Goal: Task Accomplishment & Management: Manage account settings

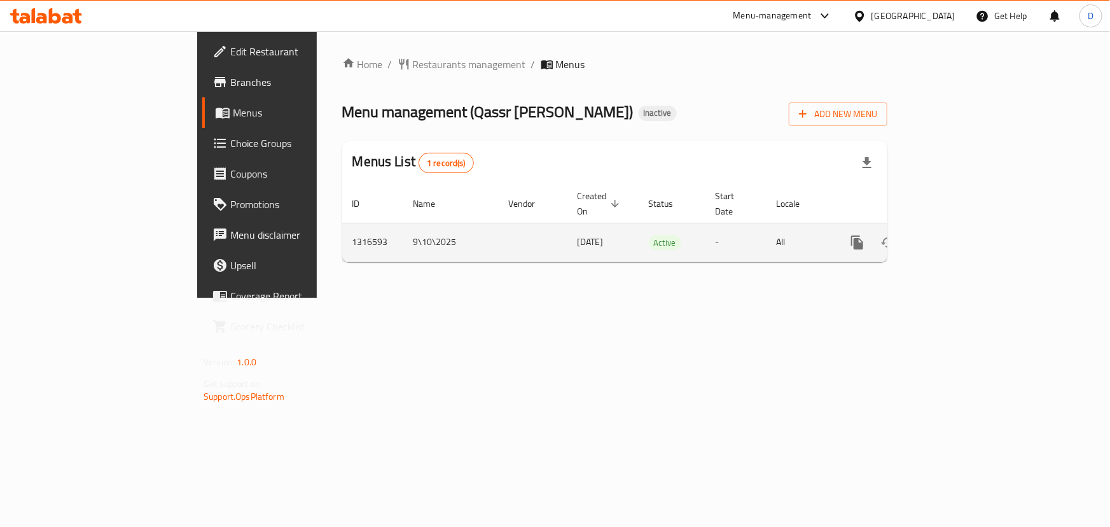
click at [957, 235] on icon "enhanced table" at bounding box center [948, 242] width 15 height 15
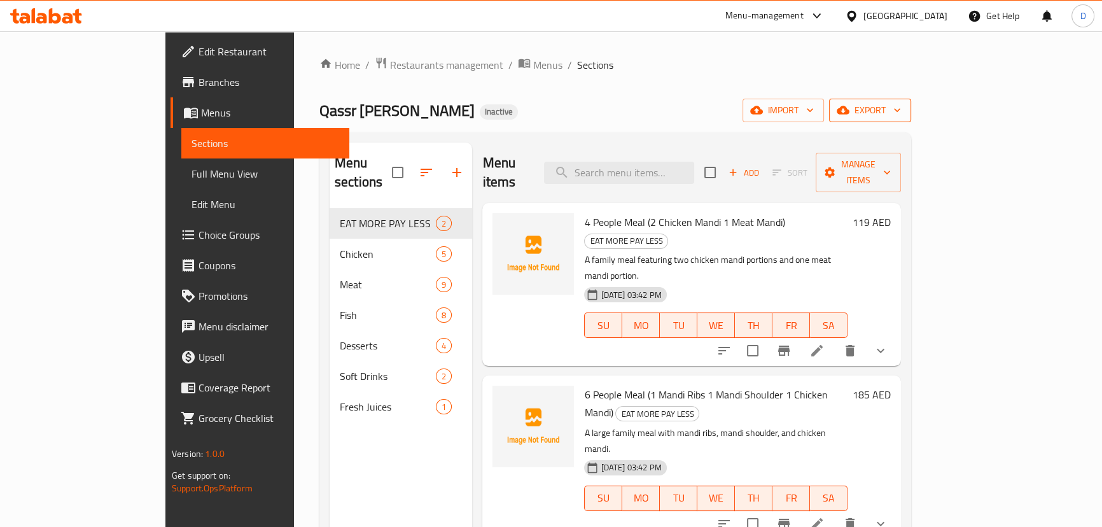
click at [901, 115] on span "export" at bounding box center [870, 110] width 62 height 16
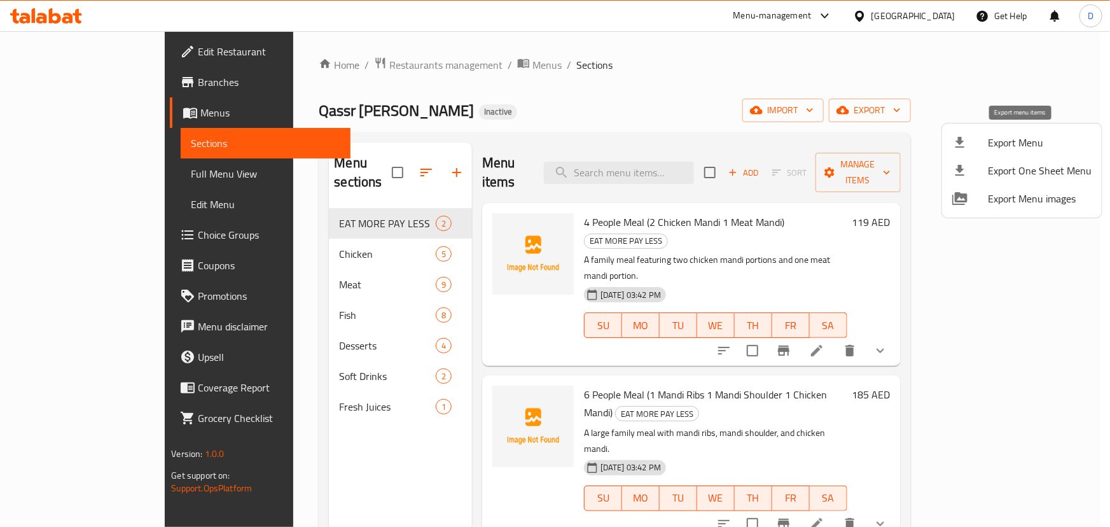
click at [1031, 135] on span "Export Menu" at bounding box center [1040, 142] width 104 height 15
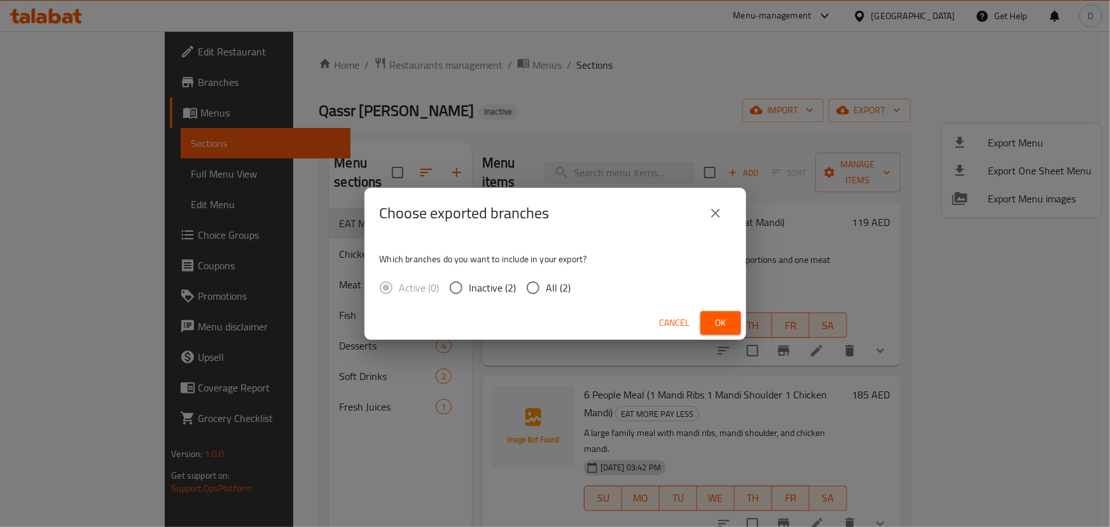
click at [562, 291] on span "All (2)" at bounding box center [558, 287] width 25 height 15
click at [546, 291] on input "All (2)" at bounding box center [533, 287] width 27 height 27
radio input "true"
click at [738, 324] on button "Ok" at bounding box center [720, 323] width 41 height 24
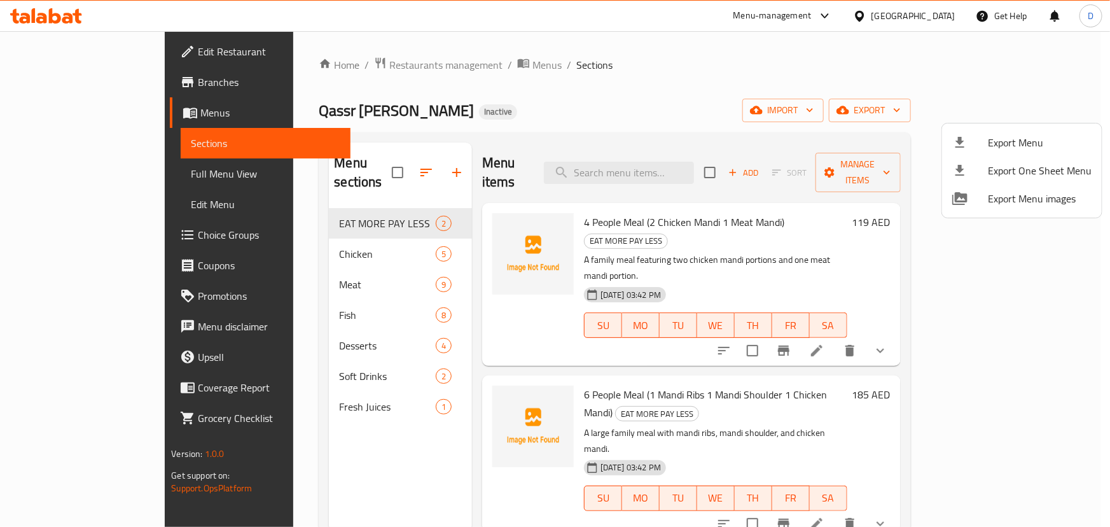
click at [95, 176] on div at bounding box center [555, 263] width 1110 height 527
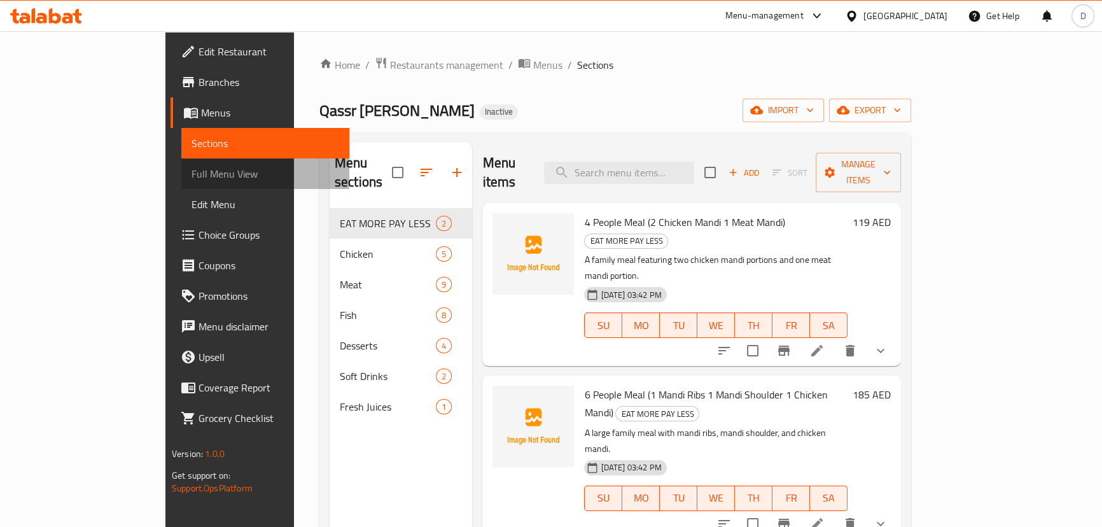
click at [191, 176] on span "Full Menu View" at bounding box center [265, 173] width 148 height 15
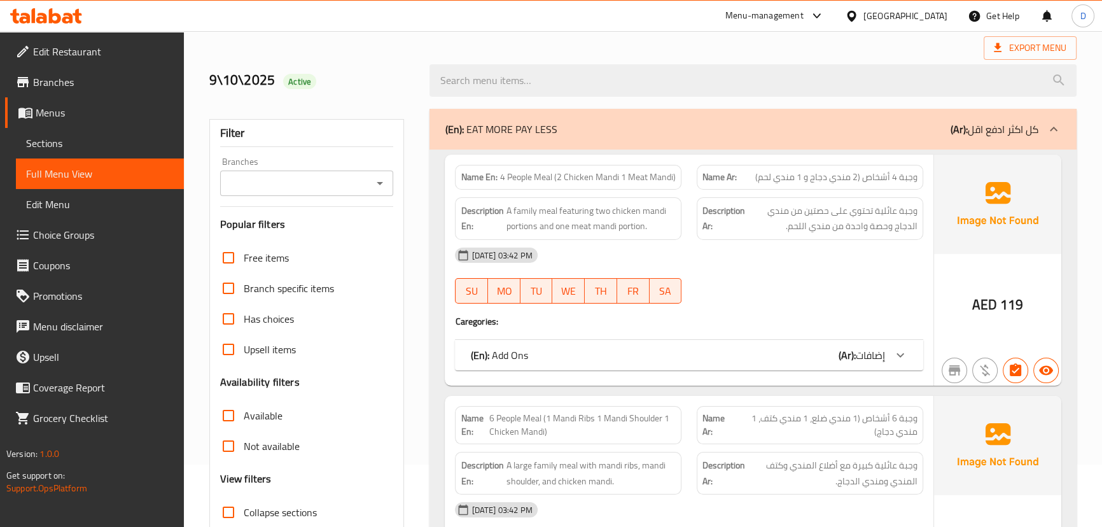
scroll to position [231, 0]
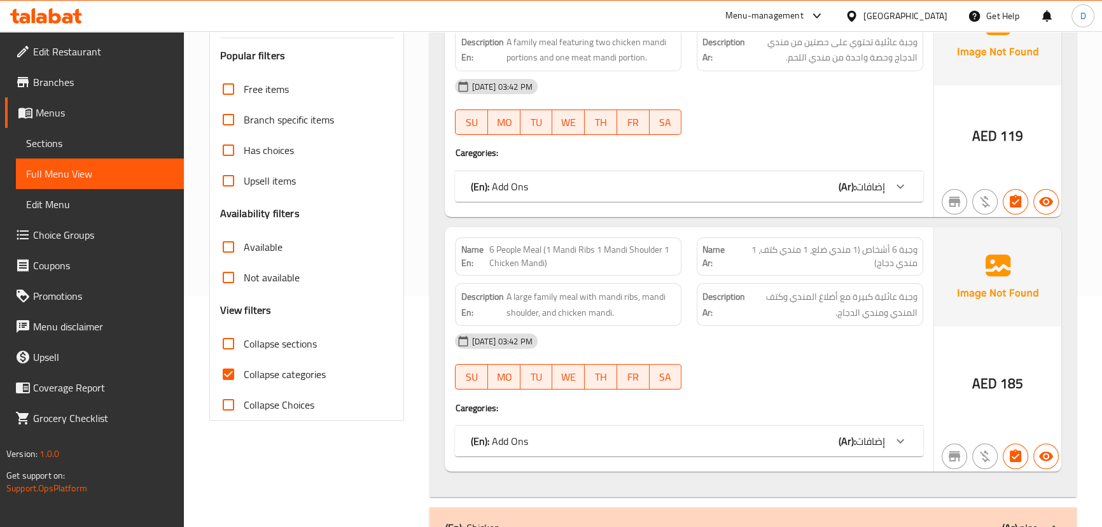
click at [247, 373] on span "Collapse categories" at bounding box center [285, 373] width 82 height 15
click at [244, 373] on input "Collapse categories" at bounding box center [228, 374] width 31 height 31
checkbox input "false"
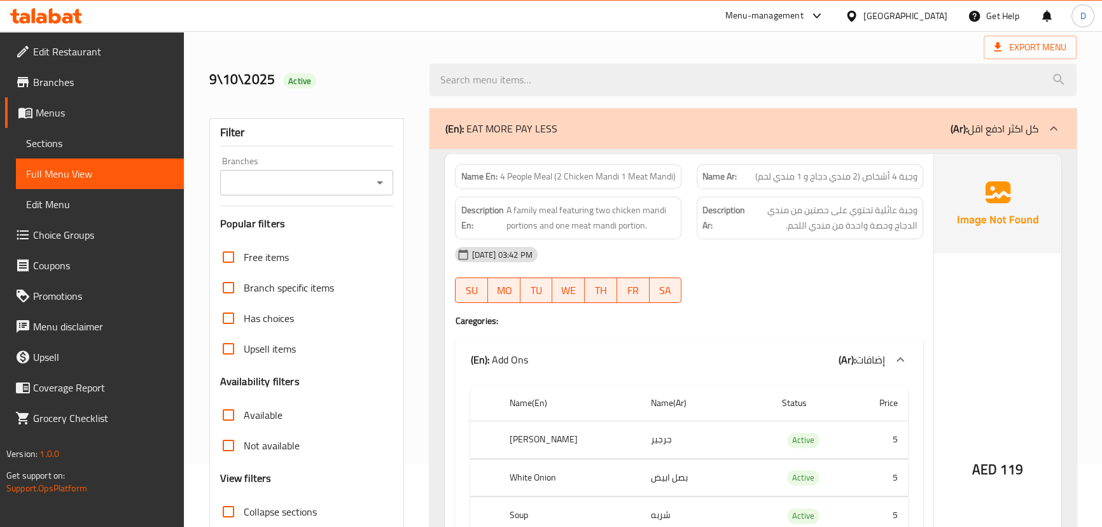
scroll to position [57, 0]
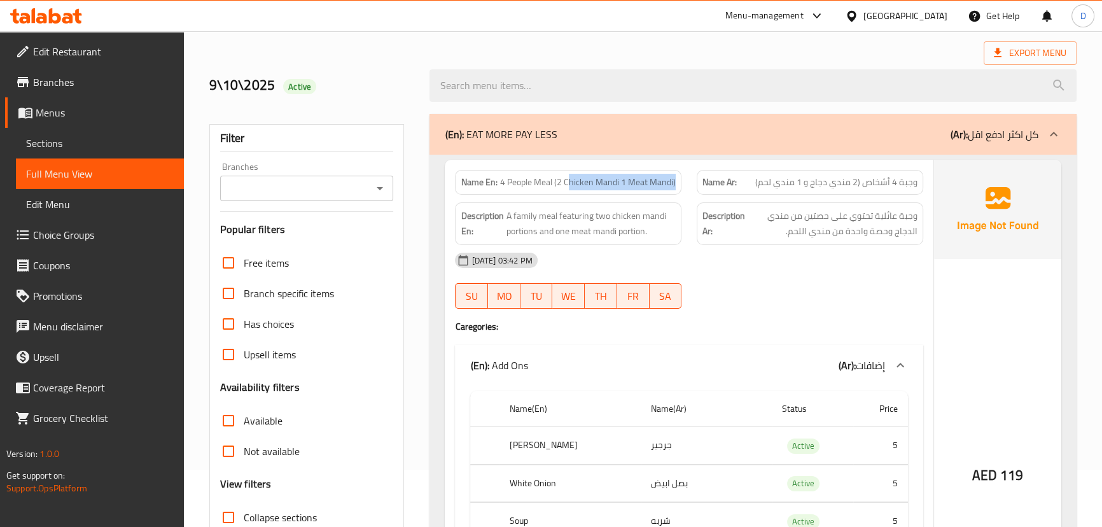
drag, startPoint x: 571, startPoint y: 181, endPoint x: 681, endPoint y: 183, distance: 110.1
click at [681, 183] on div "Name En: 4 People Meal (2 Chicken Mandi 1 Meat Mandi)" at bounding box center [568, 182] width 226 height 25
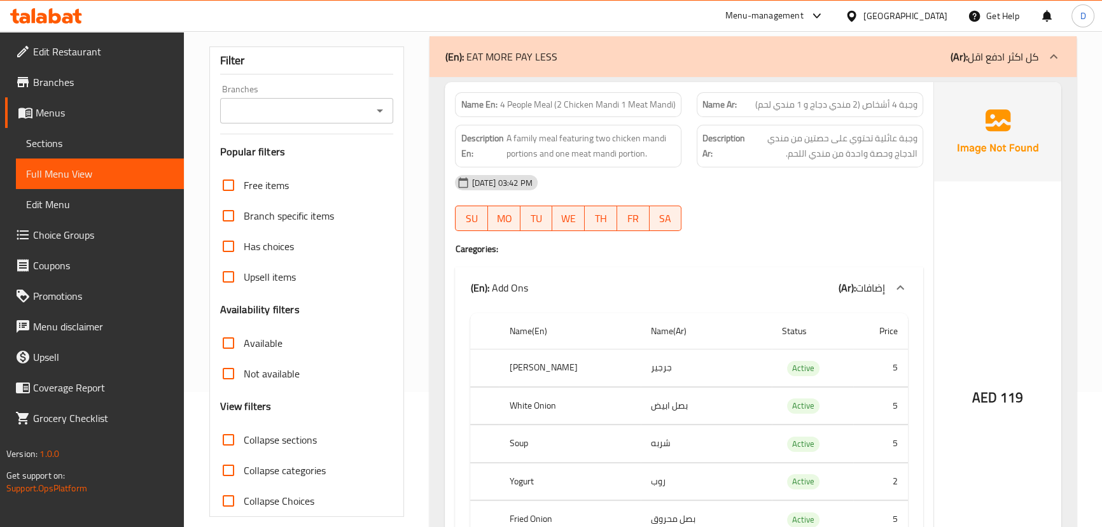
scroll to position [114, 0]
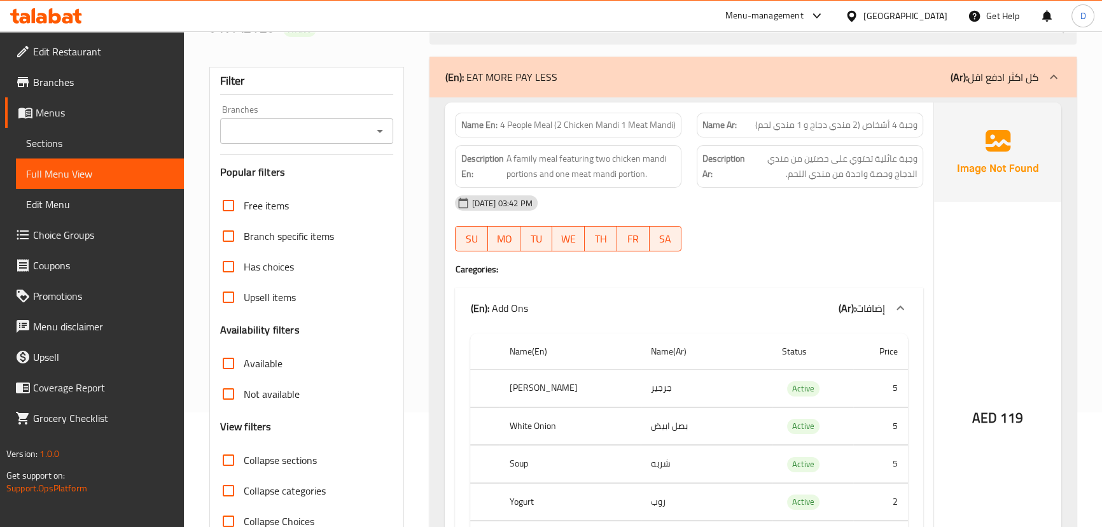
click at [597, 128] on span "4 People Meal (2 Chicken Mandi 1 Meat Mandi)" at bounding box center [588, 124] width 176 height 13
copy span "4 People Meal (2 Chicken Mandi 1 Meat Mandi)"
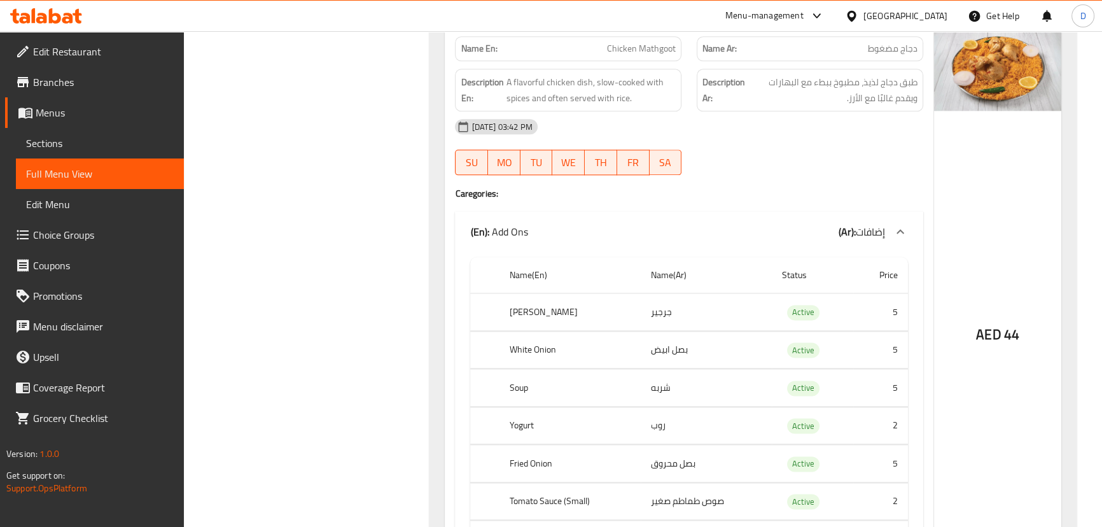
scroll to position [1936, 0]
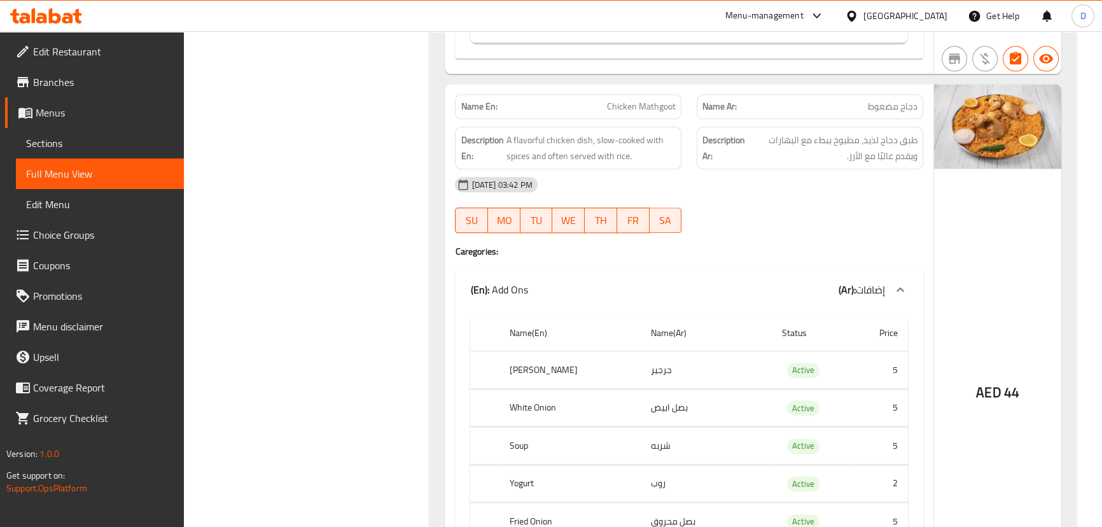
click at [623, 112] on span "Chicken Mathgoot" at bounding box center [641, 106] width 69 height 13
copy span "Chicken Mathgoot"
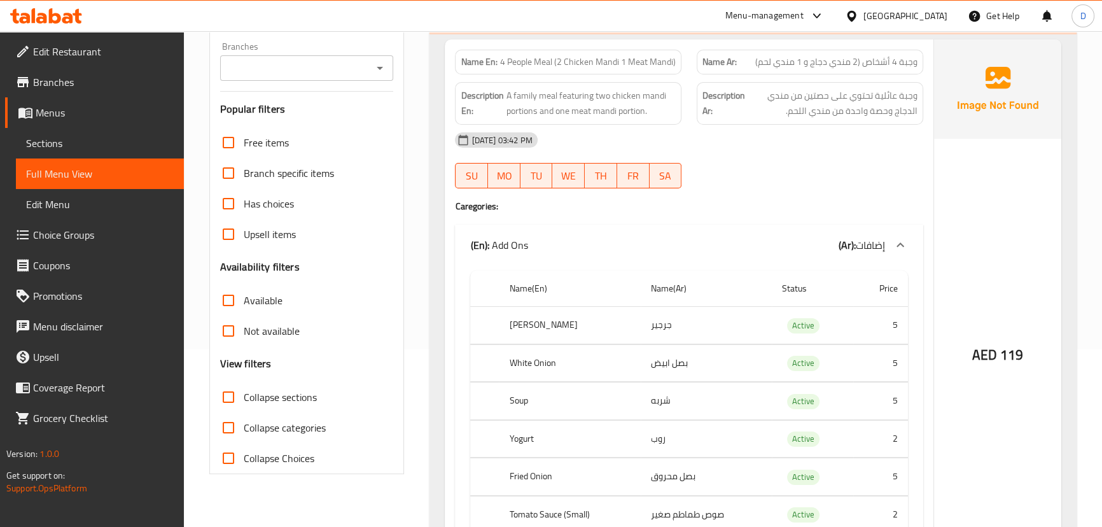
scroll to position [0, 0]
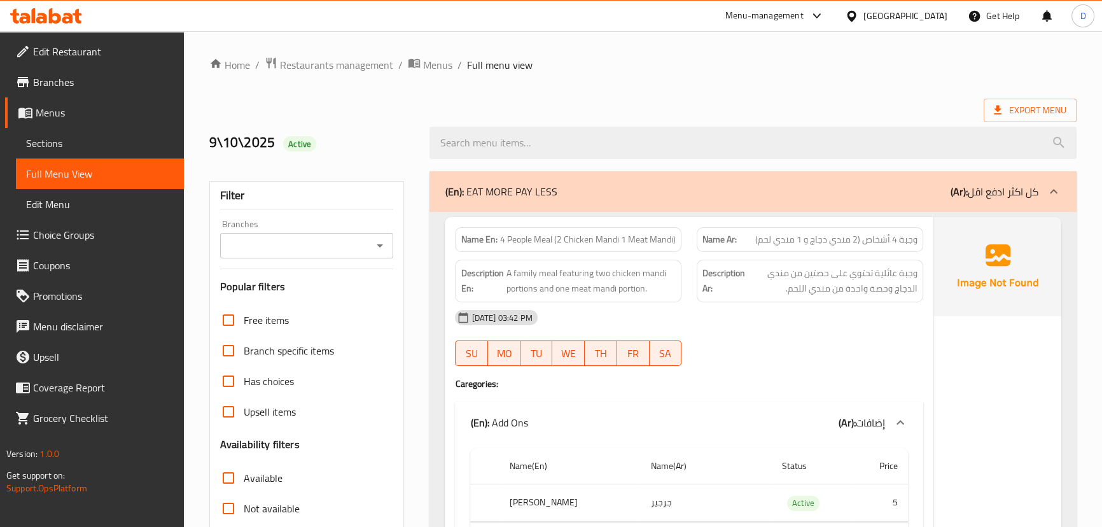
click at [581, 288] on span "A family meal featuring two chicken mandi portions and one meat mandi portion." at bounding box center [591, 280] width 170 height 31
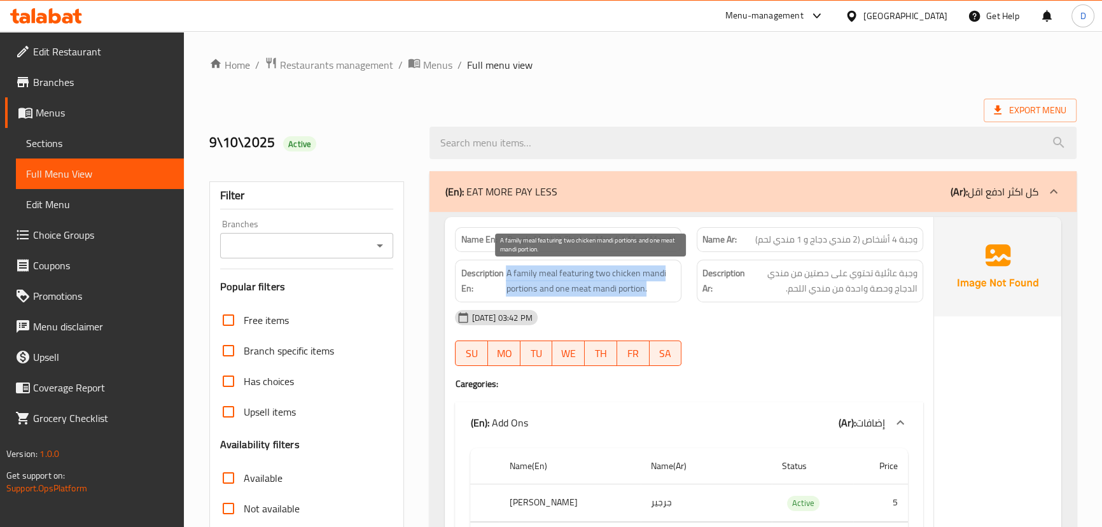
click at [581, 288] on span "A family meal featuring two chicken mandi portions and one meat mandi portion." at bounding box center [591, 280] width 170 height 31
copy span "A family meal featuring two chicken mandi portions and one meat mandi portion."
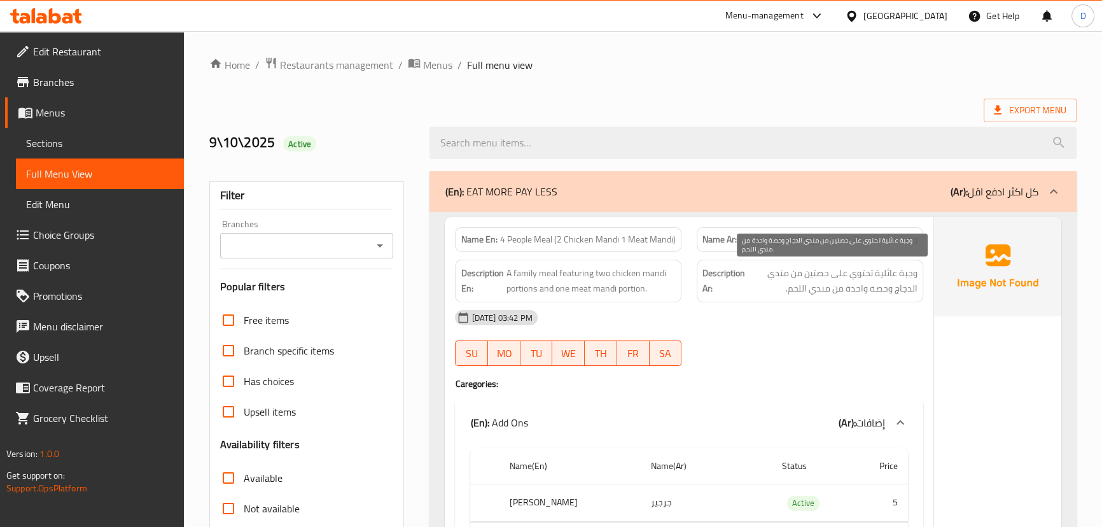
click at [787, 283] on span "وجبة عائلية تحتوي على حصتين من مندي الدجاج وحصة واحدة من مندي اللحم." at bounding box center [832, 280] width 170 height 31
copy div "وجبة عائلية تحتوي على حصتين من مندي الدجاج وحصة واحدة من مندي اللحم."
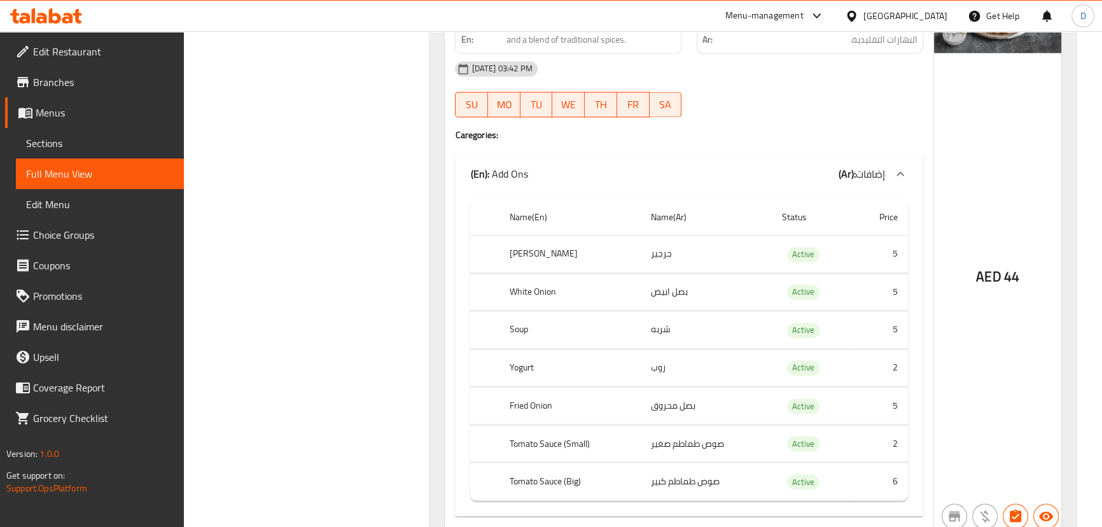
scroll to position [2567, 0]
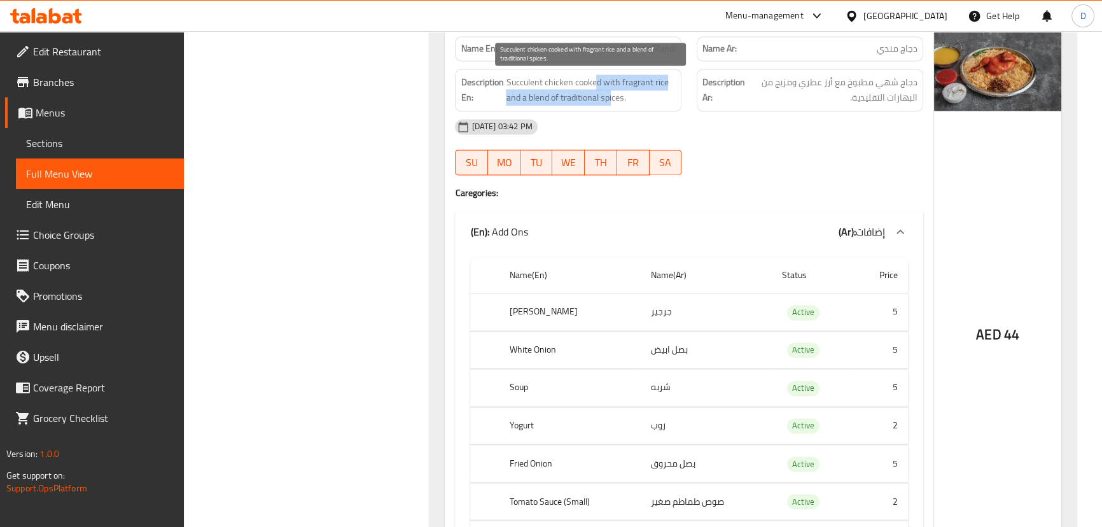
drag, startPoint x: 594, startPoint y: 82, endPoint x: 610, endPoint y: 102, distance: 25.3
click at [610, 102] on span "Succulent chicken cooked with fragrant rice and a blend of traditional spices." at bounding box center [591, 89] width 170 height 31
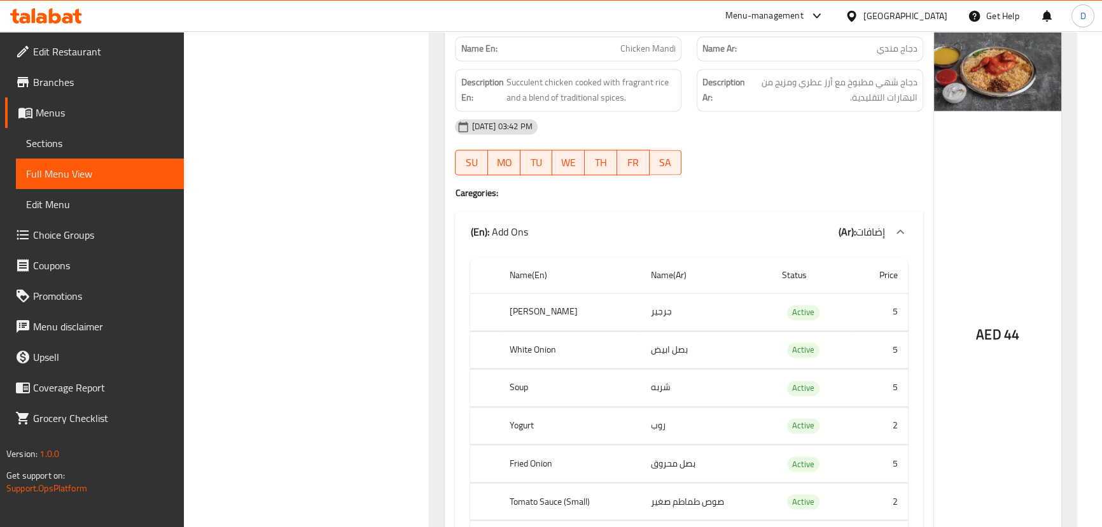
click at [635, 50] on span "Chicken Mandi" at bounding box center [647, 48] width 55 height 13
copy span "Chicken Mandi"
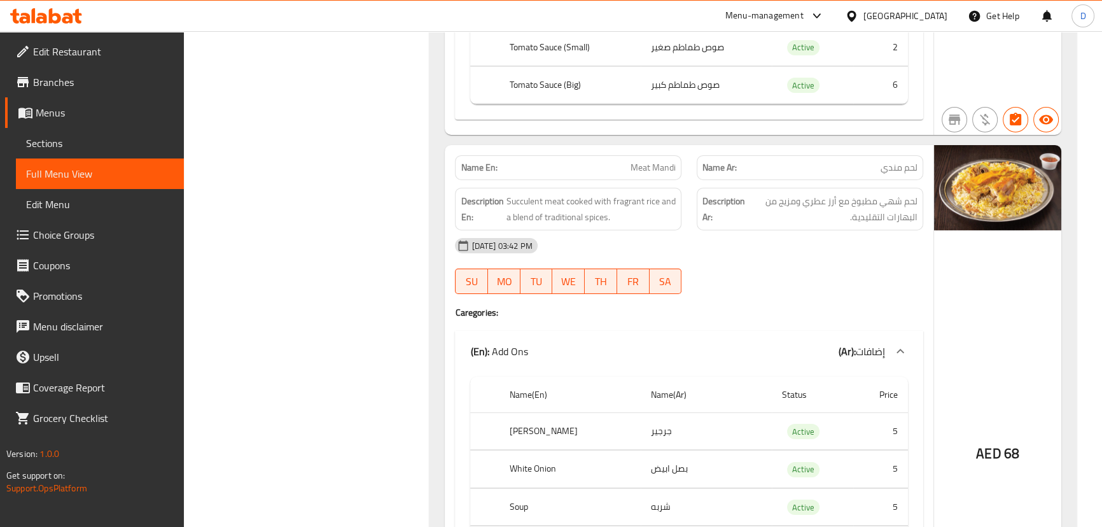
scroll to position [5414, 0]
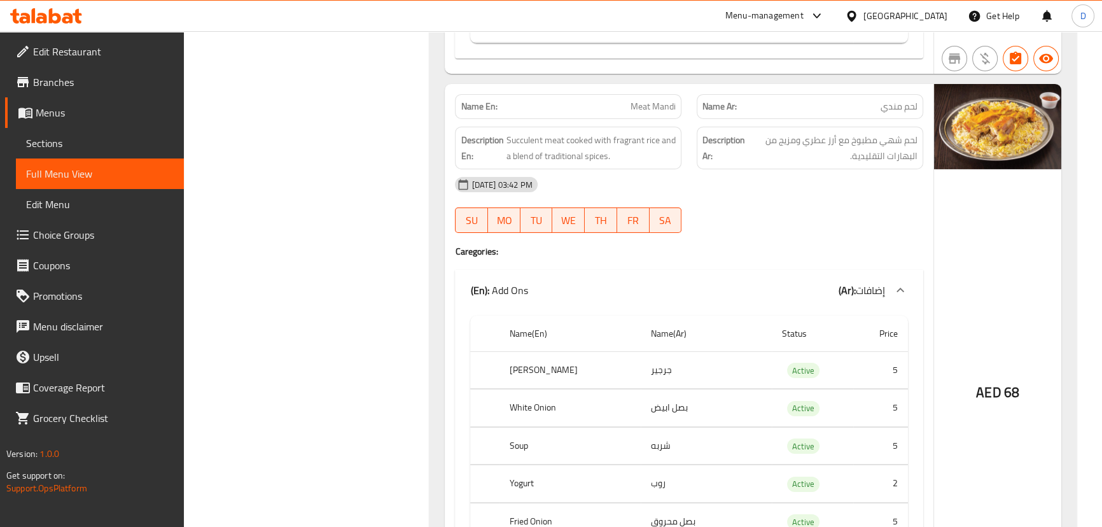
click at [635, 109] on span "Meat Mandi" at bounding box center [652, 106] width 45 height 13
copy span "Meat Mandi"
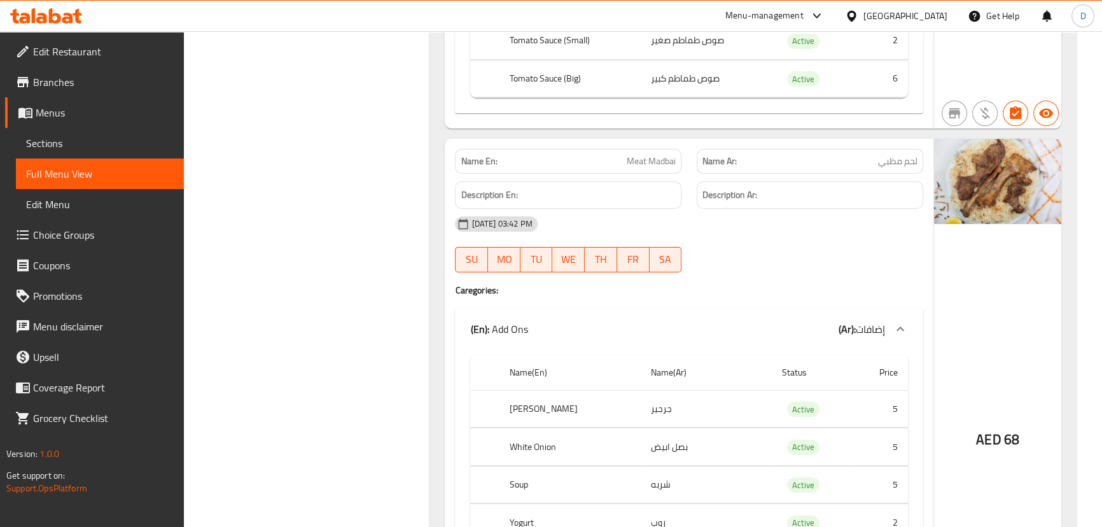
scroll to position [5935, 0]
click at [657, 155] on span "Meat Madbai" at bounding box center [651, 158] width 49 height 13
copy span "Meat Madbai"
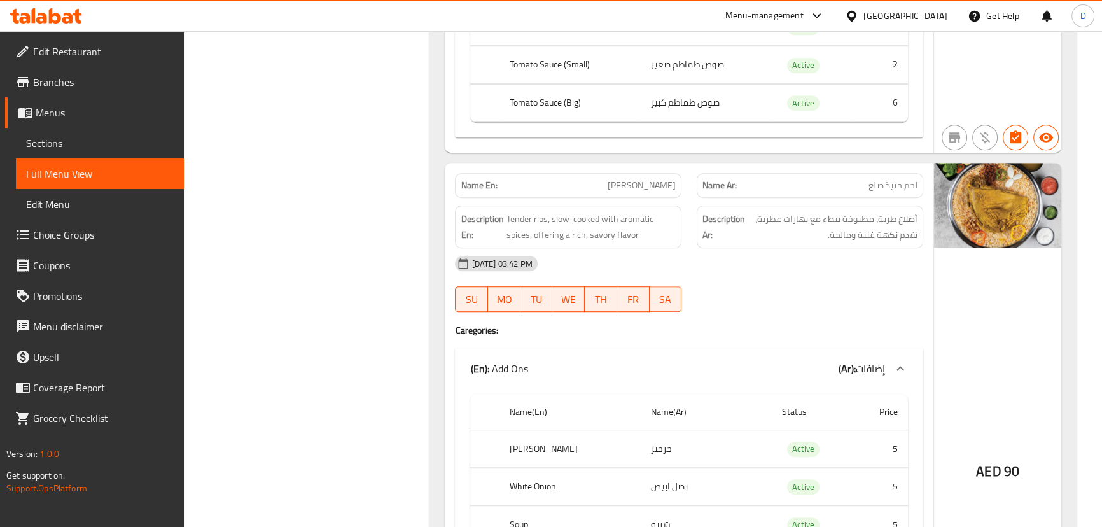
scroll to position [7122, 0]
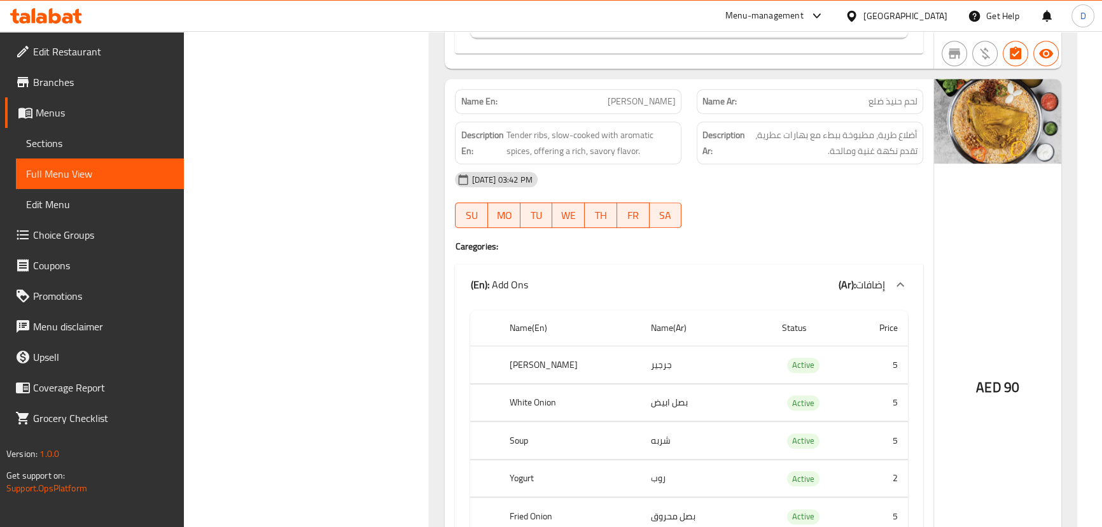
click at [649, 101] on span "[PERSON_NAME]" at bounding box center [641, 101] width 68 height 13
copy span "[PERSON_NAME]"
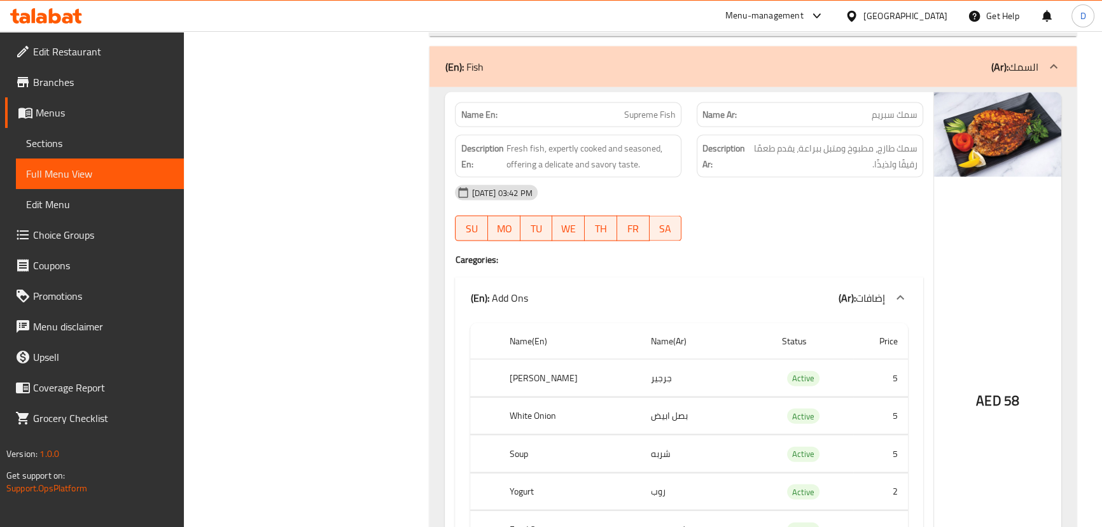
scroll to position [9479, 0]
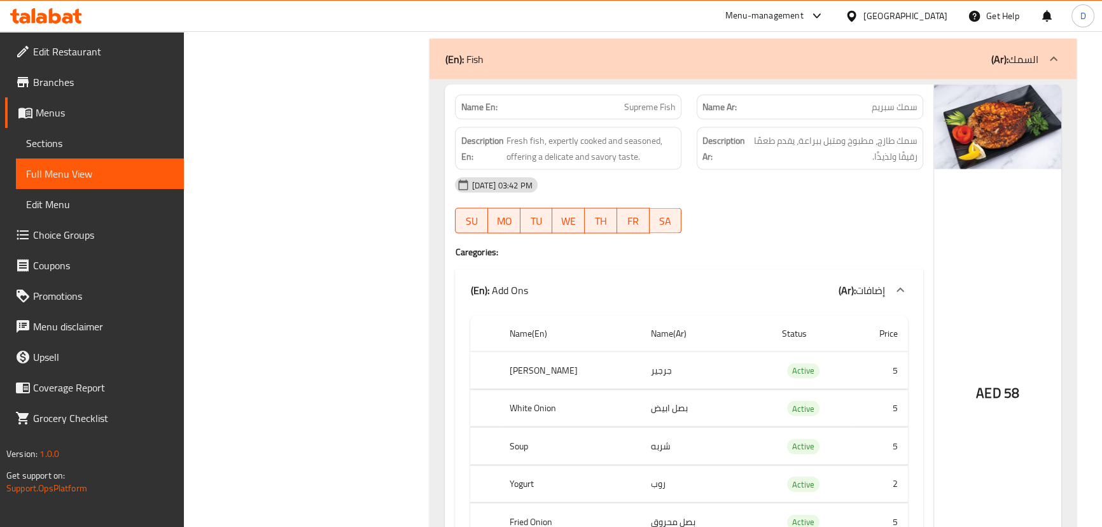
click at [656, 116] on div "Name En: Supreme Fish" at bounding box center [568, 107] width 226 height 25
click at [645, 105] on span "Supreme Fish" at bounding box center [650, 106] width 52 height 13
copy span "Supreme Fish"
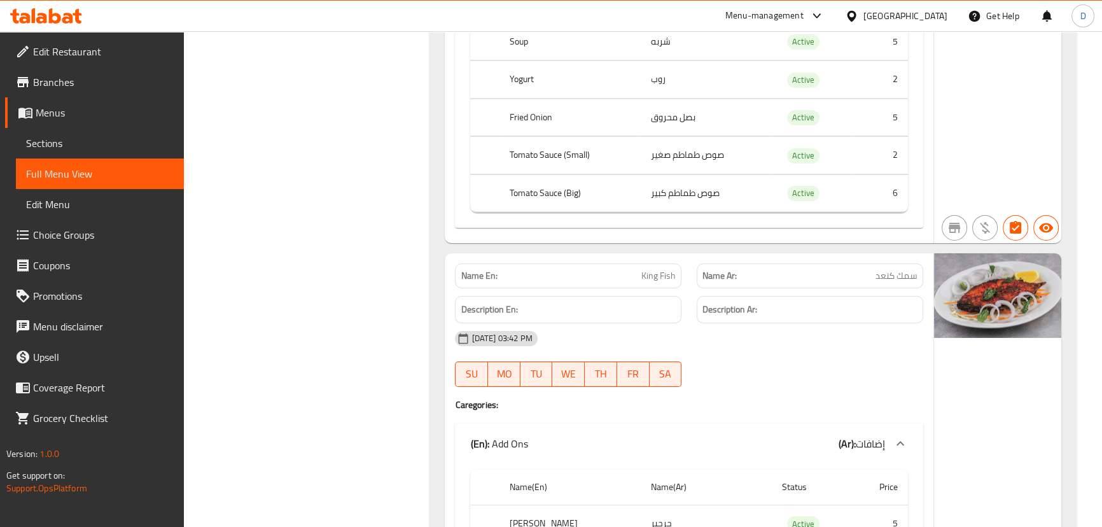
scroll to position [11603, 0]
click at [656, 268] on span "King Fish" at bounding box center [658, 274] width 34 height 13
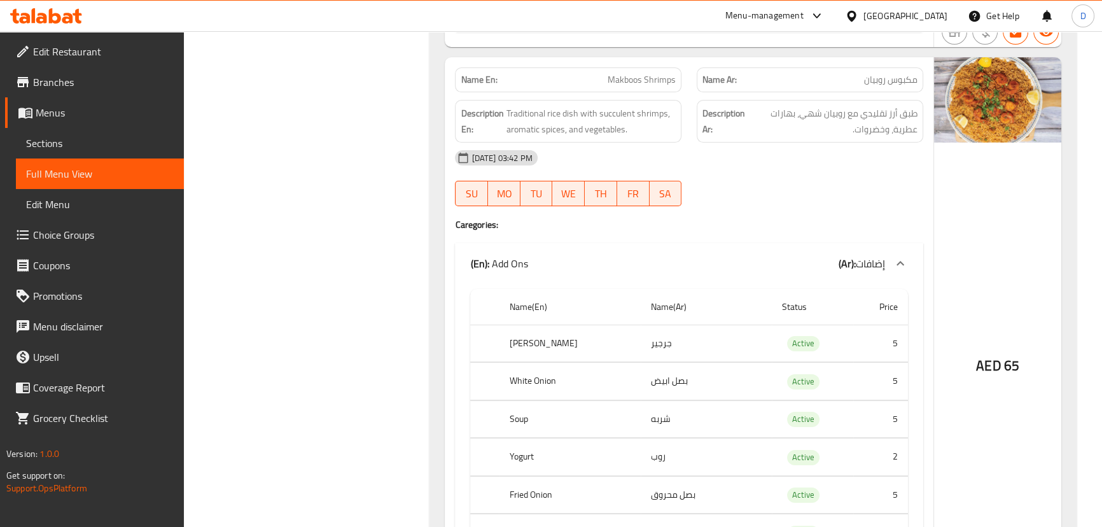
scroll to position [12386, 0]
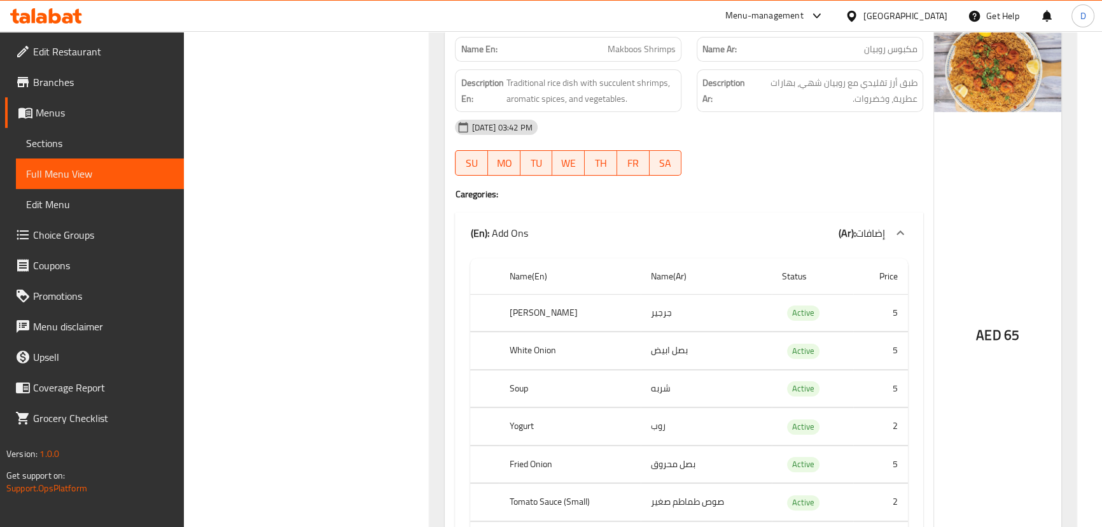
click at [646, 52] on span "Makboos Shrimps" at bounding box center [641, 49] width 68 height 13
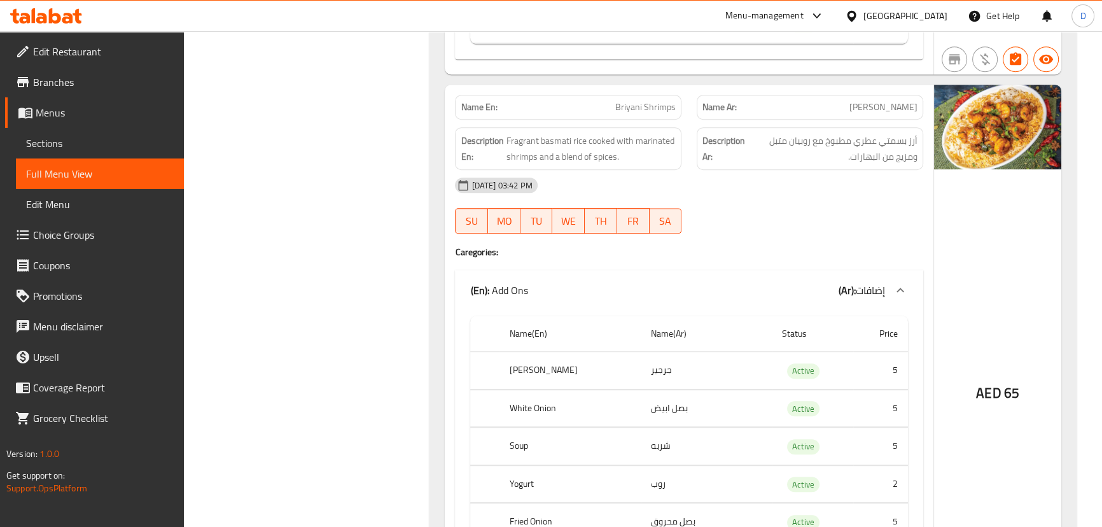
scroll to position [13359, 0]
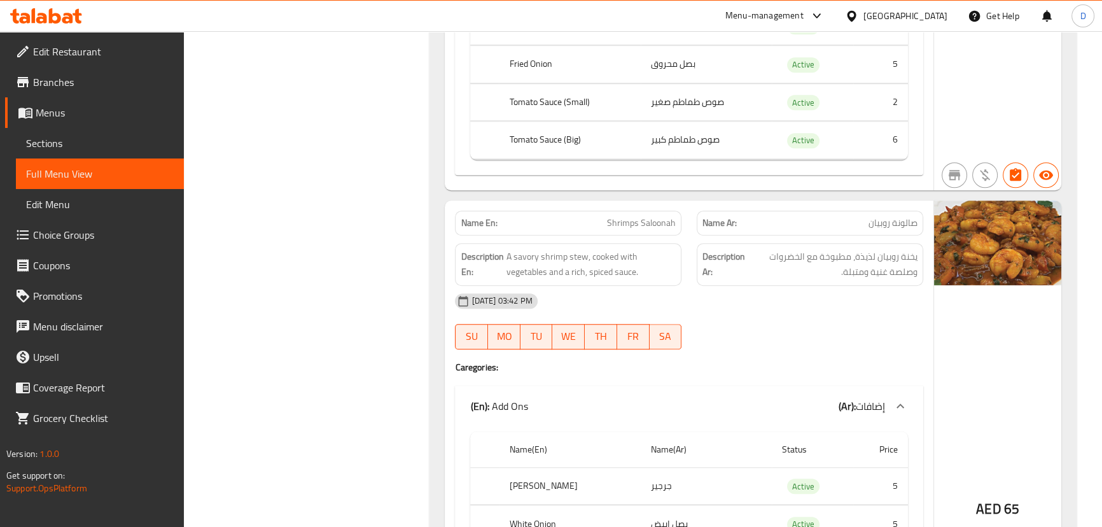
click at [632, 227] on span "Shrimps Saloonah" at bounding box center [641, 222] width 69 height 13
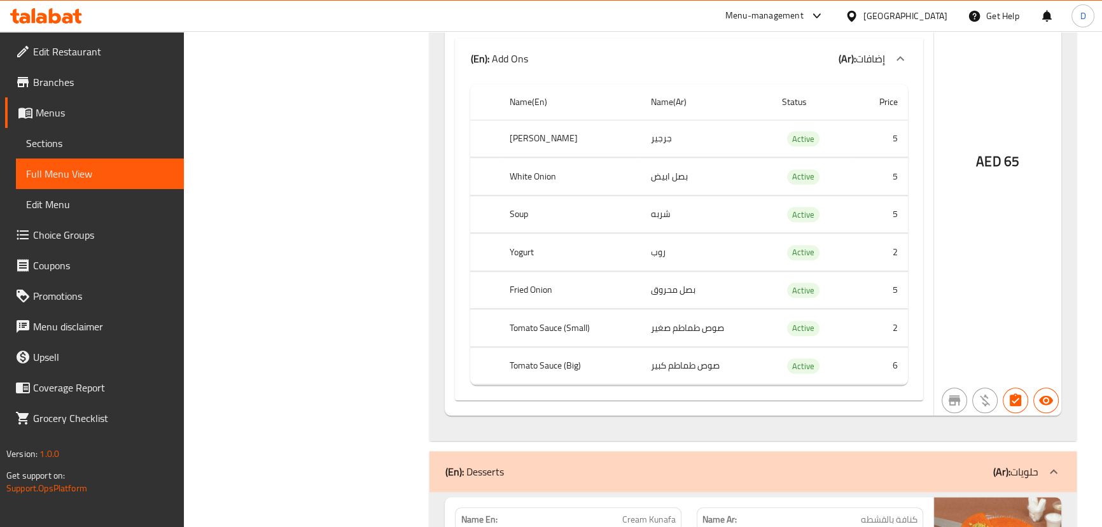
scroll to position [14003, 0]
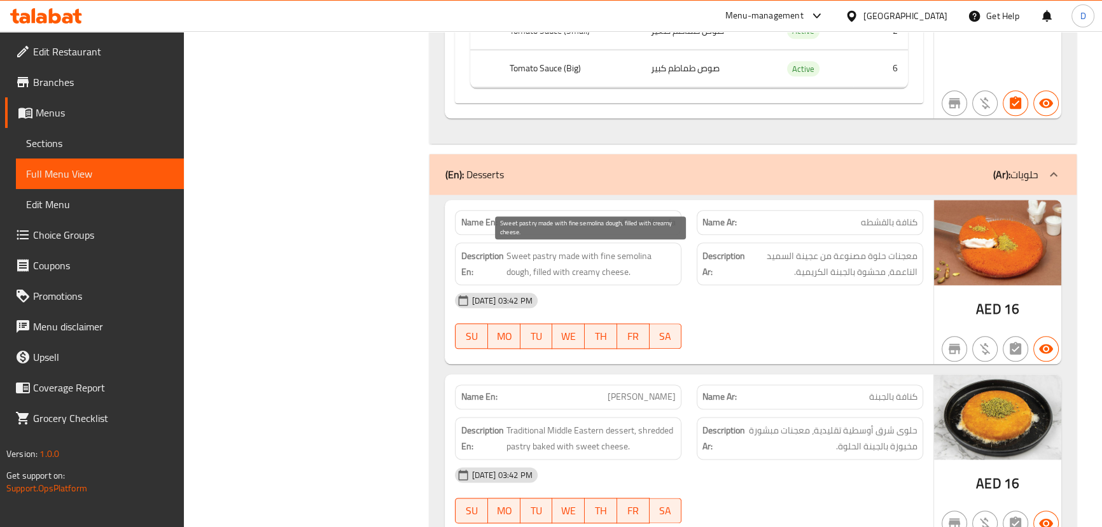
click at [619, 260] on span "Sweet pastry made with fine semolina dough, filled with creamy cheese." at bounding box center [591, 263] width 170 height 31
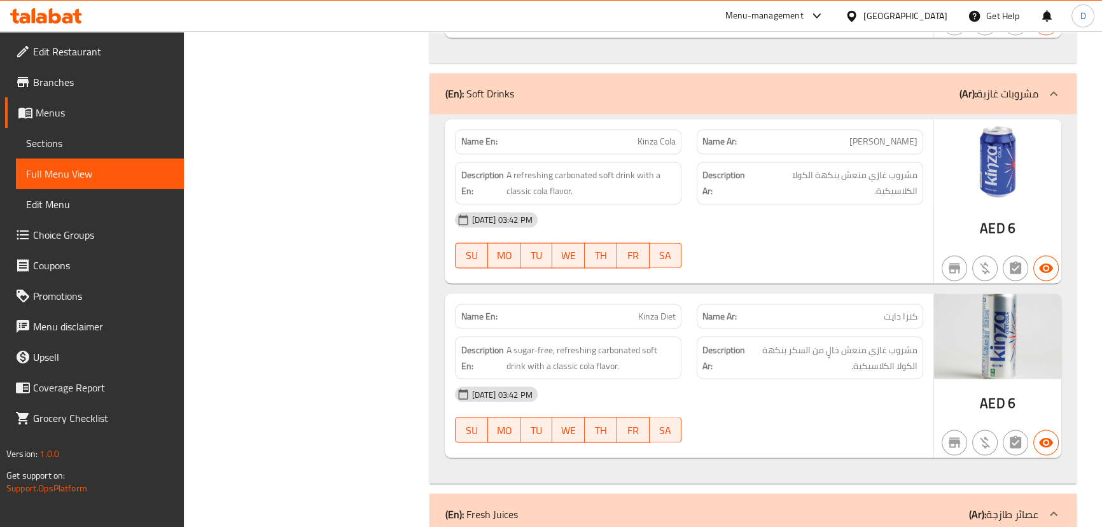
scroll to position [14871, 0]
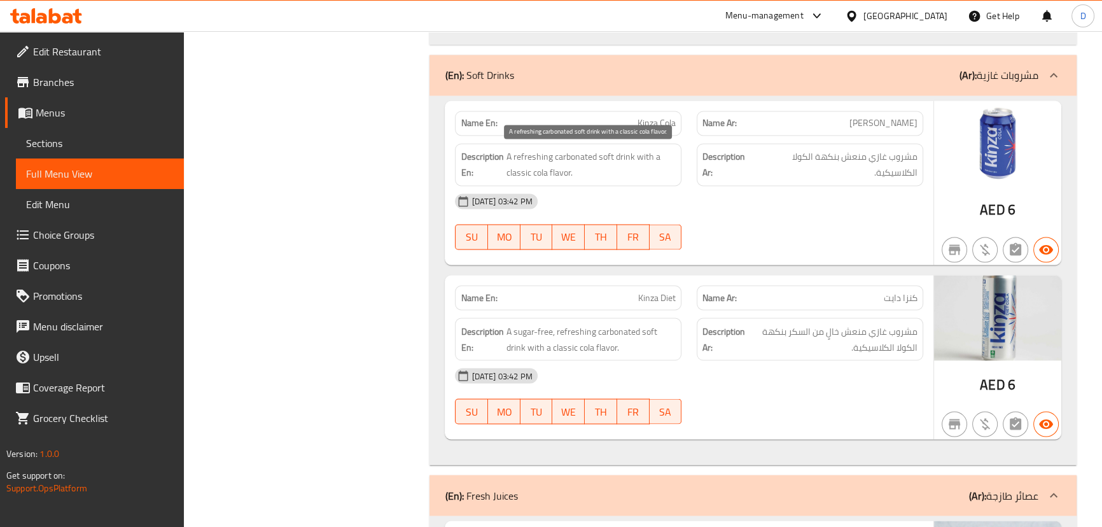
click at [621, 156] on span "A refreshing carbonated soft drink with a classic cola flavor." at bounding box center [590, 164] width 169 height 31
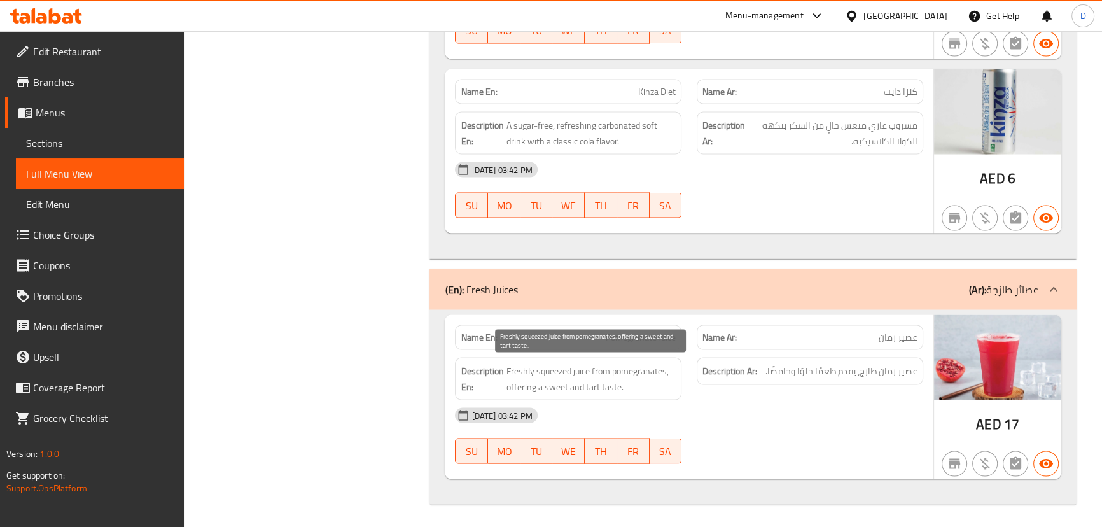
click at [559, 363] on span "Freshly squeezed juice from pomegranates, offering a sweet and tart taste." at bounding box center [591, 378] width 170 height 31
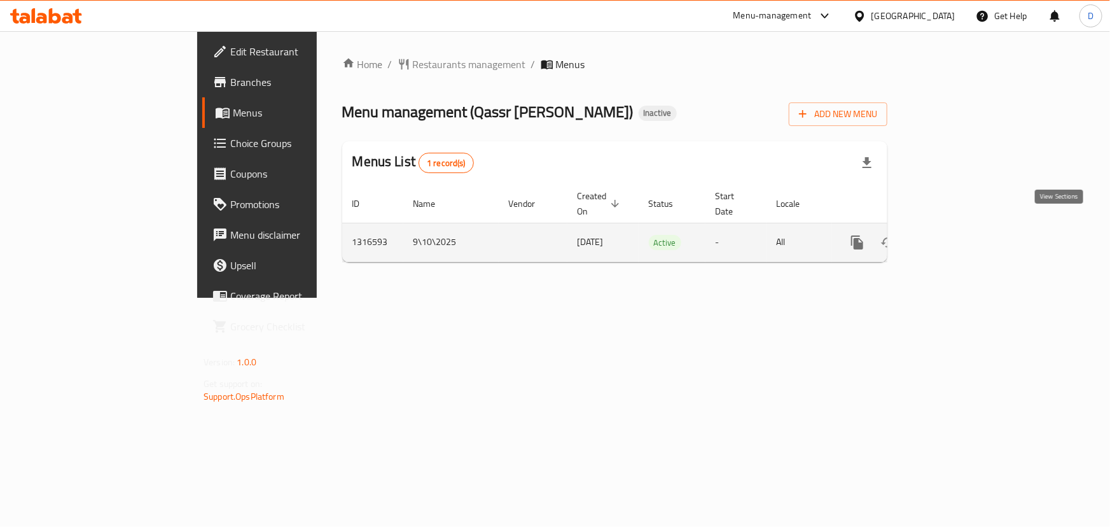
click at [957, 235] on icon "enhanced table" at bounding box center [948, 242] width 15 height 15
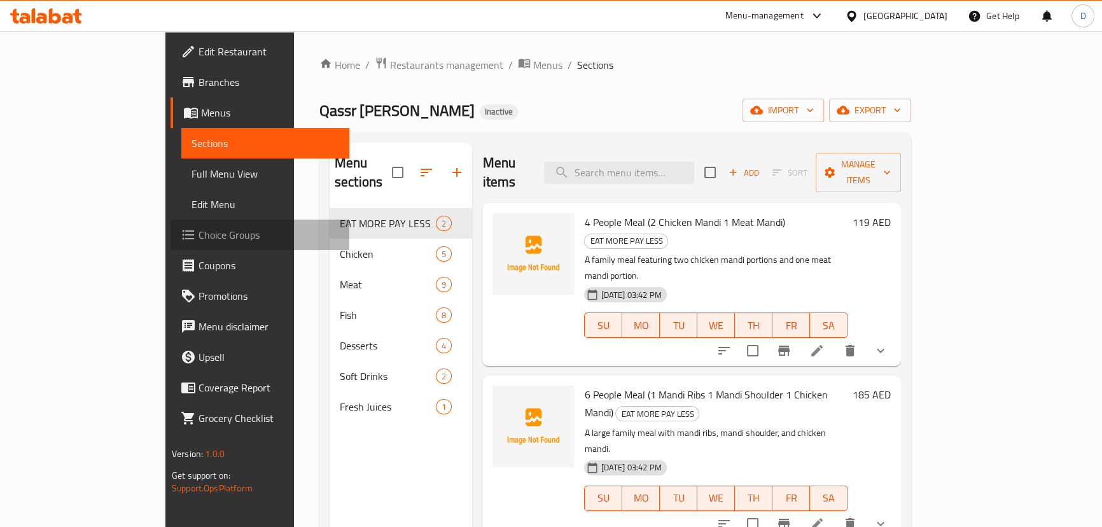
click at [198, 236] on span "Choice Groups" at bounding box center [268, 234] width 141 height 15
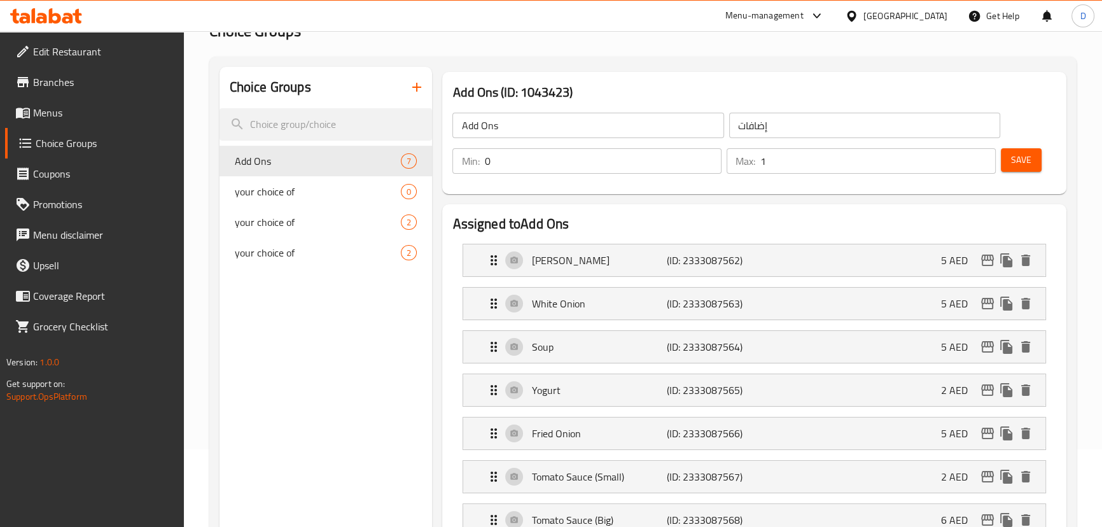
scroll to position [57, 0]
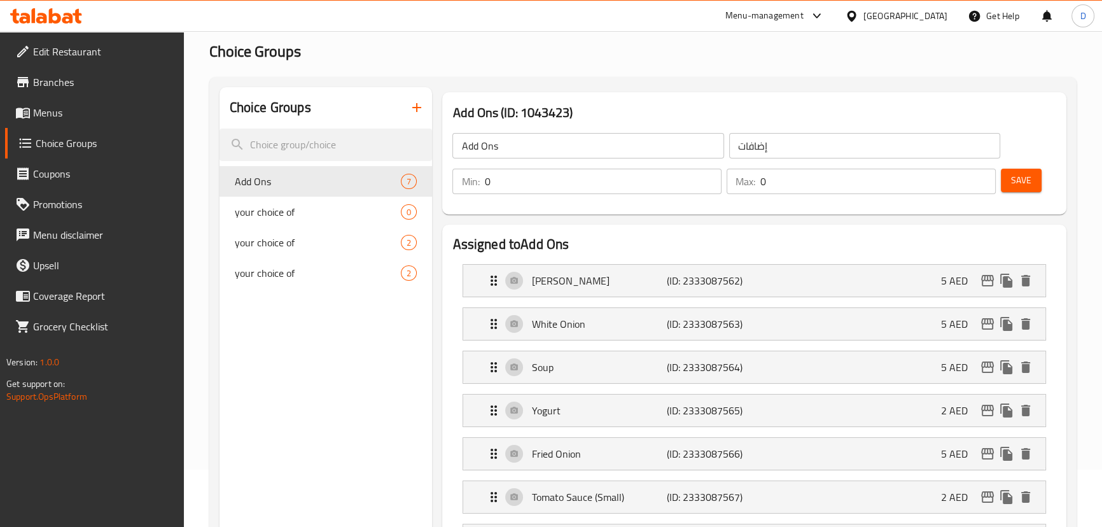
type input "0"
click at [982, 185] on input "0" at bounding box center [877, 181] width 235 height 25
click at [1021, 189] on button "Save" at bounding box center [1021, 181] width 41 height 24
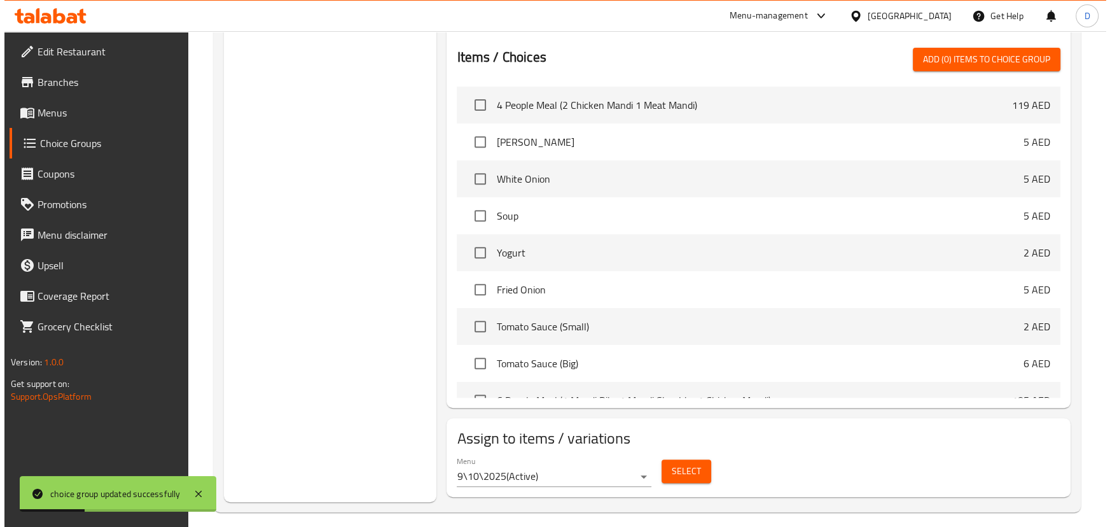
scroll to position [649, 0]
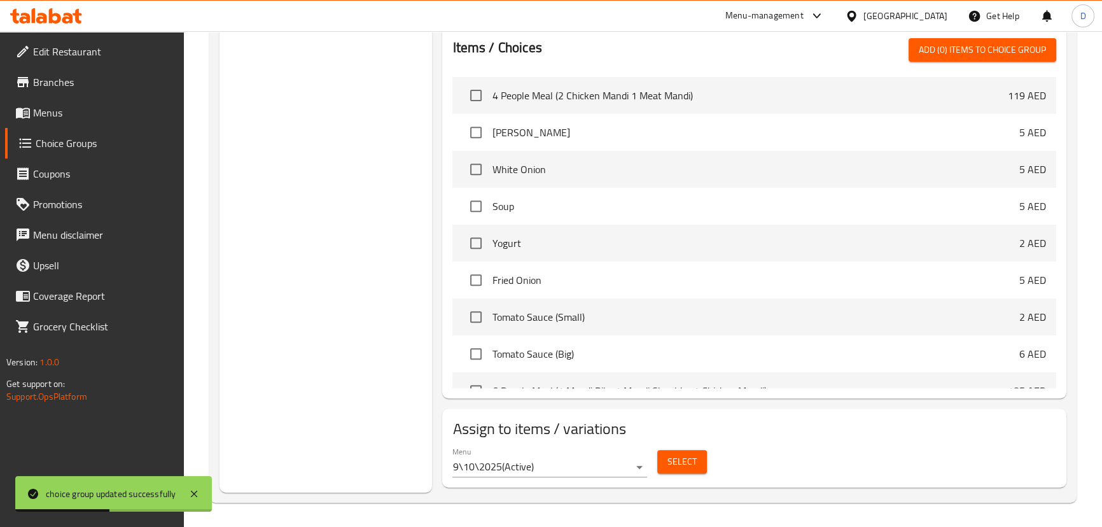
click at [679, 455] on span "Select" at bounding box center [681, 462] width 29 height 16
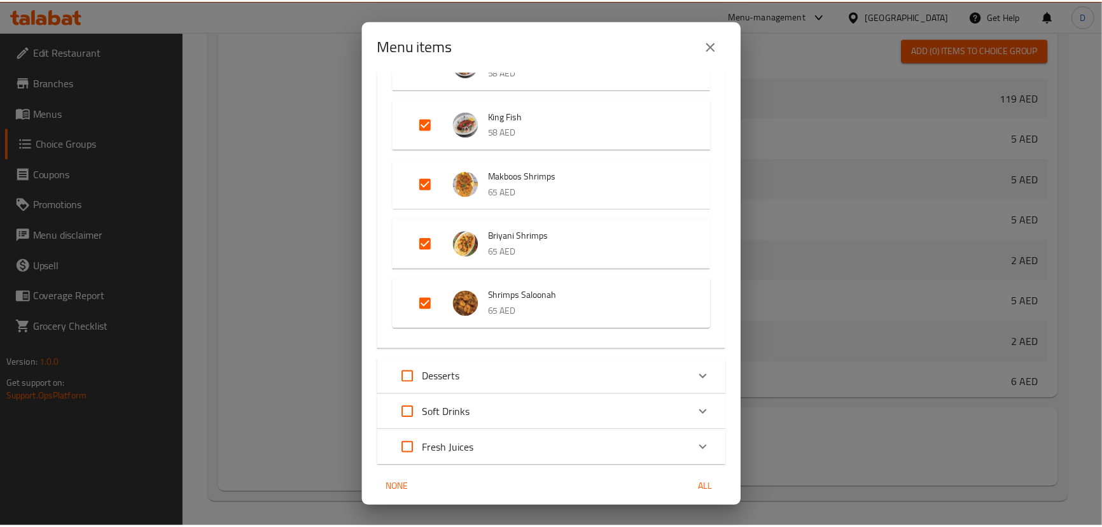
scroll to position [1545, 0]
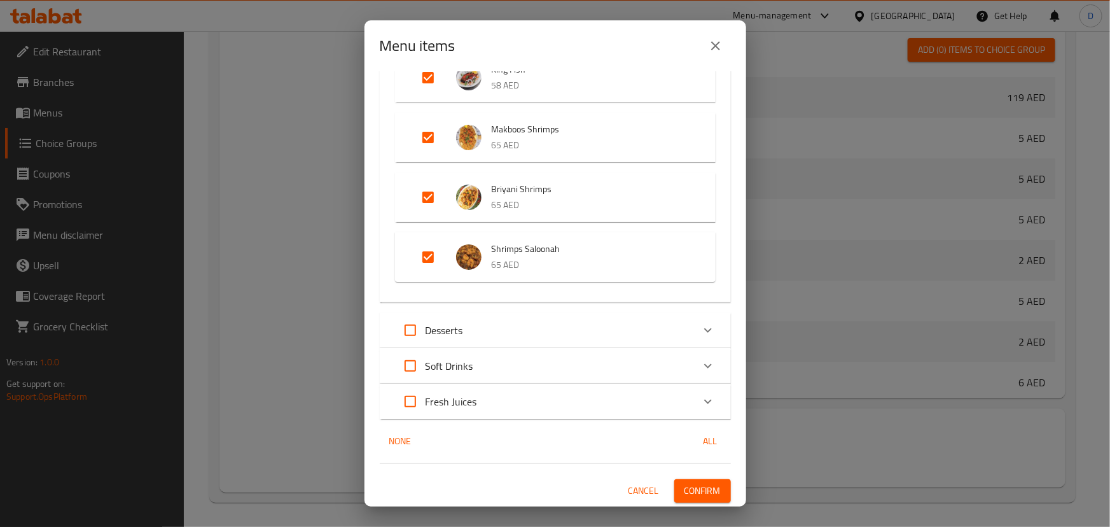
click at [698, 483] on span "Confirm" at bounding box center [702, 491] width 36 height 16
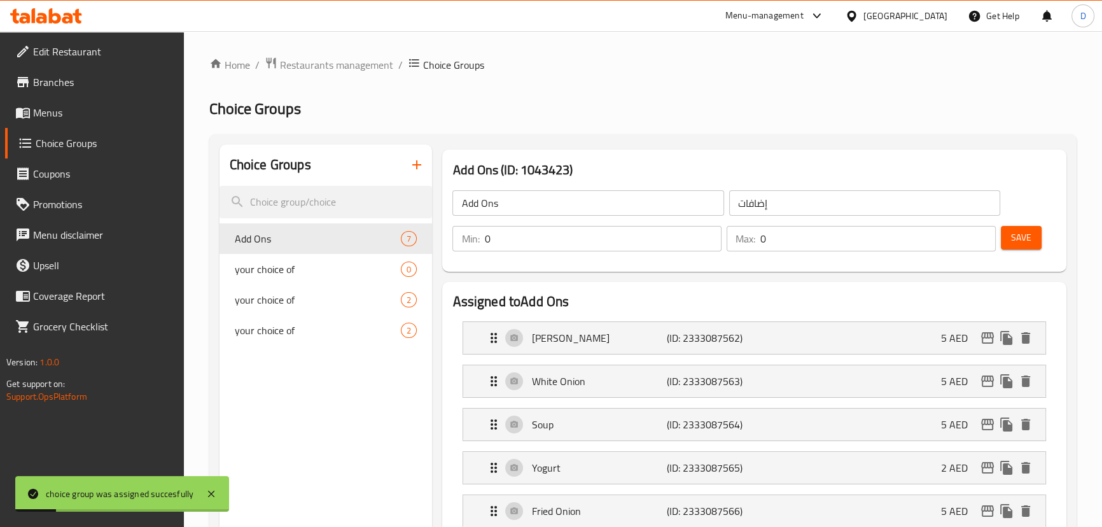
scroll to position [0, 0]
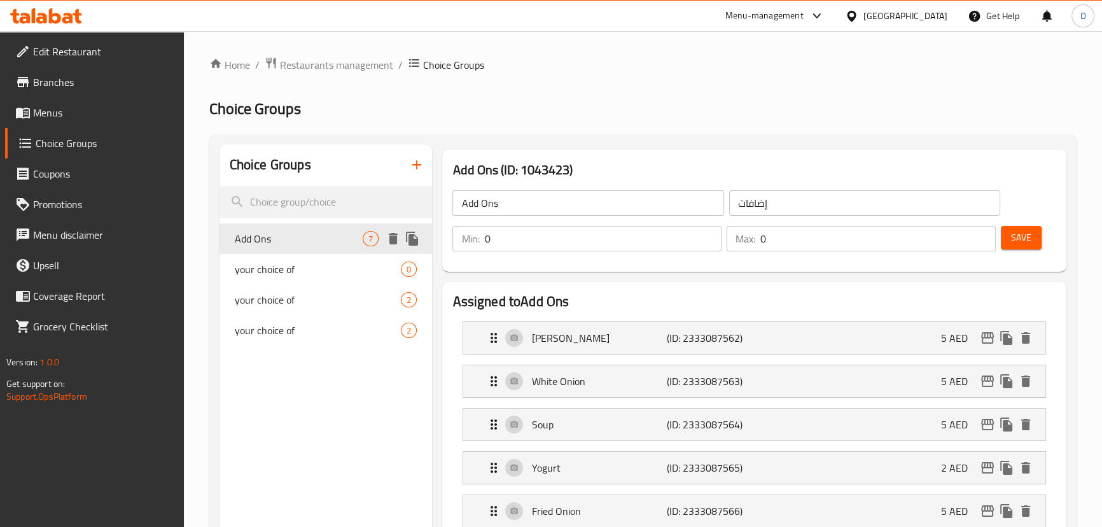
click at [346, 246] on span "Add Ons" at bounding box center [299, 238] width 128 height 15
click at [275, 275] on span "your choice of" at bounding box center [299, 268] width 128 height 15
type input "your choice of"
type input "اختيارك من"
type input "1"
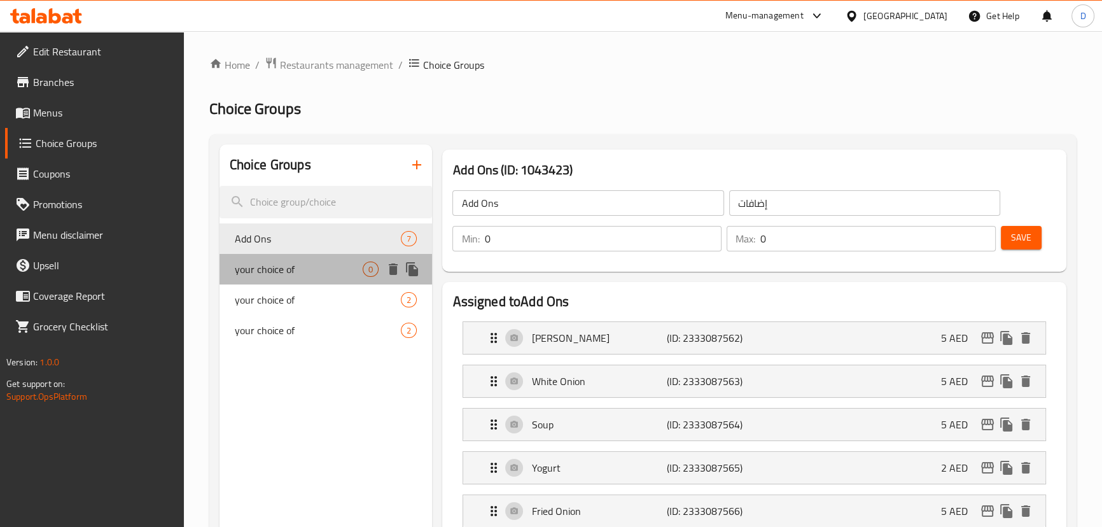
type input "1"
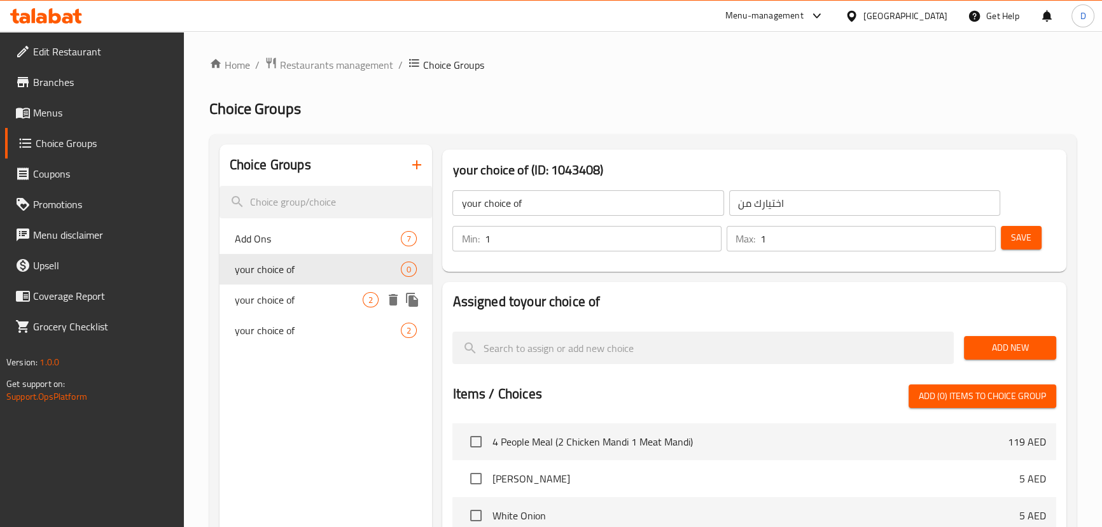
click at [288, 295] on span "your choice of" at bounding box center [299, 299] width 128 height 15
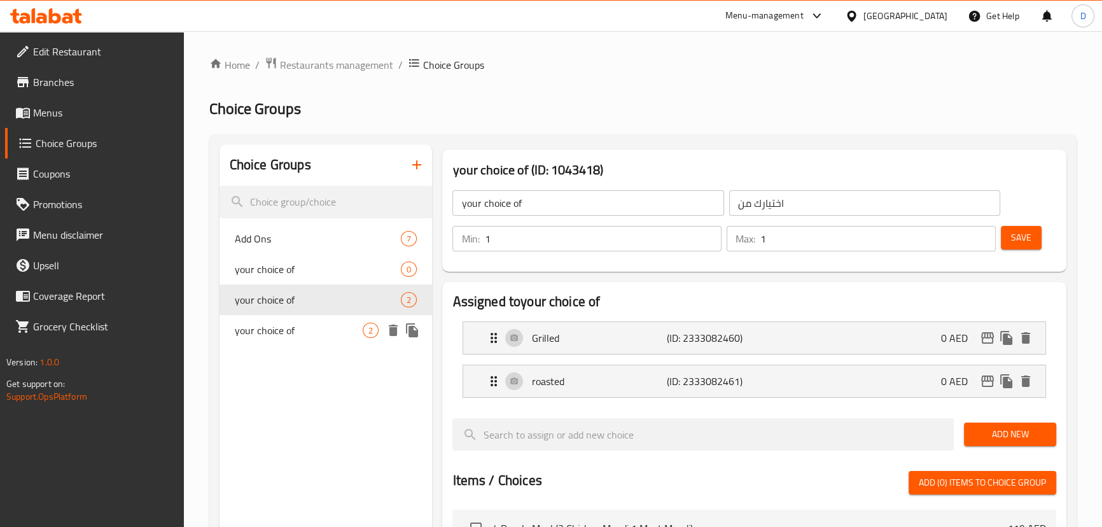
click at [295, 324] on span "your choice of" at bounding box center [299, 329] width 128 height 15
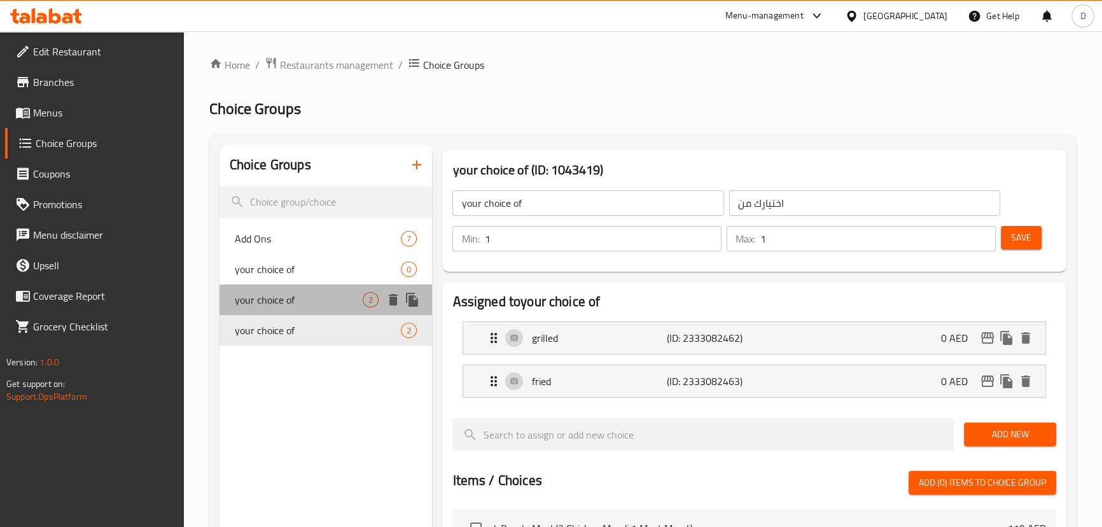
click at [293, 308] on div "your choice of 2" at bounding box center [325, 299] width 213 height 31
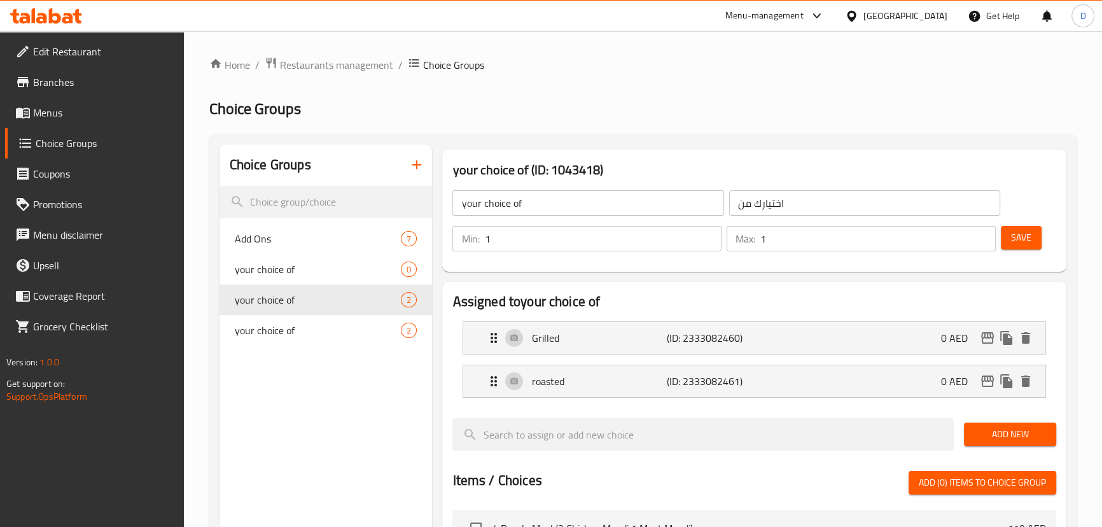
click at [136, 114] on span "Menus" at bounding box center [103, 112] width 141 height 15
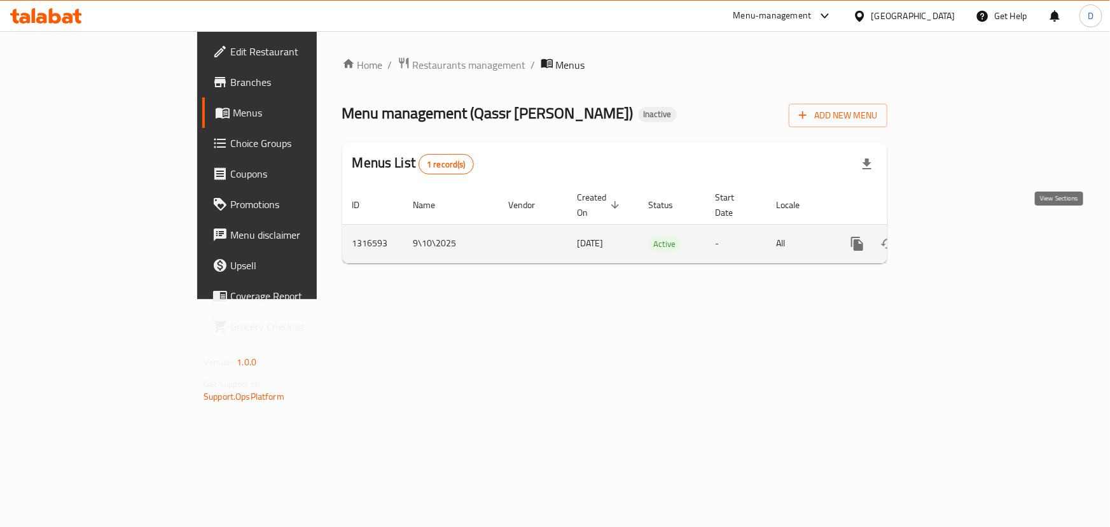
click at [964, 233] on link "enhanced table" at bounding box center [949, 243] width 31 height 31
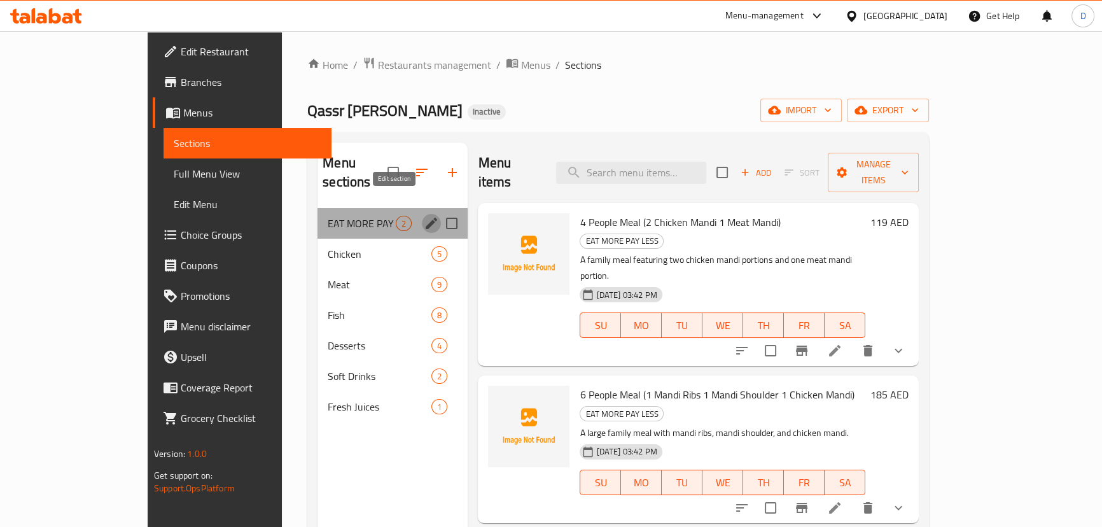
click at [426, 218] on icon "edit" at bounding box center [431, 223] width 11 height 11
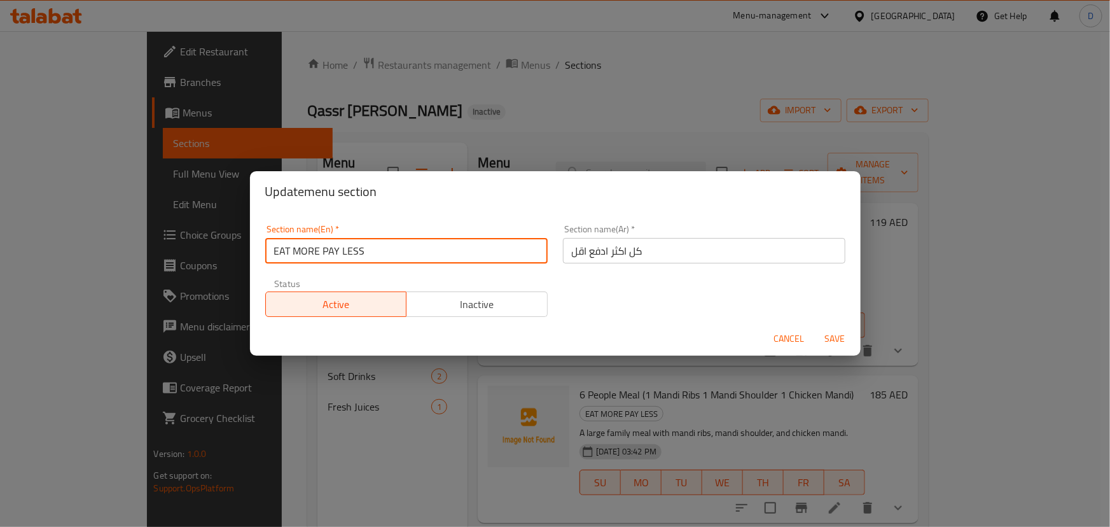
click at [359, 246] on input "EAT MORE PAY LESS" at bounding box center [406, 250] width 282 height 25
paste input "Family Meals"
type input "Family Meals"
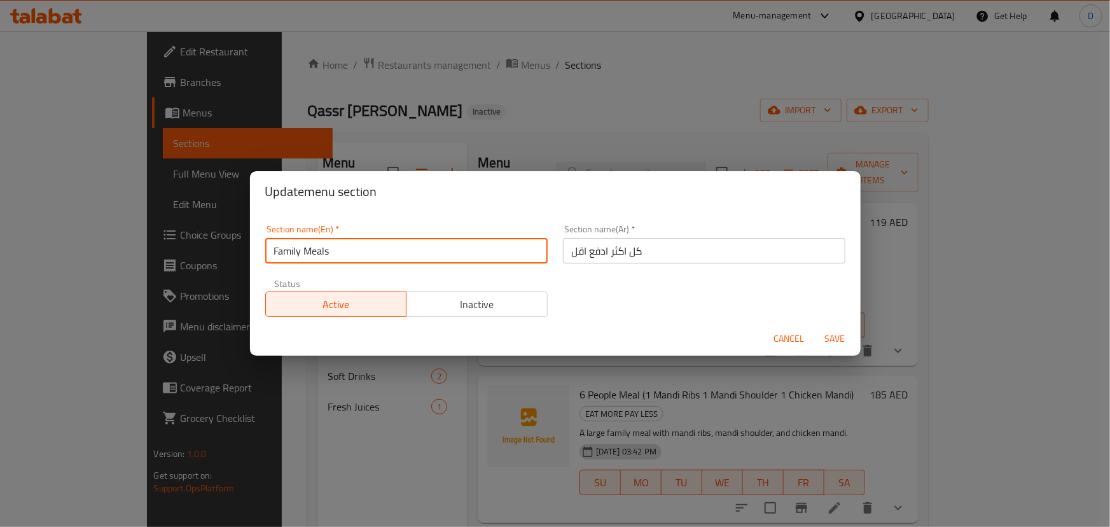
click at [815, 327] on button "Save" at bounding box center [835, 339] width 41 height 24
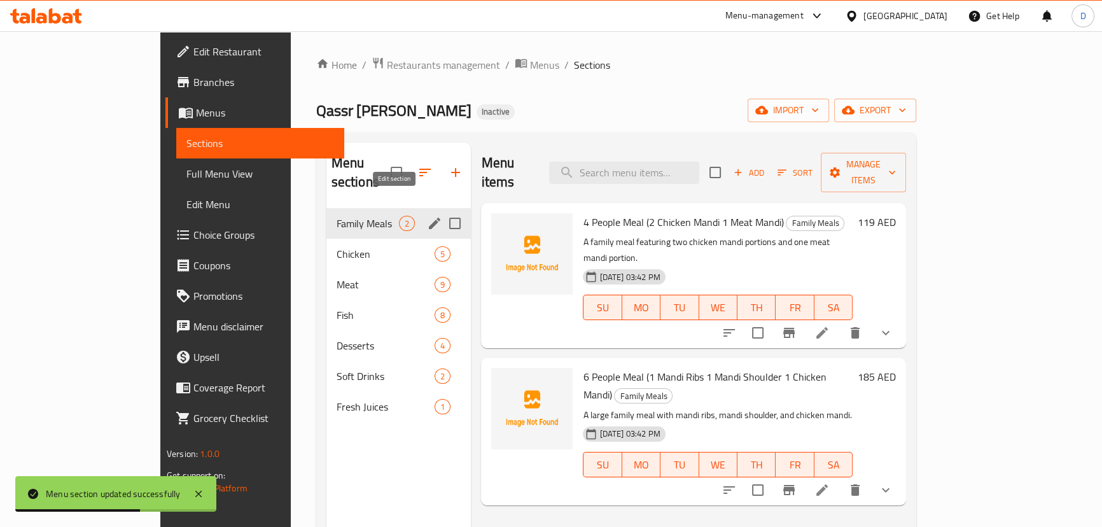
click at [429, 218] on icon "edit" at bounding box center [434, 223] width 11 height 11
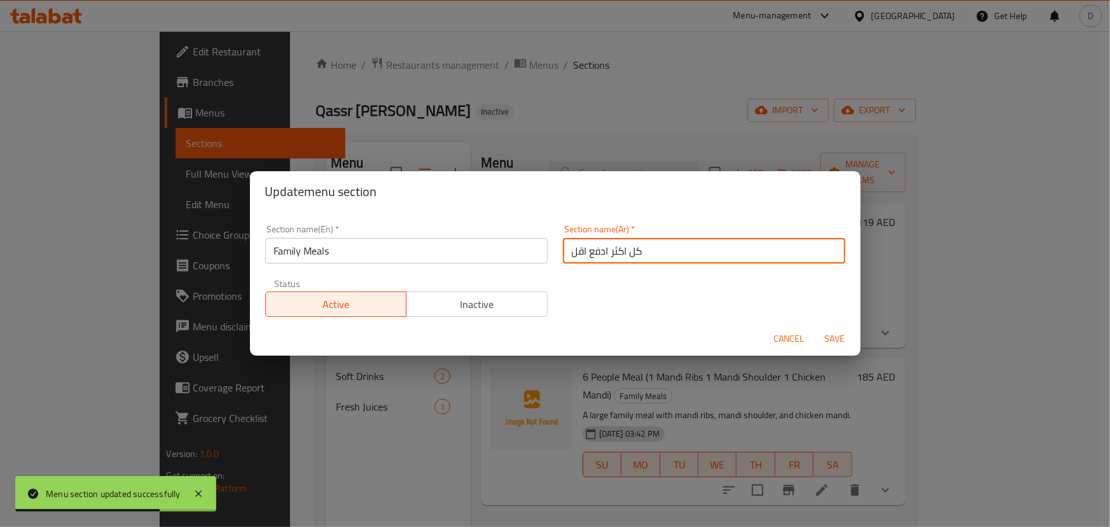
click at [578, 250] on input "كل اكثر ادفع اقل" at bounding box center [704, 250] width 282 height 25
paste input "جبات عائلية"
type input "وجبات عائلية"
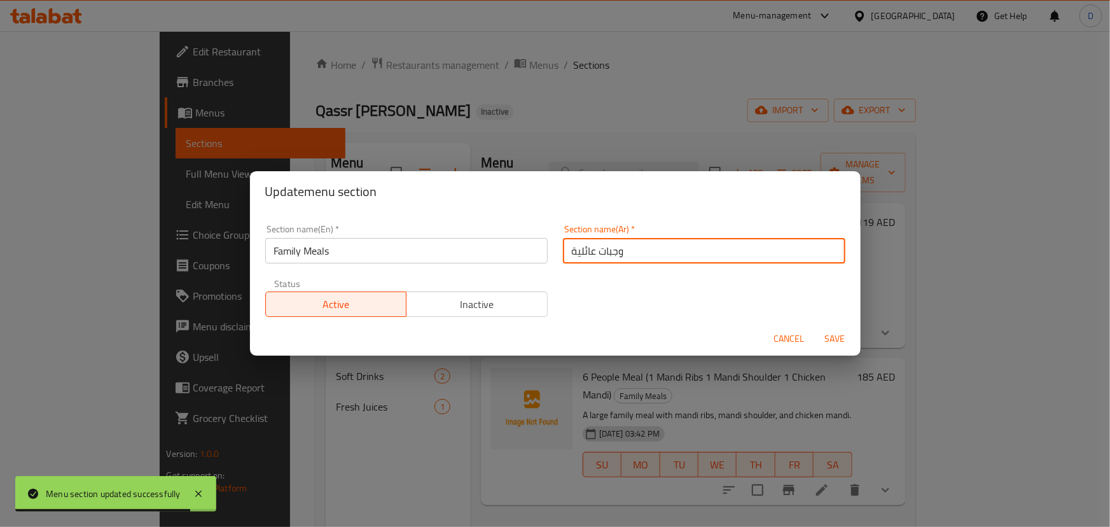
click at [815, 327] on button "Save" at bounding box center [835, 339] width 41 height 24
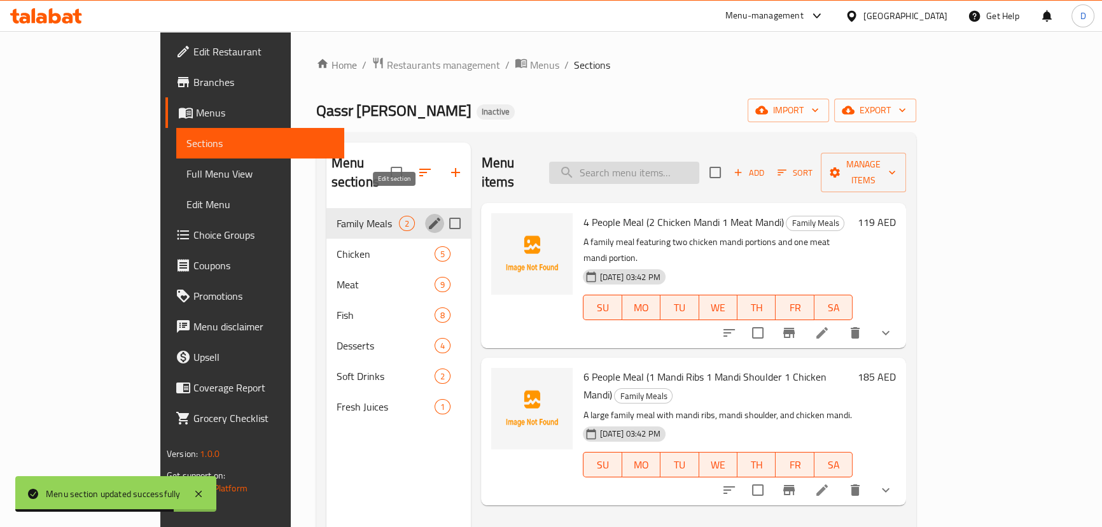
click at [660, 162] on input "search" at bounding box center [624, 173] width 150 height 22
paste input "4 People Meal (2 Chicken Mandi 1 Meat Mandi)"
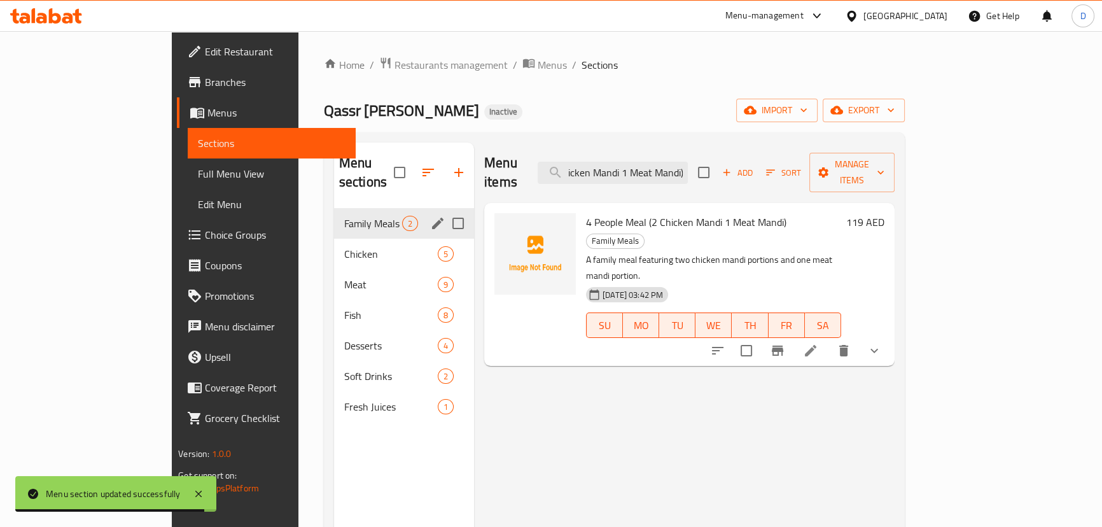
type input "4 People Meal (2 Chicken Mandi 1 Meat Mandi)"
click at [828, 339] on li at bounding box center [811, 350] width 36 height 23
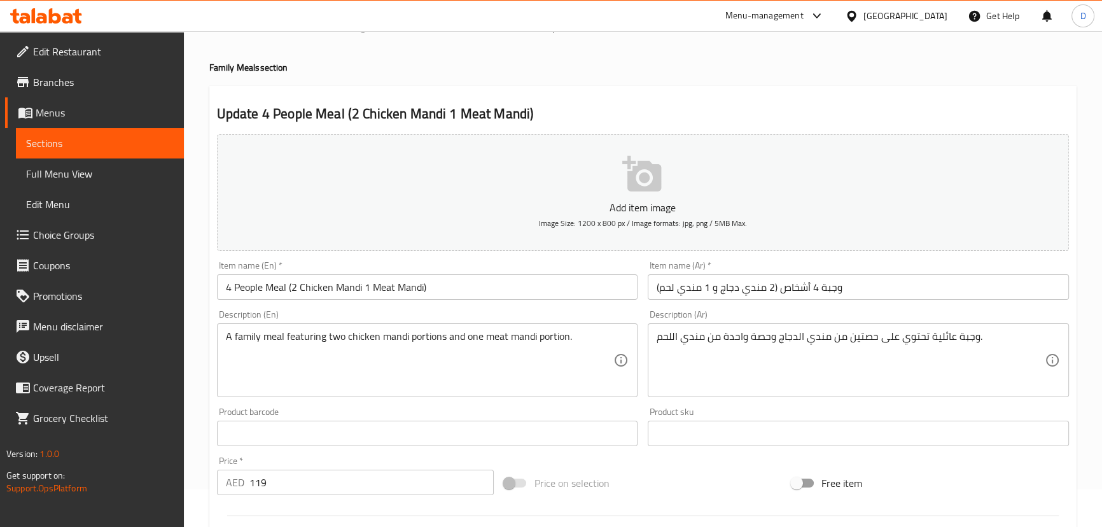
scroll to position [57, 0]
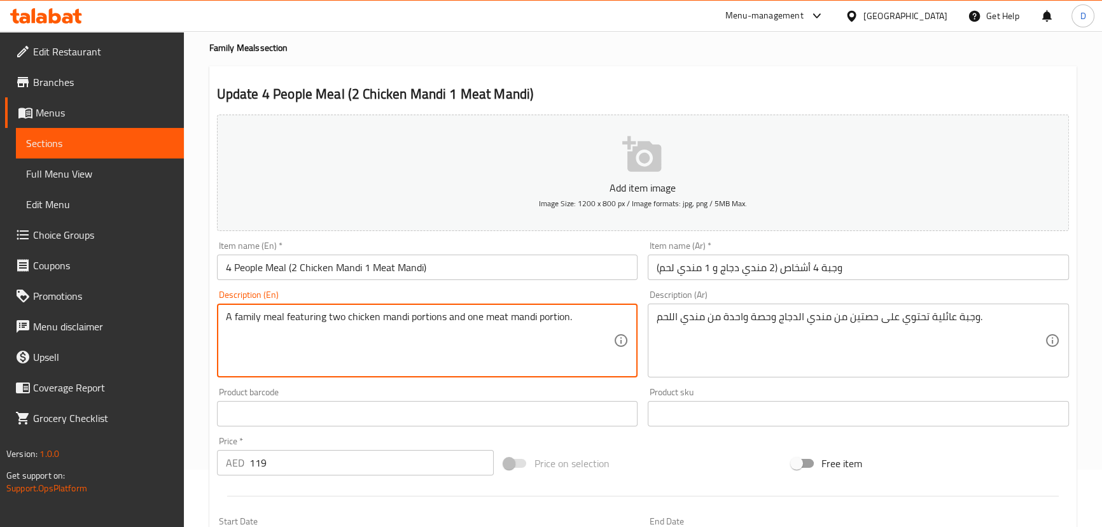
click at [554, 320] on textarea "A family meal featuring two chicken mandi portions and one meat mandi portion." at bounding box center [420, 340] width 388 height 60
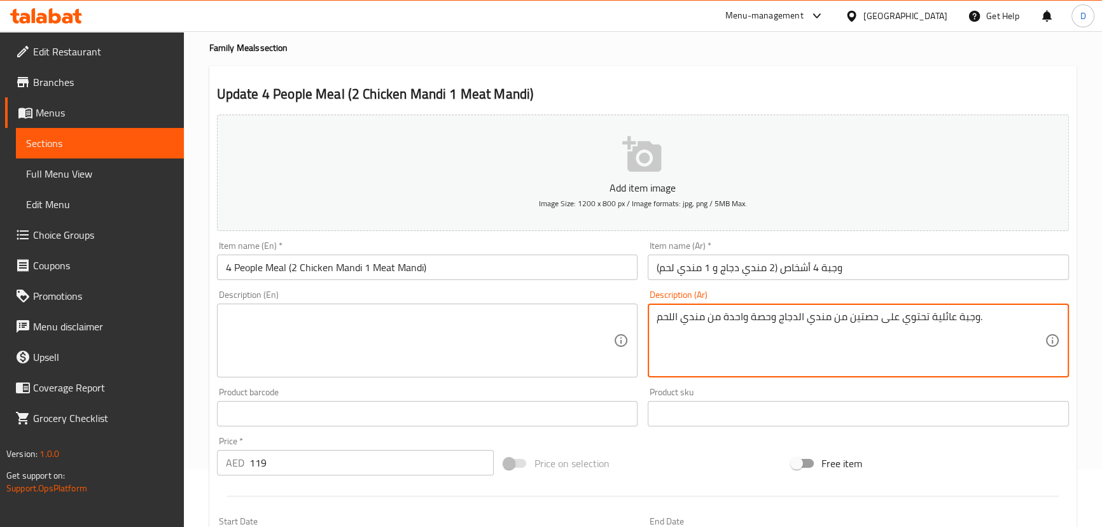
click at [705, 317] on textarea "وجبة عائلية تحتوي على حصتين من مندي الدجاج وحصة واحدة من مندي اللحم." at bounding box center [850, 340] width 388 height 60
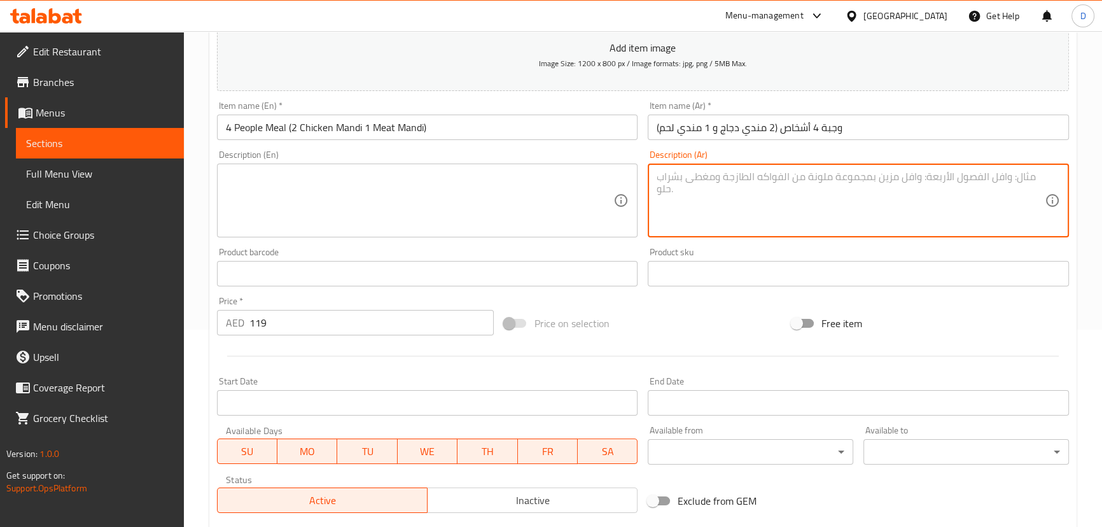
scroll to position [392, 0]
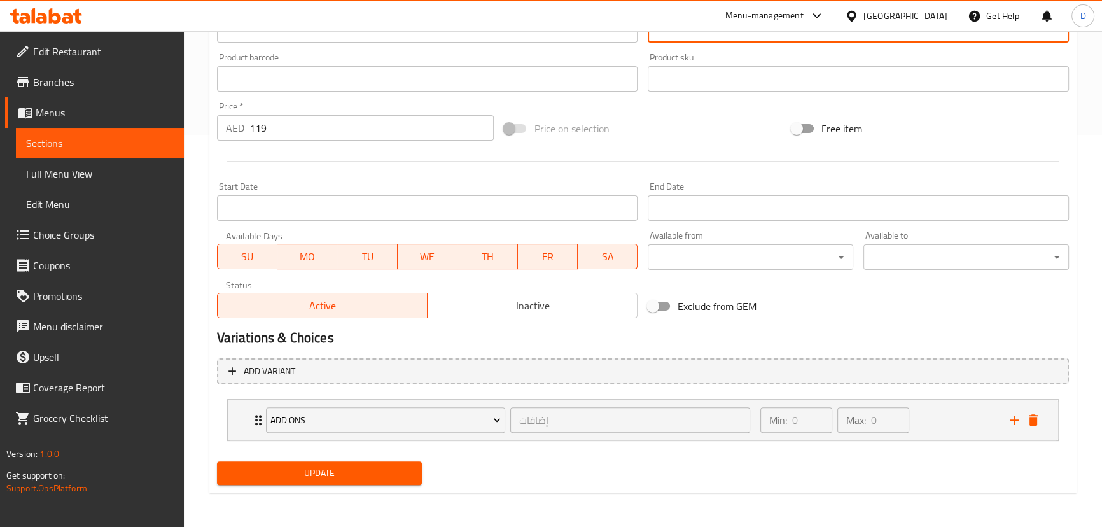
click at [352, 476] on span "Update" at bounding box center [319, 473] width 185 height 16
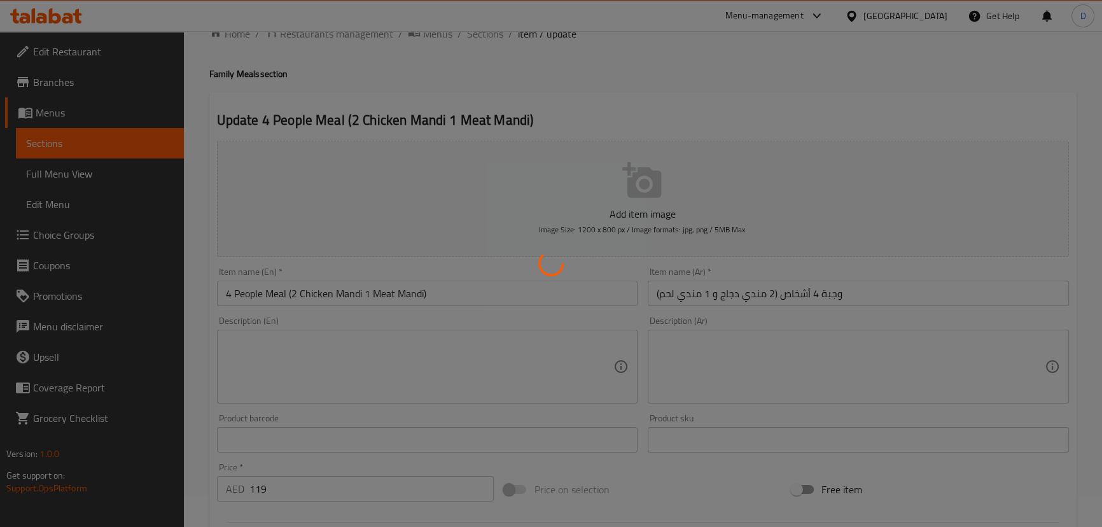
scroll to position [0, 0]
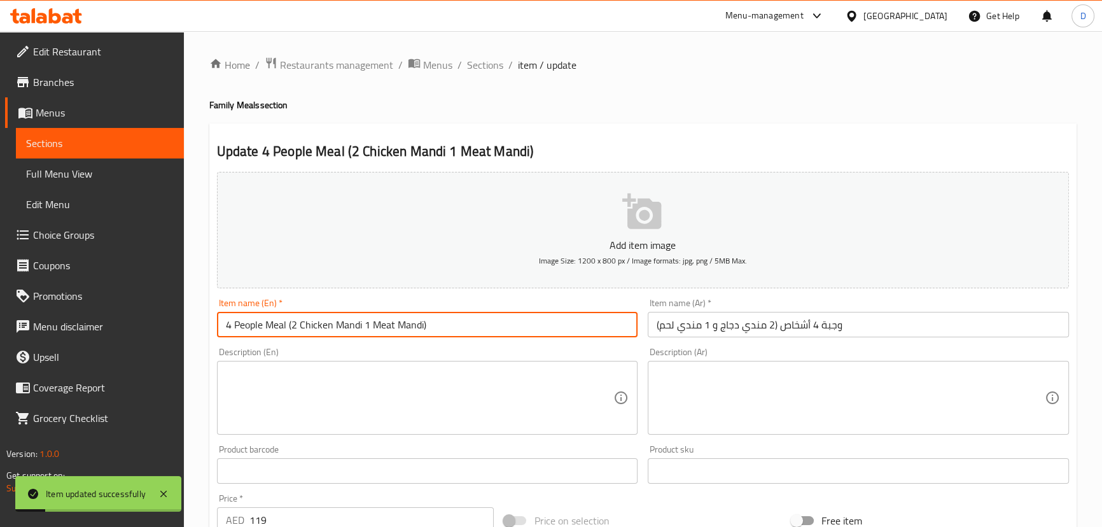
drag, startPoint x: 289, startPoint y: 323, endPoint x: 219, endPoint y: 321, distance: 70.0
click at [219, 321] on input "4 People Meal (2 Chicken Mandi 1 Meat Mandi)" at bounding box center [427, 324] width 421 height 25
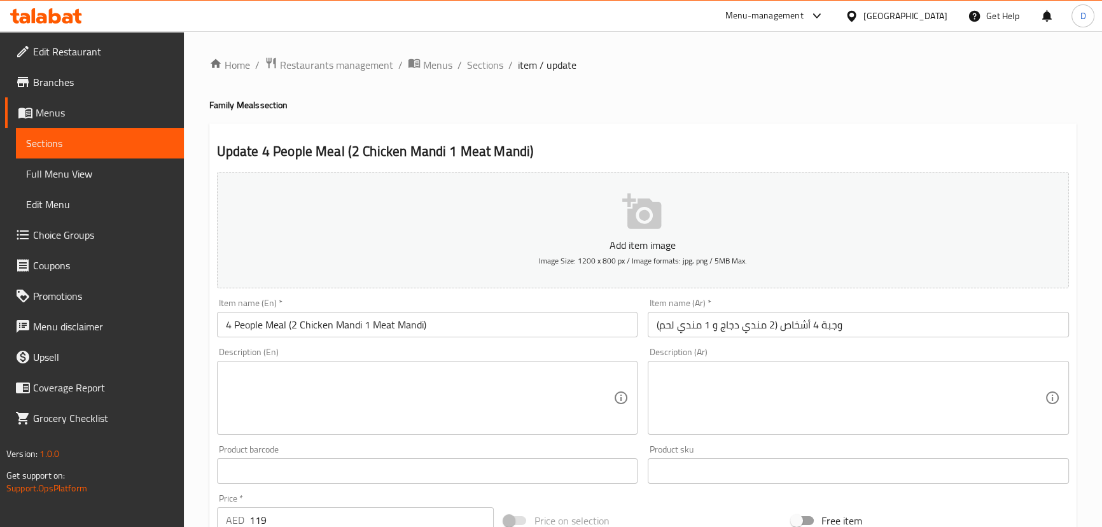
click at [502, 382] on textarea at bounding box center [420, 398] width 388 height 60
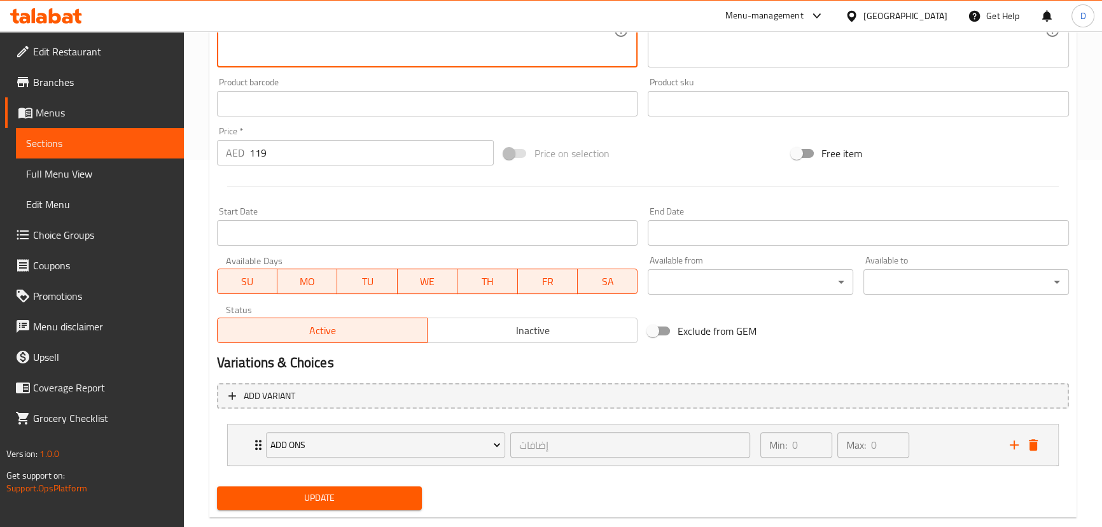
scroll to position [392, 0]
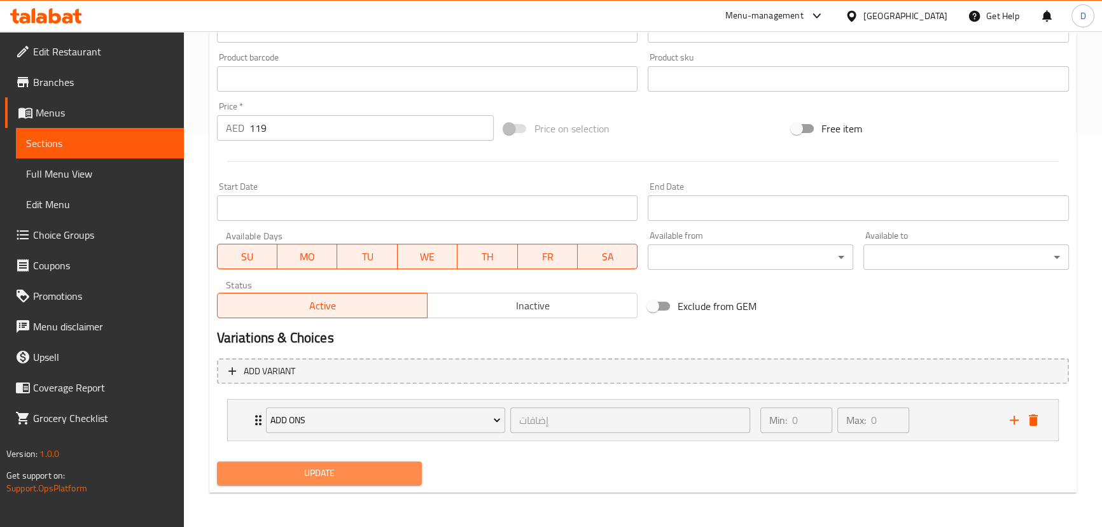
click at [396, 468] on span "Update" at bounding box center [319, 473] width 185 height 16
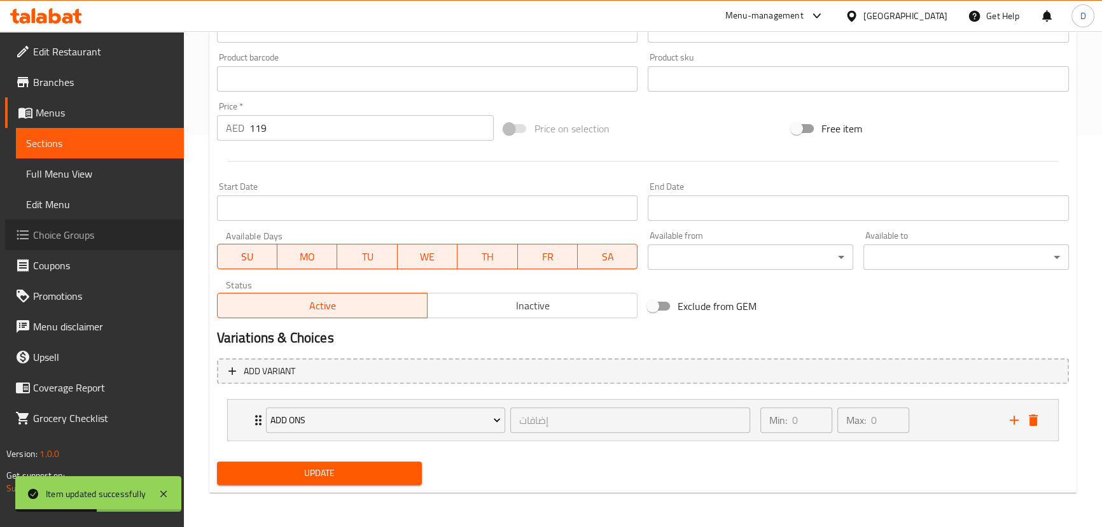
click at [99, 242] on span "Choice Groups" at bounding box center [103, 234] width 141 height 15
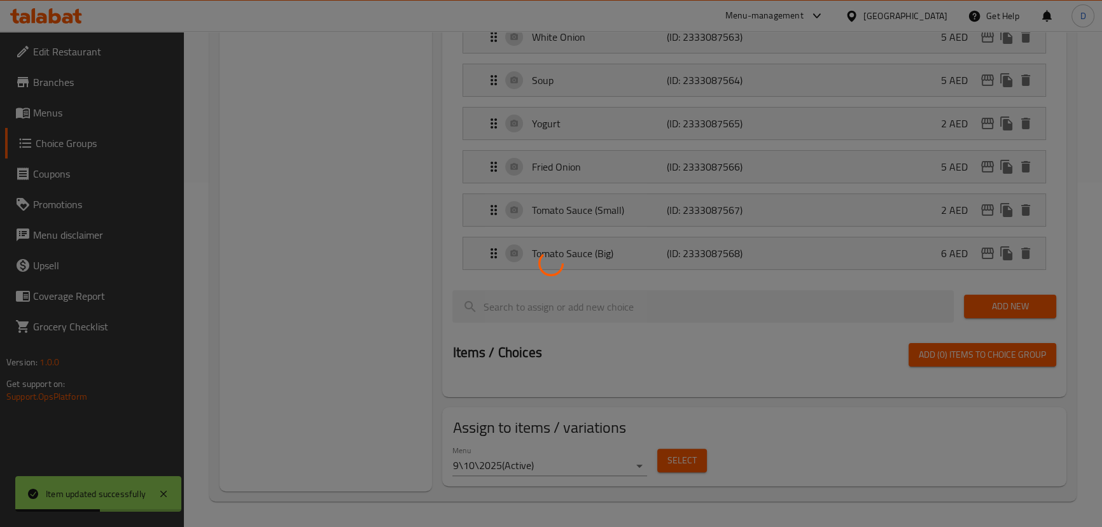
scroll to position [180, 0]
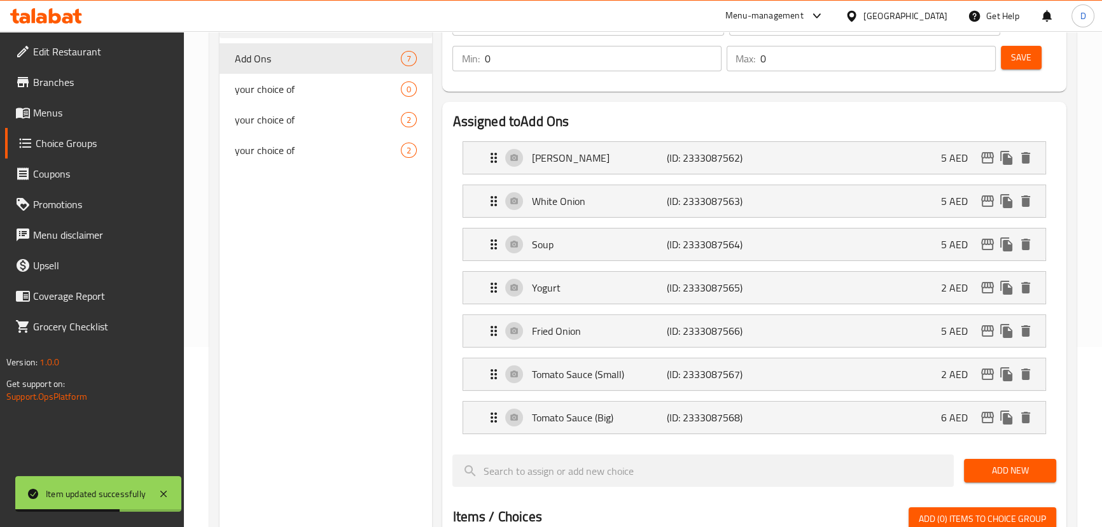
click at [763, 247] on div "Soup (ID: 2333087564) 5 AED" at bounding box center [757, 244] width 543 height 32
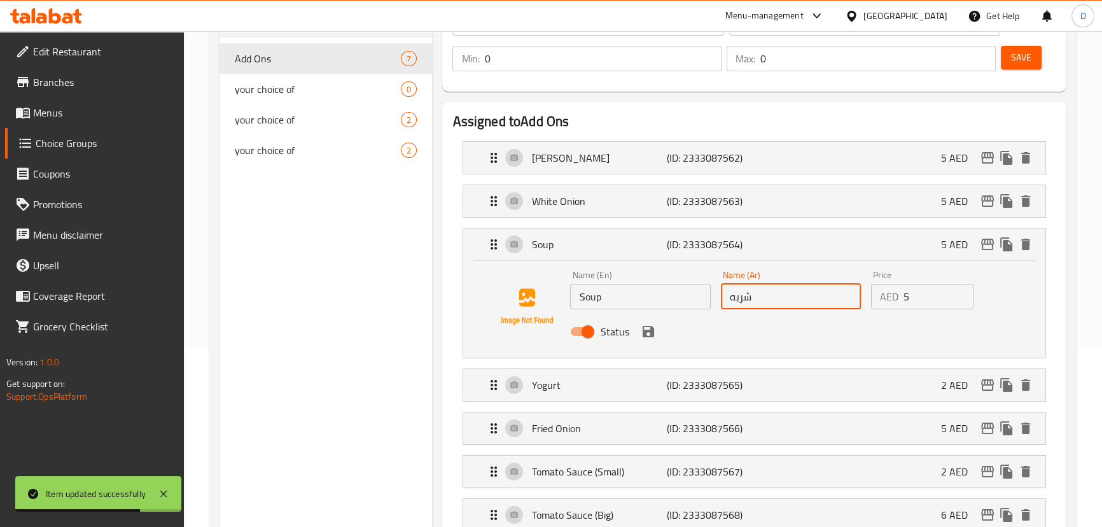
click at [744, 296] on input "شربه" at bounding box center [791, 296] width 140 height 25
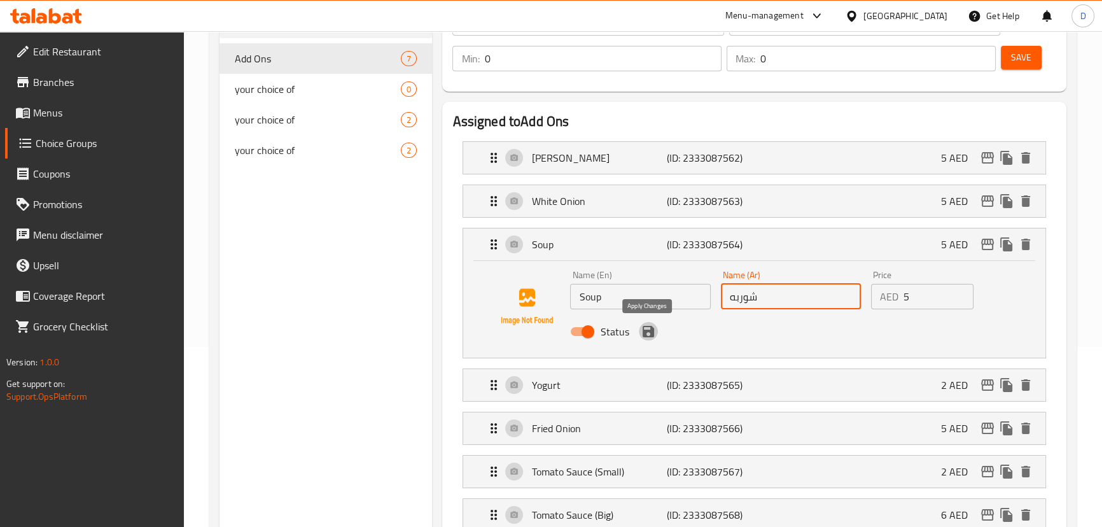
click at [648, 331] on icon "save" at bounding box center [647, 331] width 11 height 11
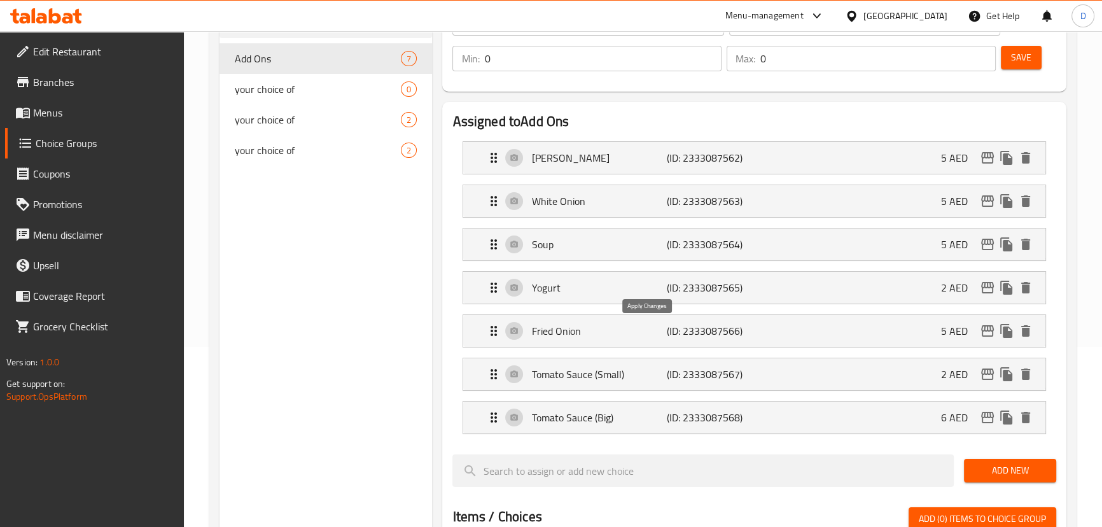
type input "شوربه"
click at [751, 332] on p "(ID: 2333087566)" at bounding box center [712, 330] width 90 height 15
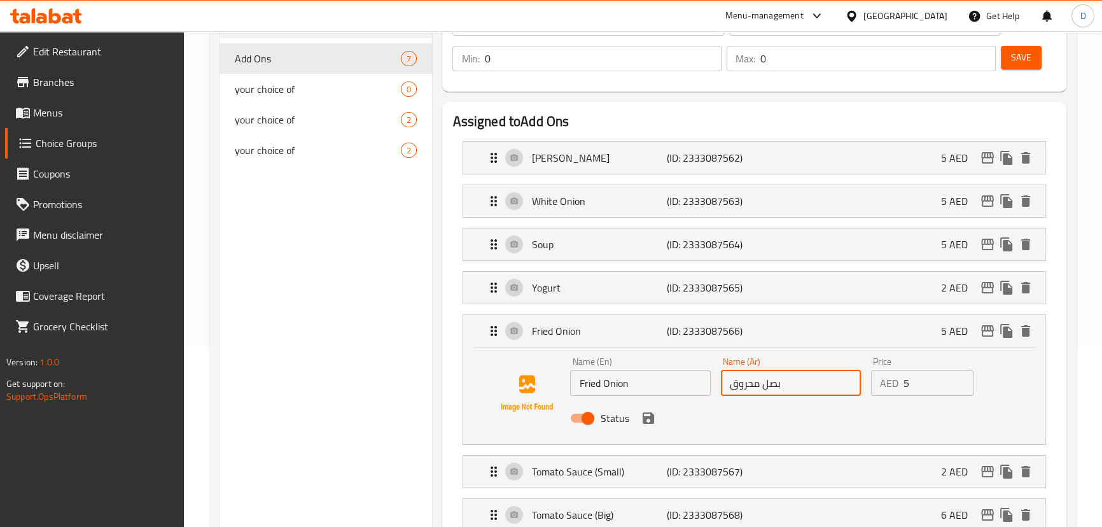
drag, startPoint x: 752, startPoint y: 382, endPoint x: 723, endPoint y: 379, distance: 28.8
click at [723, 379] on input "بصل محروق" at bounding box center [791, 382] width 140 height 25
click at [648, 420] on icon "save" at bounding box center [648, 417] width 15 height 15
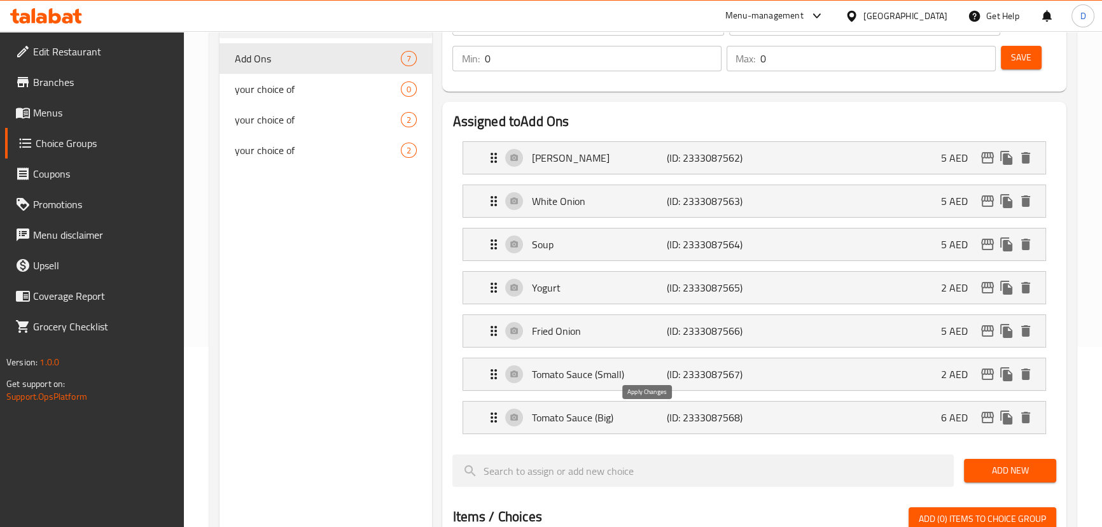
type input "بصل مقلي"
click at [1039, 53] on button "Save" at bounding box center [1021, 58] width 41 height 24
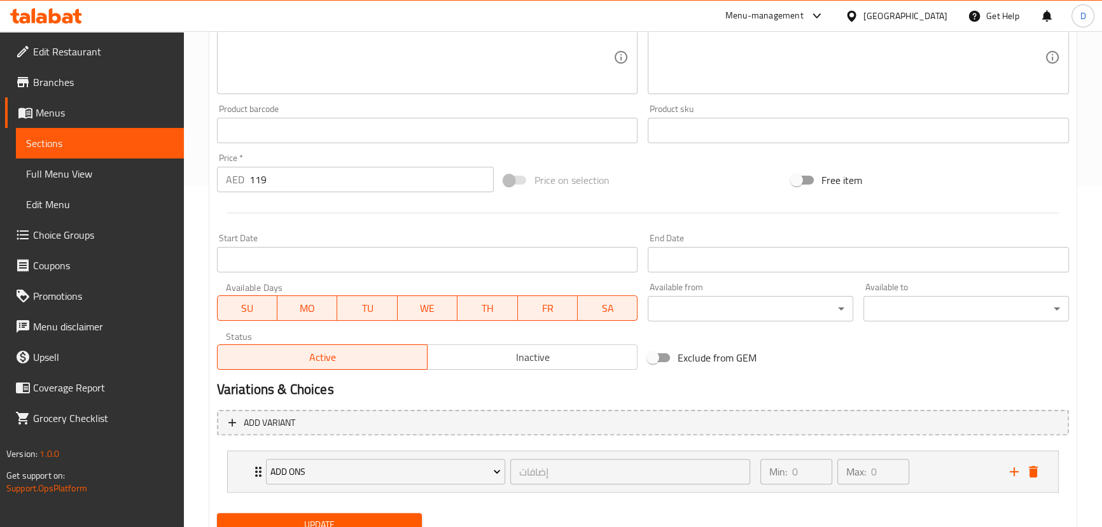
scroll to position [347, 0]
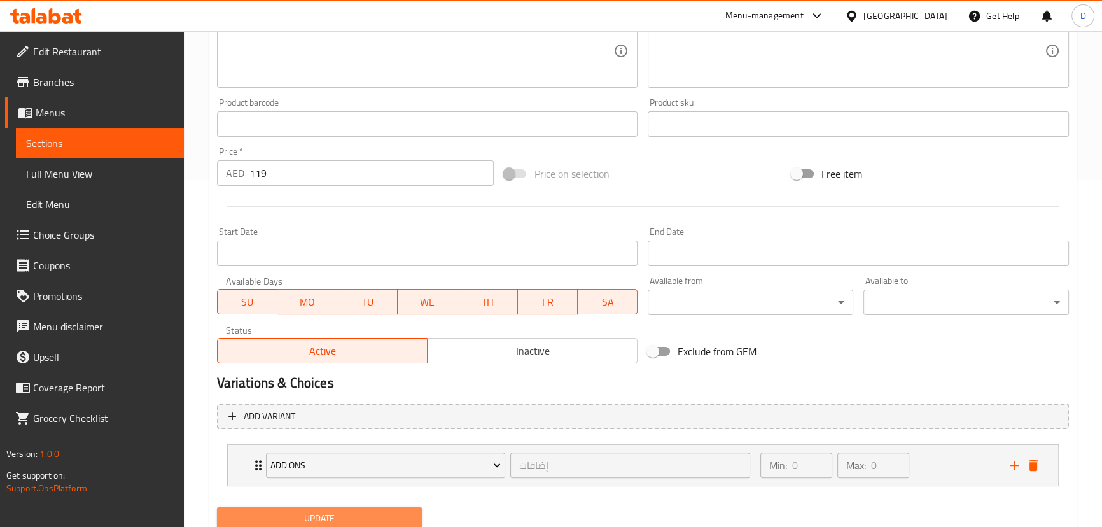
click at [331, 513] on span "Update" at bounding box center [319, 518] width 185 height 16
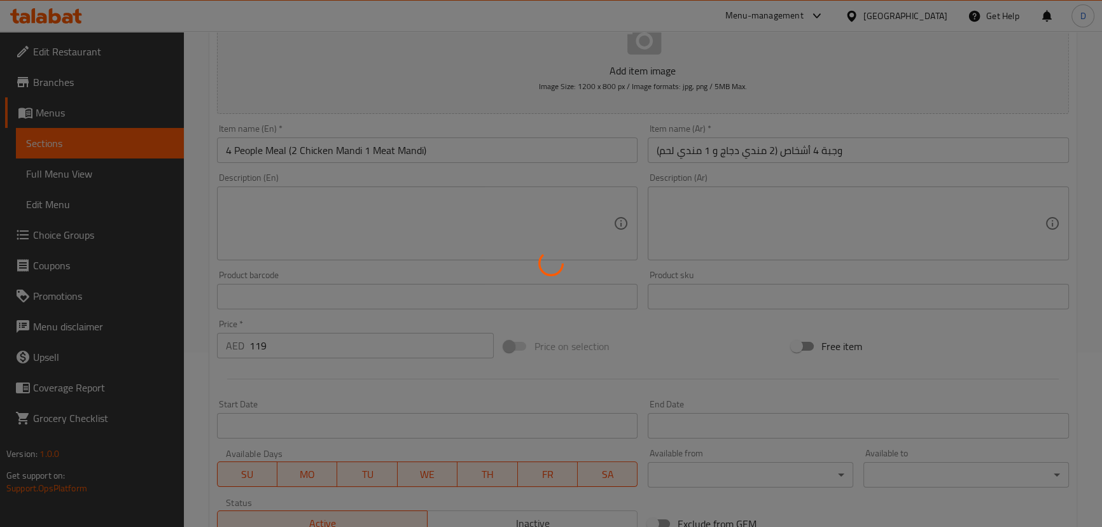
scroll to position [173, 0]
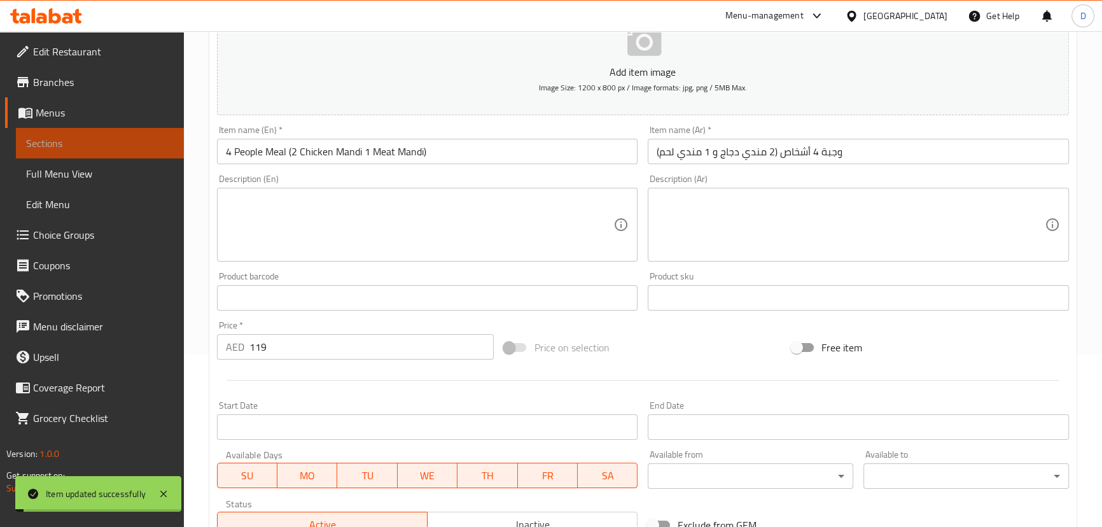
click at [161, 139] on span "Sections" at bounding box center [100, 142] width 148 height 15
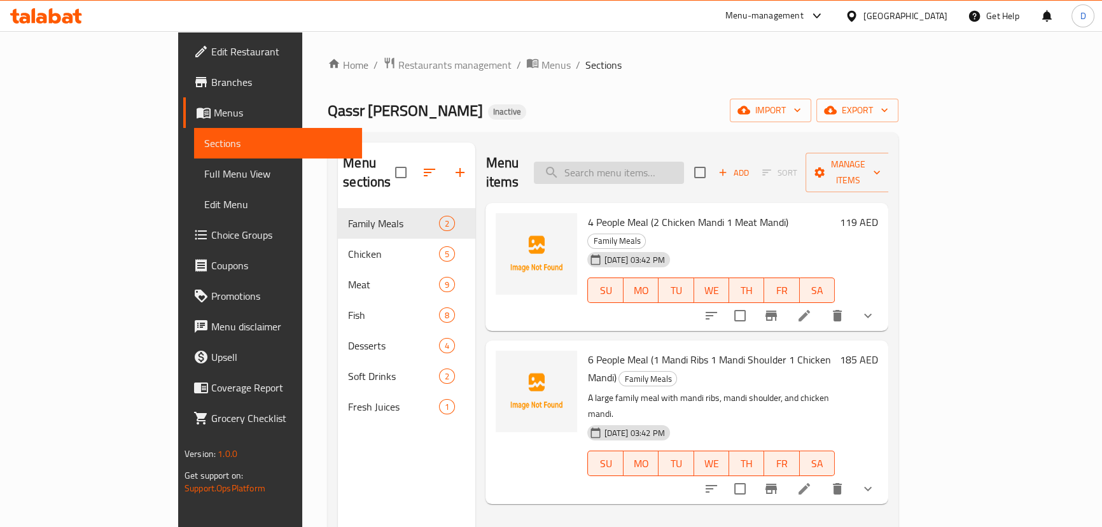
click at [680, 167] on input "search" at bounding box center [609, 173] width 150 height 22
paste input "Chicken Mathgoot"
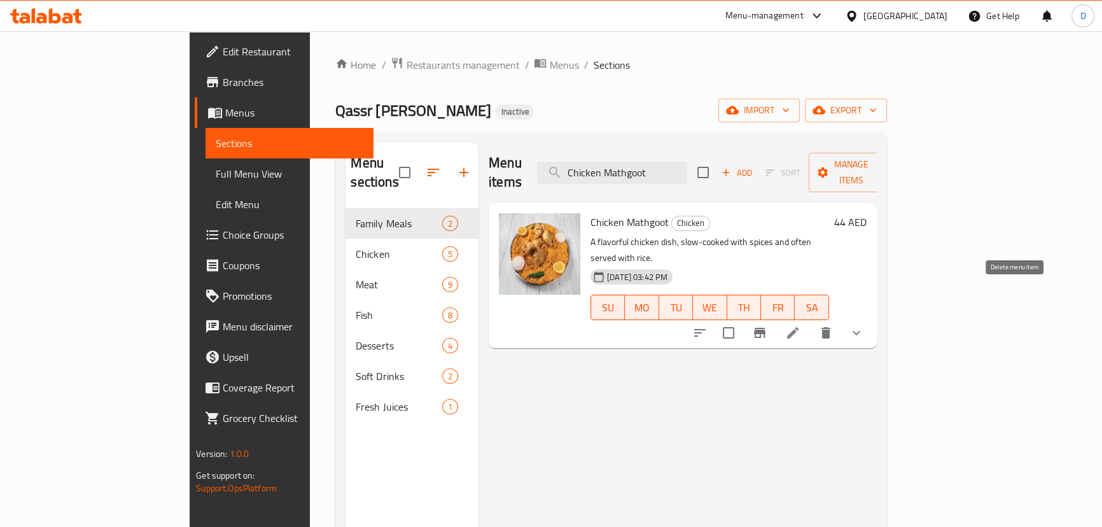
type input "Chicken Mathgoot"
click at [833, 325] on icon "delete" at bounding box center [825, 332] width 15 height 15
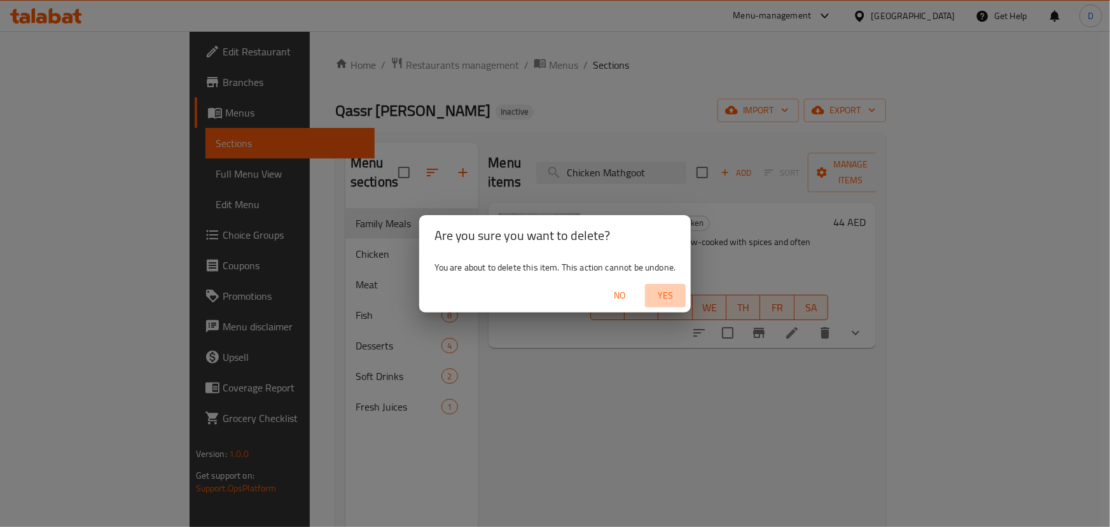
click at [663, 290] on span "Yes" at bounding box center [665, 296] width 31 height 16
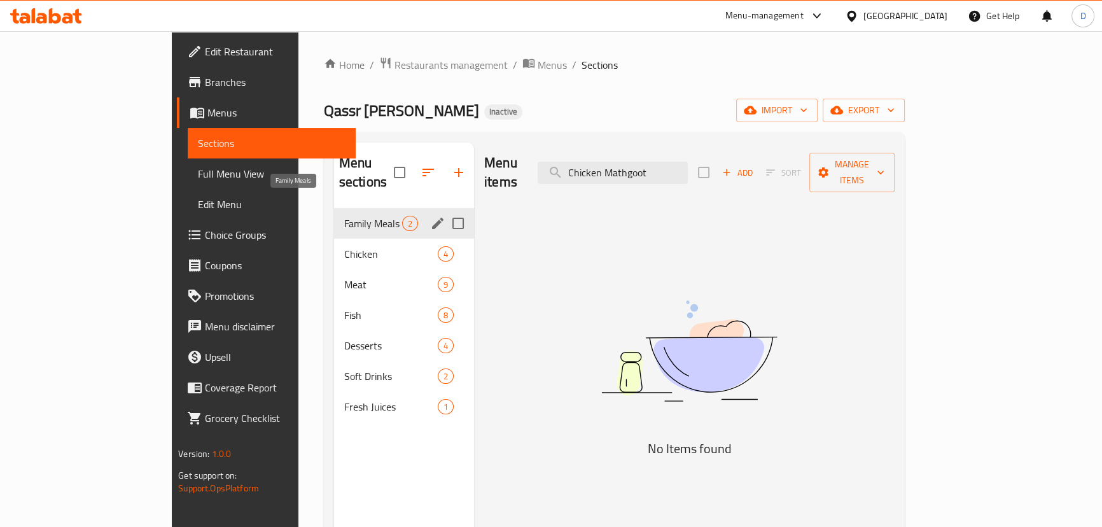
click at [344, 216] on span "Family Meals" at bounding box center [373, 223] width 58 height 15
click at [344, 246] on span "Chicken" at bounding box center [373, 253] width 58 height 15
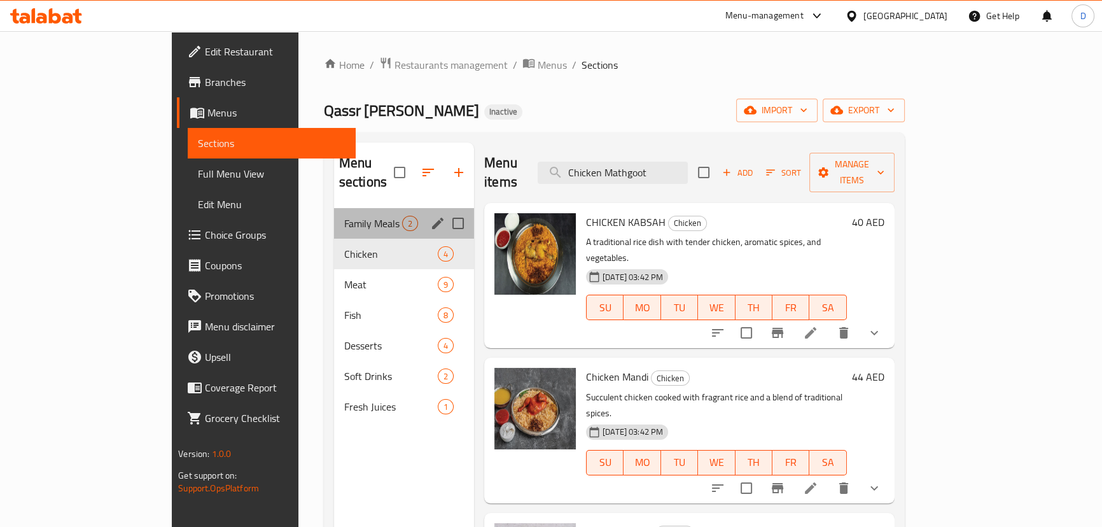
click at [334, 212] on div "Family Meals 2" at bounding box center [404, 223] width 140 height 31
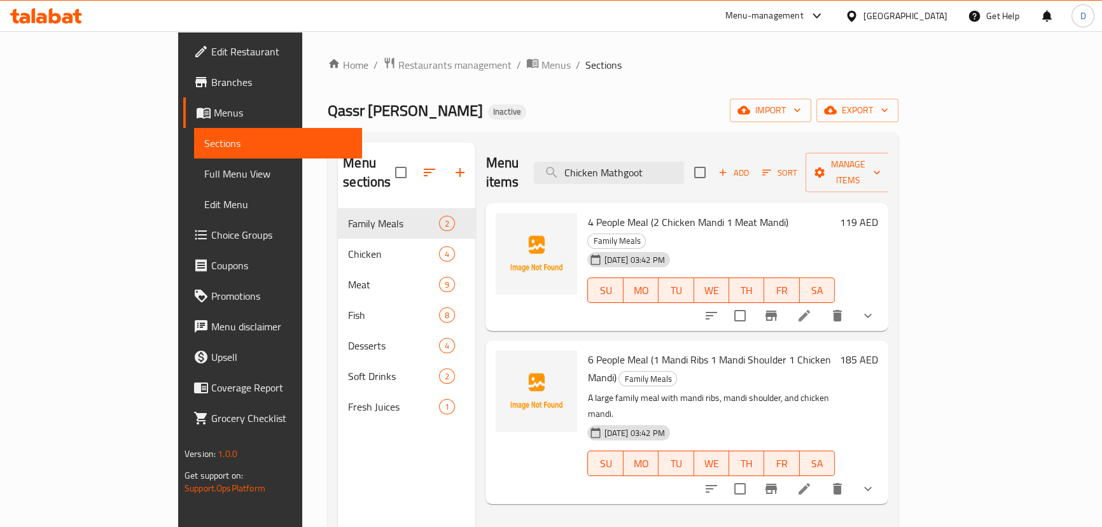
click at [812, 308] on icon at bounding box center [803, 315] width 15 height 15
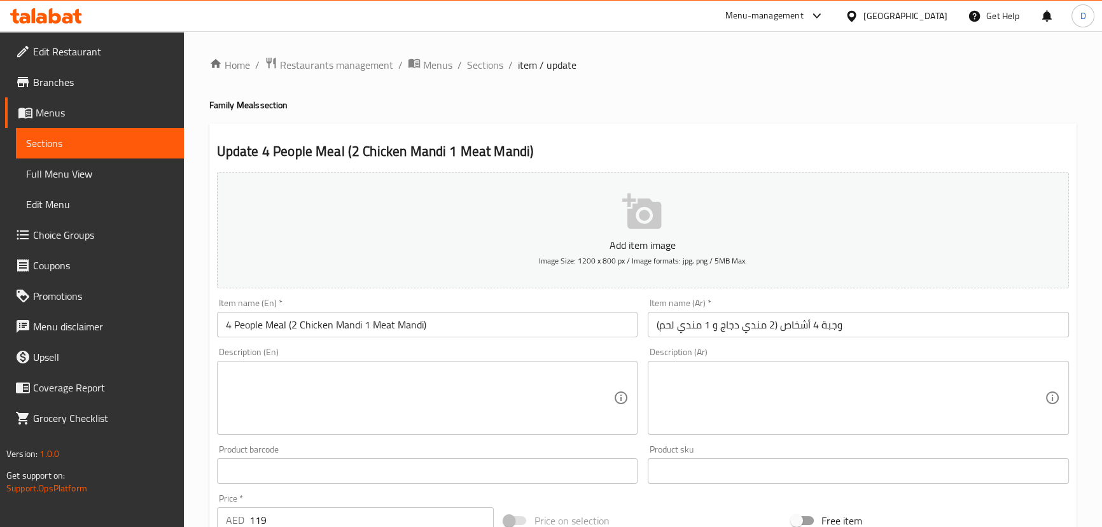
click at [431, 371] on textarea at bounding box center [420, 398] width 388 height 60
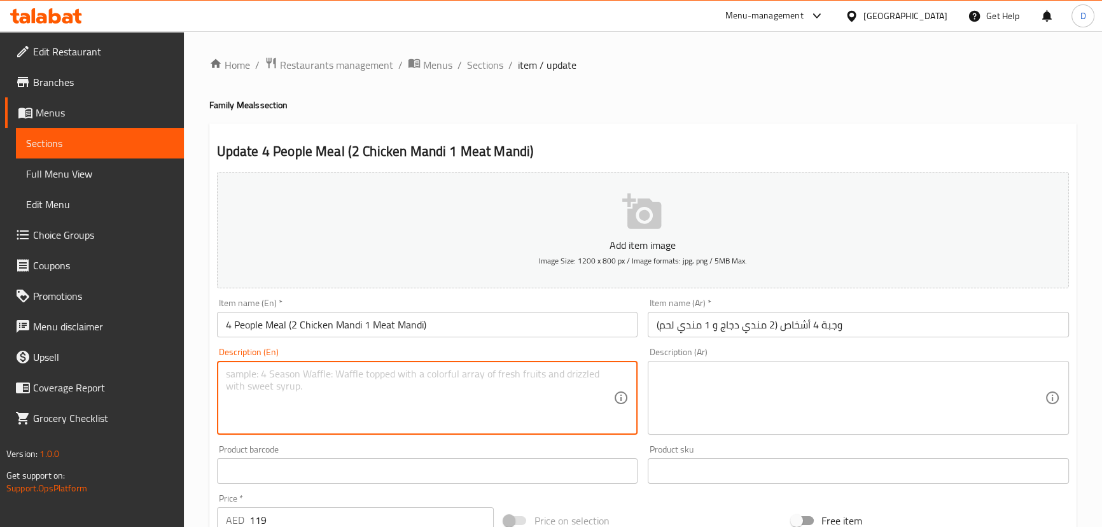
paste textarea "A family meal featuring two chicken mandi portions and one meat mandi portion."
type textarea "A family meal featuring two chicken mandi portions and one meat mandi portion."
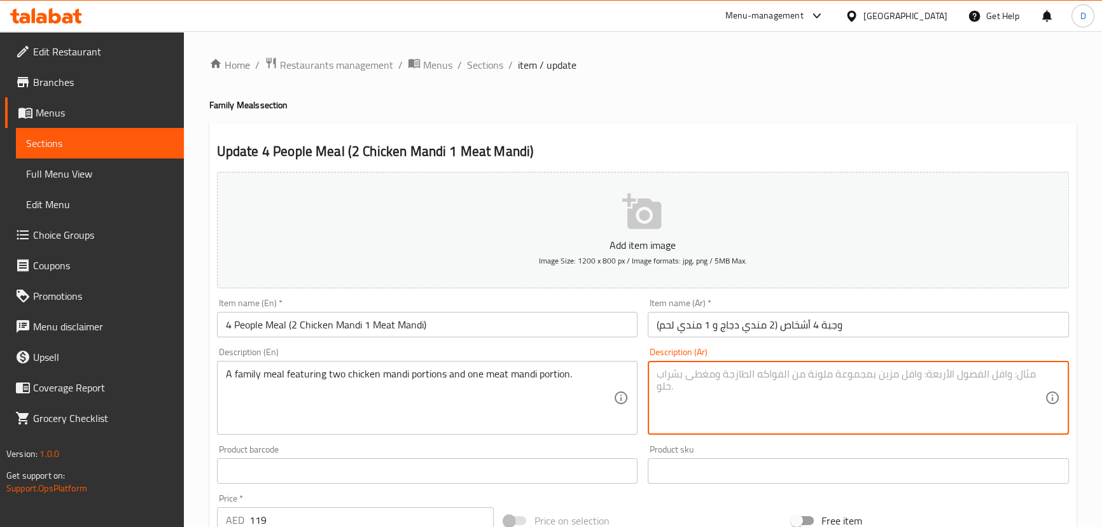
click at [721, 384] on textarea at bounding box center [850, 398] width 388 height 60
paste textarea "وجبة عائلية تحتوي على حصتين من مندي الدجاج وحصة واحدة من مندي اللحم."
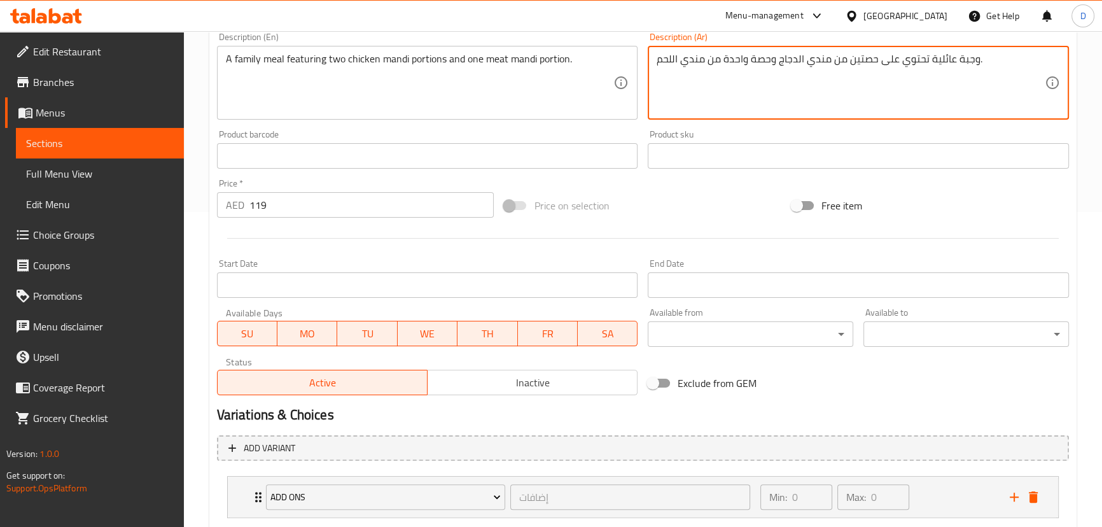
scroll to position [392, 0]
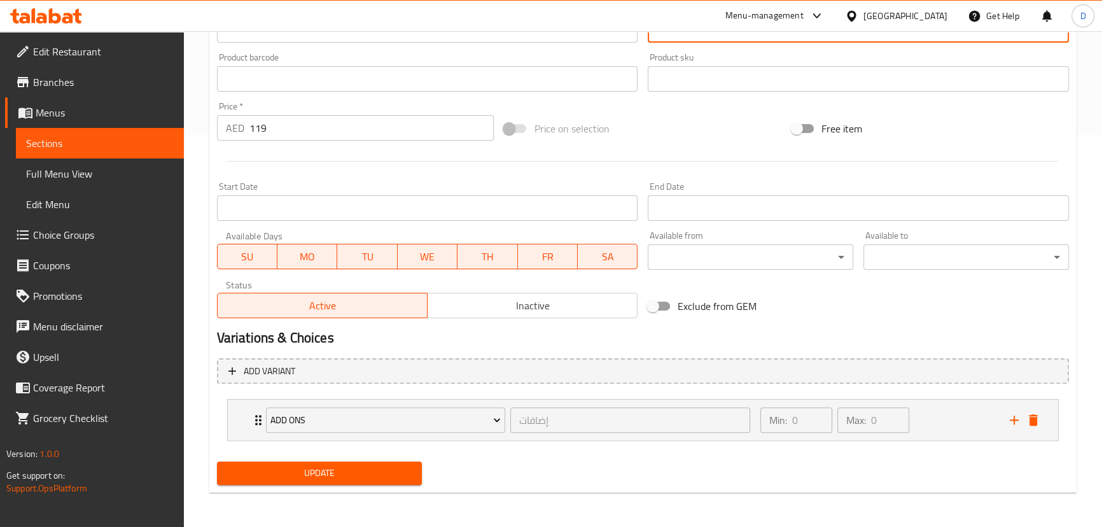
type textarea "وجبة عائلية تحتوي على حصتين من مندي الدجاج وحصة واحدة من مندي اللحم."
click at [360, 469] on span "Update" at bounding box center [319, 473] width 185 height 16
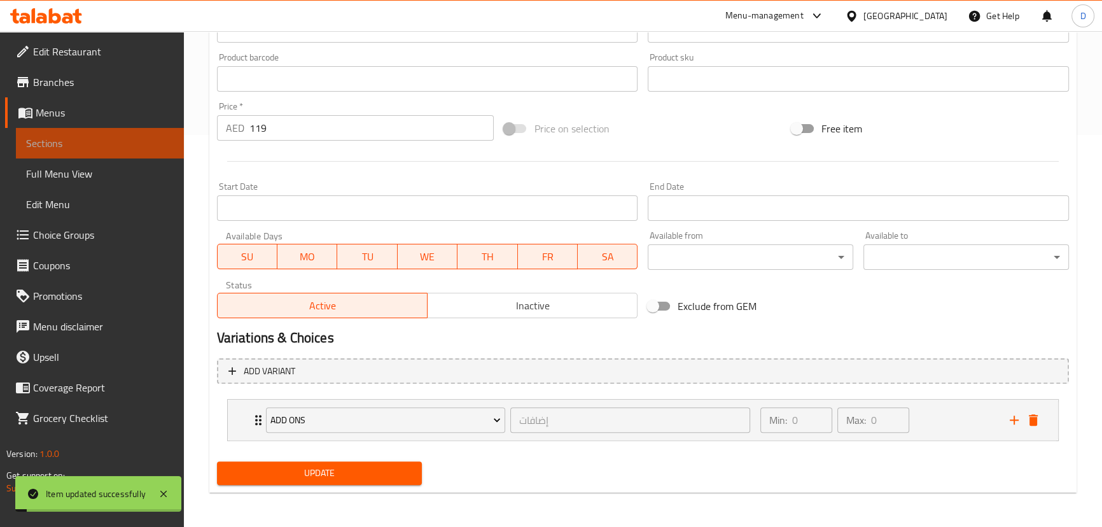
click at [153, 148] on span "Sections" at bounding box center [100, 142] width 148 height 15
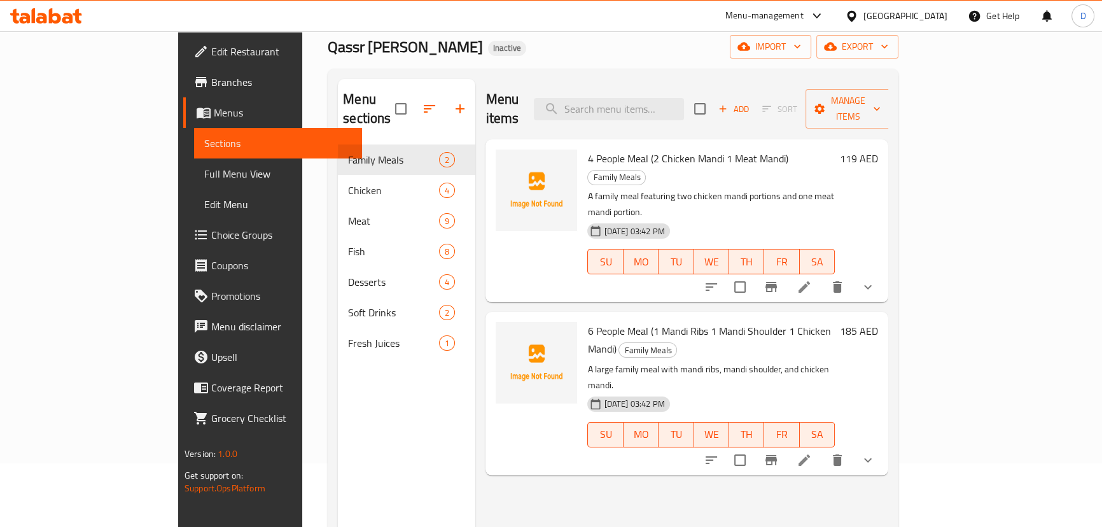
scroll to position [63, 0]
click at [684, 99] on input "search" at bounding box center [609, 110] width 150 height 22
paste input "Chicken Mandi"
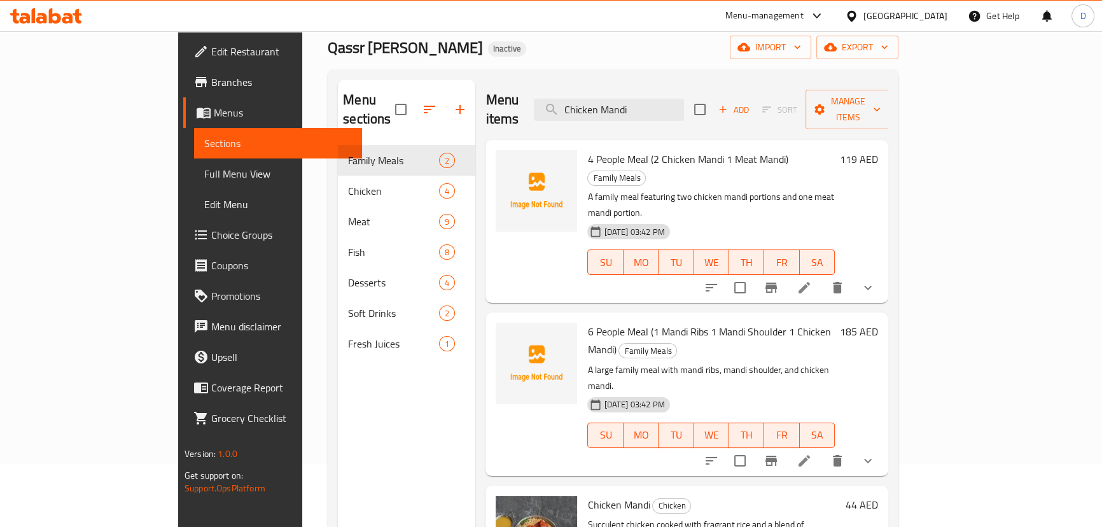
type input "Chicken Mandi"
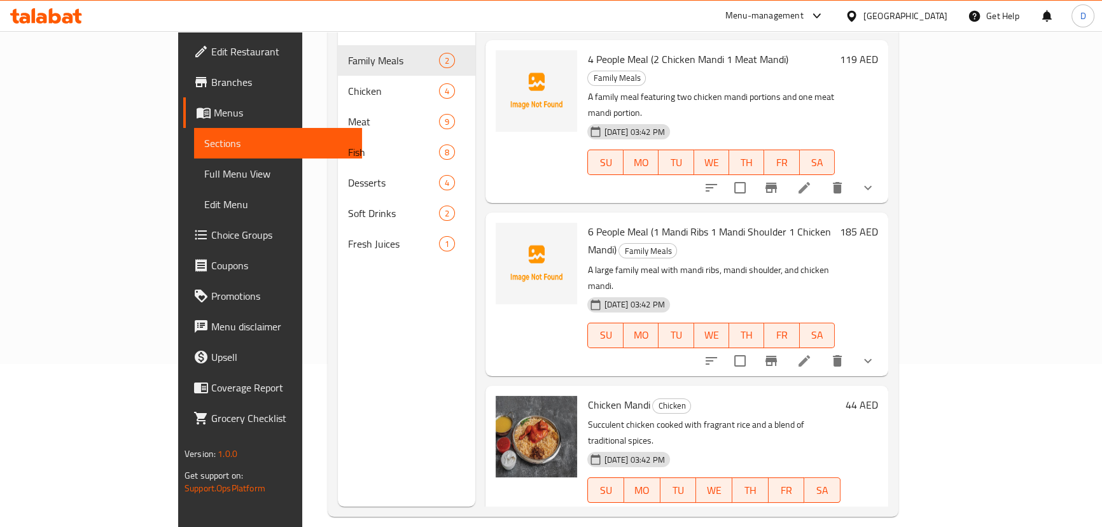
scroll to position [178, 0]
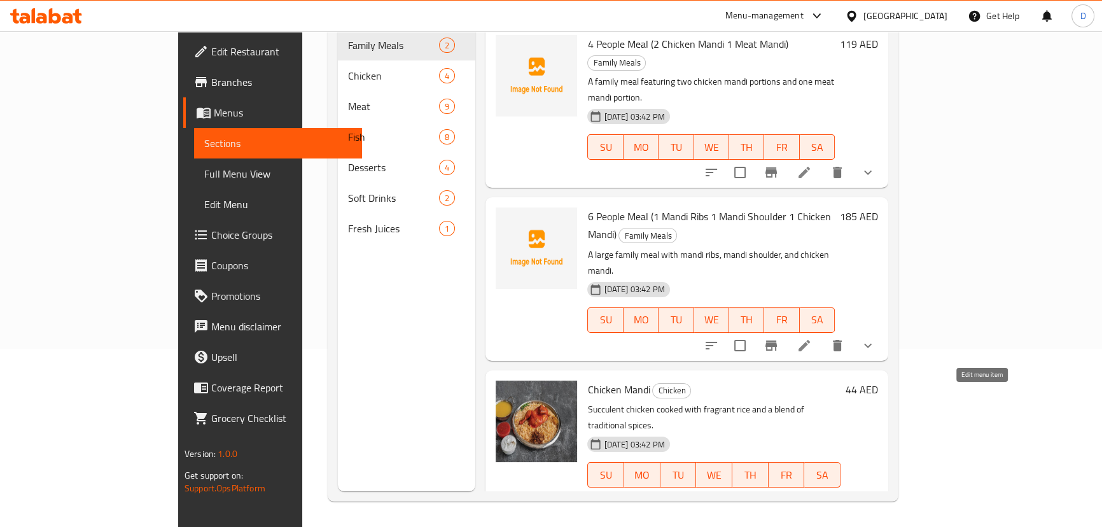
click at [812, 492] on icon at bounding box center [803, 499] width 15 height 15
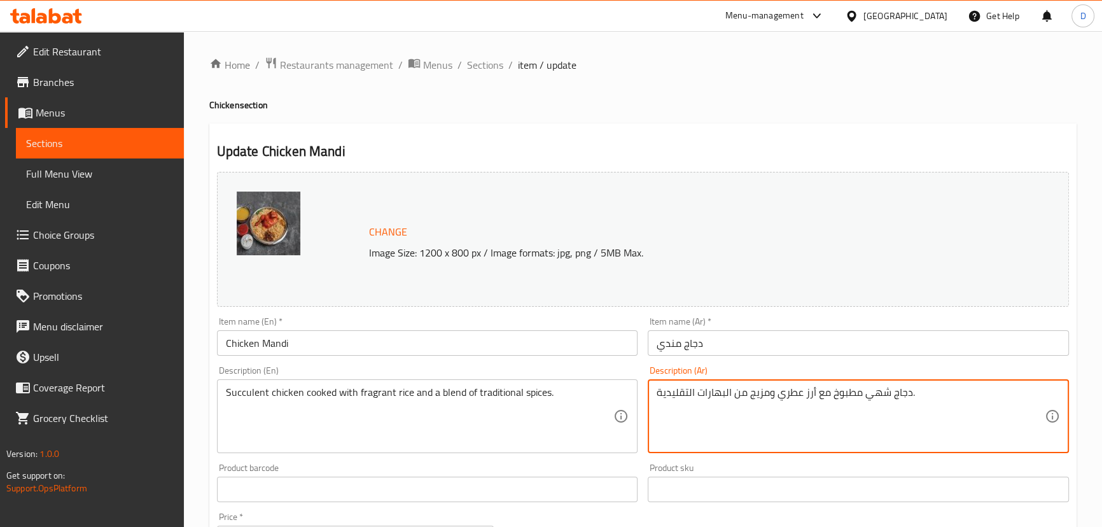
click at [871, 392] on textarea "دجاج شهي مطبوخ مع أرز عطري ومزيج من البهارات التقليدية." at bounding box center [850, 416] width 388 height 60
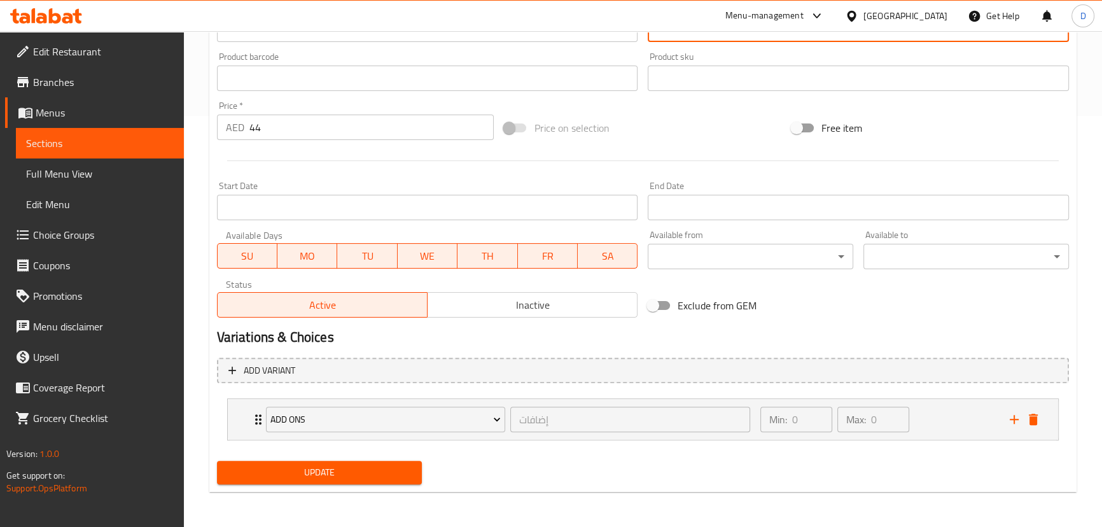
scroll to position [412, 0]
type textarea "دجاج عصاري مطبوخ مع أرز عطري ومزيج من البهارات التقليدية."
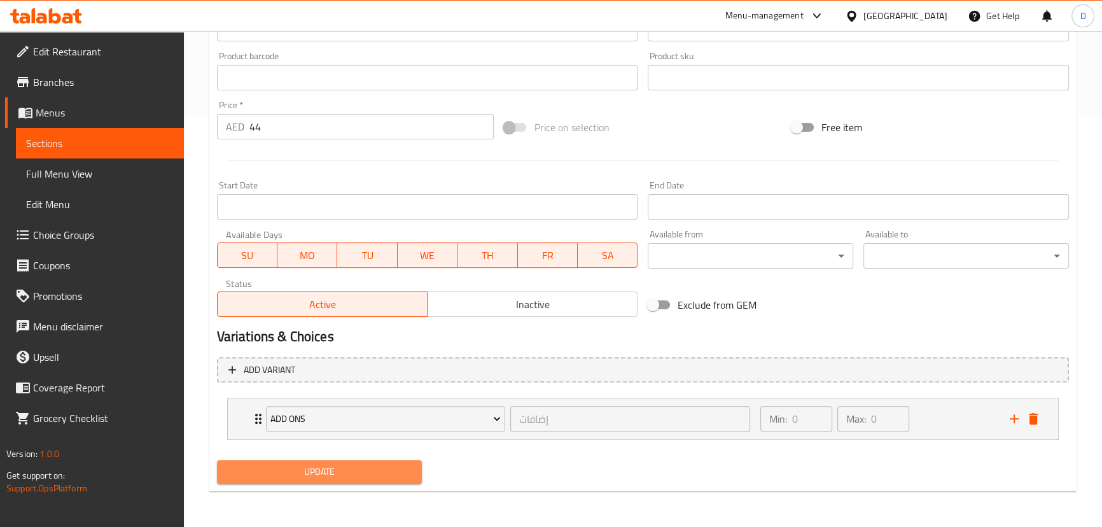
click at [389, 473] on span "Update" at bounding box center [319, 472] width 185 height 16
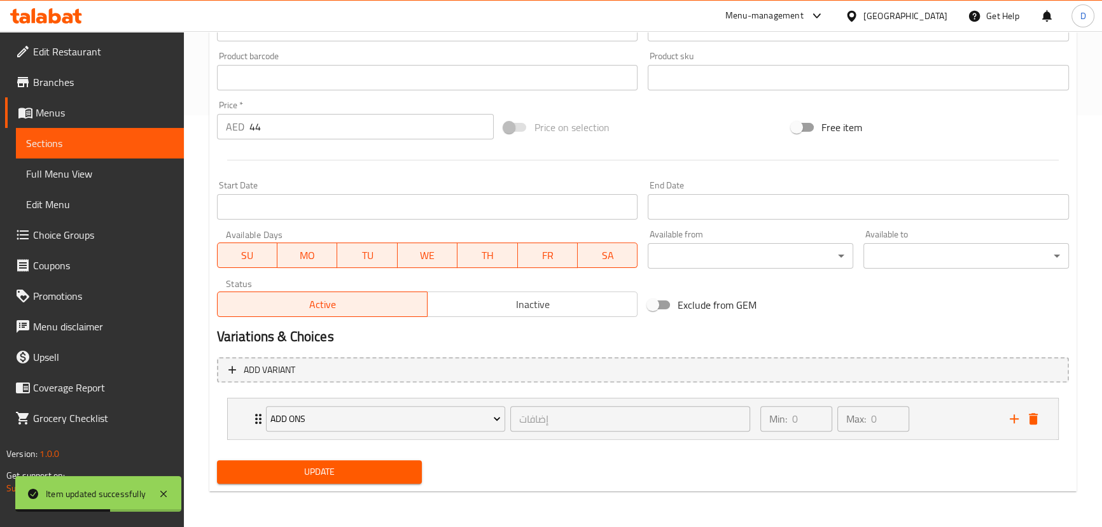
click at [146, 139] on span "Sections" at bounding box center [100, 142] width 148 height 15
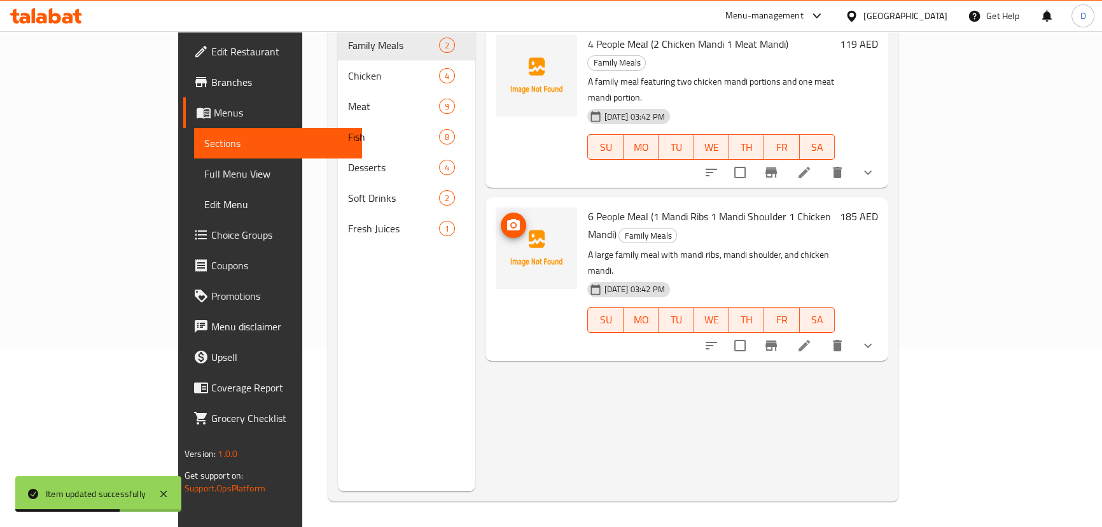
scroll to position [5, 0]
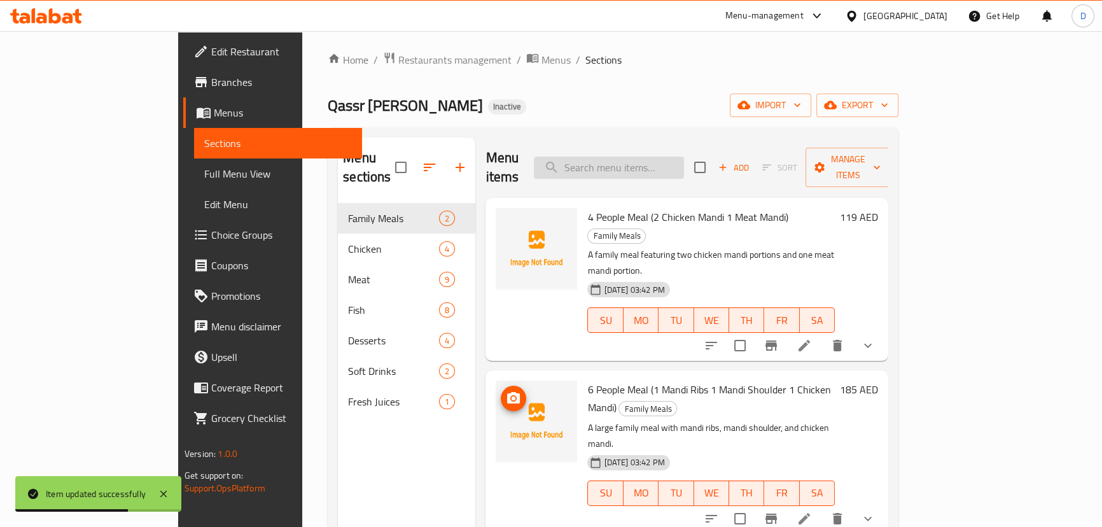
click at [684, 161] on input "search" at bounding box center [609, 167] width 150 height 22
paste input "Chicken Madbai"
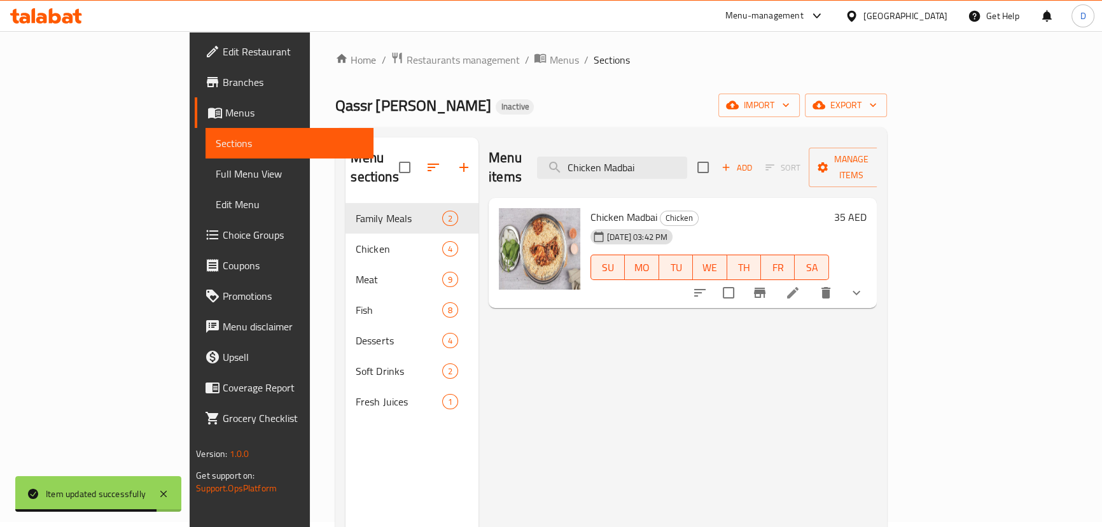
type input "Chicken Madbai"
click at [800, 285] on icon at bounding box center [792, 292] width 15 height 15
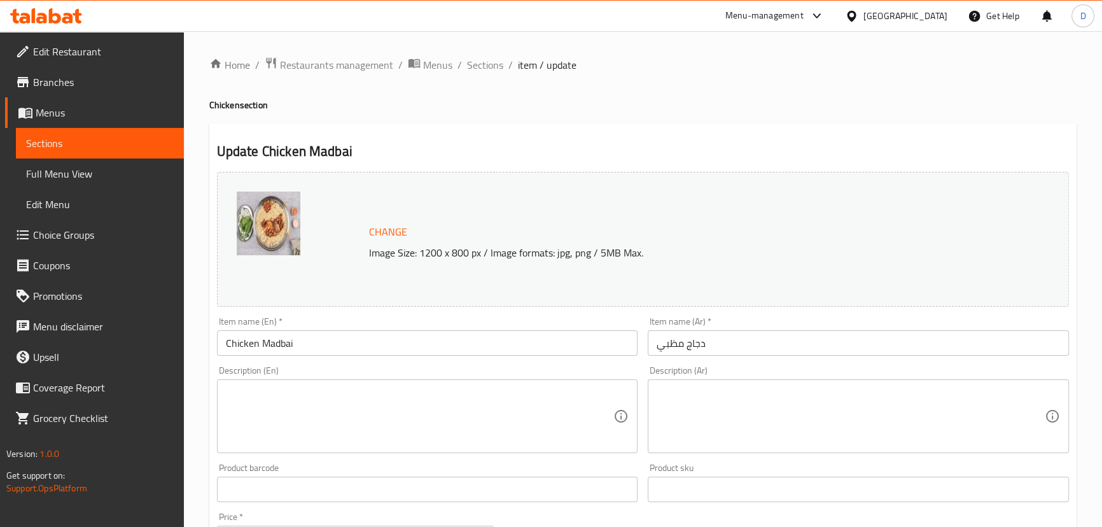
click at [367, 399] on textarea at bounding box center [420, 416] width 388 height 60
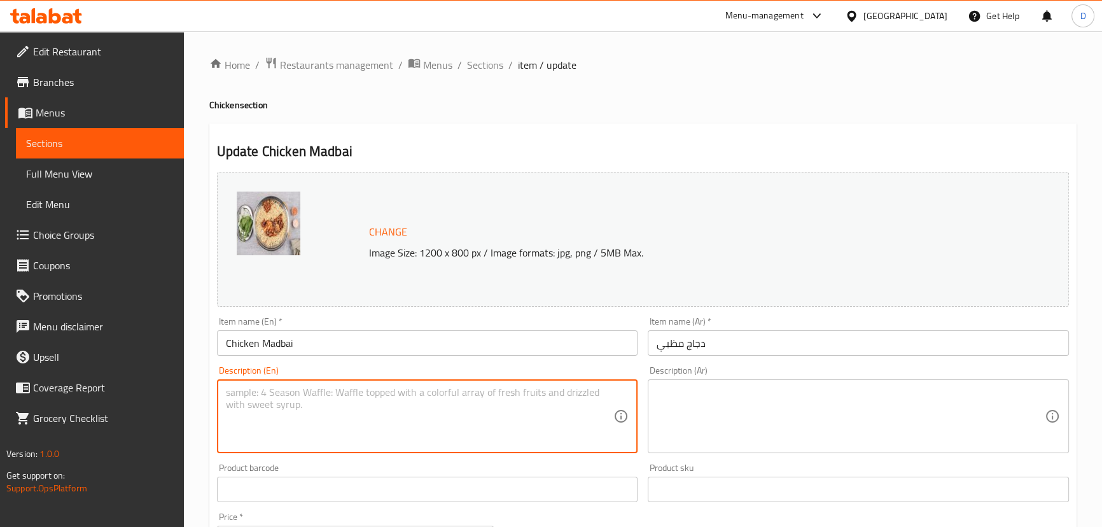
paste textarea "Grilled or roasted chicken, seasoned with special spices, served with rice."
type textarea "Grilled or roasted chicken, seasoned with special spices, served with rice."
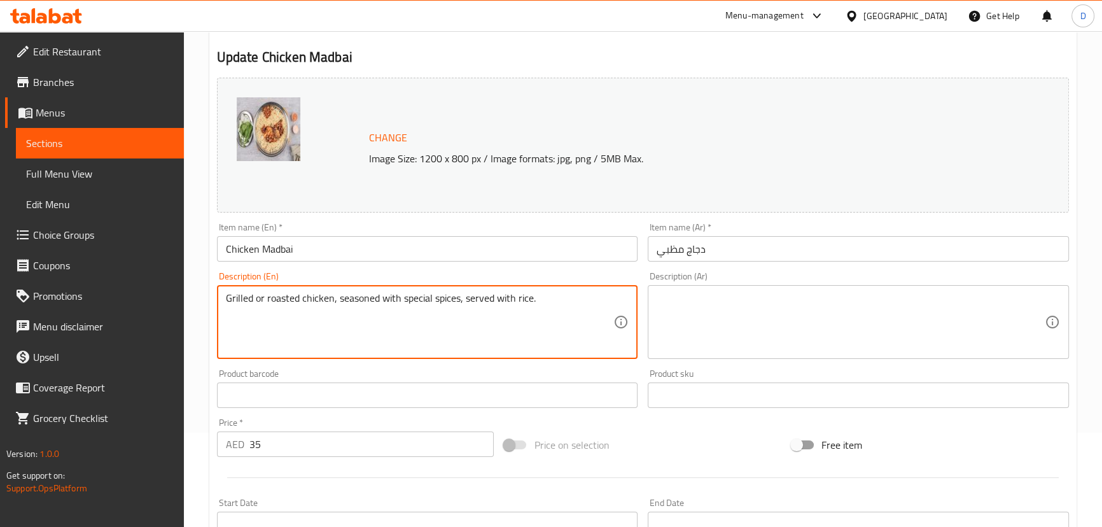
scroll to position [173, 0]
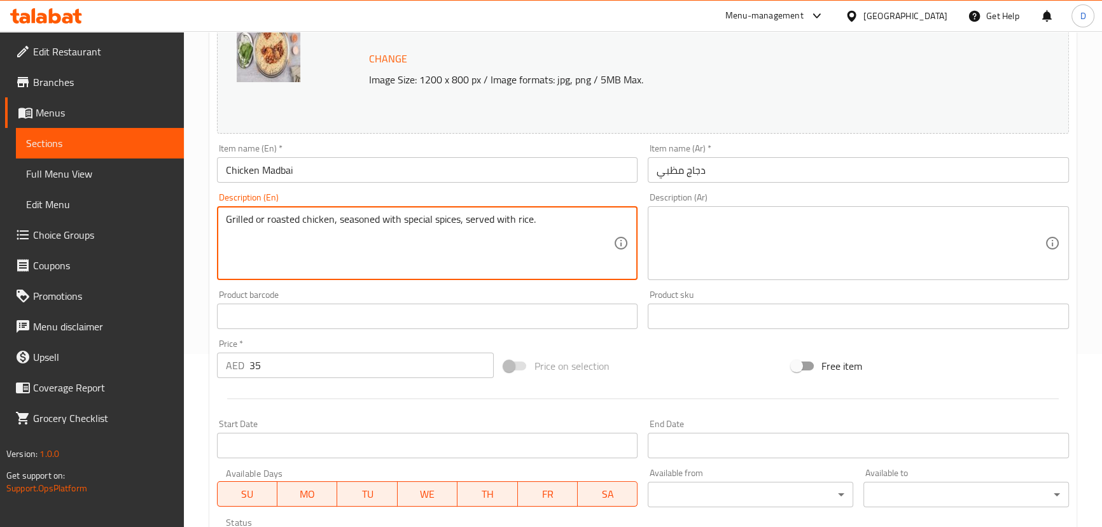
click at [707, 248] on textarea at bounding box center [850, 243] width 388 height 60
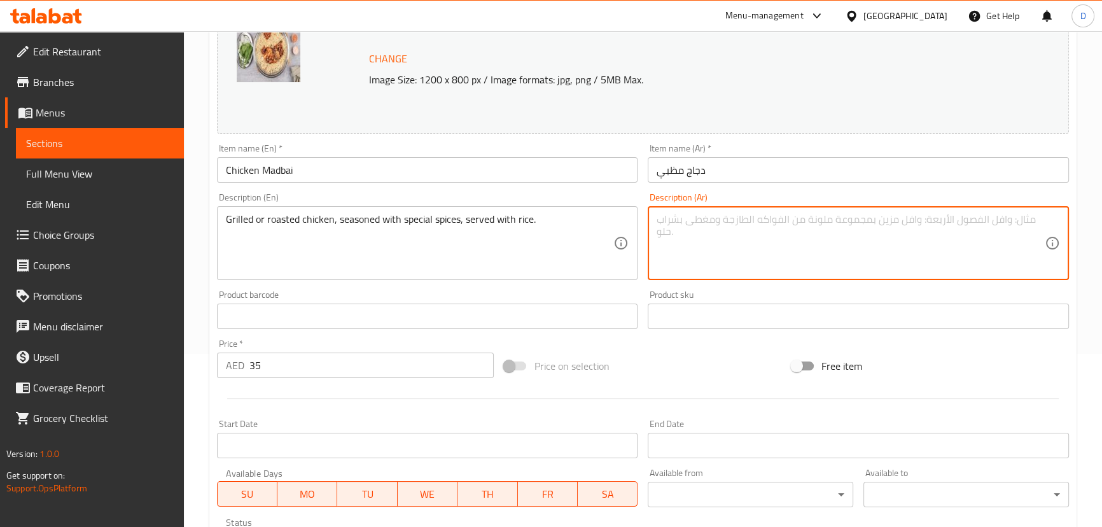
paste textarea "دجاج مشوي أو محمر، متبل ببهارات خاصة، يقدم مع الأرز."
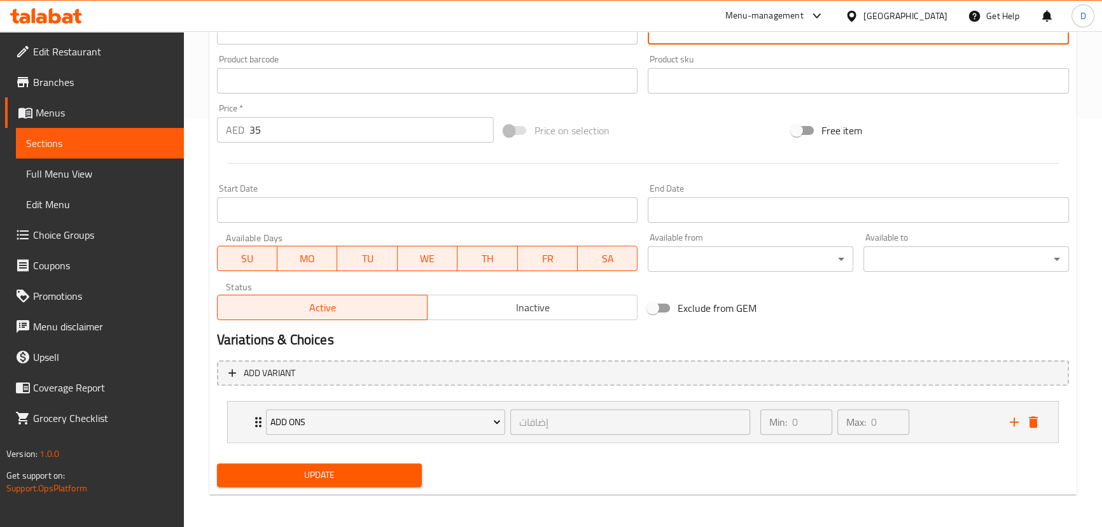
scroll to position [412, 0]
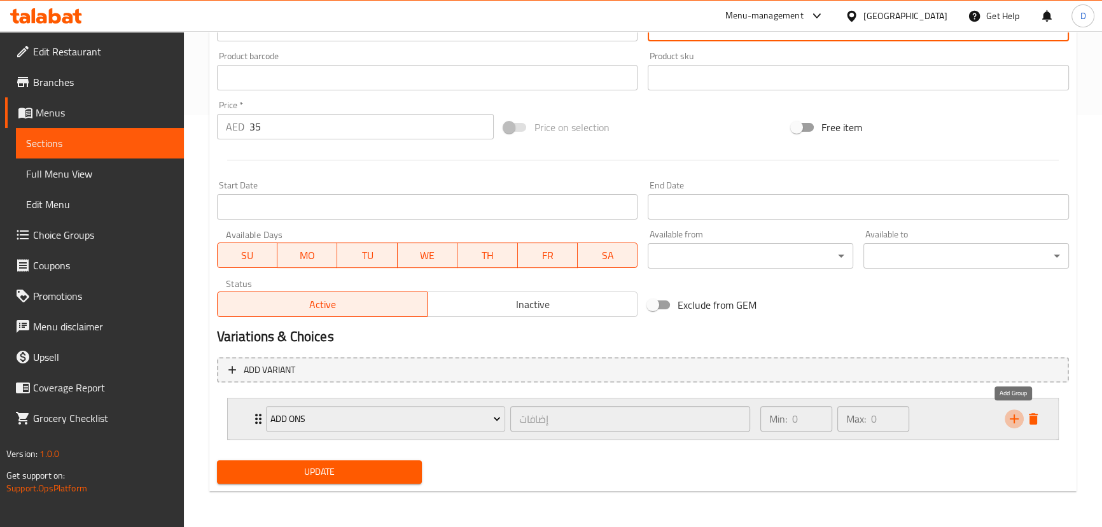
click at [1009, 419] on icon "add" at bounding box center [1013, 418] width 9 height 9
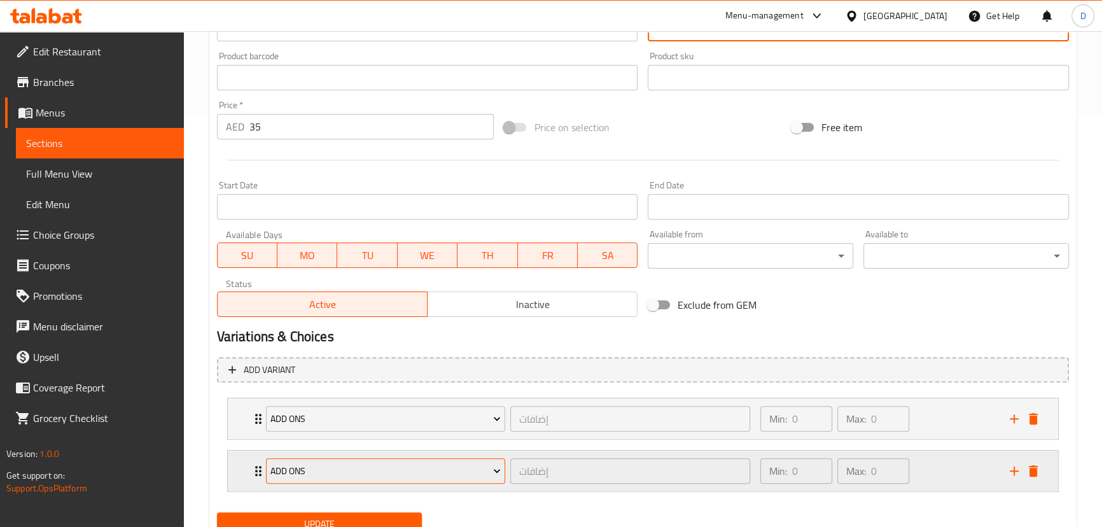
scroll to position [464, 0]
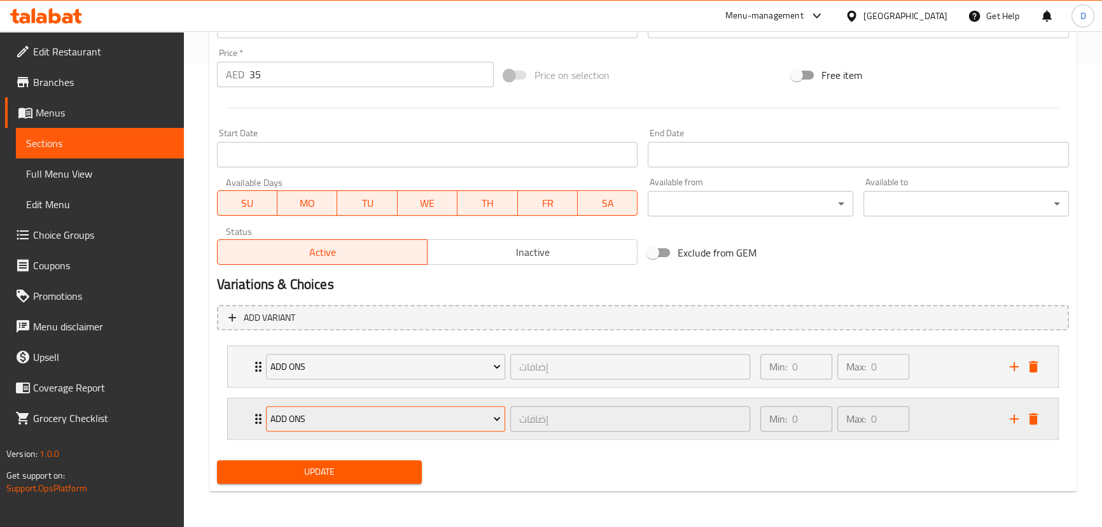
type textarea "دجاج مشوي أو محمر، متبل ببهارات خاصة، يقدم مع الأرز."
click at [308, 419] on span "Add Ons" at bounding box center [385, 419] width 230 height 16
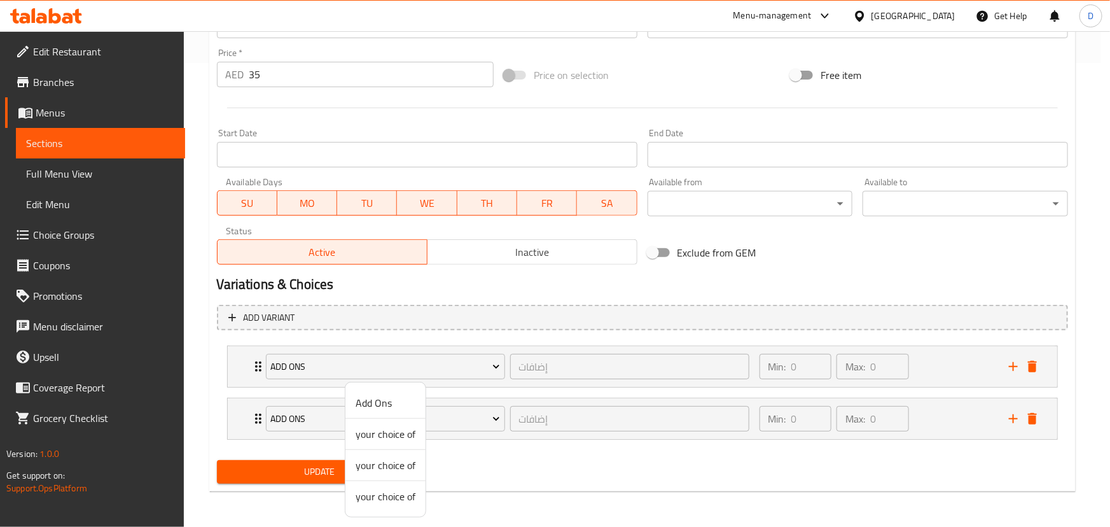
click at [382, 462] on span "your choice of" at bounding box center [386, 464] width 60 height 15
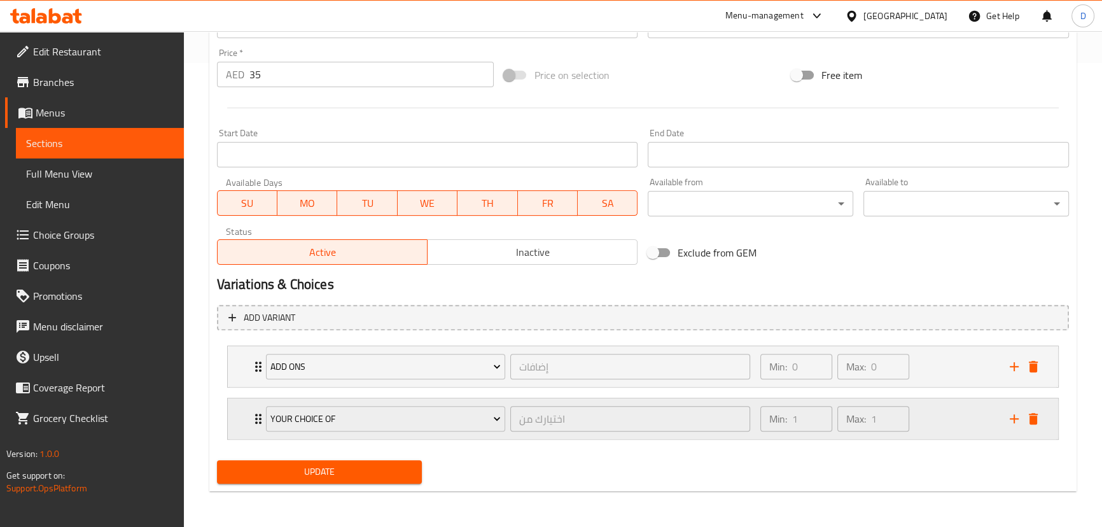
click at [245, 416] on div "your choice of اختيارك من ​ Min: 1 ​ Max: 1 ​" at bounding box center [643, 418] width 830 height 41
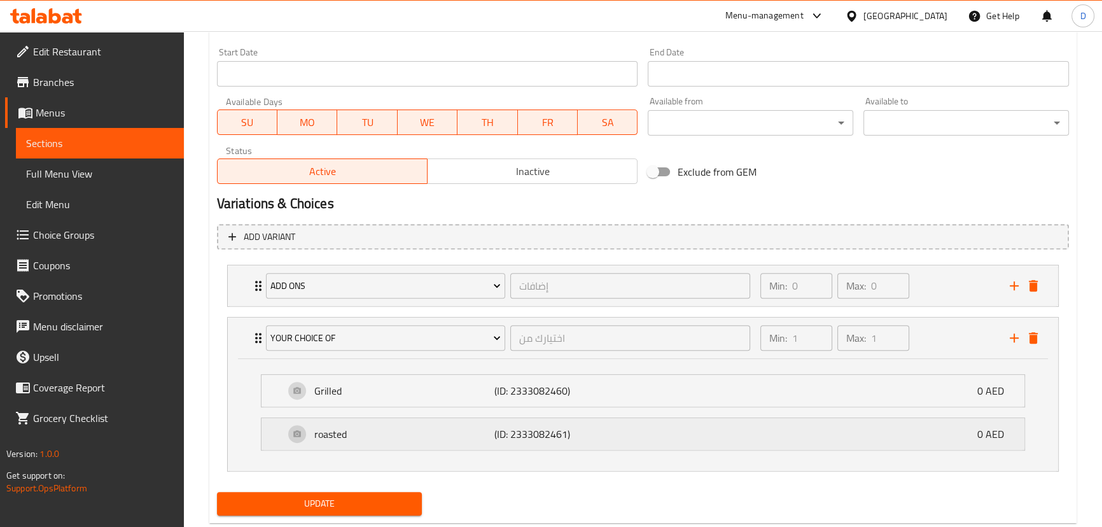
scroll to position [576, 0]
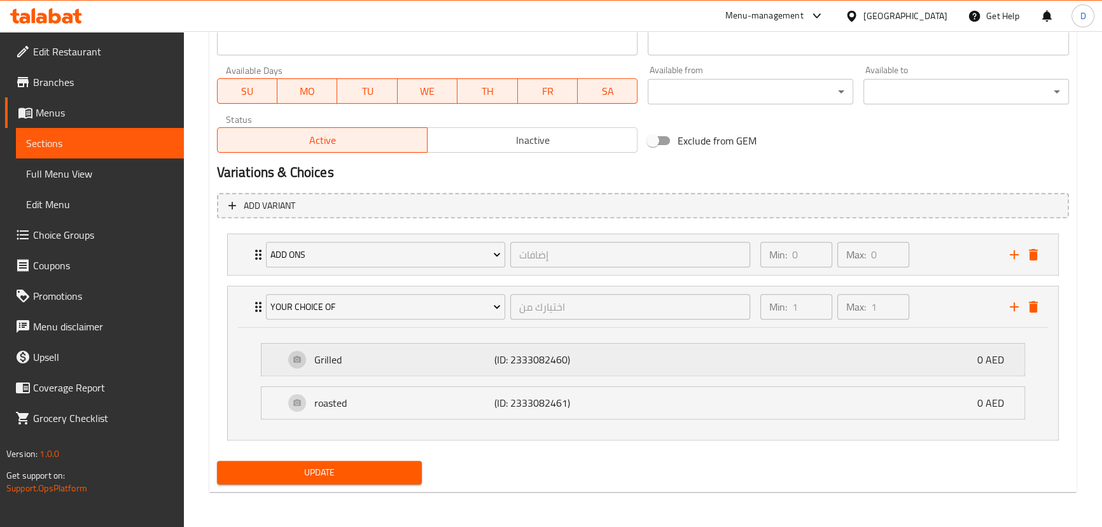
click at [368, 362] on p "Grilled" at bounding box center [404, 359] width 181 height 15
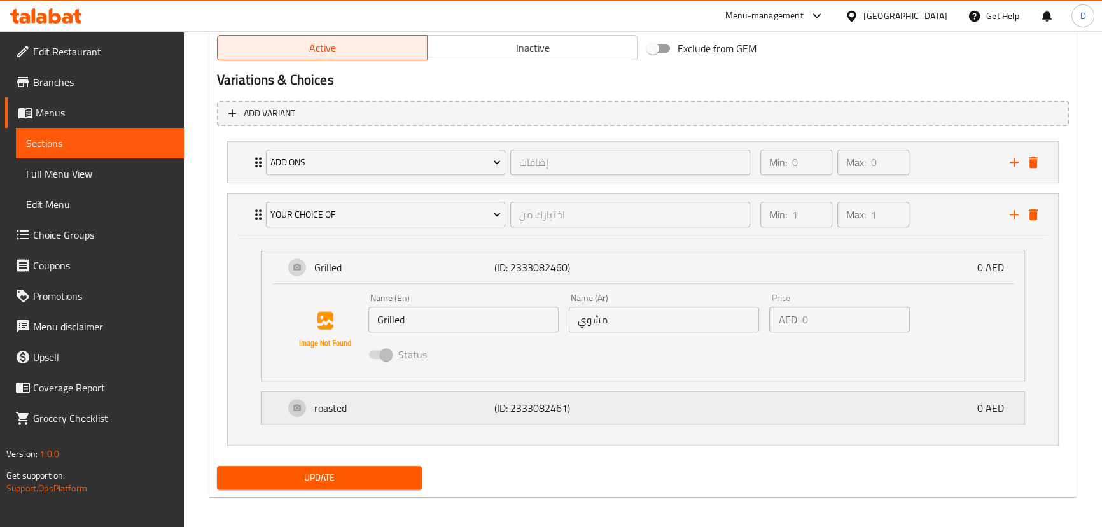
scroll to position [673, 0]
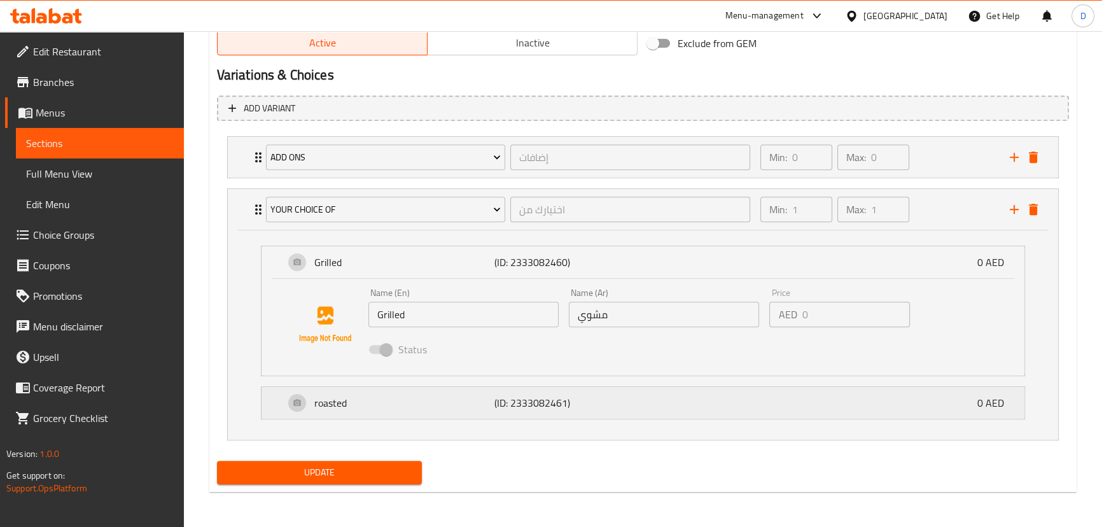
click at [419, 413] on div "roasted (ID: 2333082461) 0 AED" at bounding box center [646, 403] width 724 height 32
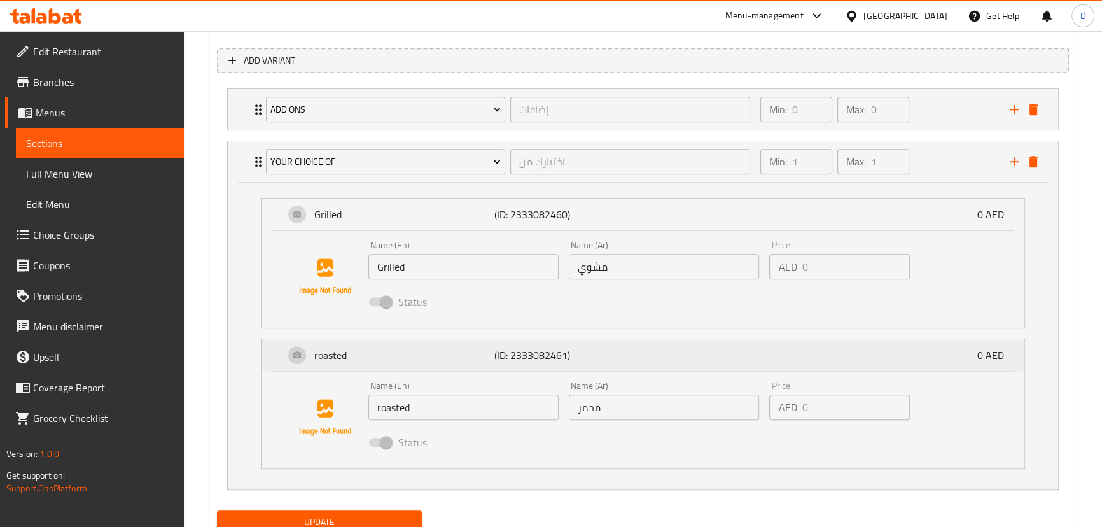
scroll to position [770, 0]
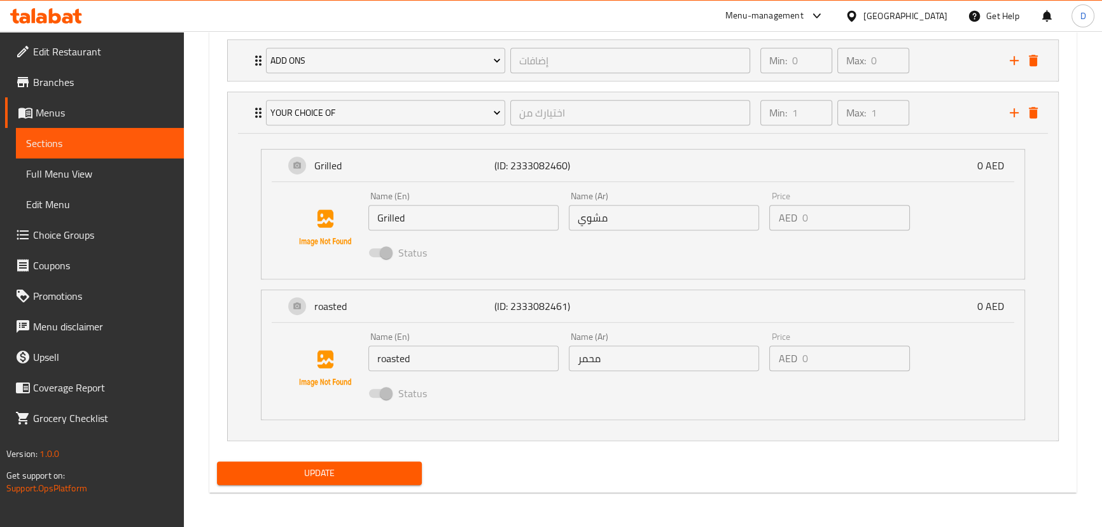
click at [382, 465] on span "Update" at bounding box center [319, 473] width 185 height 16
click at [380, 475] on span "Update" at bounding box center [319, 473] width 185 height 16
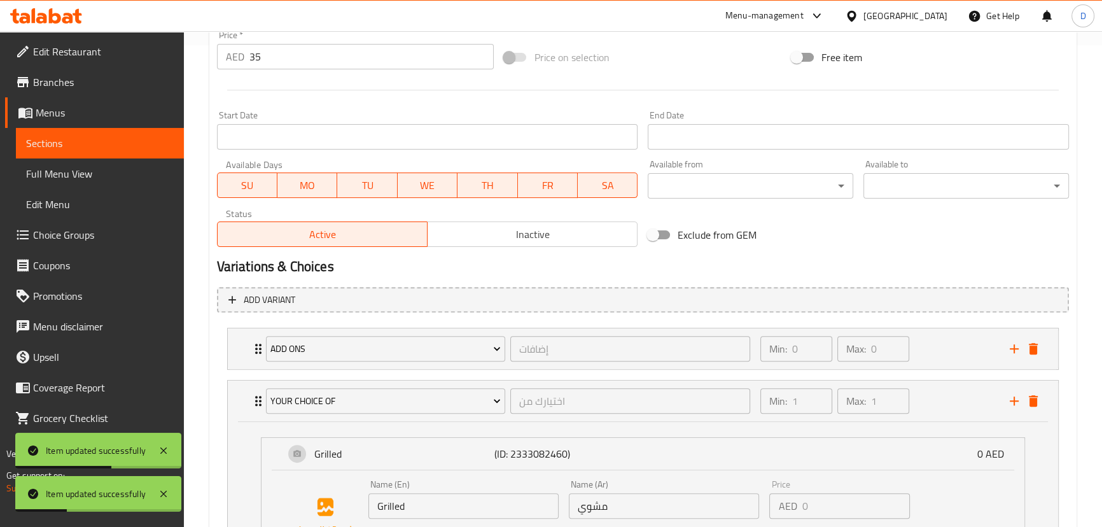
scroll to position [481, 0]
click at [212, 382] on div "Add variant Add Ons إضافات ​ Min: 0 ​ Max: 0 ​ [PERSON_NAME] (ID: 2333087562) 5…" at bounding box center [643, 513] width 862 height 463
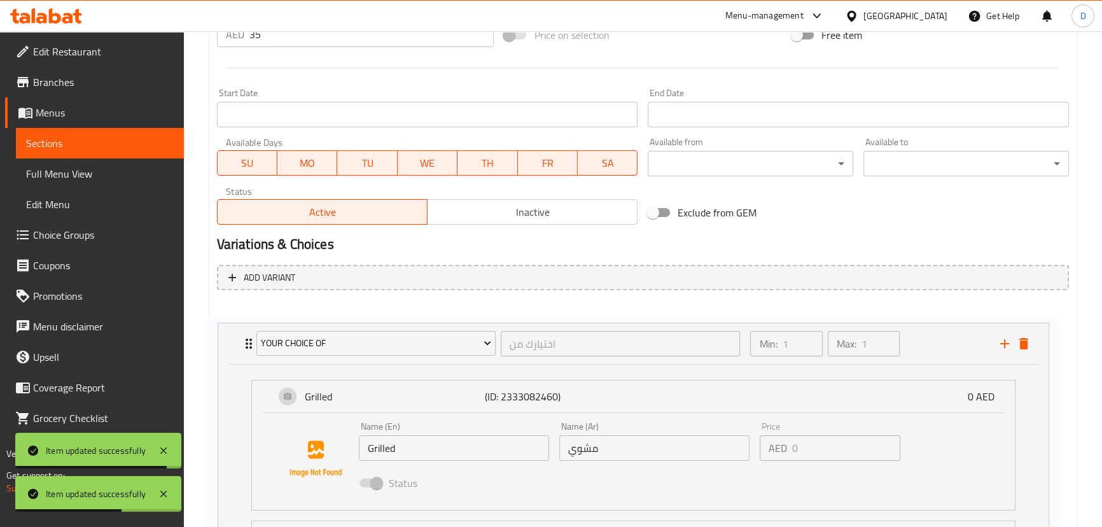
drag, startPoint x: 250, startPoint y: 402, endPoint x: 244, endPoint y: 342, distance: 60.7
click at [244, 342] on div "Add Ons إضافات ​ Min: 0 ​ Max: 0 ​ [PERSON_NAME] (ID: 2333087562) 5 AED Name (E…" at bounding box center [643, 505] width 852 height 411
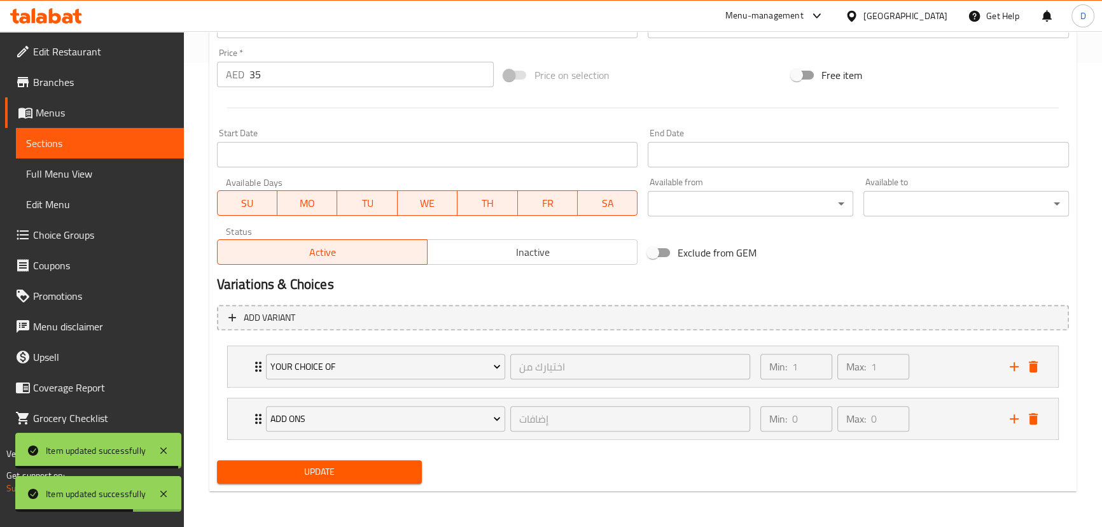
scroll to position [464, 0]
click at [280, 465] on span "Update" at bounding box center [319, 472] width 185 height 16
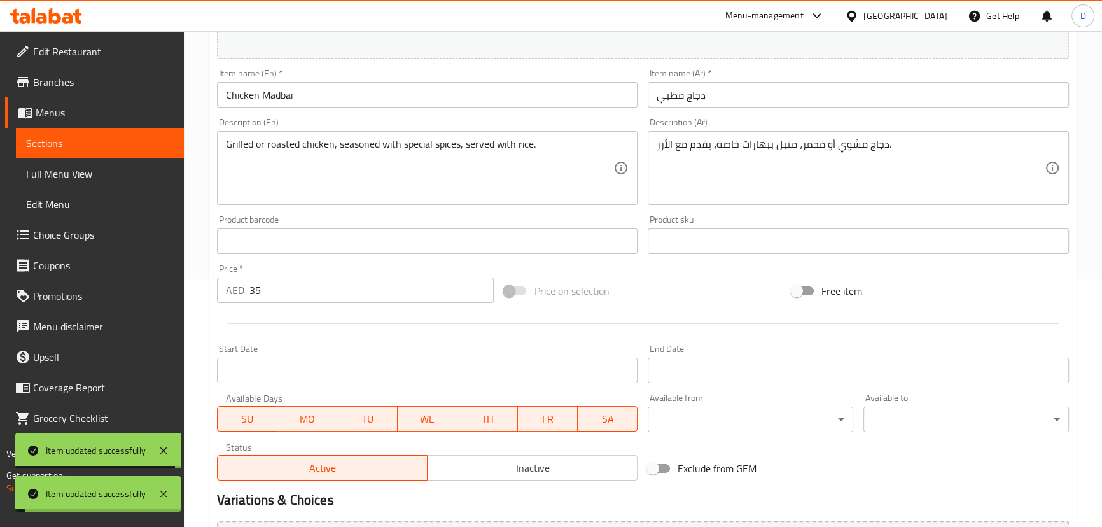
scroll to position [174, 0]
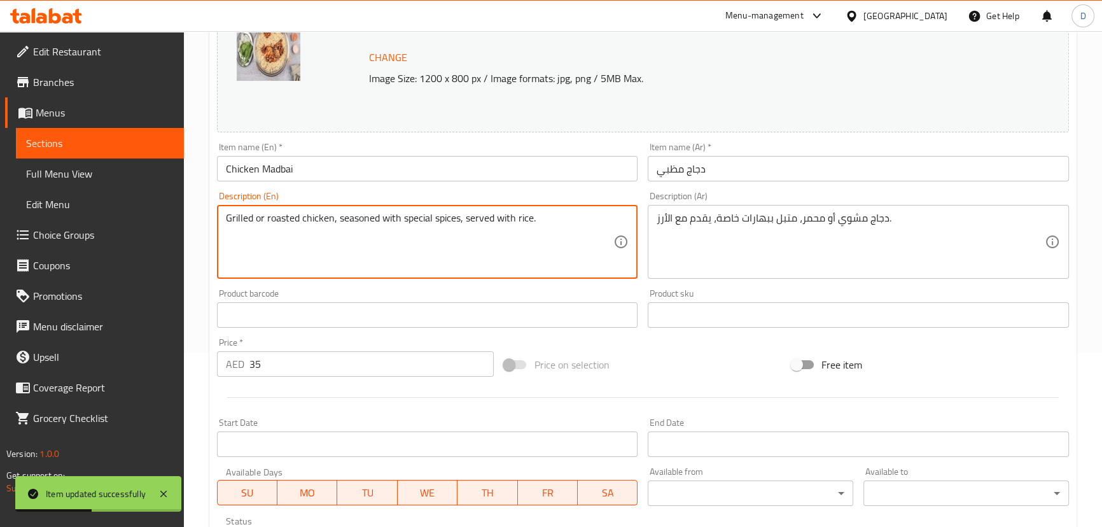
drag, startPoint x: 389, startPoint y: 219, endPoint x: 559, endPoint y: 221, distance: 170.5
click at [515, 248] on textarea "Grilled or roasted chicken, seasoned with special spices, served with rice." at bounding box center [420, 242] width 388 height 60
drag, startPoint x: 171, startPoint y: 135, endPoint x: 307, endPoint y: 7, distance: 186.7
click at [171, 135] on span "Sections" at bounding box center [100, 142] width 148 height 15
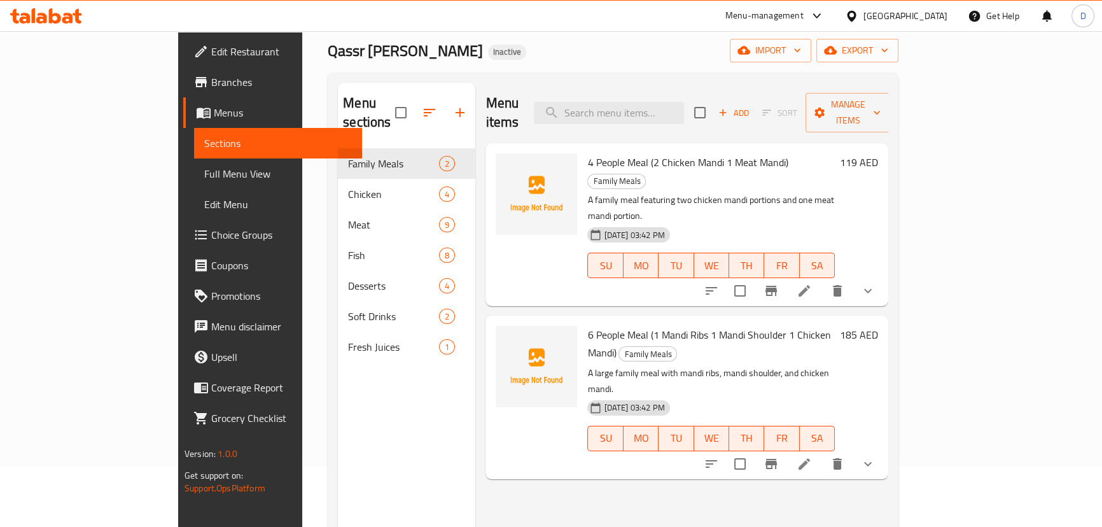
scroll to position [59, 0]
click at [619, 108] on input "search" at bounding box center [609, 114] width 150 height 22
paste input "Meat Mathgoot"
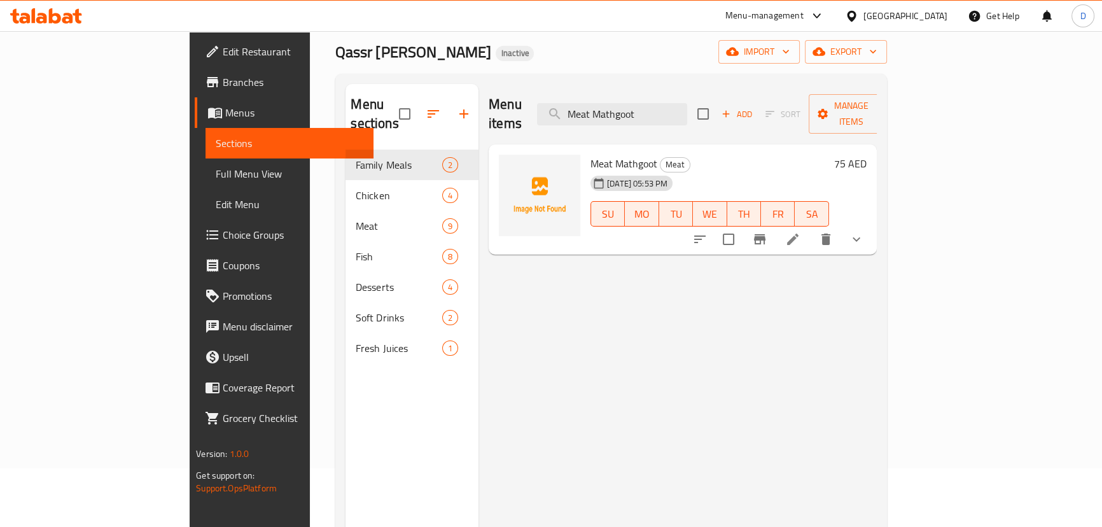
click at [833, 232] on icon "delete" at bounding box center [825, 239] width 15 height 15
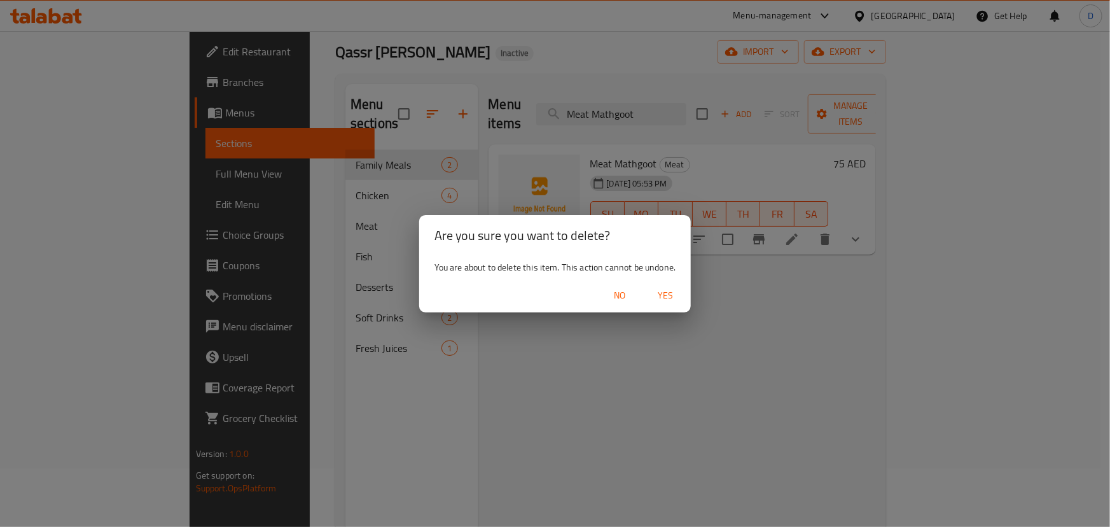
click at [660, 292] on span "Yes" at bounding box center [665, 296] width 31 height 16
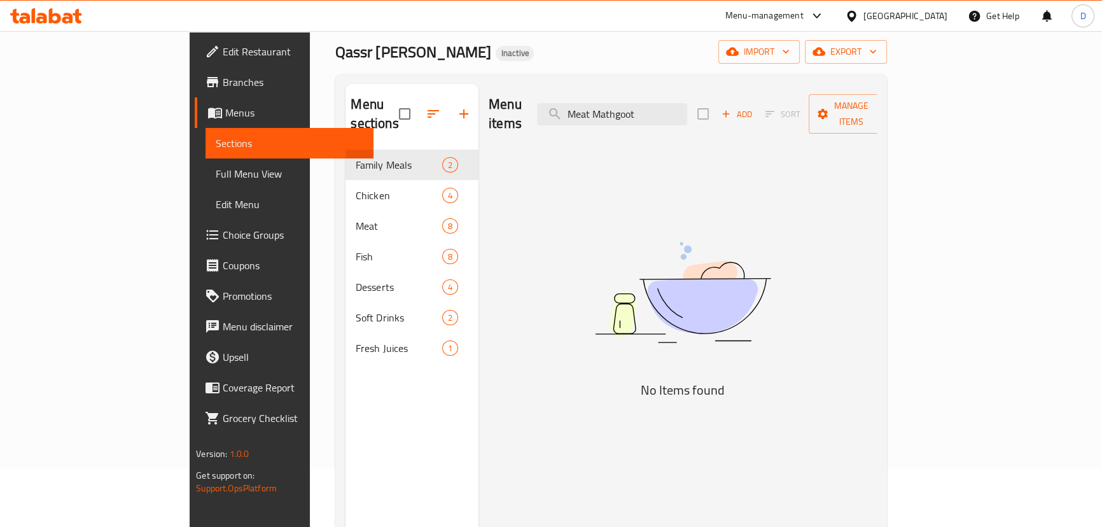
click at [688, 116] on div "Menu items Meat Mathgoot Add Sort Manage items" at bounding box center [683, 114] width 388 height 60
click at [679, 105] on input "Meat Mathgoot" at bounding box center [612, 114] width 150 height 22
click at [679, 104] on input "Meat Mathgoot" at bounding box center [612, 114] width 150 height 22
paste input "ndi"
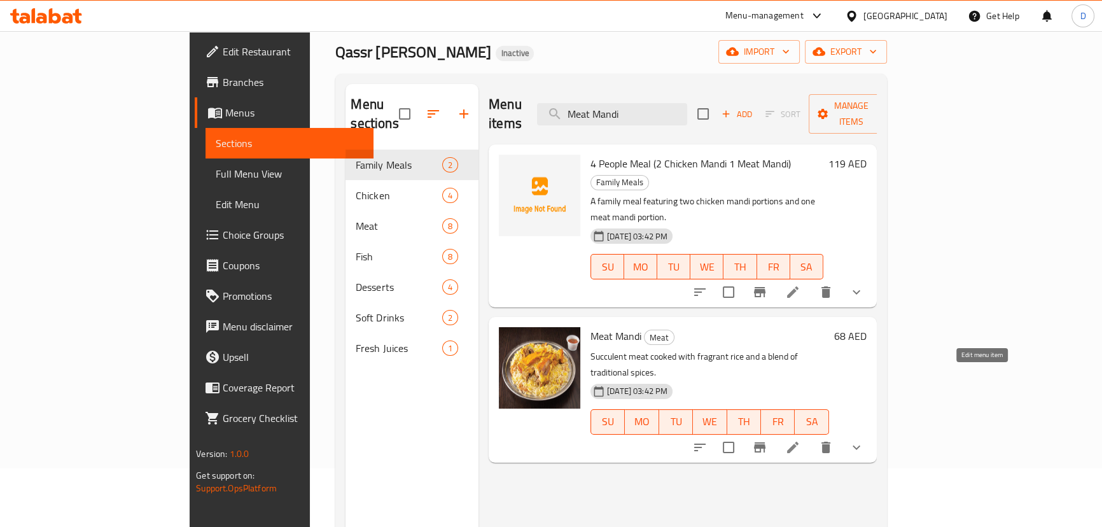
type input "Meat Mandi"
click at [800, 440] on icon at bounding box center [792, 447] width 15 height 15
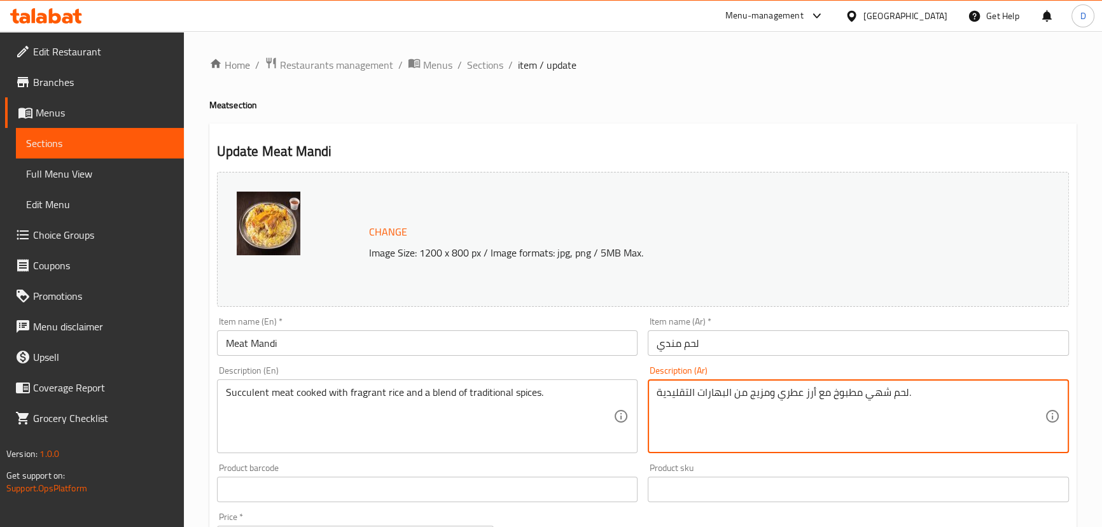
click at [878, 394] on textarea "لحم شهي مطبوخ مع أرز عطري ومزيج من البهارات التقليدية." at bounding box center [850, 416] width 388 height 60
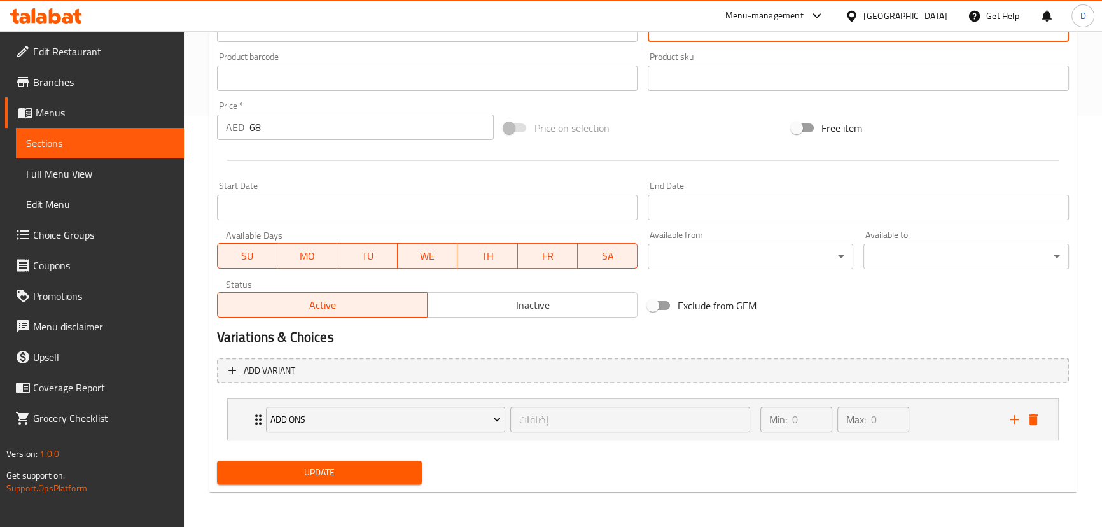
scroll to position [412, 0]
type textarea "لحم عصاري مطبوخ مع أرز عطري ومزيج من البهارات التقليدية."
click at [385, 471] on span "Update" at bounding box center [319, 472] width 185 height 16
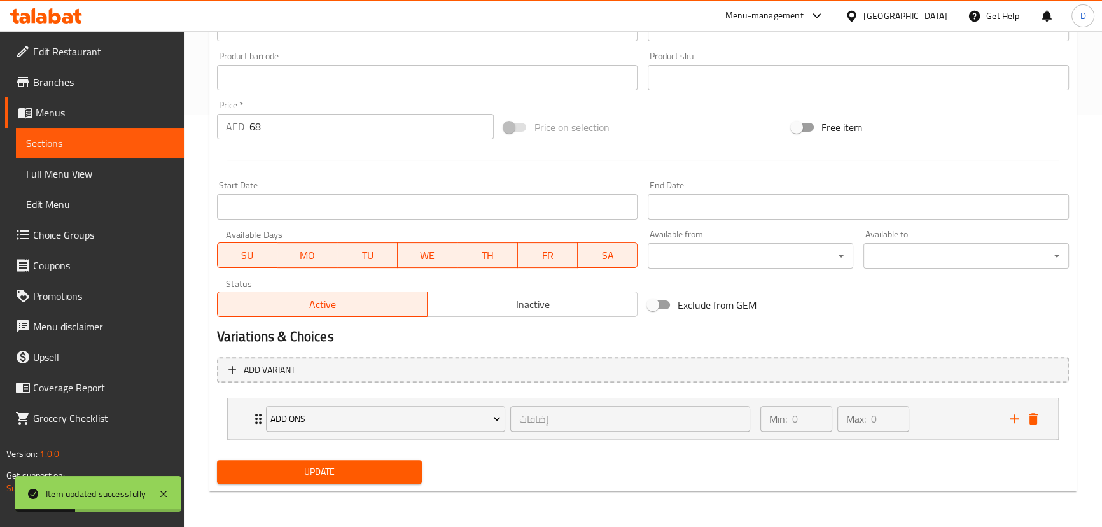
click at [163, 138] on span "Sections" at bounding box center [100, 142] width 148 height 15
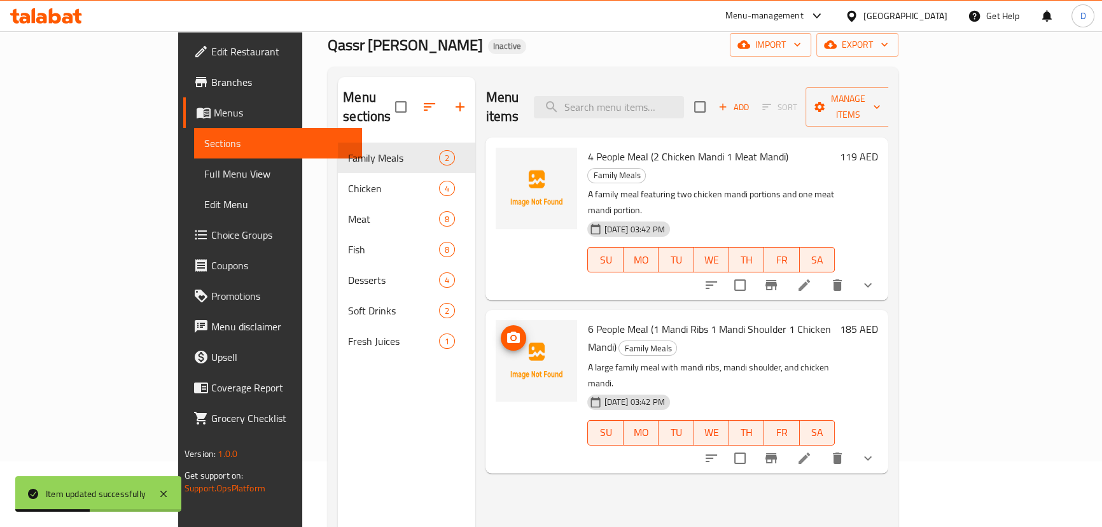
scroll to position [63, 0]
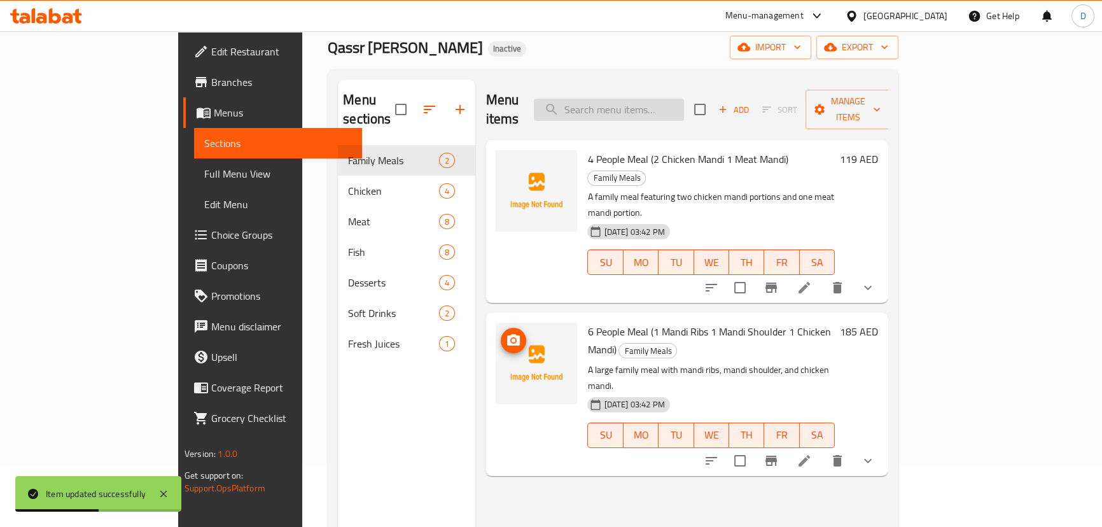
click at [634, 99] on input "search" at bounding box center [609, 110] width 150 height 22
paste input "Meat Madbai"
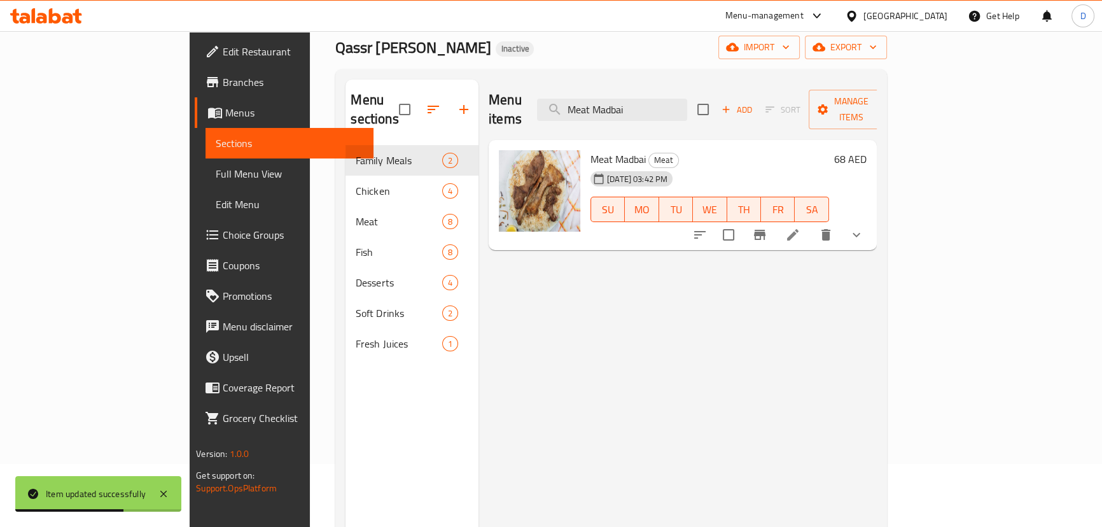
type input "Meat Madbai"
click at [800, 227] on icon at bounding box center [792, 234] width 15 height 15
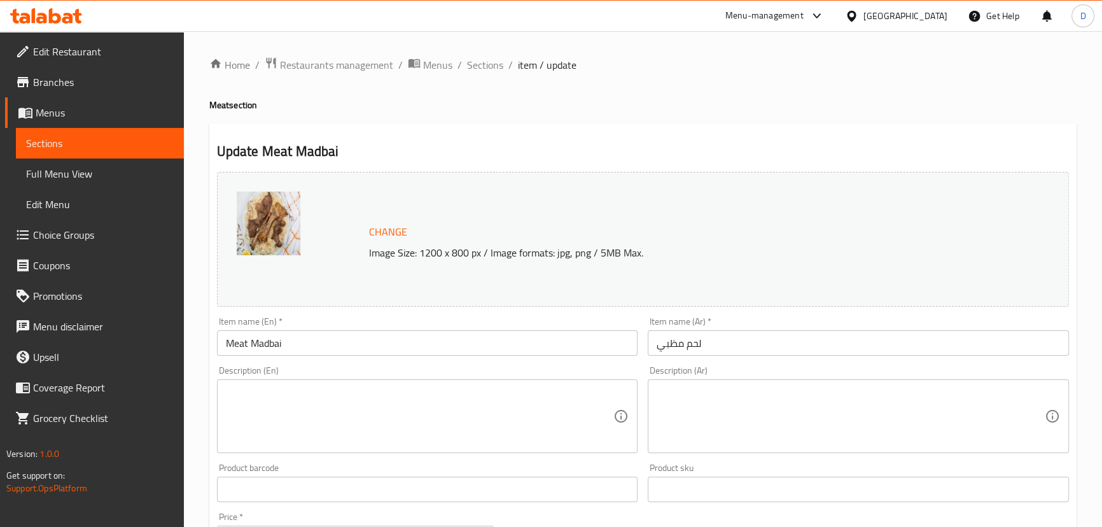
click at [417, 412] on textarea at bounding box center [420, 416] width 388 height 60
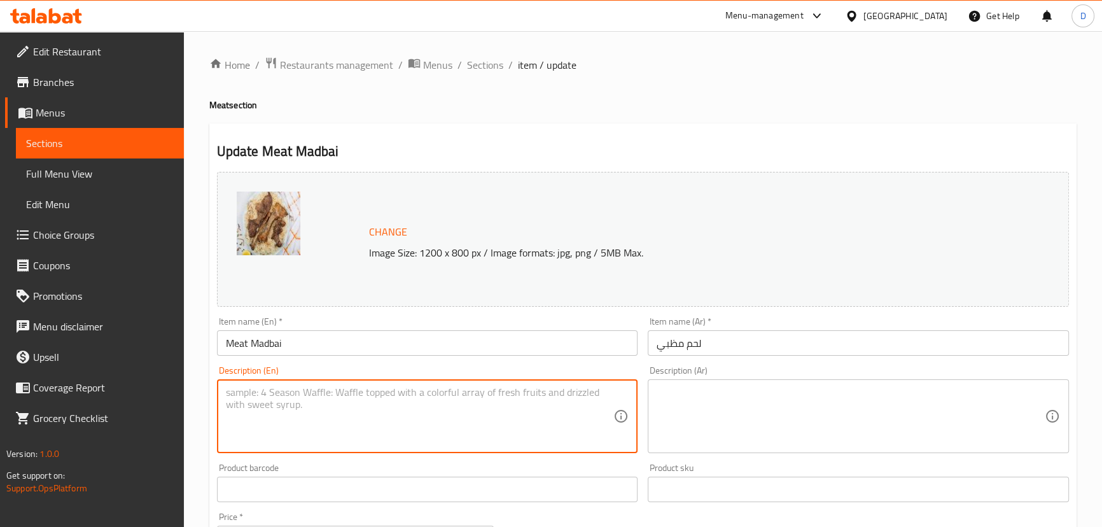
paste textarea "Grilled or roasted meat, seasoned with special spices, served with rice."
type textarea "Grilled or roasted meat, seasoned with special spices, served with rice."
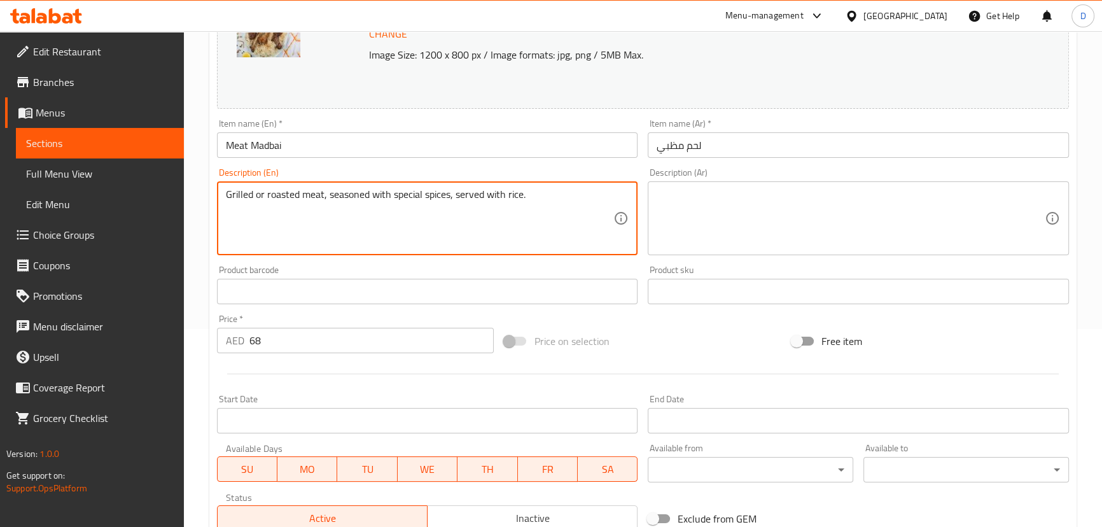
scroll to position [289, 0]
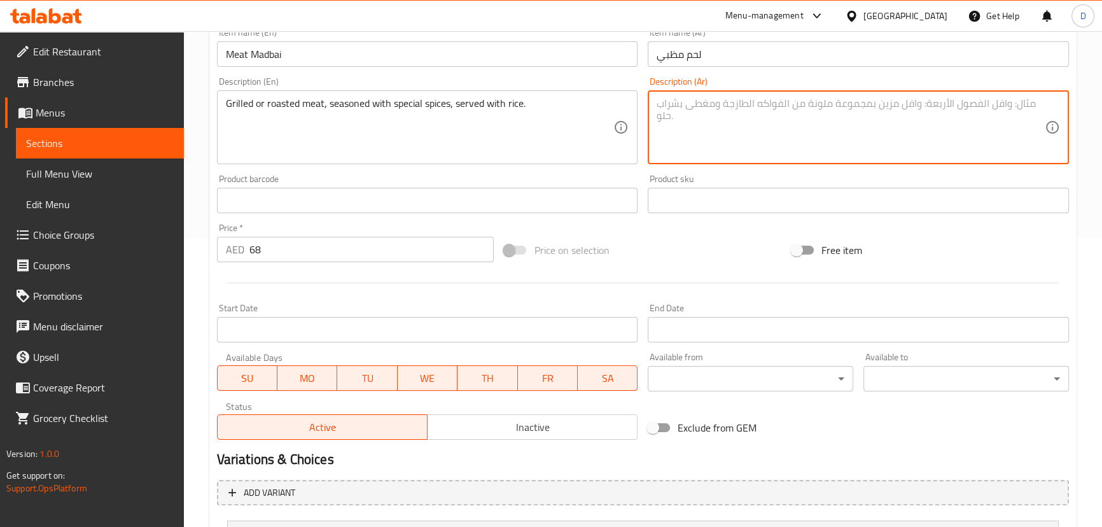
click at [719, 152] on textarea at bounding box center [850, 127] width 388 height 60
paste textarea "لحم مشوي أو محمر، متبل ببهارات خاصة، يقدم مع الأرز."
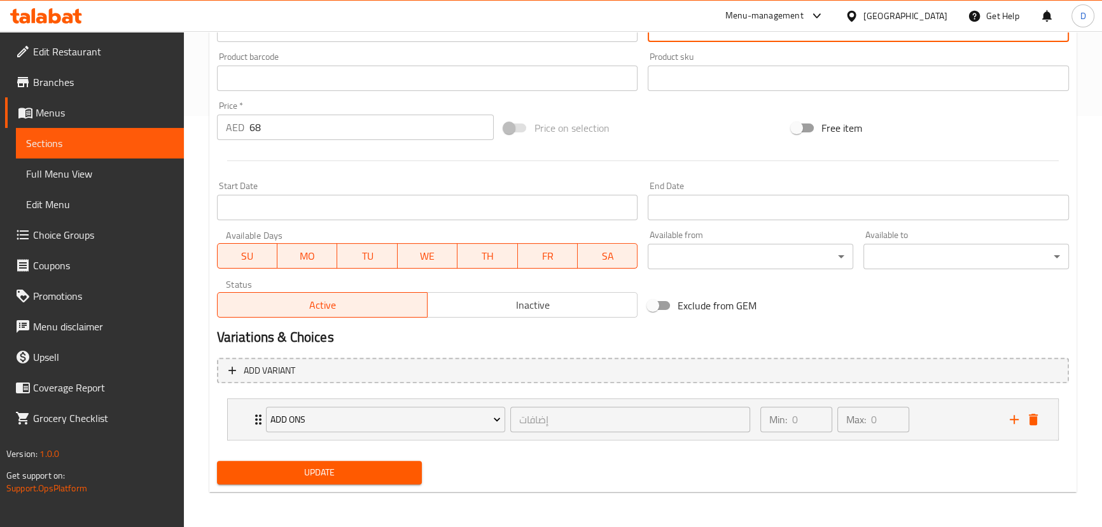
scroll to position [412, 0]
click at [1018, 419] on icon "add" at bounding box center [1013, 418] width 15 height 15
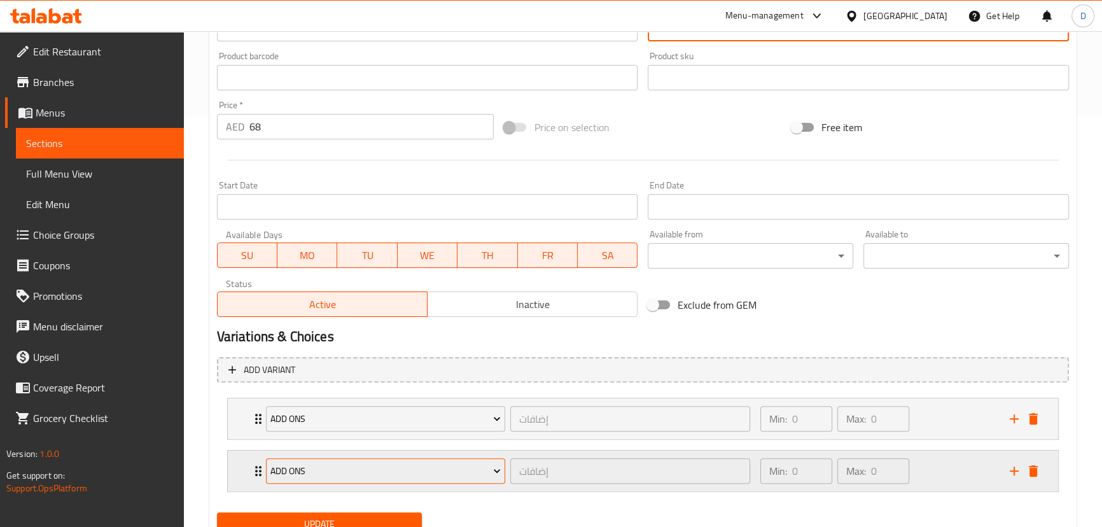
type textarea "لحم مشوي أو محمر، متبل ببهارات خاصة، يقدم مع الأرز."
click at [288, 471] on span "Add Ons" at bounding box center [385, 471] width 230 height 16
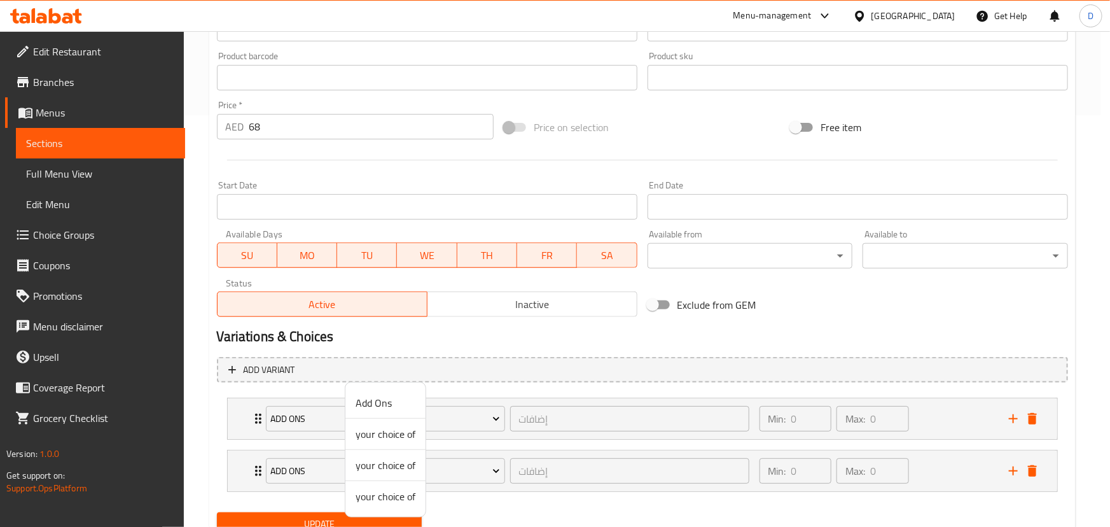
click at [381, 469] on span "your choice of" at bounding box center [386, 464] width 60 height 15
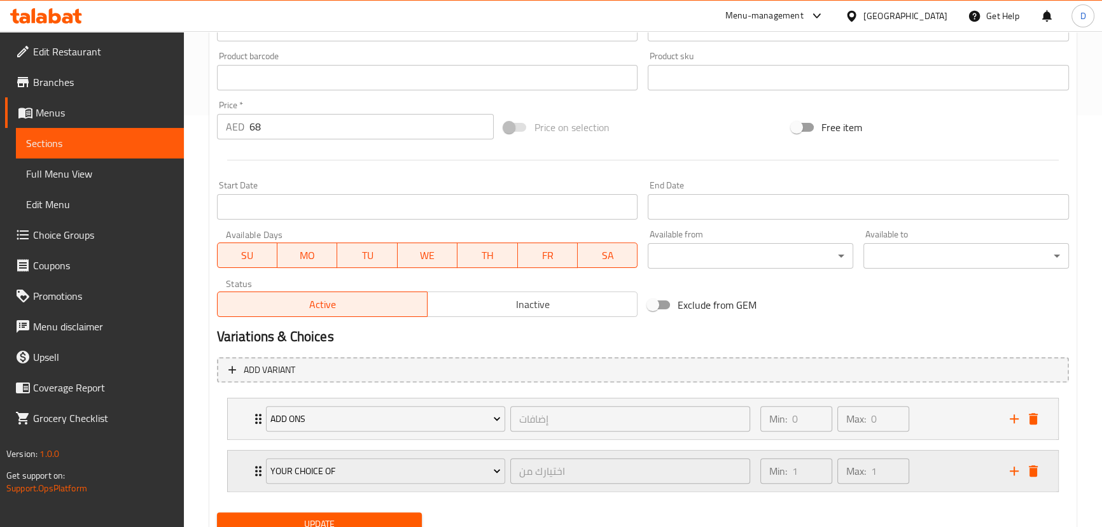
click at [247, 473] on div "your choice of اختيارك من ​ Min: 1 ​ Max: 1 ​" at bounding box center [643, 470] width 830 height 41
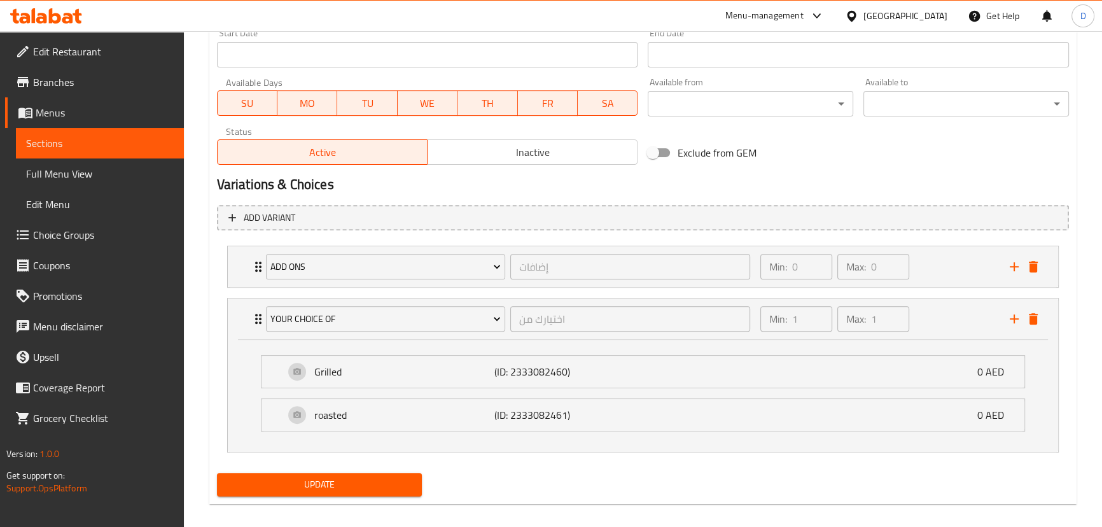
scroll to position [576, 0]
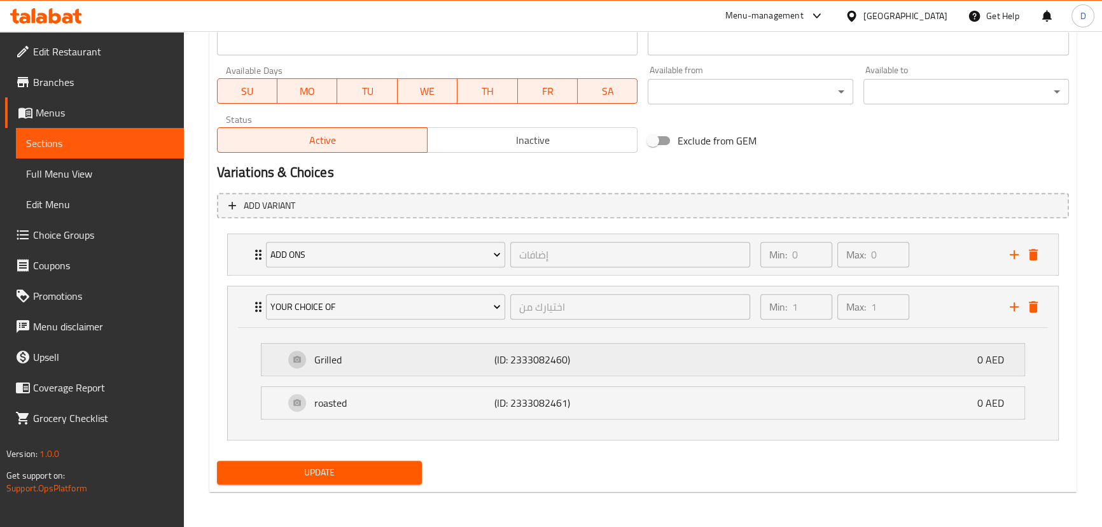
click at [388, 348] on div "Grilled (ID: 2333082460) 0 AED" at bounding box center [646, 359] width 724 height 32
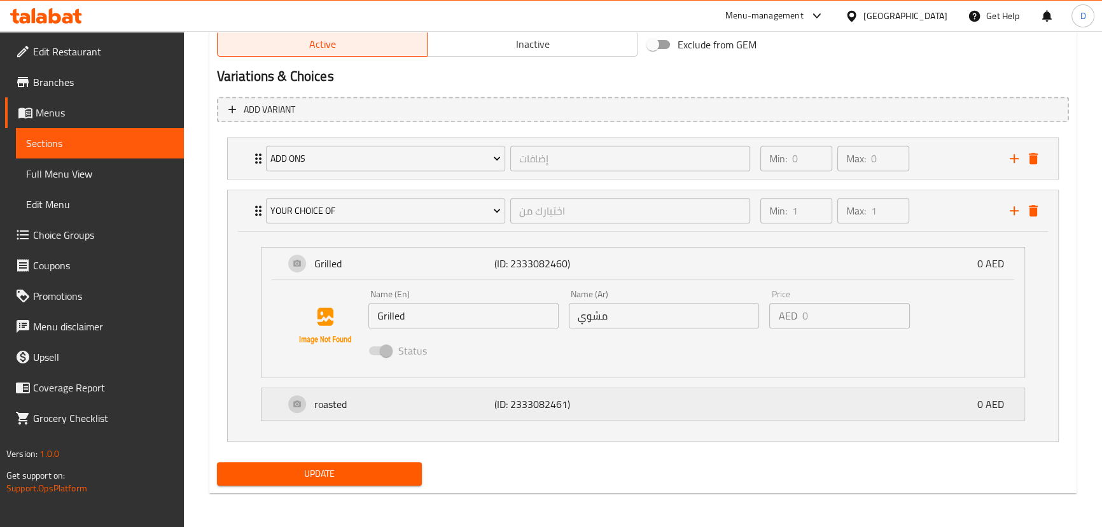
scroll to position [673, 0]
click at [413, 406] on p "roasted" at bounding box center [404, 402] width 181 height 15
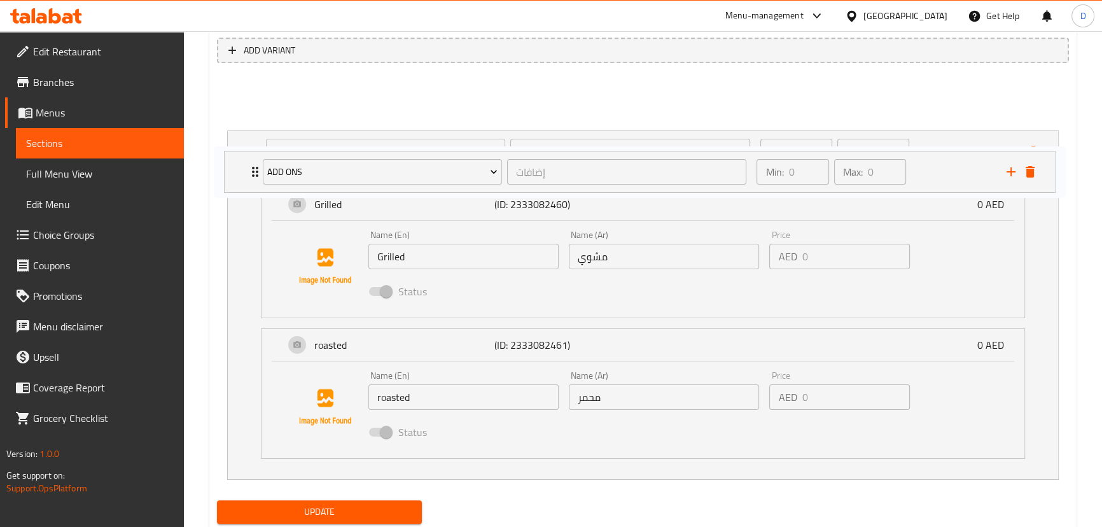
scroll to position [726, 0]
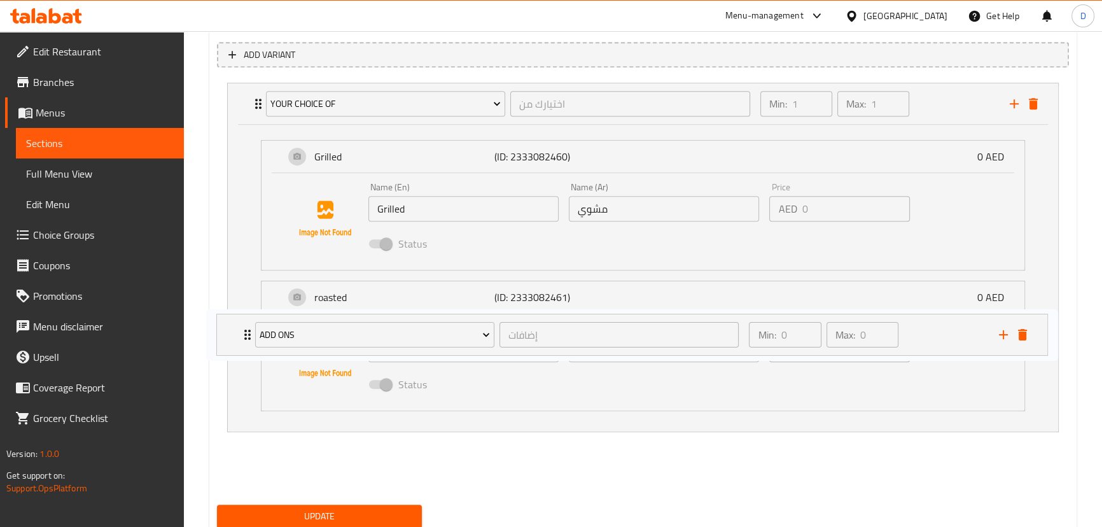
drag, startPoint x: 250, startPoint y: 61, endPoint x: 240, endPoint y: 341, distance: 280.1
click at [240, 341] on div "Add Ons إضافات ​ Min: 0 ​ Max: 0 ​ [PERSON_NAME] (ID: 2333087562) 5 AED Name (E…" at bounding box center [643, 284] width 852 height 412
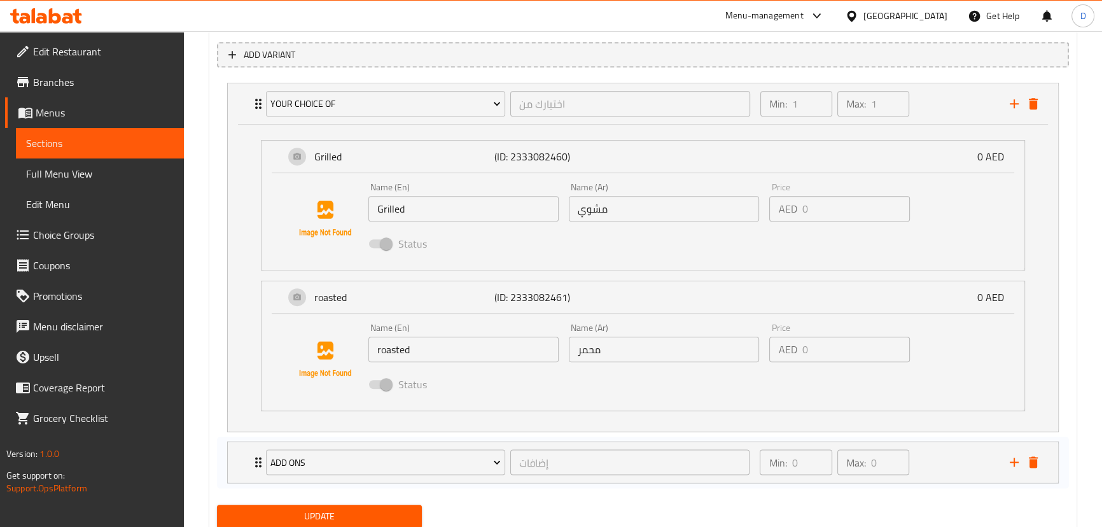
scroll to position [464, 0]
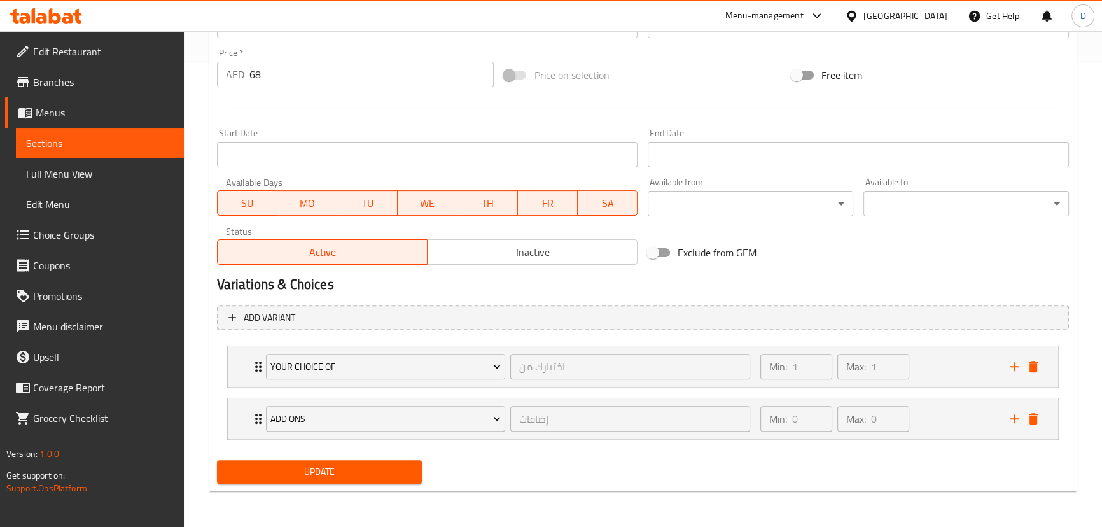
click at [338, 467] on span "Update" at bounding box center [319, 472] width 185 height 16
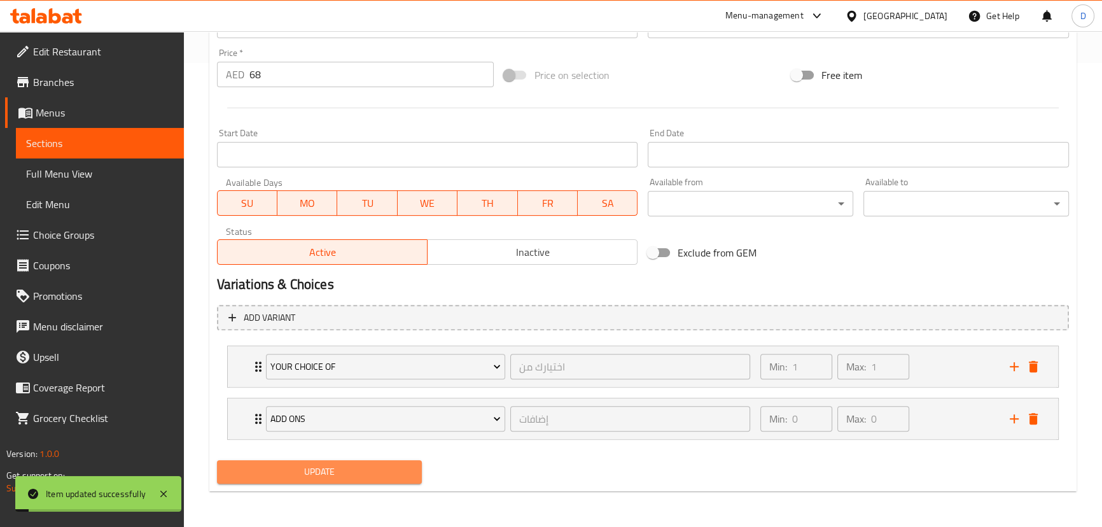
click at [342, 467] on span "Update" at bounding box center [319, 472] width 185 height 16
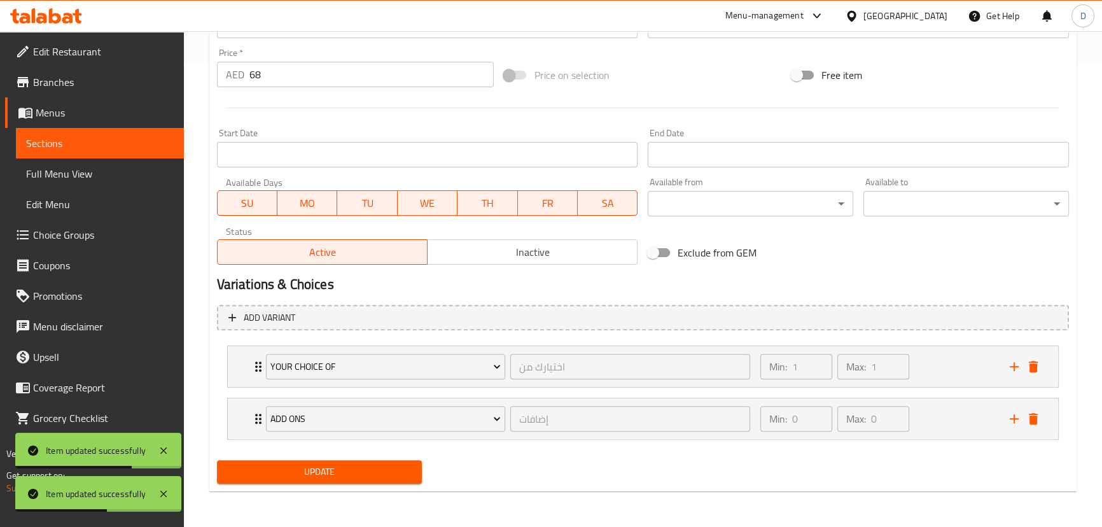
click at [148, 145] on span "Sections" at bounding box center [100, 142] width 148 height 15
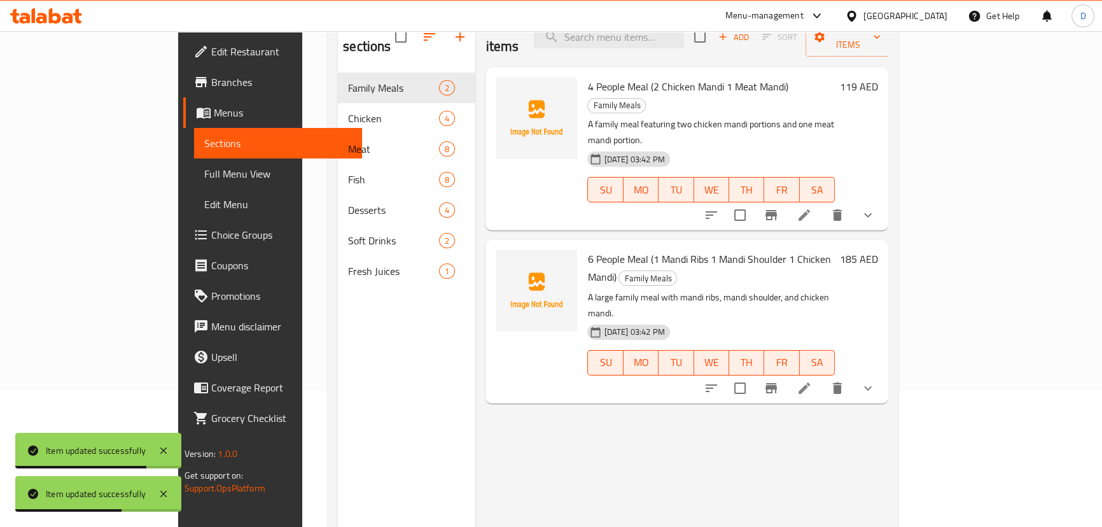
scroll to position [63, 0]
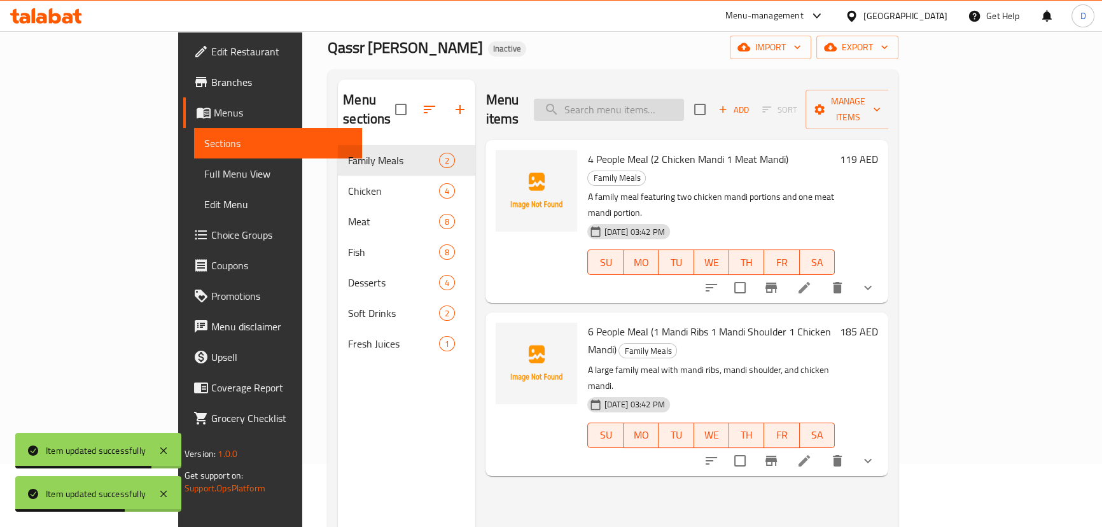
click at [667, 107] on input "search" at bounding box center [609, 110] width 150 height 22
paste input "[PERSON_NAME]"
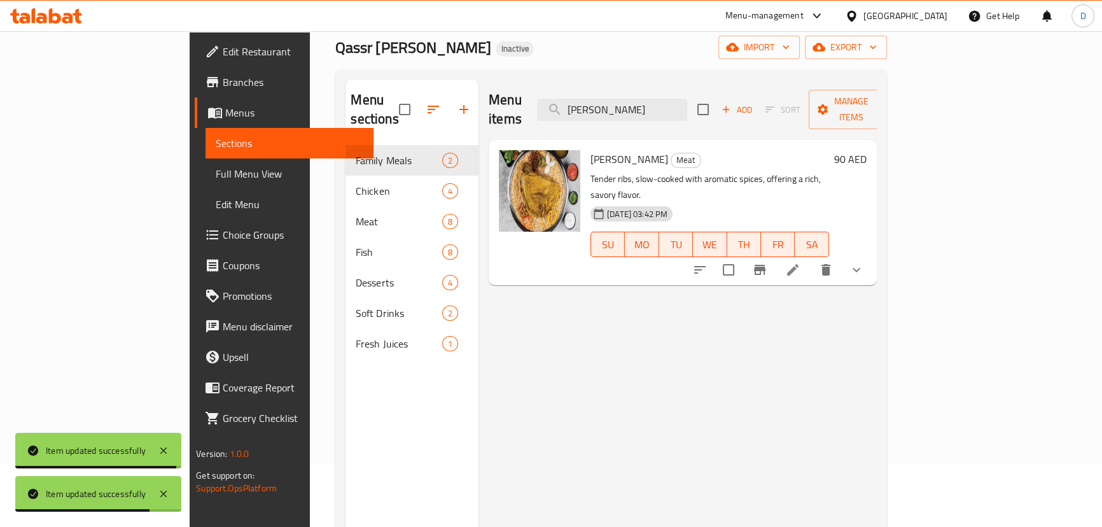
type input "[PERSON_NAME]"
click at [798, 264] on icon at bounding box center [792, 269] width 11 height 11
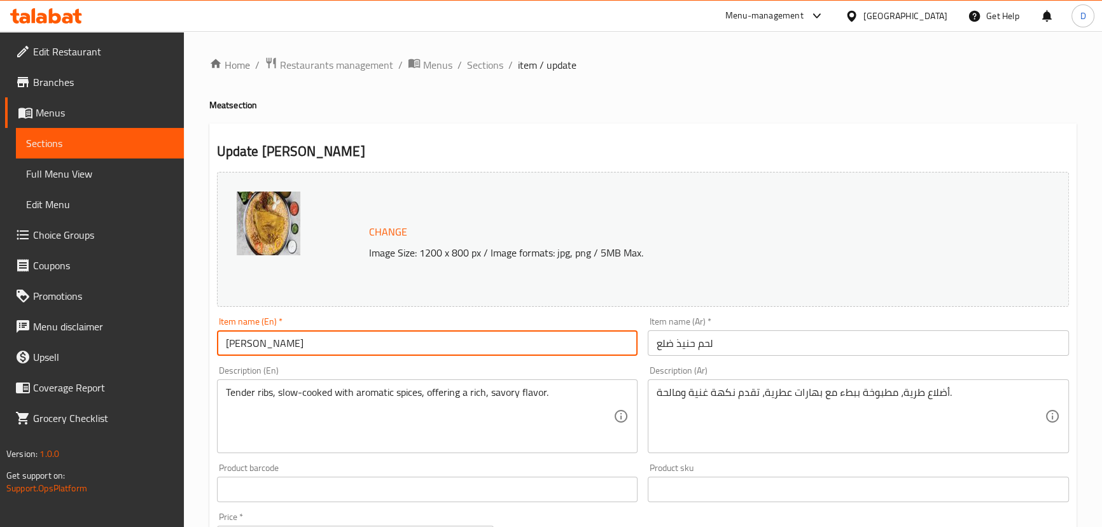
click at [539, 353] on input "[PERSON_NAME]" at bounding box center [427, 342] width 421 height 25
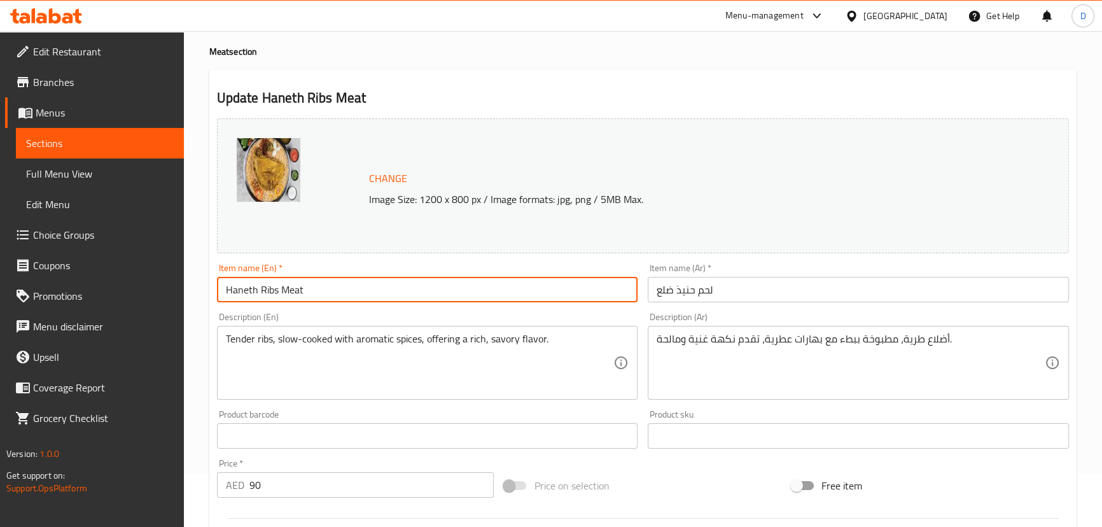
scroll to position [115, 0]
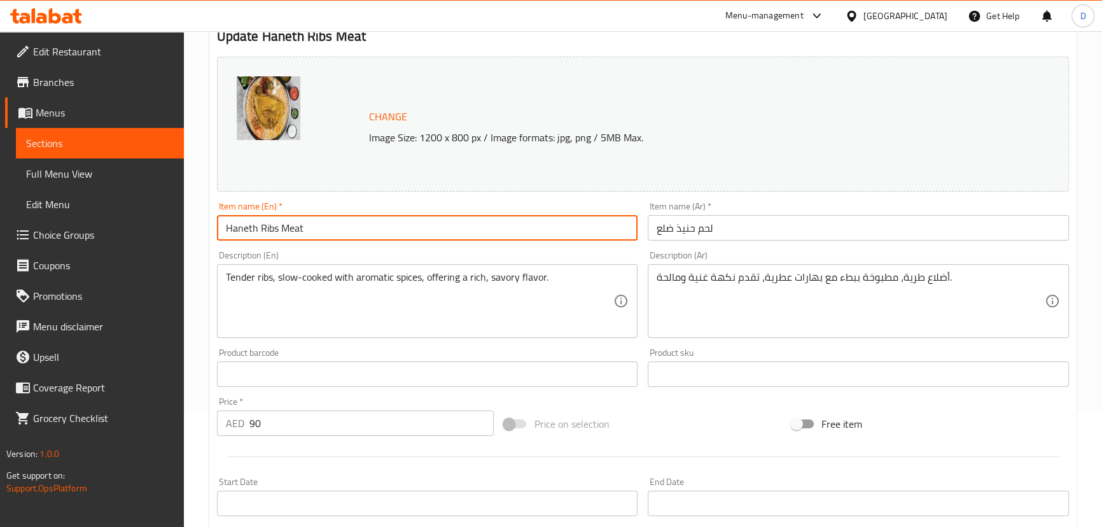
type input "Haneth Ribs Meat"
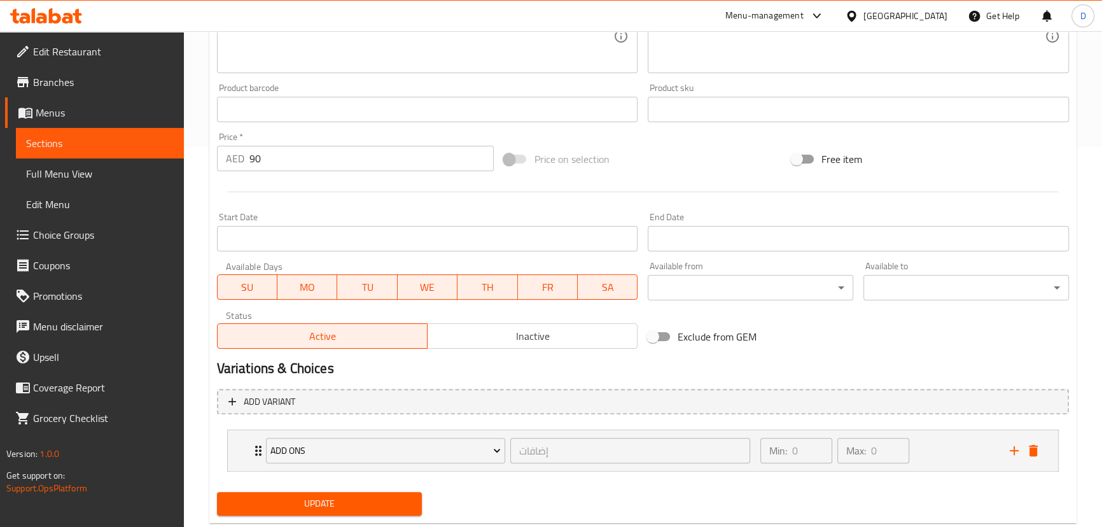
scroll to position [412, 0]
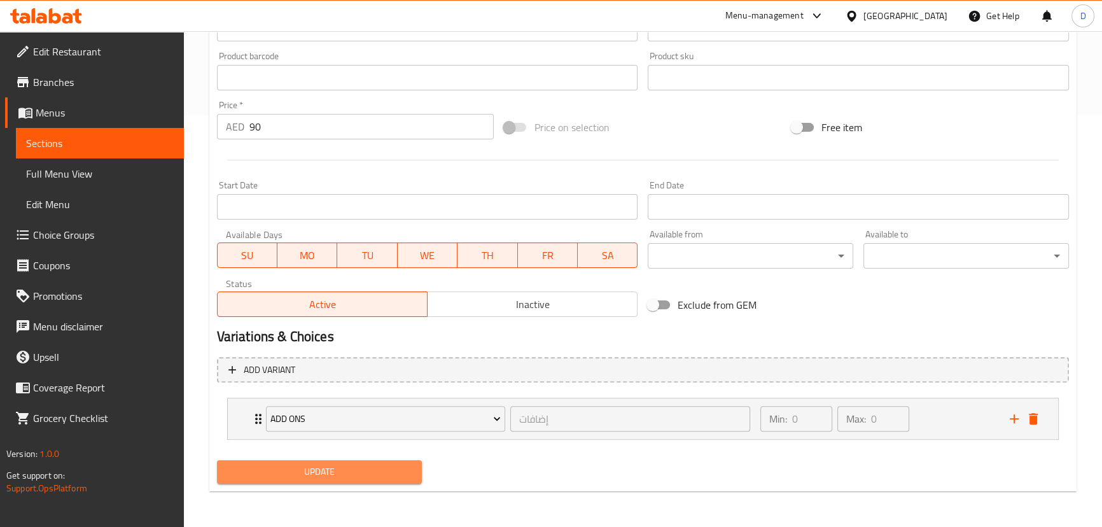
click at [397, 474] on span "Update" at bounding box center [319, 472] width 185 height 16
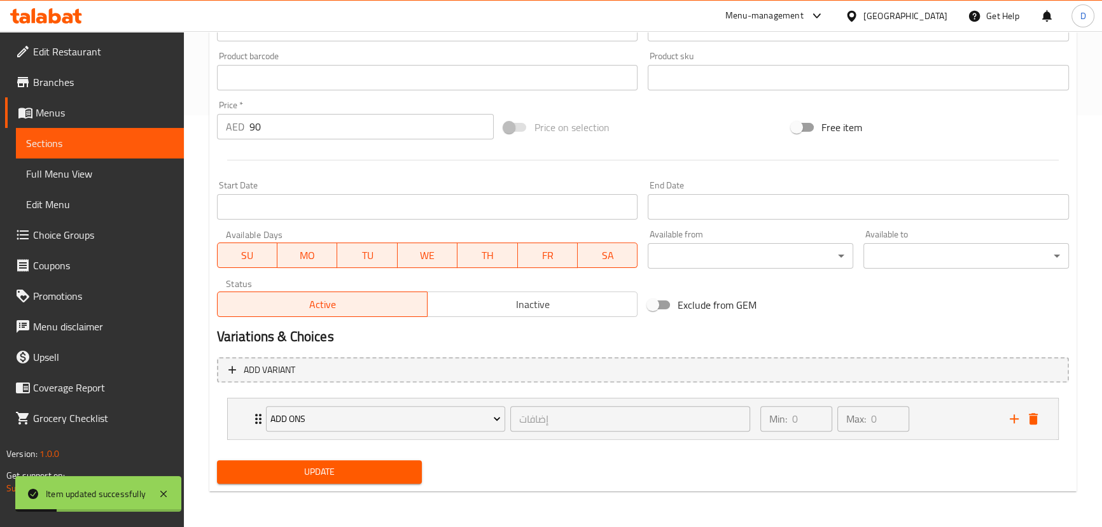
click at [360, 481] on button "Update" at bounding box center [319, 472] width 205 height 24
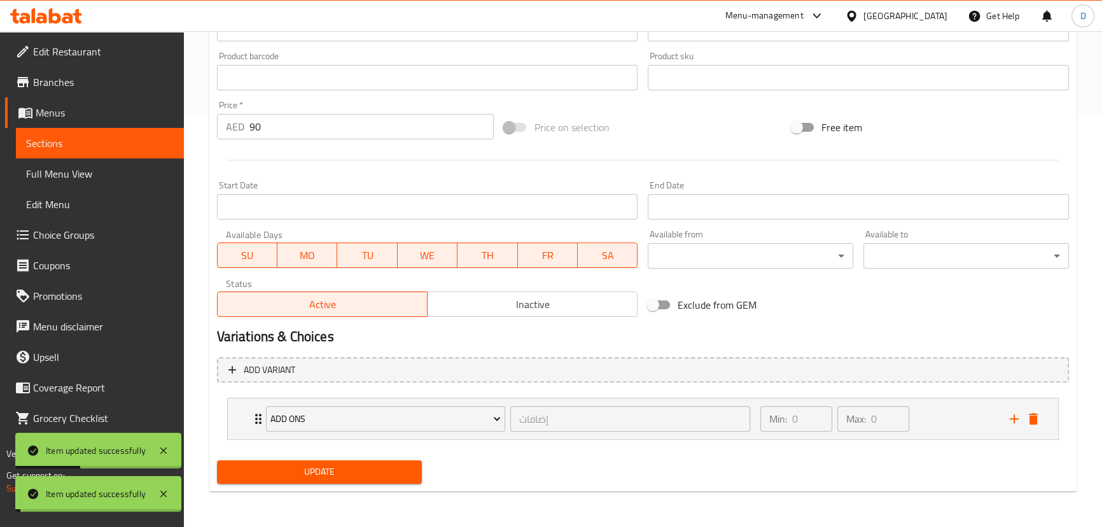
click at [121, 147] on span "Sections" at bounding box center [100, 142] width 148 height 15
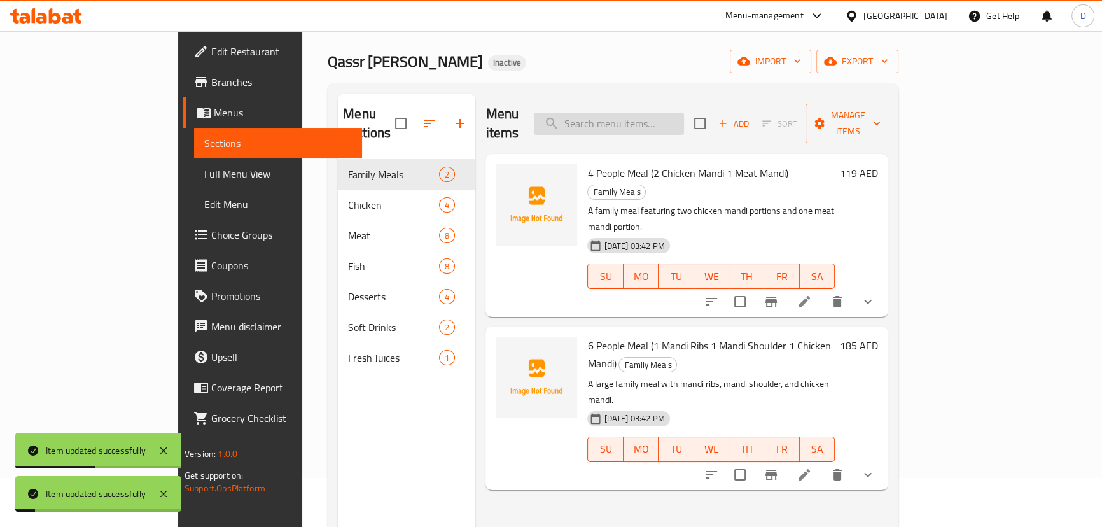
scroll to position [5, 0]
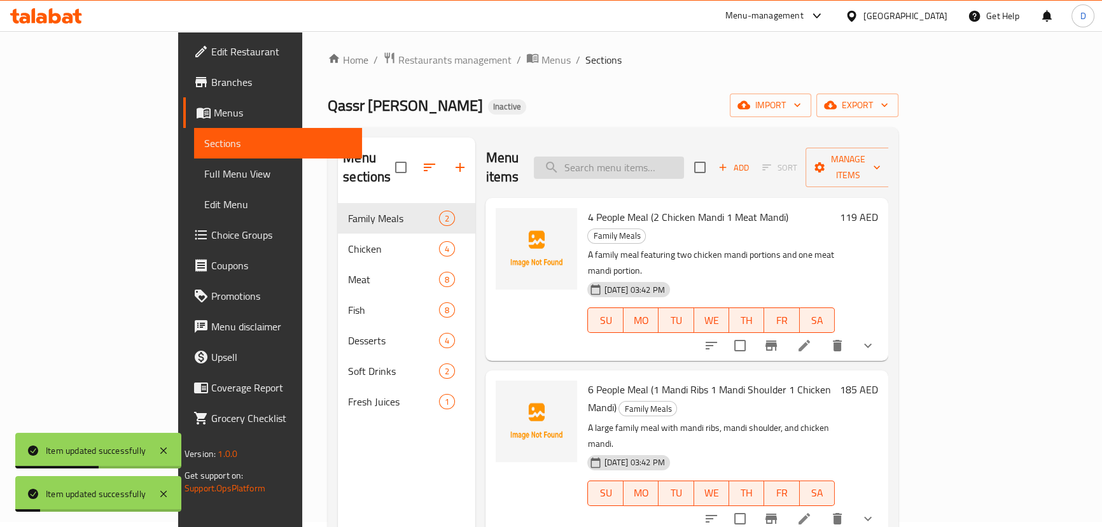
click at [651, 156] on input "search" at bounding box center [609, 167] width 150 height 22
paste input "Slow-cooked shoulder meat, seasoned with traditional spices, very tender."
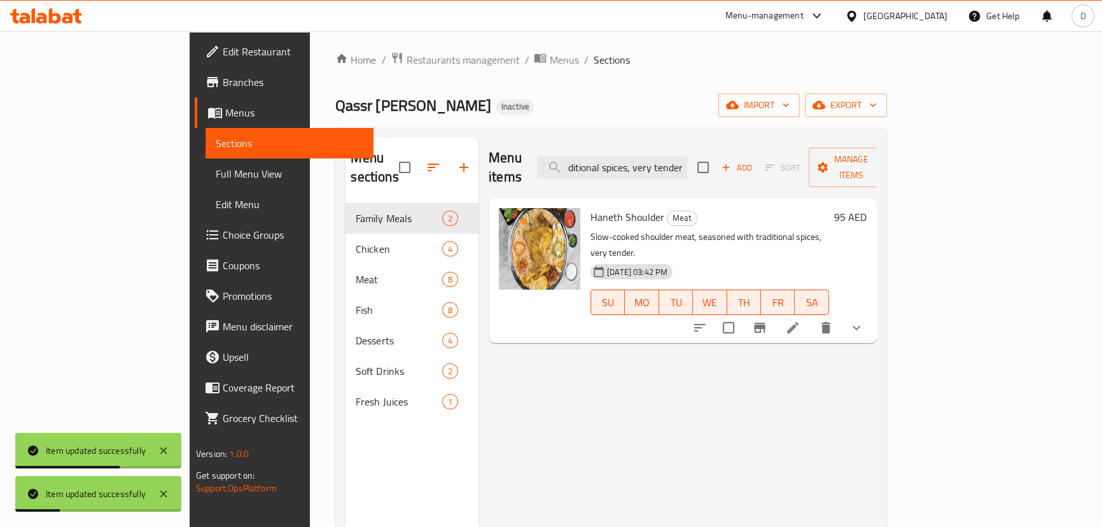
type input "Slow-cooked shoulder meat, seasoned with traditional spices, very tender."
click at [800, 320] on icon at bounding box center [792, 327] width 15 height 15
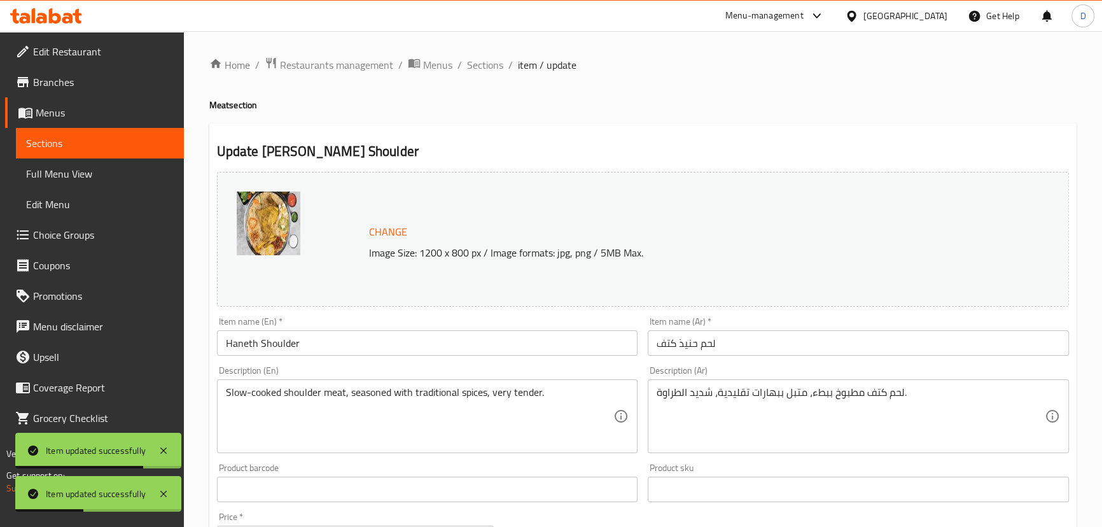
click at [305, 346] on input "Haneth Shoulder" at bounding box center [427, 342] width 421 height 25
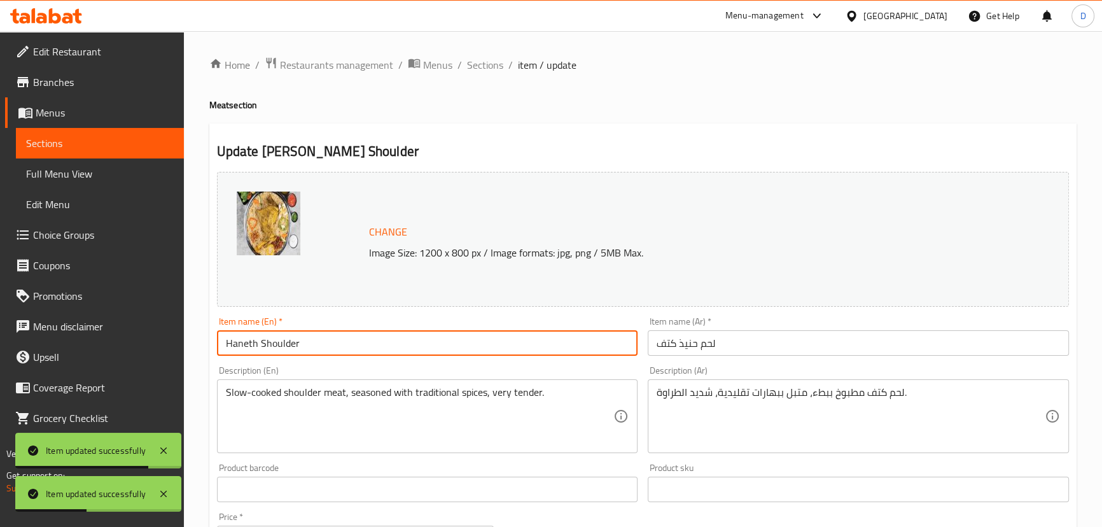
click at [305, 346] on input "Haneth Shoulder" at bounding box center [427, 342] width 421 height 25
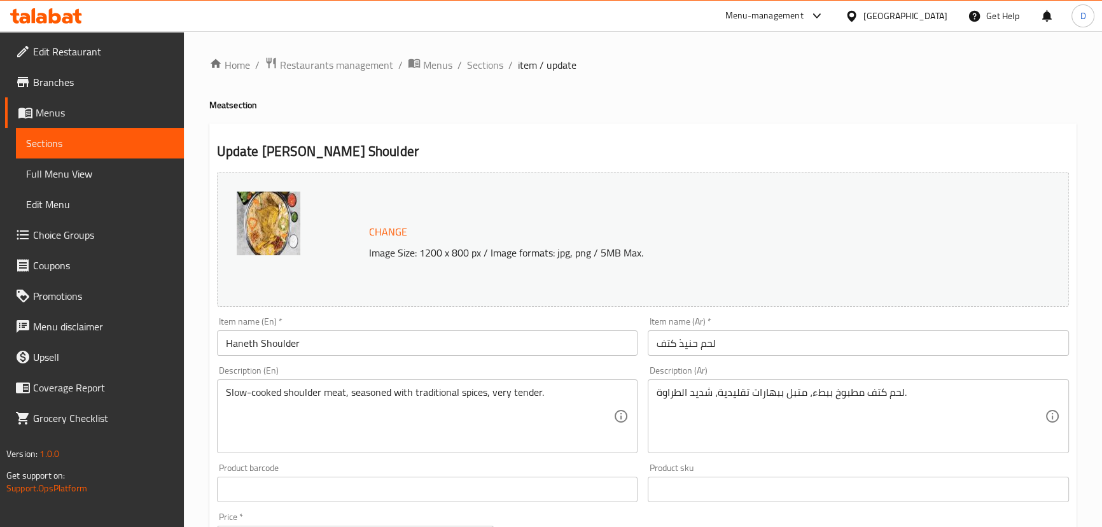
click at [307, 344] on input "Haneth Shoulder" at bounding box center [427, 342] width 421 height 25
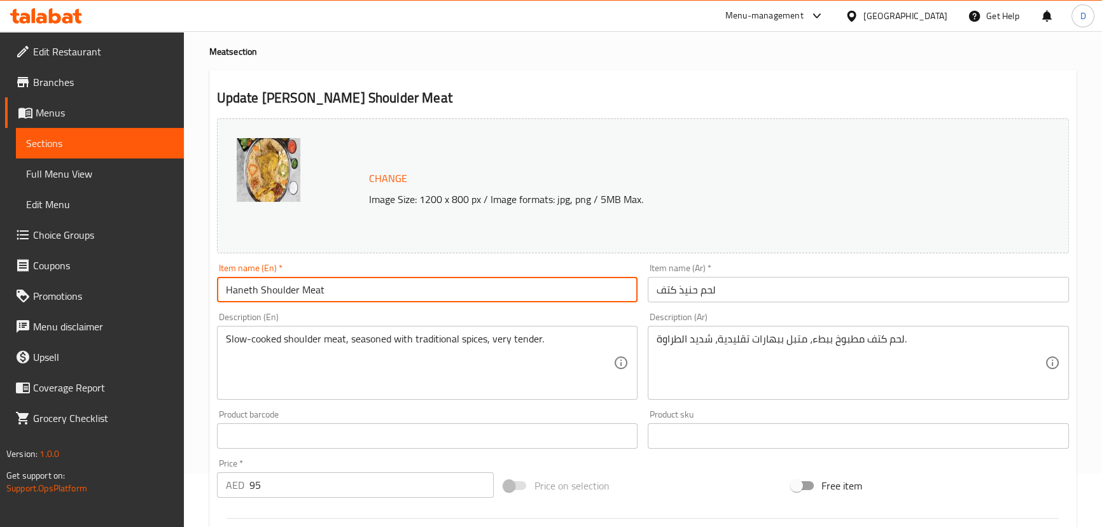
scroll to position [115, 0]
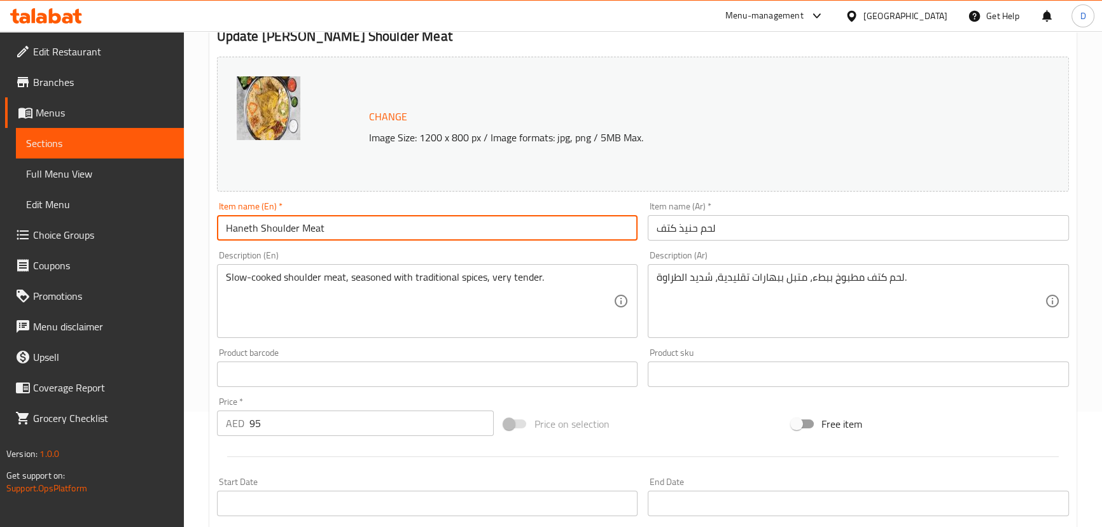
type input "Haneth Shoulder Meat"
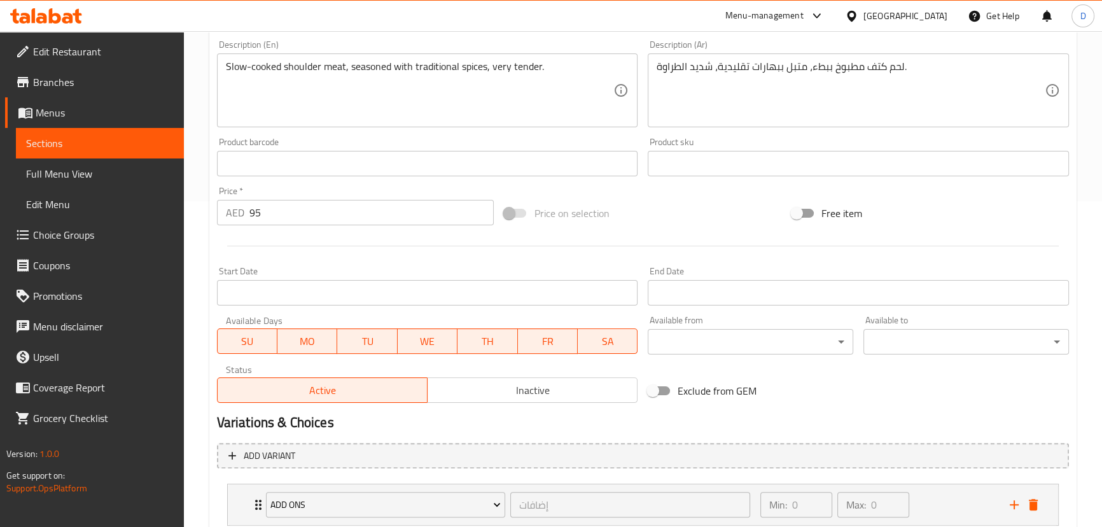
scroll to position [405, 0]
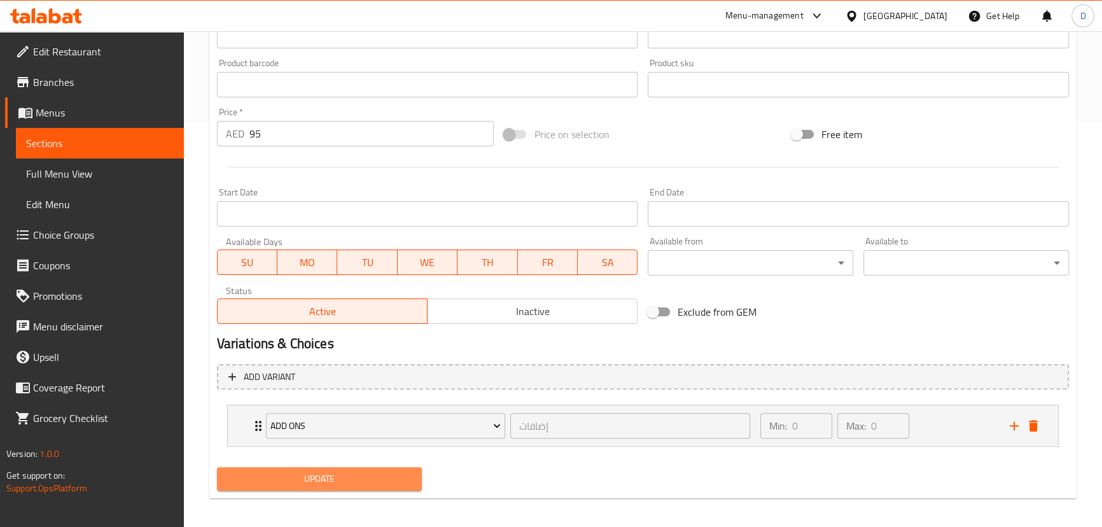
click at [386, 475] on span "Update" at bounding box center [319, 479] width 185 height 16
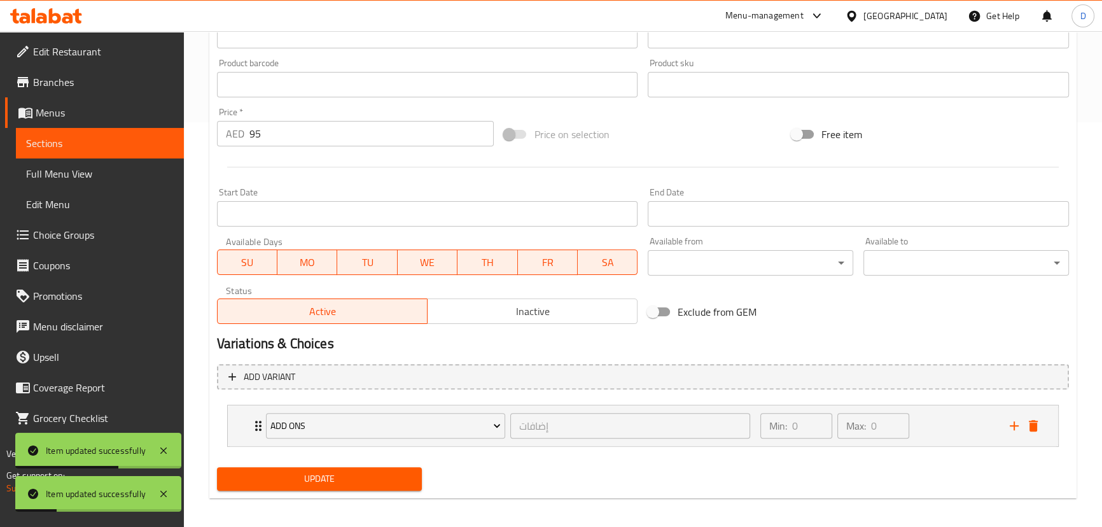
click at [153, 136] on span "Sections" at bounding box center [100, 142] width 148 height 15
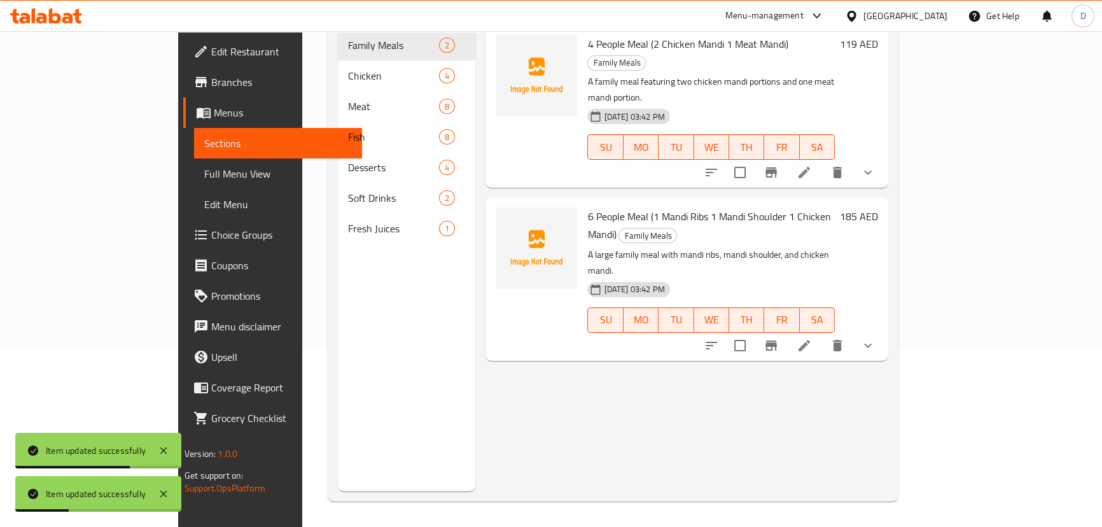
scroll to position [63, 0]
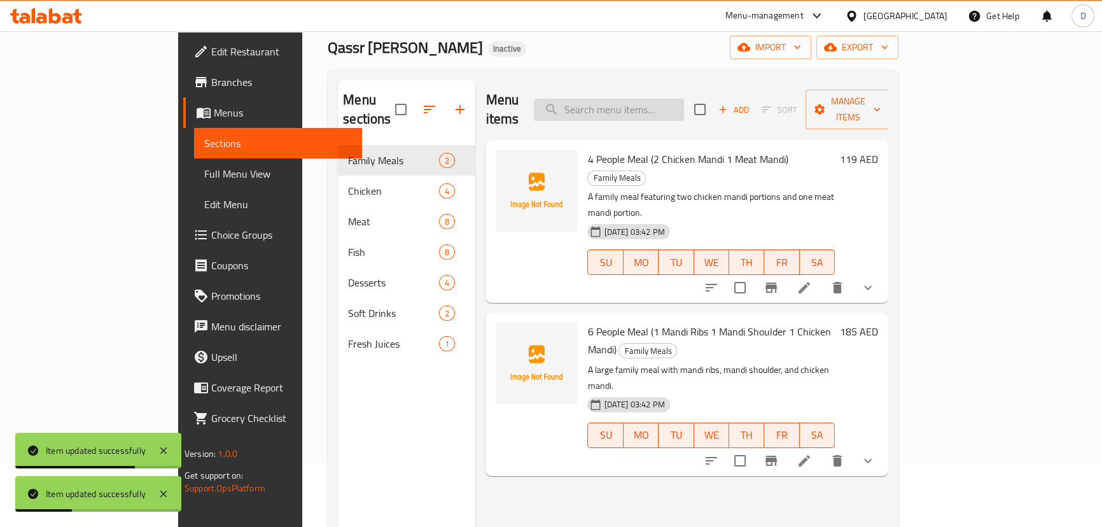
click at [656, 101] on input "search" at bounding box center [609, 110] width 150 height 22
paste input "Ribs cooked in a mandi style, served with fragrant rice and spices."
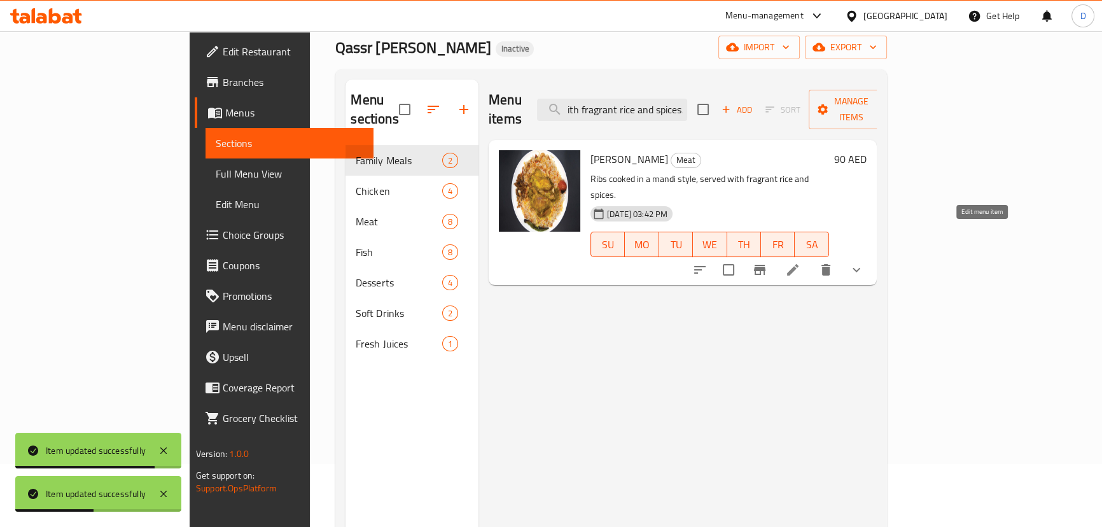
type input "Ribs cooked in a mandi style, served with fragrant rice and spices."
click at [800, 262] on icon at bounding box center [792, 269] width 15 height 15
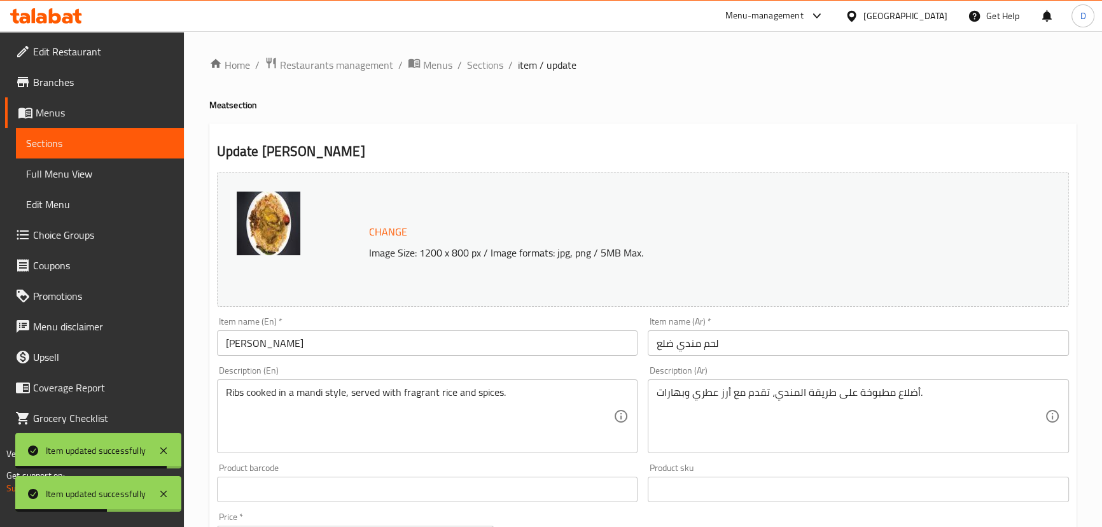
scroll to position [173, 0]
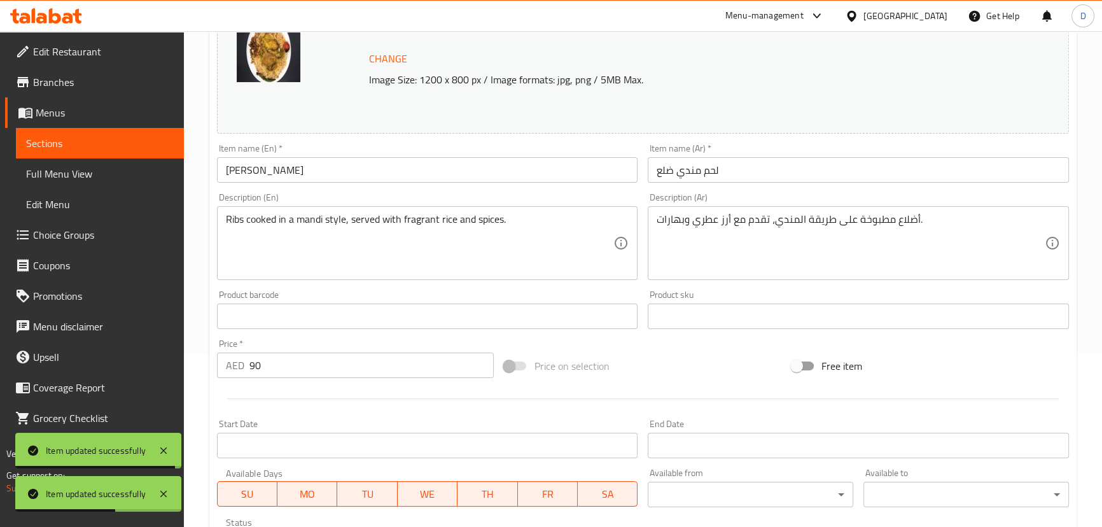
click at [375, 170] on input "[PERSON_NAME]" at bounding box center [427, 169] width 421 height 25
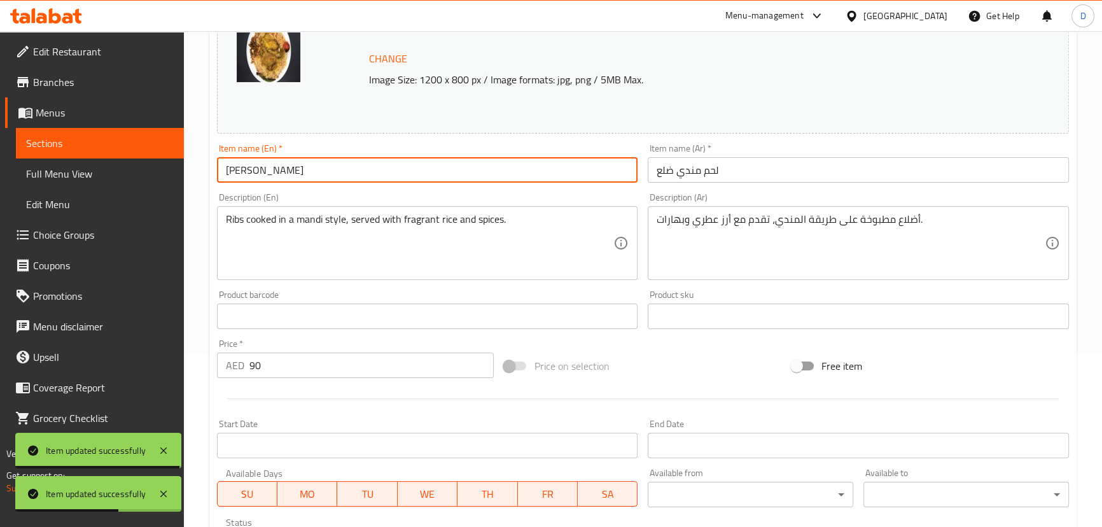
click at [375, 170] on input "[PERSON_NAME]" at bounding box center [427, 169] width 421 height 25
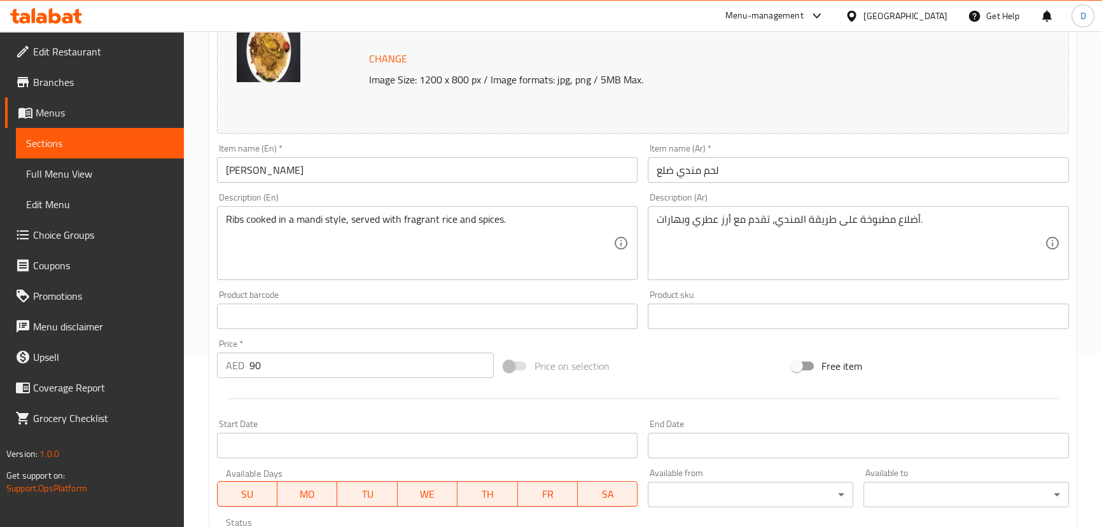
click at [314, 178] on input "[PERSON_NAME]" at bounding box center [427, 169] width 421 height 25
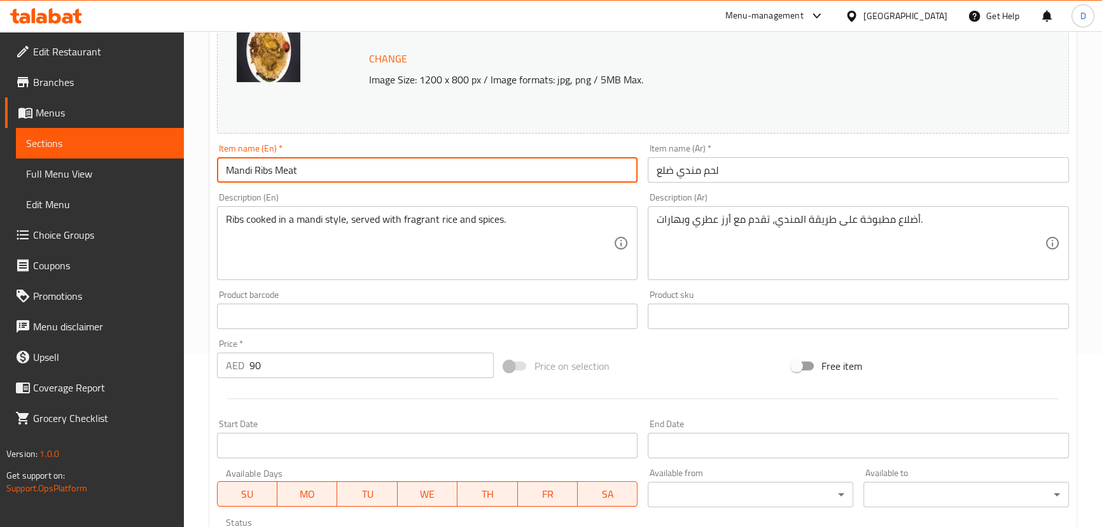
type input "Mandi Ribs Meat"
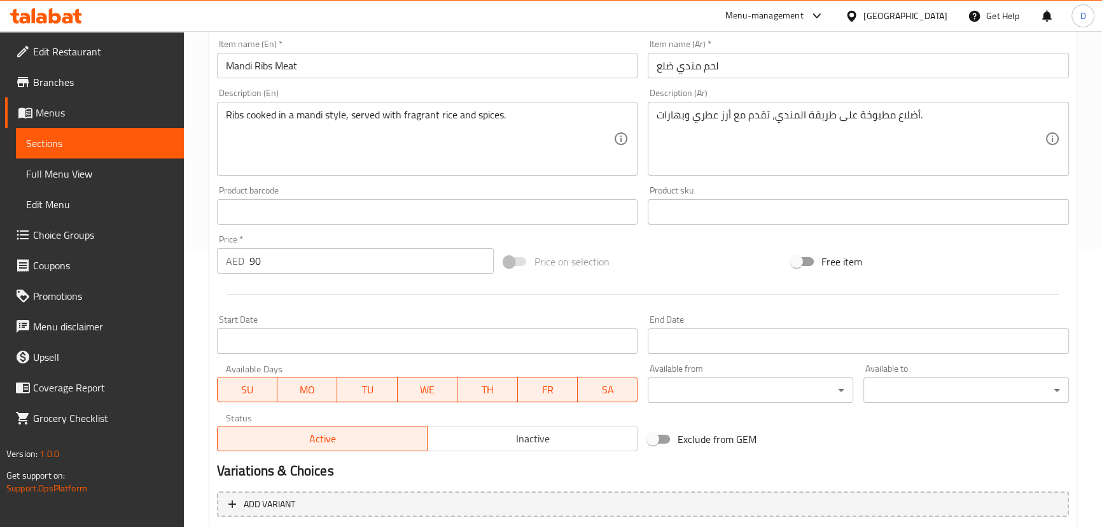
scroll to position [289, 0]
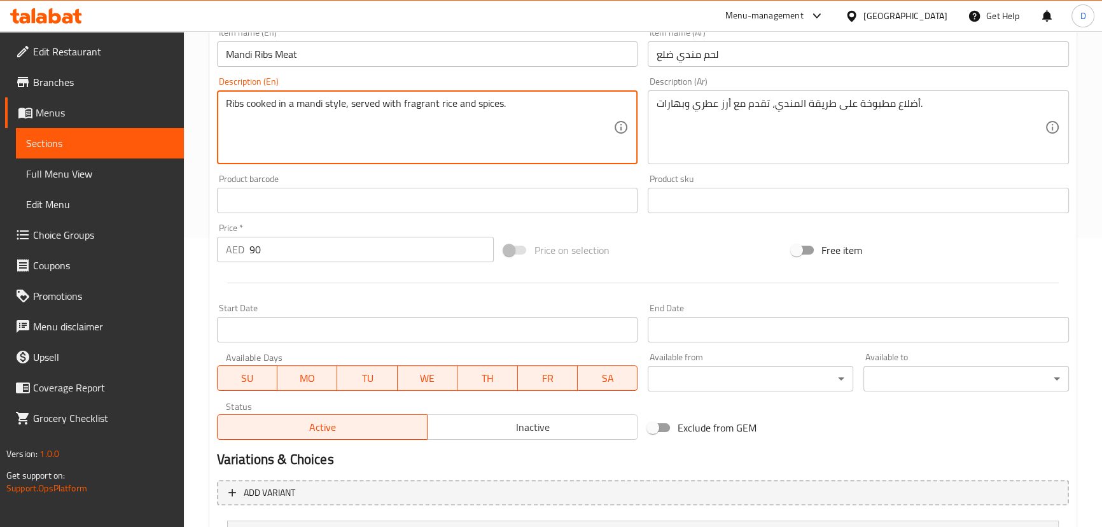
drag, startPoint x: 280, startPoint y: 110, endPoint x: 473, endPoint y: 83, distance: 195.3
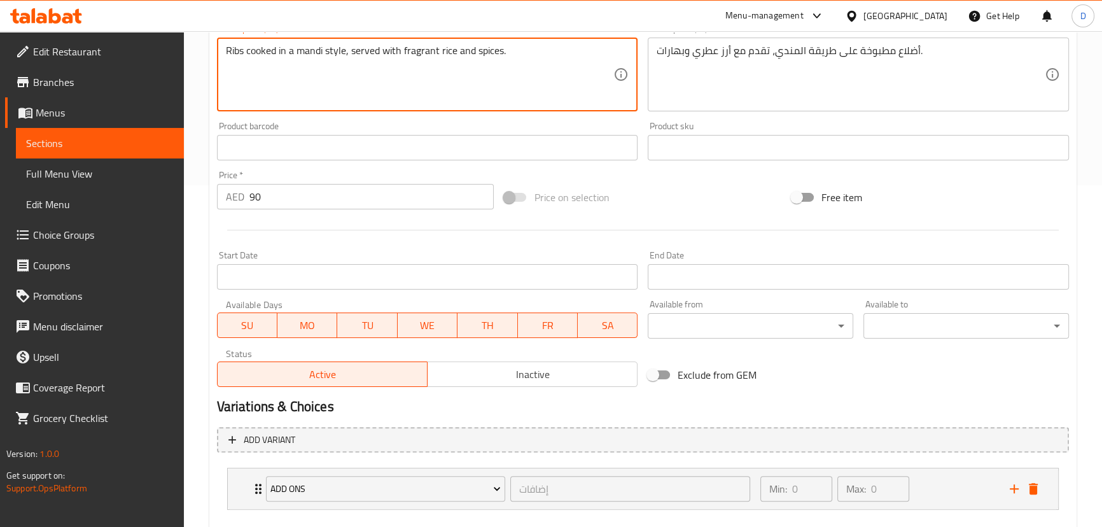
scroll to position [412, 0]
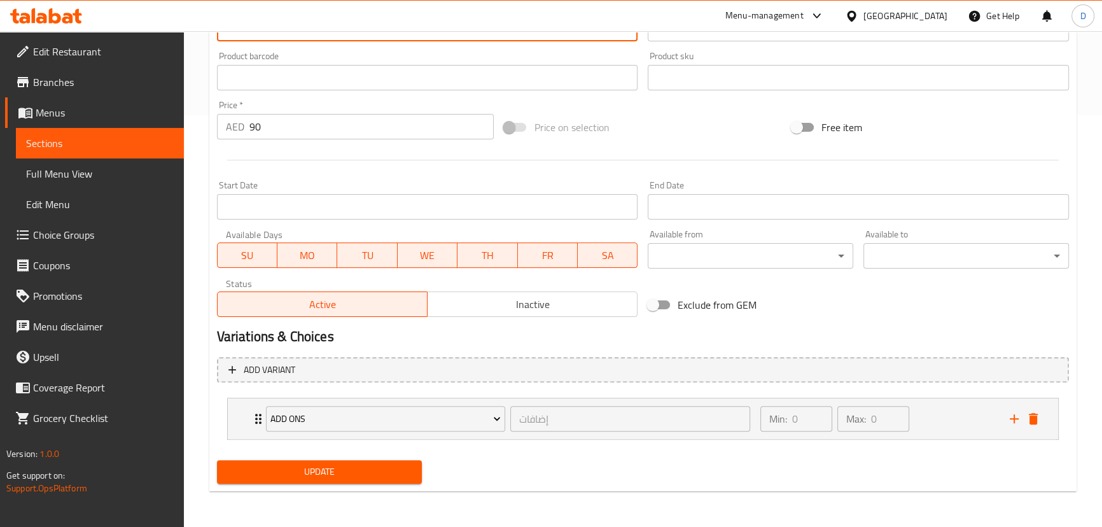
click at [376, 477] on span "Update" at bounding box center [319, 472] width 185 height 16
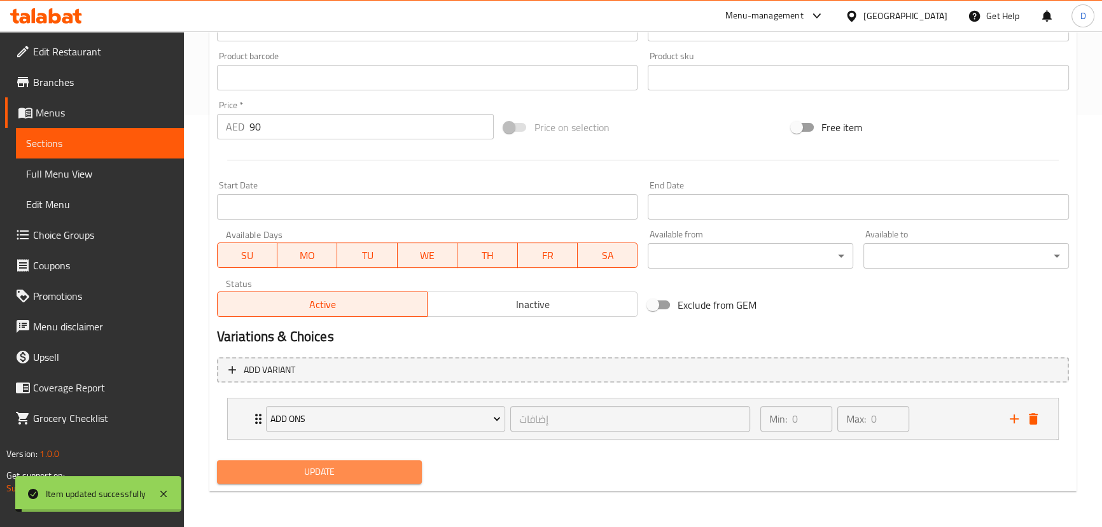
click at [376, 477] on span "Update" at bounding box center [319, 472] width 185 height 16
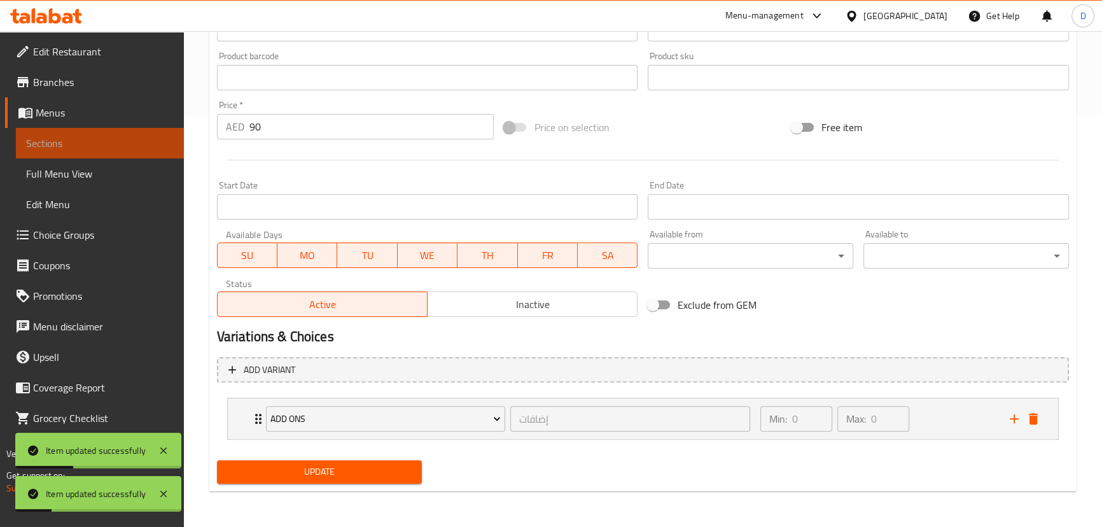
click at [152, 137] on span "Sections" at bounding box center [100, 142] width 148 height 15
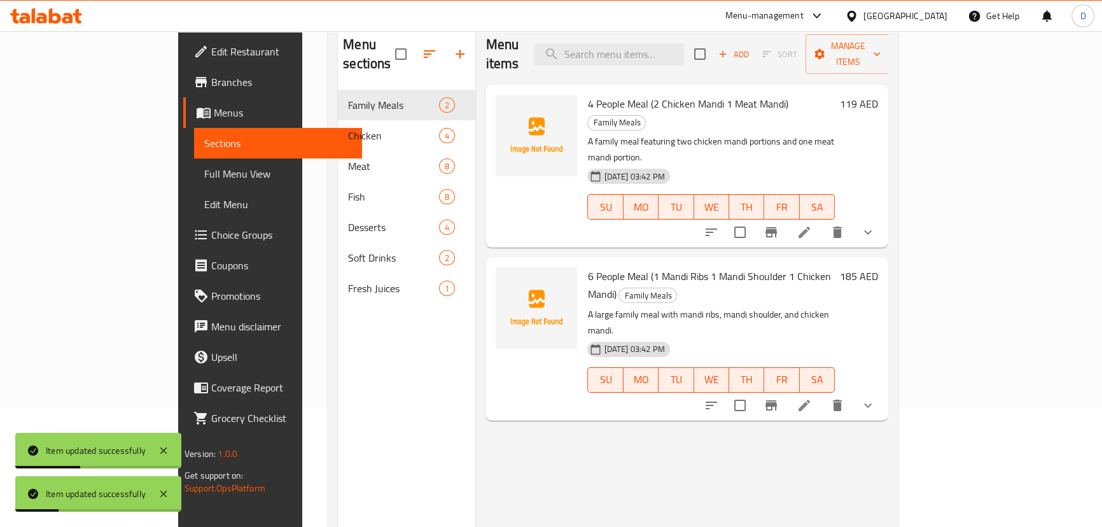
scroll to position [63, 0]
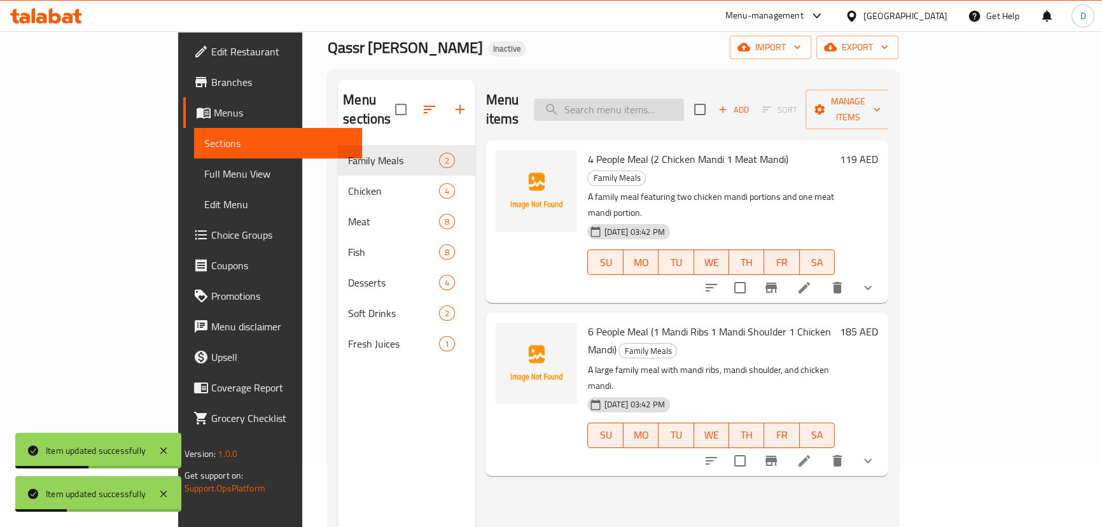
click at [684, 107] on input "search" at bounding box center [609, 110] width 150 height 22
paste input "Shoulder meat cooked in a mandi style, served with fragrant rice and spices."
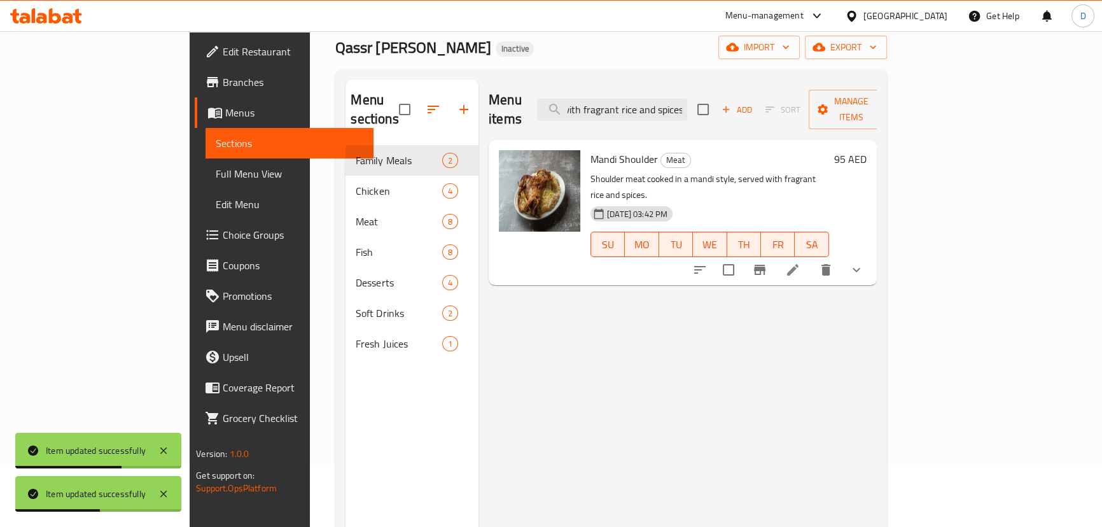
type input "Shoulder meat cooked in a mandi style, served with fragrant rice and spices."
click at [810, 258] on li at bounding box center [793, 269] width 36 height 23
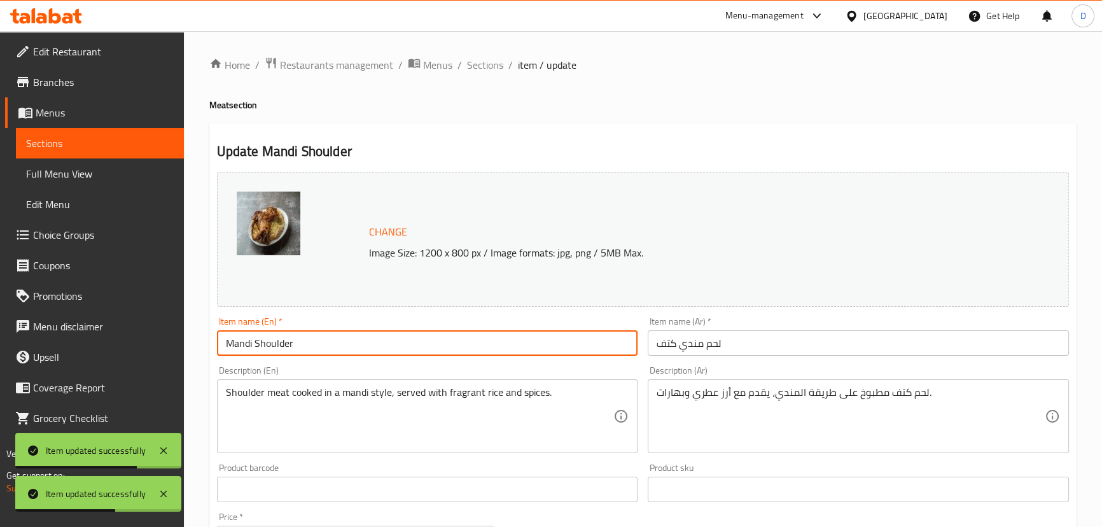
click at [385, 343] on input "Mandi Shoulder" at bounding box center [427, 342] width 421 height 25
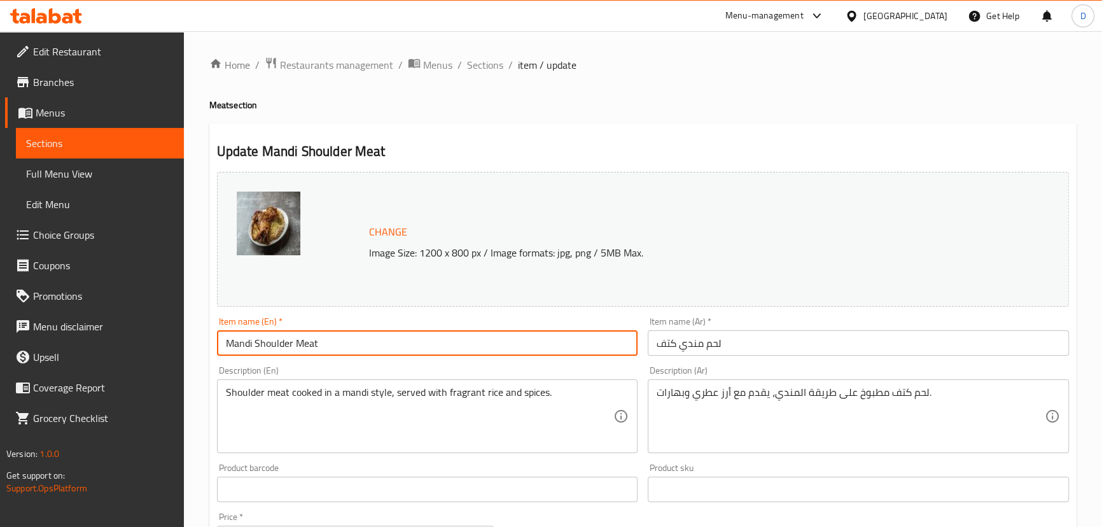
type input "Mandi Shoulder Meat"
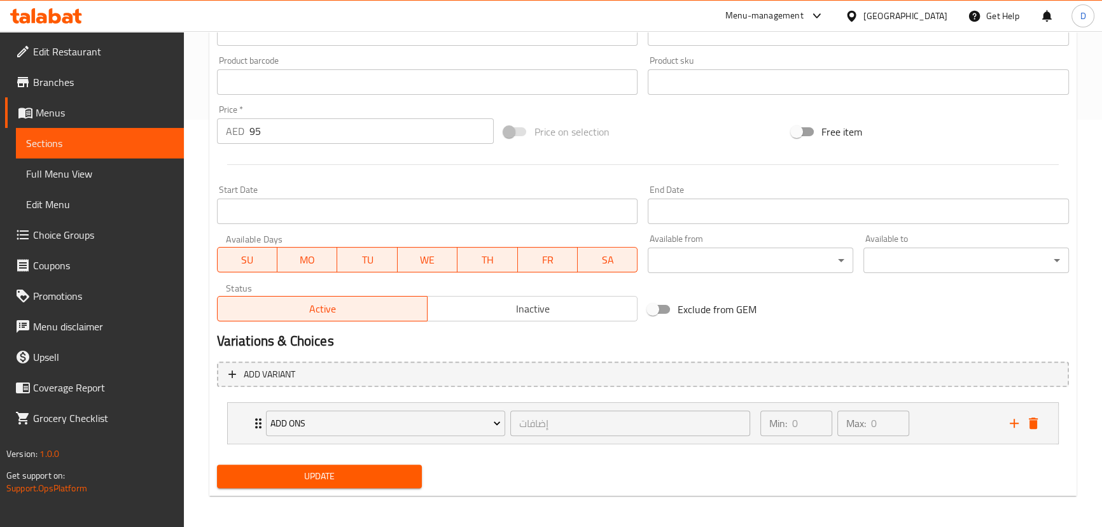
scroll to position [412, 0]
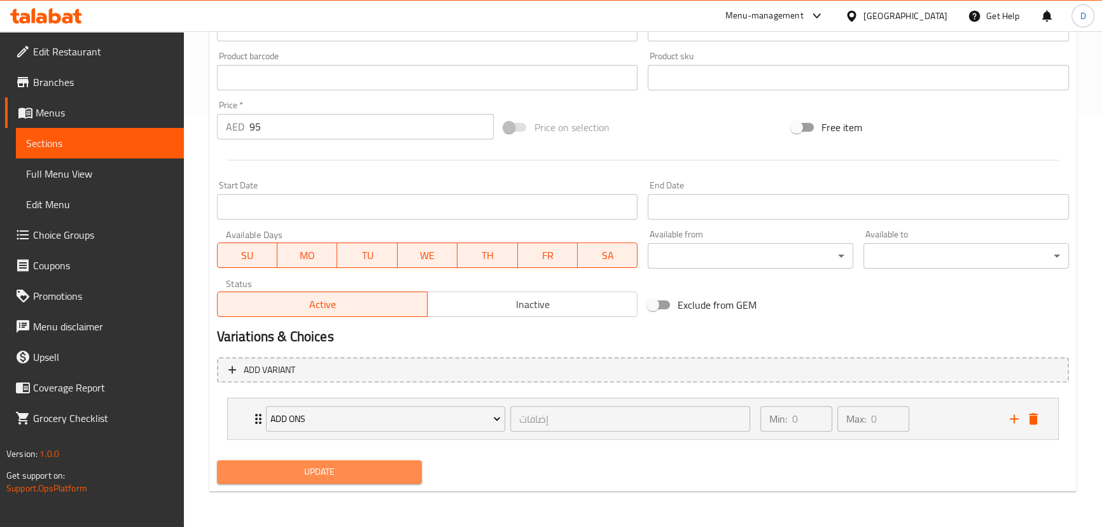
click at [343, 472] on span "Update" at bounding box center [319, 472] width 185 height 16
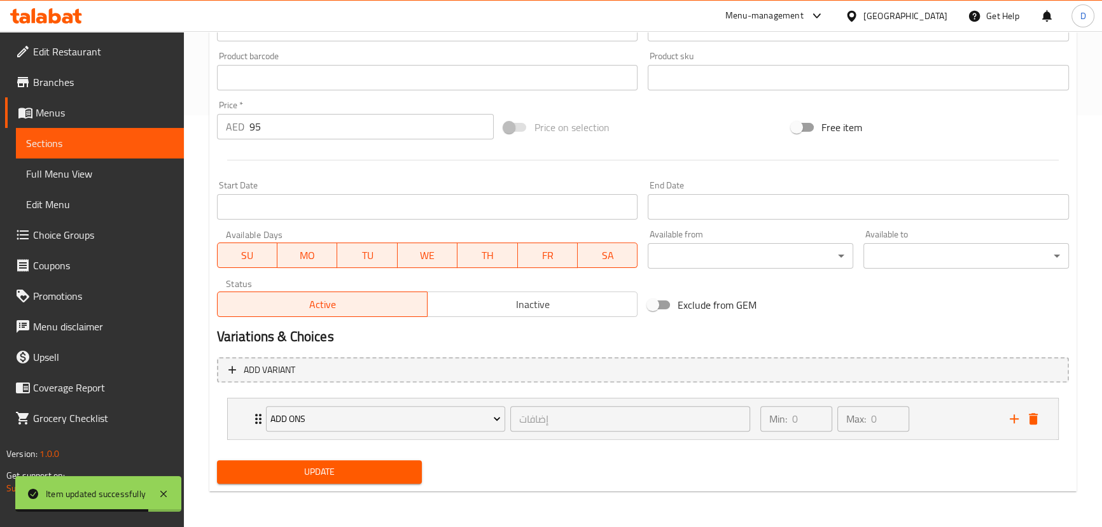
click at [146, 147] on span "Sections" at bounding box center [100, 142] width 148 height 15
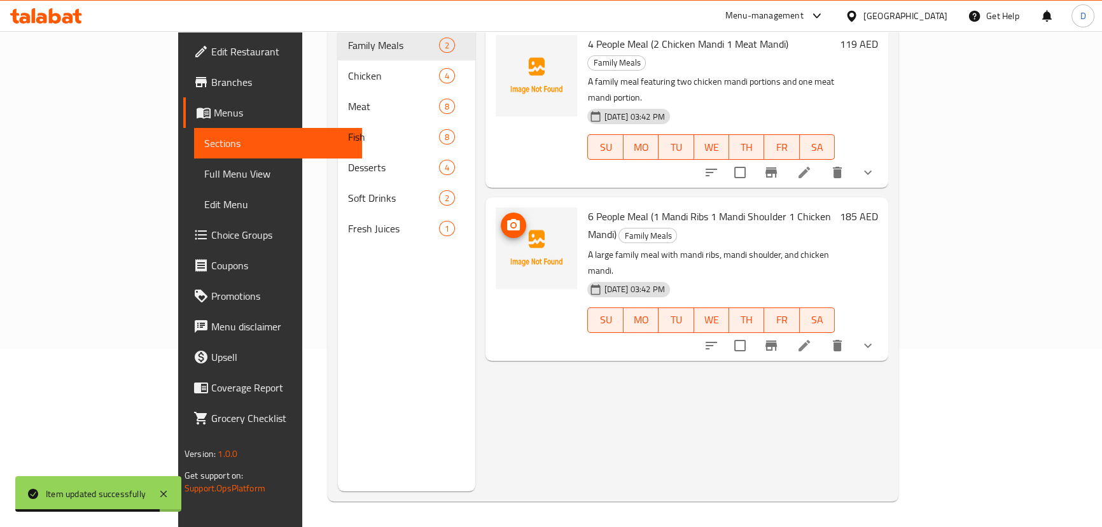
scroll to position [63, 0]
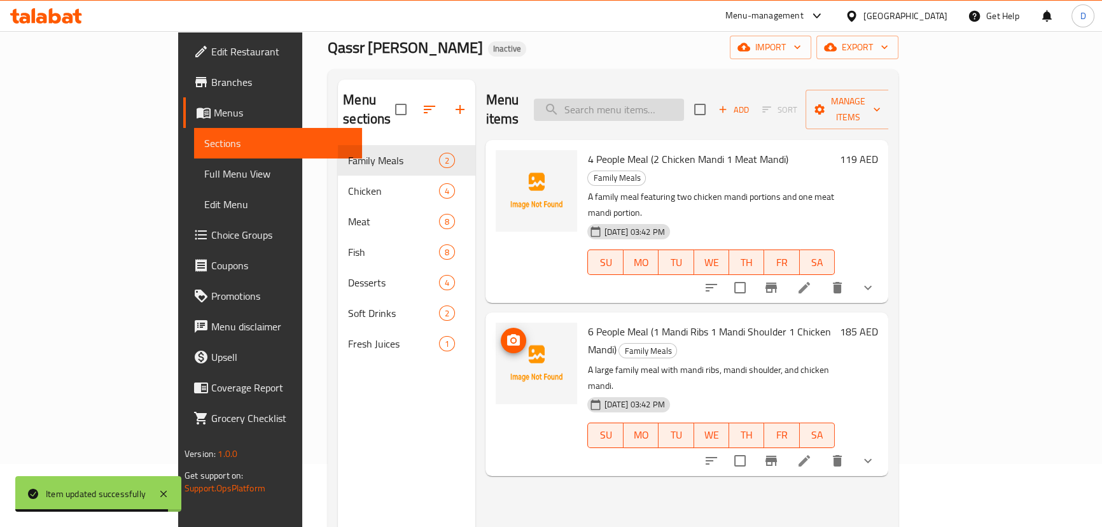
click at [668, 102] on input "search" at bounding box center [609, 110] width 150 height 22
paste input "Supreme Fish"
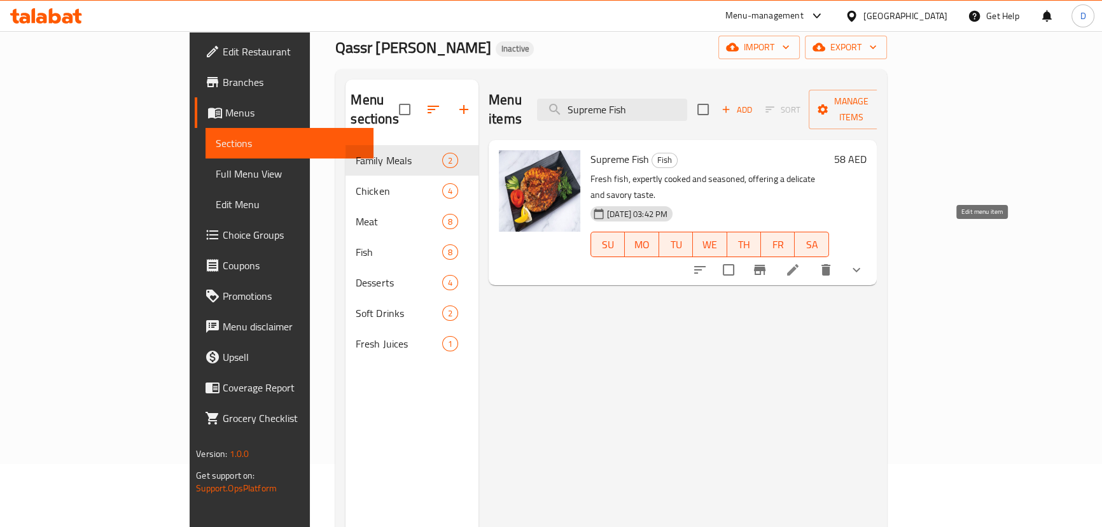
type input "Supreme Fish"
click at [800, 262] on icon at bounding box center [792, 269] width 15 height 15
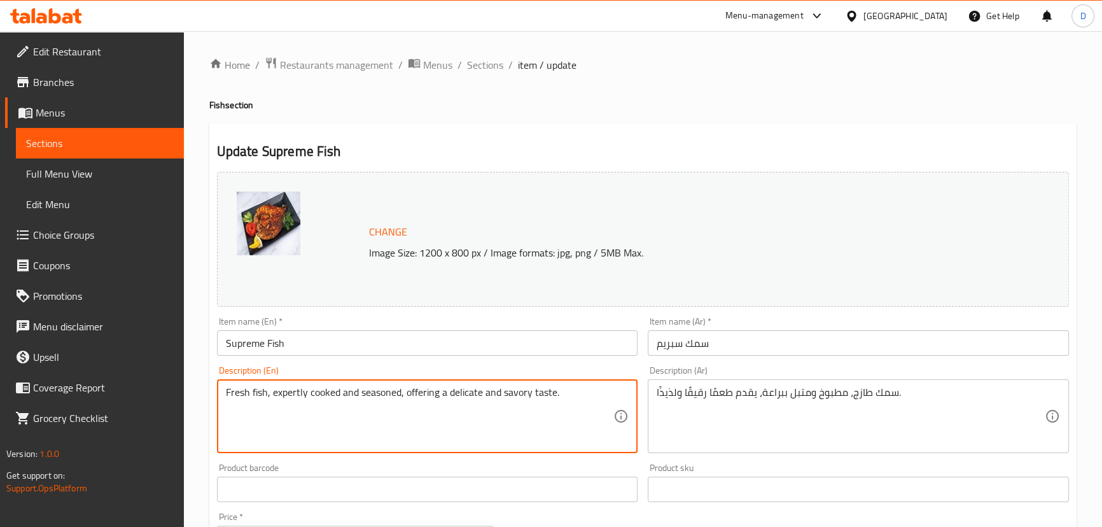
click at [511, 391] on textarea "Fresh fish, expertly cooked and seasoned, offering a delicate and savory taste." at bounding box center [420, 416] width 388 height 60
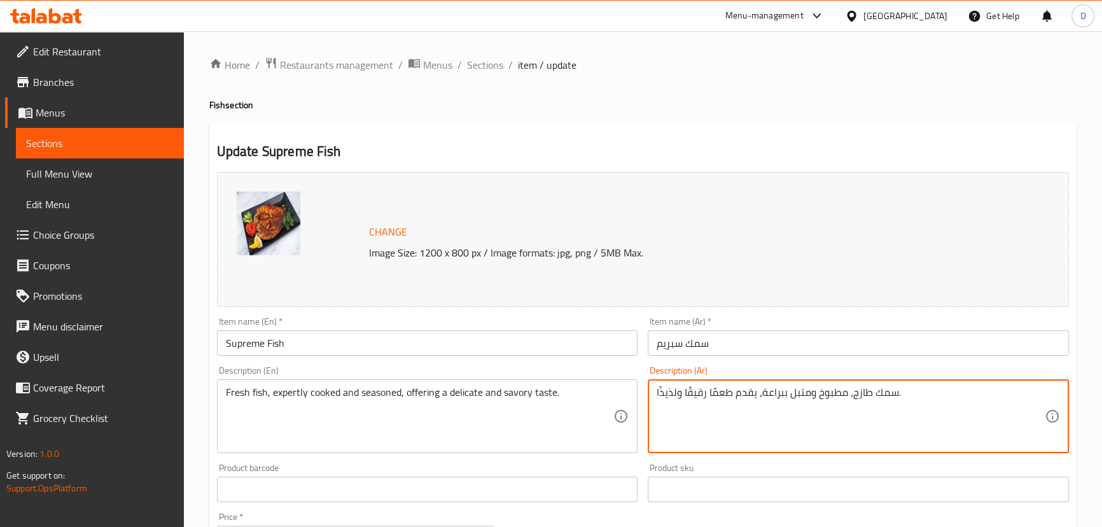
drag, startPoint x: 676, startPoint y: 394, endPoint x: 657, endPoint y: 391, distance: 19.5
paste textarea "الح"
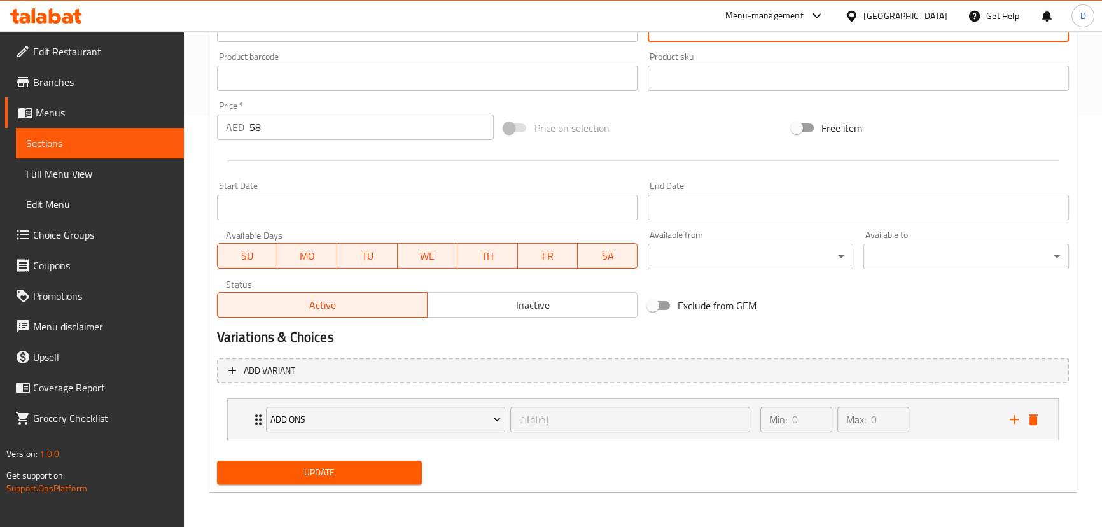
scroll to position [412, 0]
type textarea "سمك طازج، مطبوخ ومتبل ببراعة، يقدم طعمًا رقيقًا ومالح."
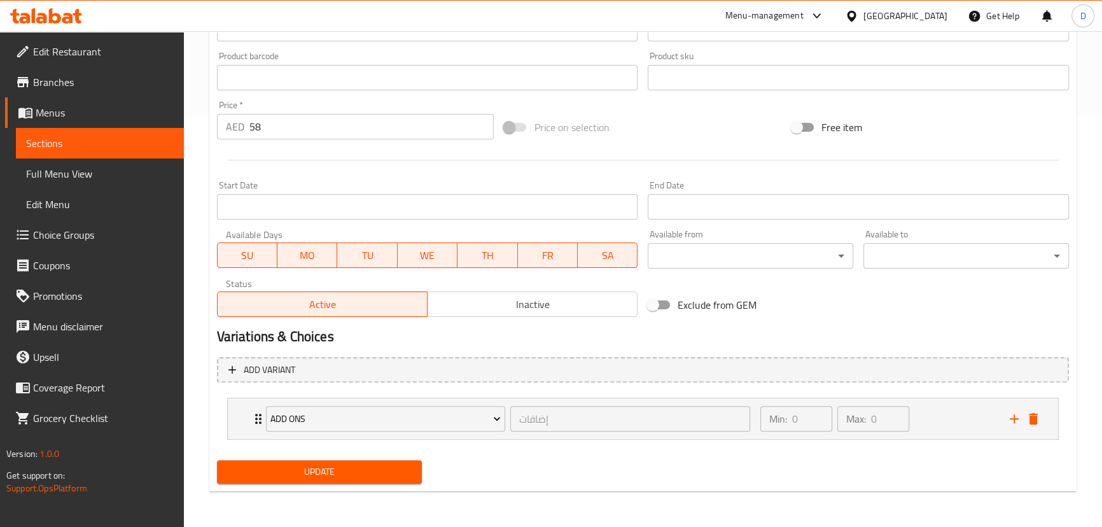
click at [363, 459] on div "Update" at bounding box center [320, 472] width 216 height 34
click at [367, 473] on span "Update" at bounding box center [319, 472] width 185 height 16
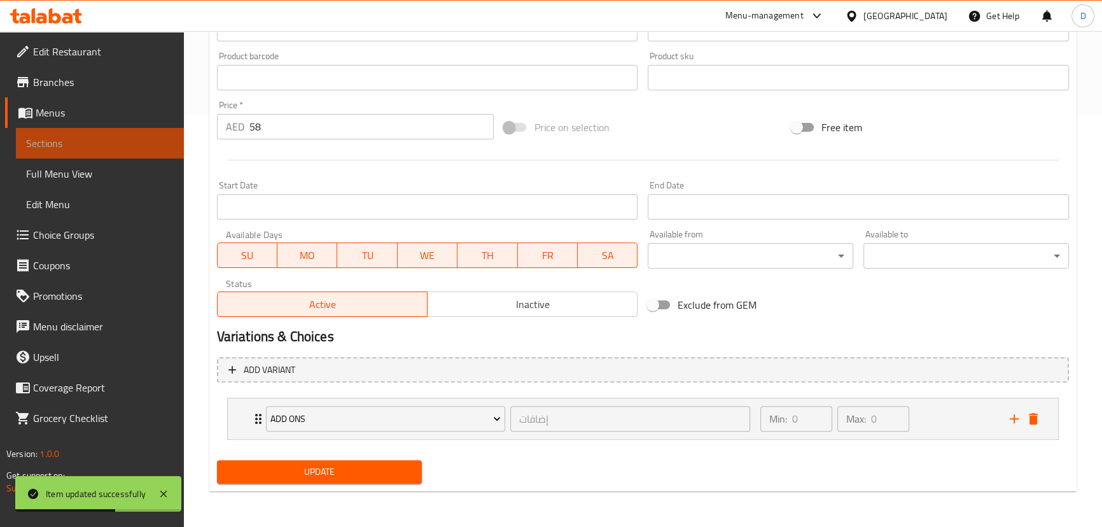
click at [169, 145] on span "Sections" at bounding box center [100, 142] width 148 height 15
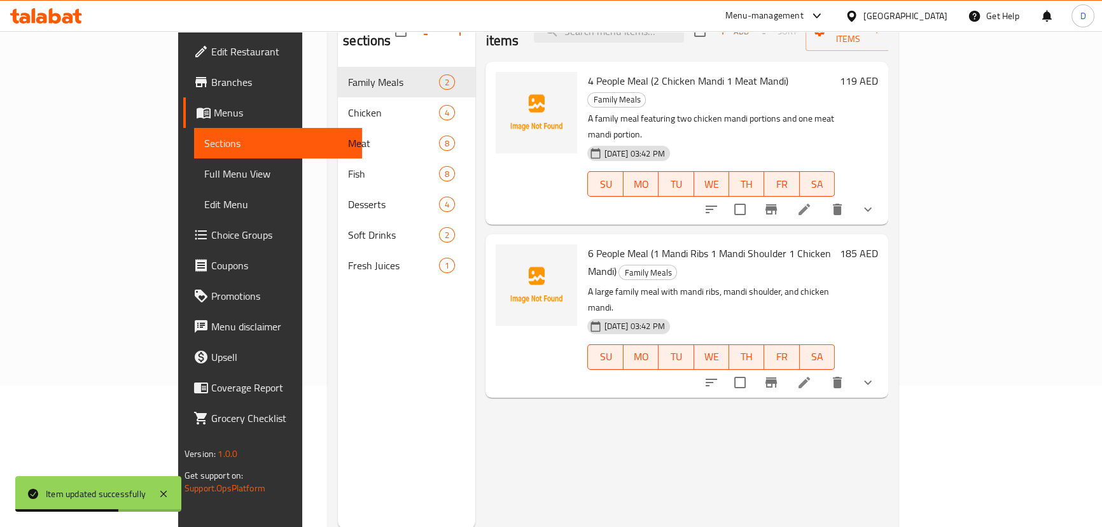
scroll to position [121, 0]
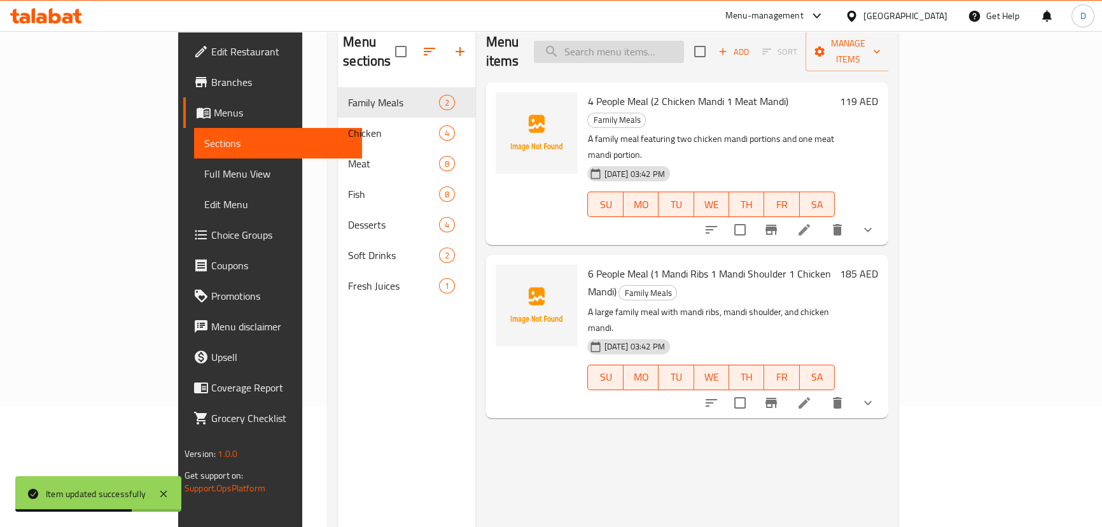
click at [650, 51] on input "search" at bounding box center [609, 52] width 150 height 22
paste input "Sheri fish, cooked to perfection, seasoned with local herbs and spices."
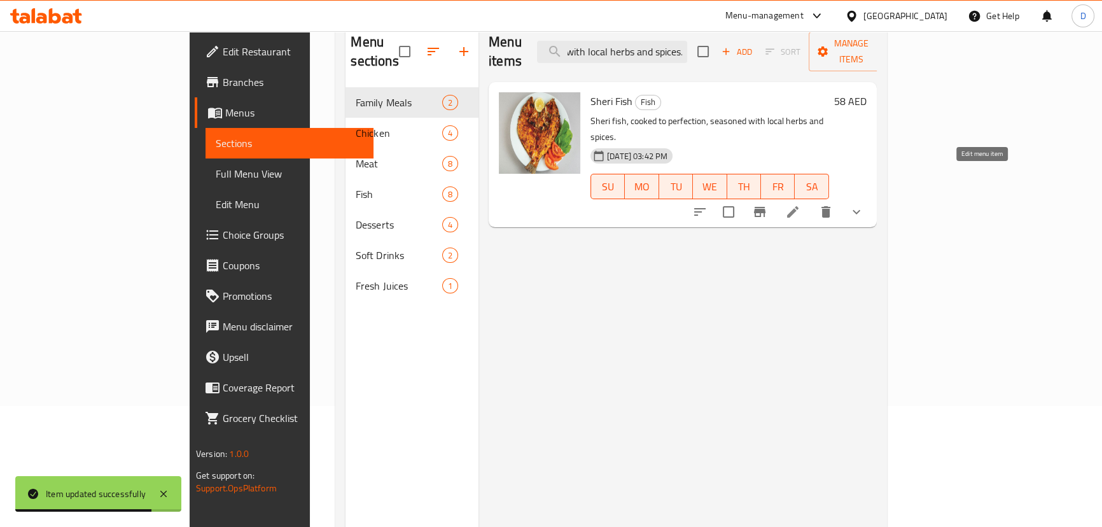
type input "Sheri fish, cooked to perfection, seasoned with local herbs and spices."
click at [800, 204] on icon at bounding box center [792, 211] width 15 height 15
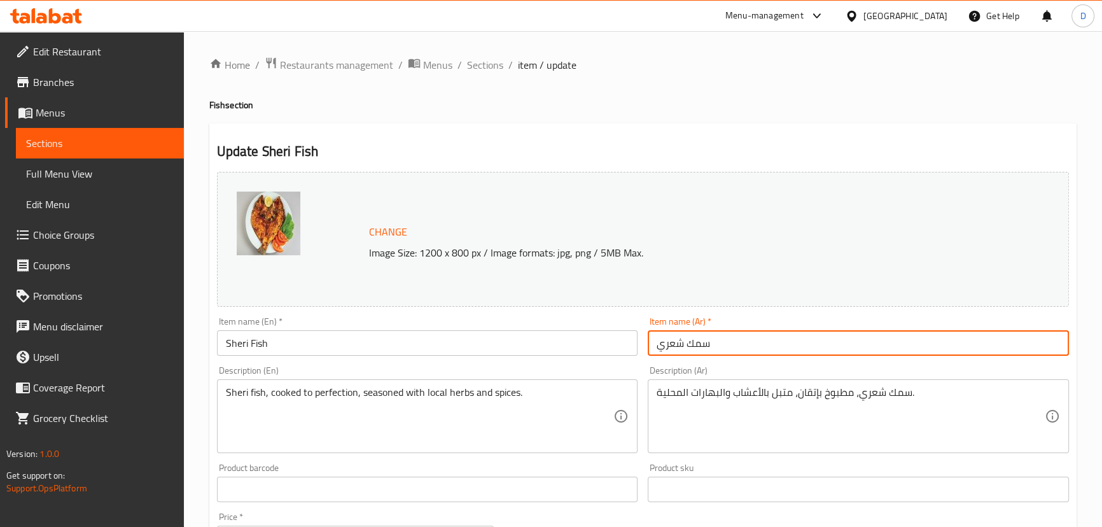
click at [675, 342] on input "سمك شعري" at bounding box center [858, 342] width 421 height 25
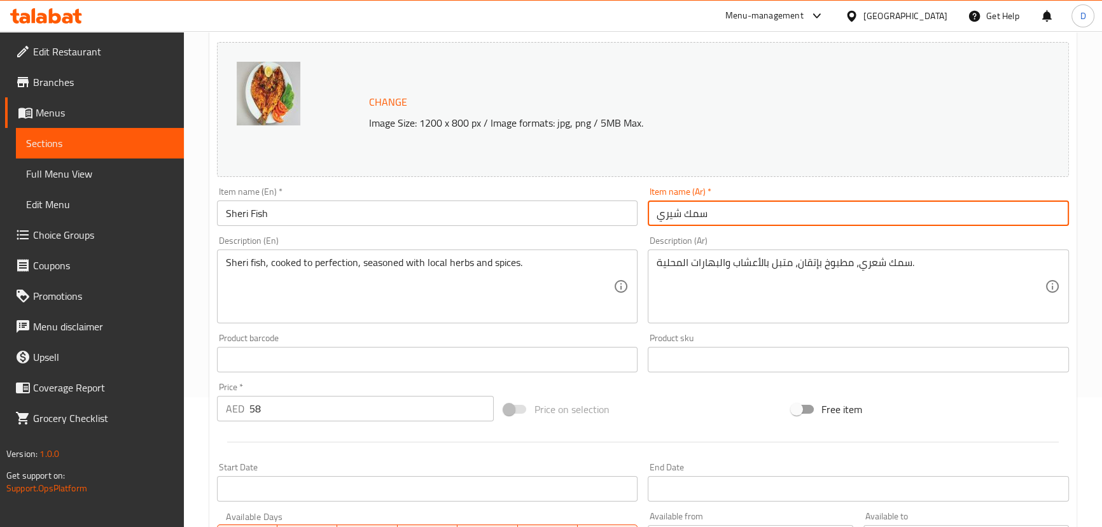
scroll to position [173, 0]
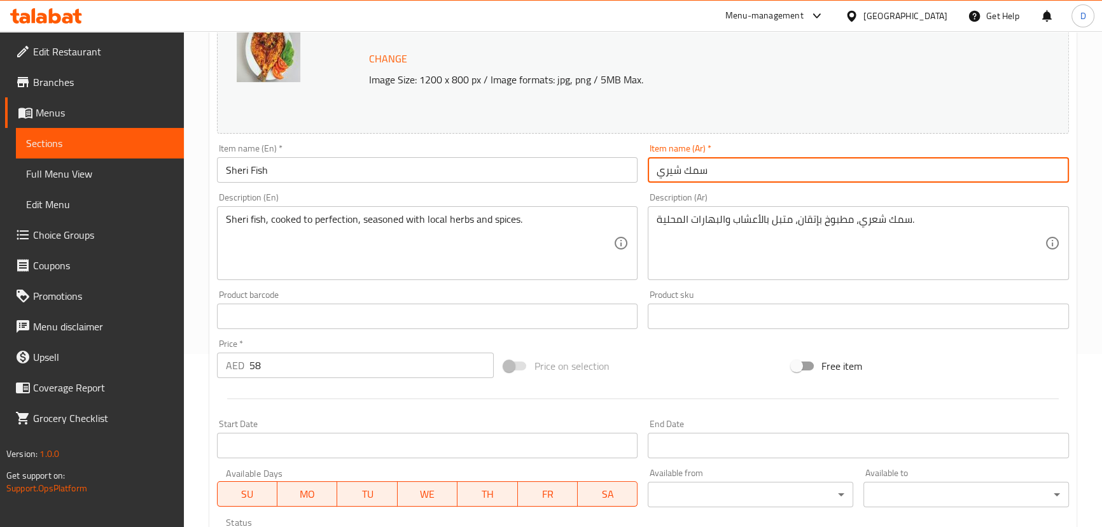
type input "سمك شيري"
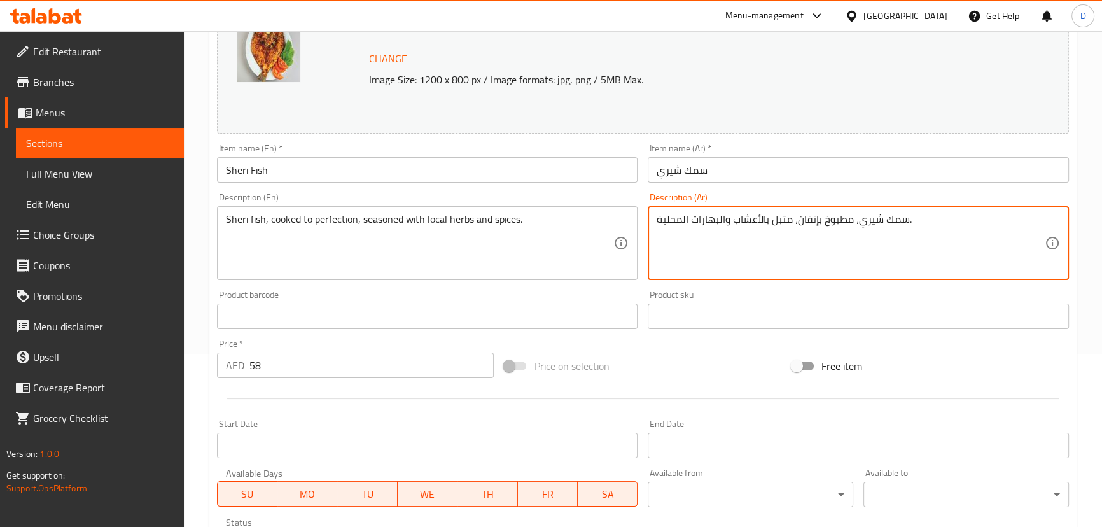
type textarea "سمك شيري، مطبوخ بإتقان، متبل بالأعشاب والبهارات المحلية."
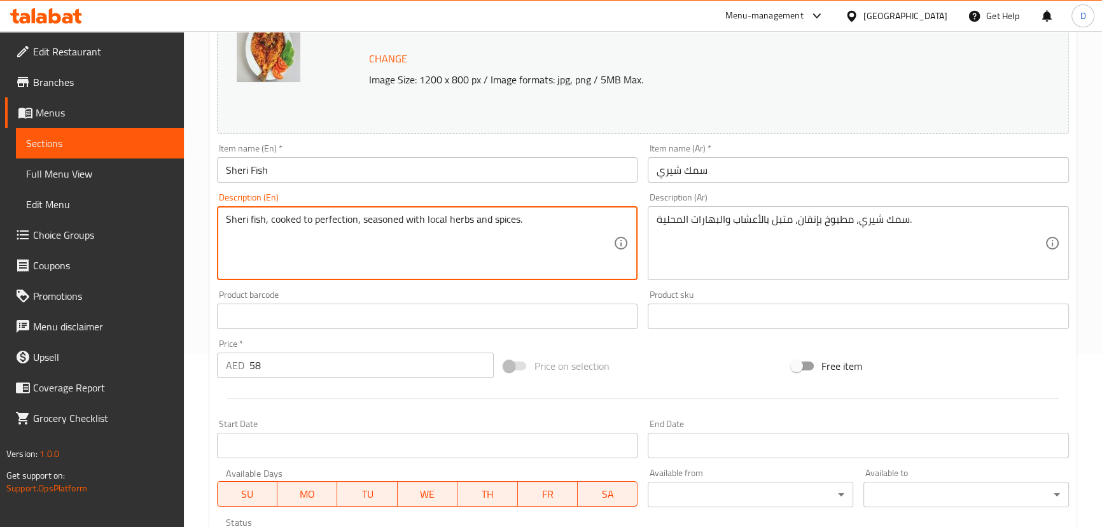
drag, startPoint x: 282, startPoint y: 220, endPoint x: 546, endPoint y: 218, distance: 264.6
click at [494, 242] on textarea "Sheri fish, cooked to perfection, seasoned with local herbs and spices." at bounding box center [420, 243] width 388 height 60
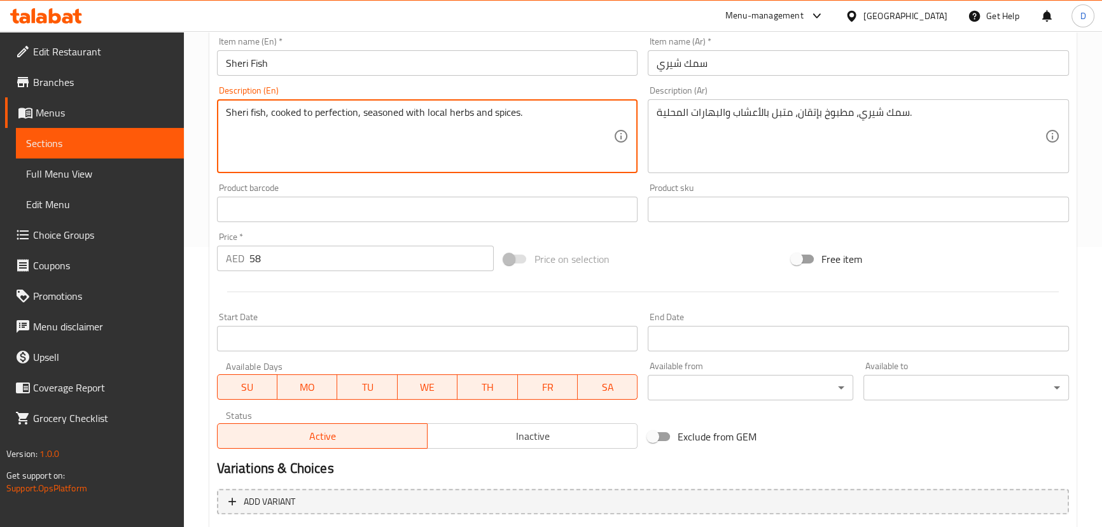
scroll to position [412, 0]
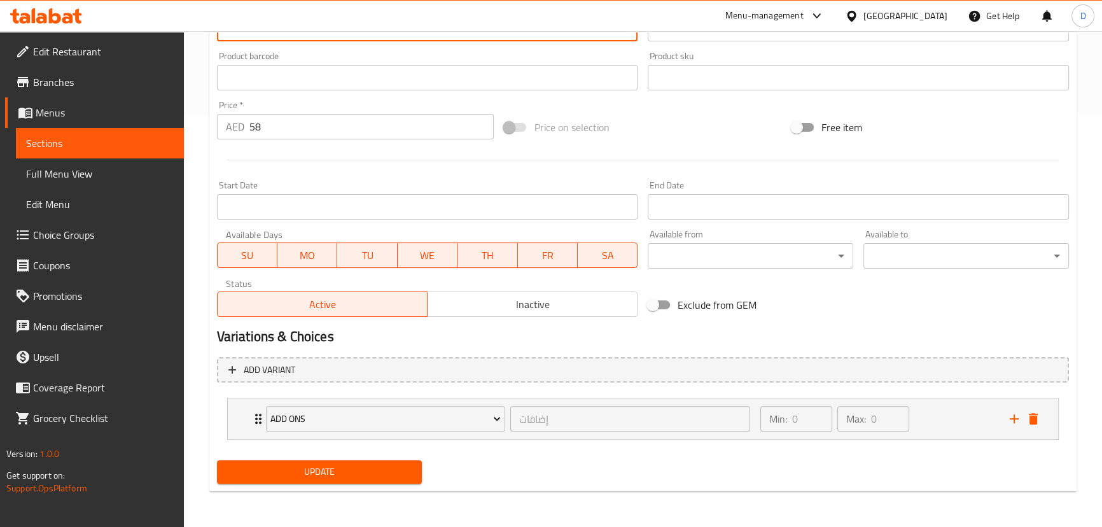
click at [410, 469] on span "Update" at bounding box center [319, 472] width 185 height 16
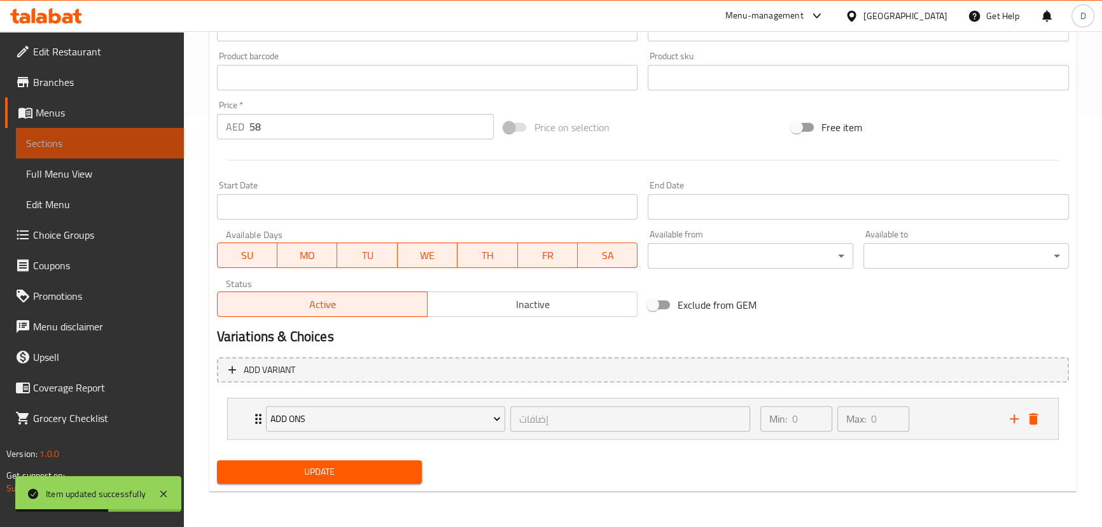
click at [127, 139] on span "Sections" at bounding box center [100, 142] width 148 height 15
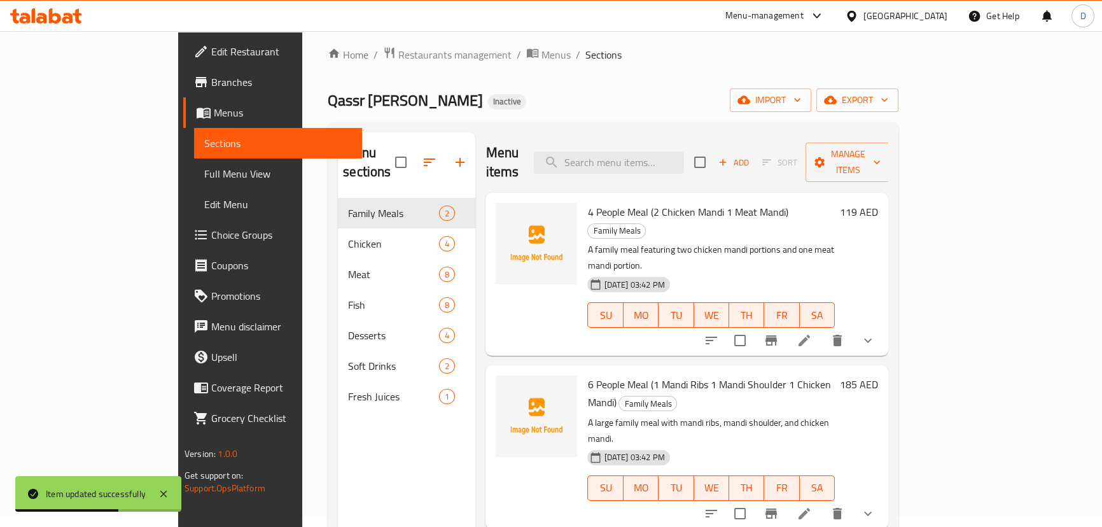
scroll to position [5, 0]
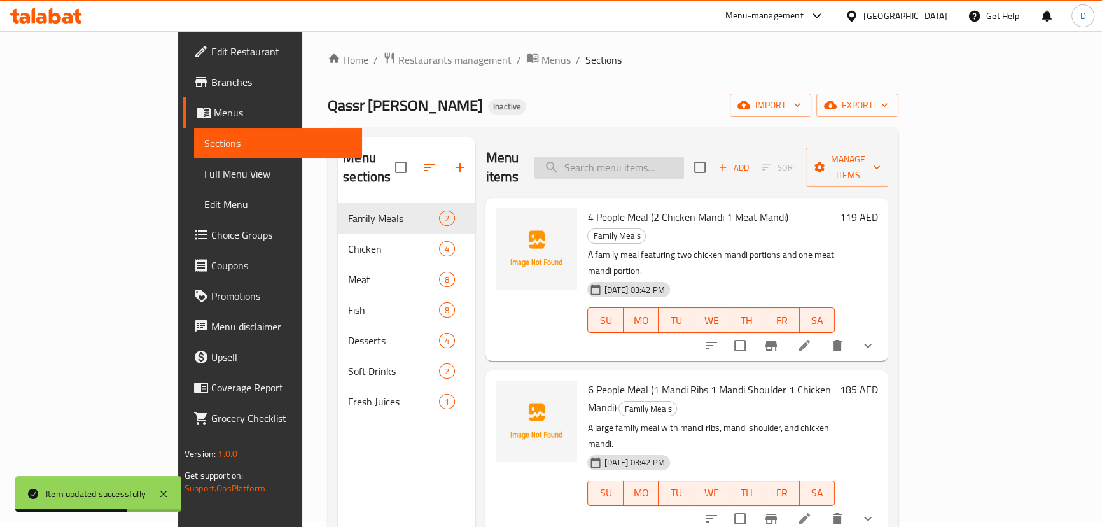
click at [684, 156] on input "search" at bounding box center [609, 167] width 150 height 22
paste input "King Fish"
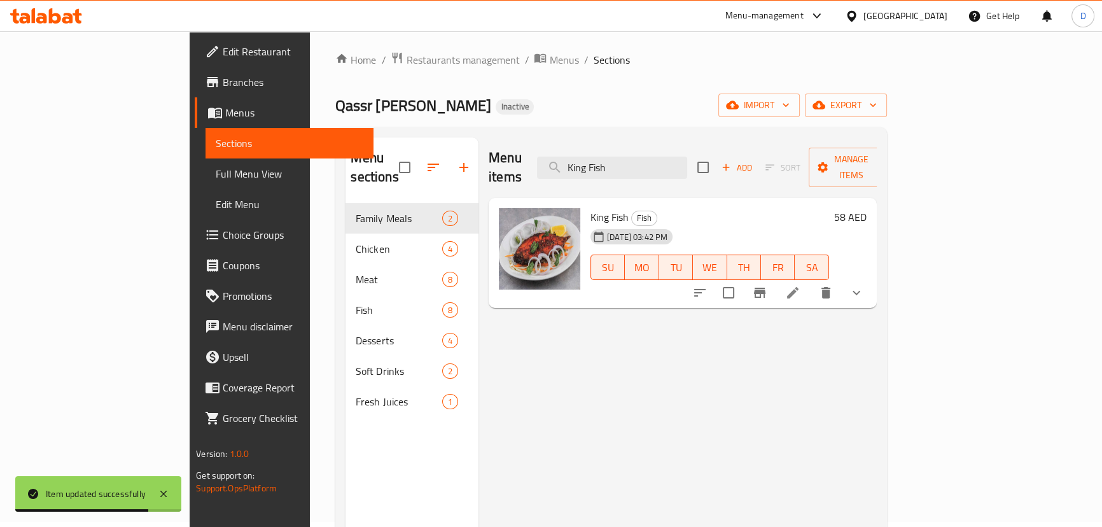
type input "King Fish"
click at [800, 285] on icon at bounding box center [792, 292] width 15 height 15
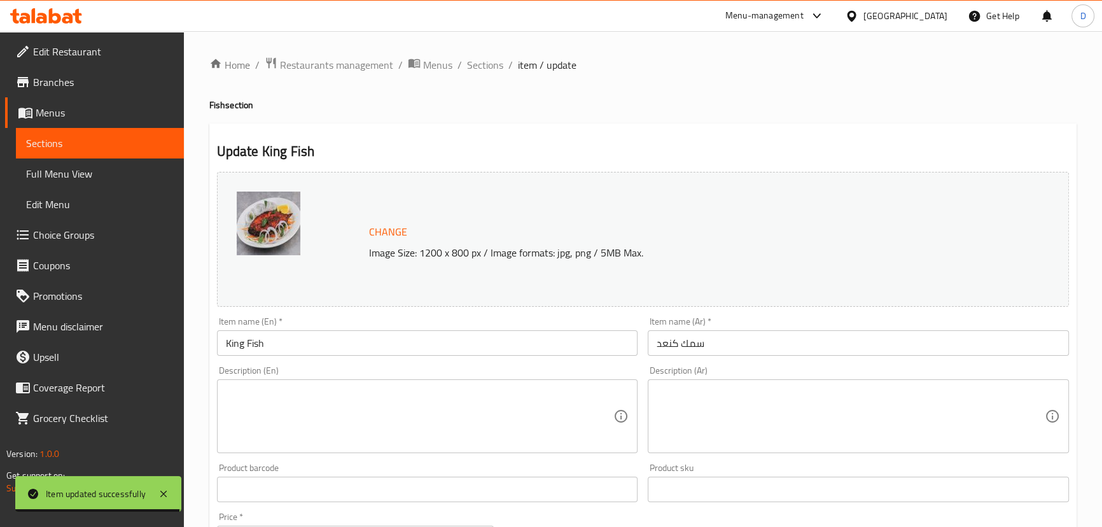
click at [396, 409] on textarea at bounding box center [420, 416] width 388 height 60
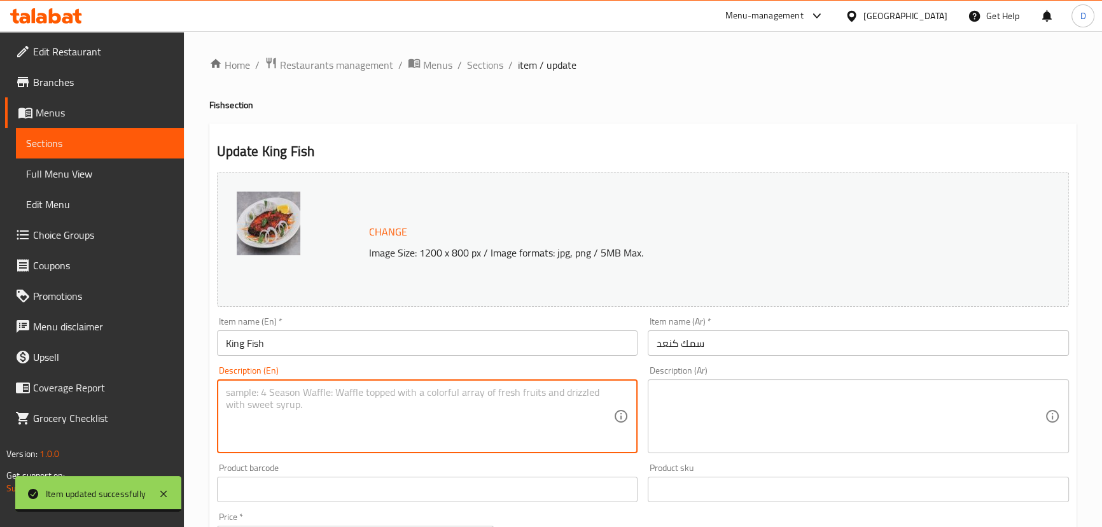
paste textarea "Kingfish, a popular choice, grilled or fried, with a robust, savory taste."
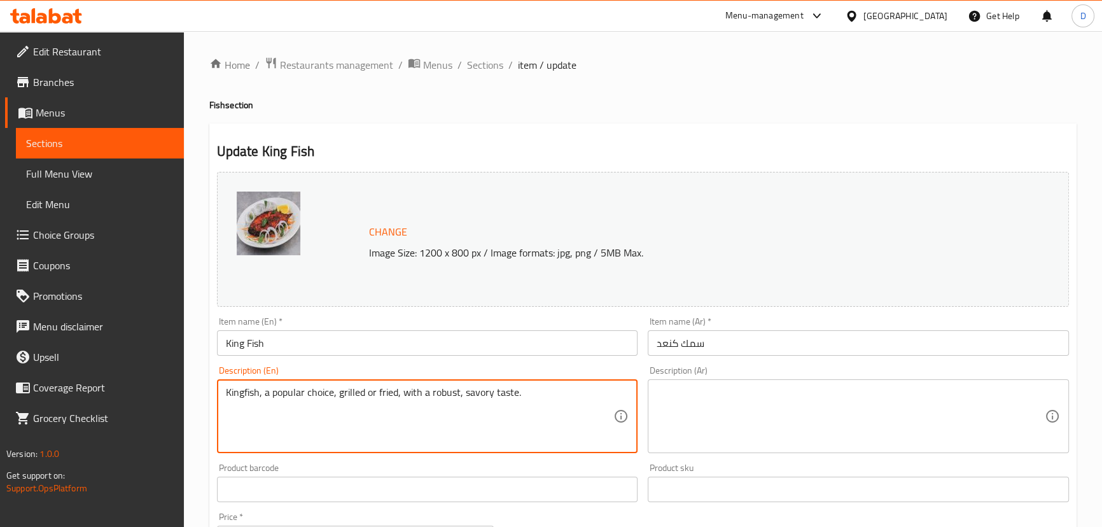
type textarea "Kingfish, a popular choice, grilled or fried, with a robust, savory taste."
click at [745, 422] on textarea at bounding box center [850, 416] width 388 height 60
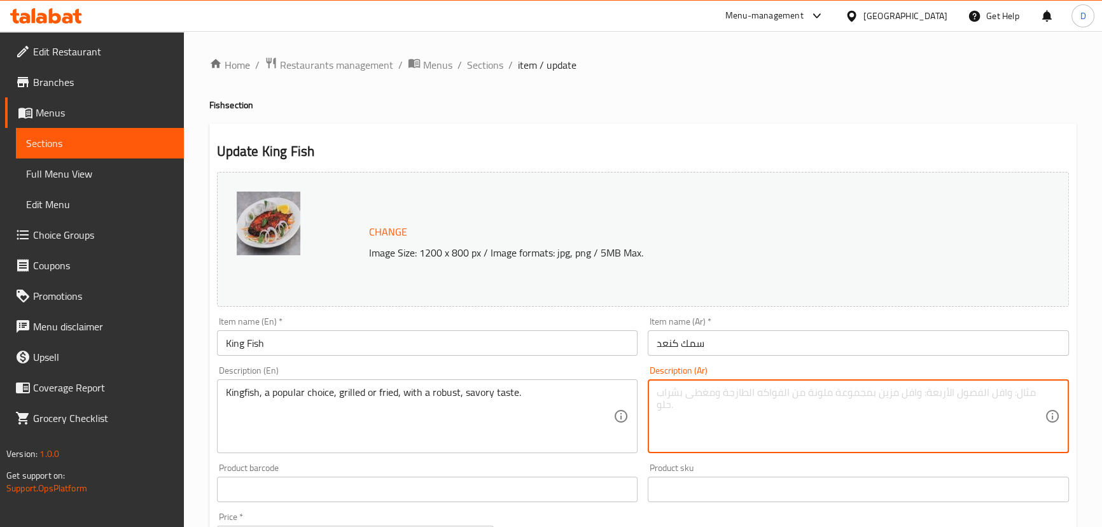
paste textarea "سمك كنعد، خيار شائع، مشوي أو مقلي، ذو طعم قوي ولذيذ."
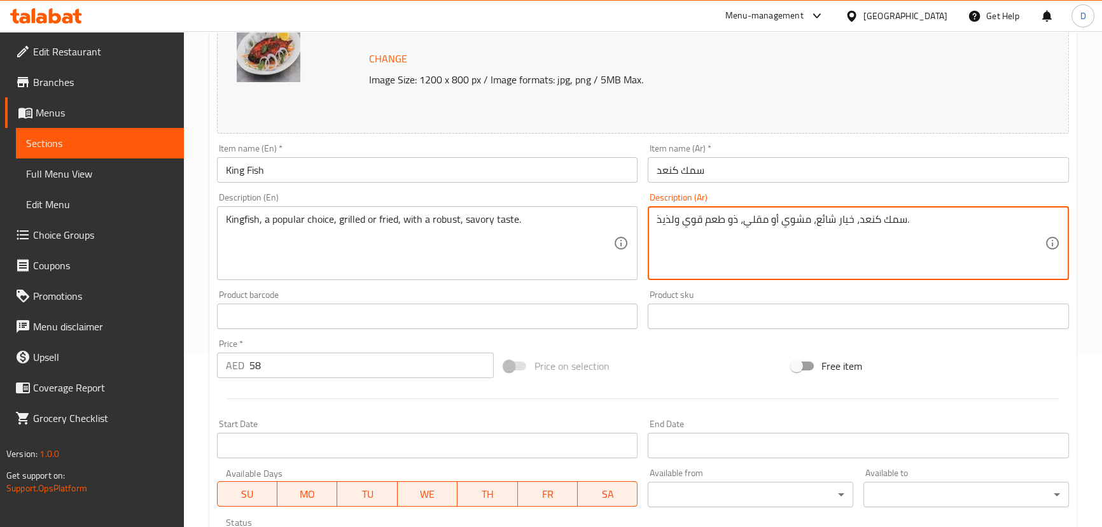
scroll to position [231, 0]
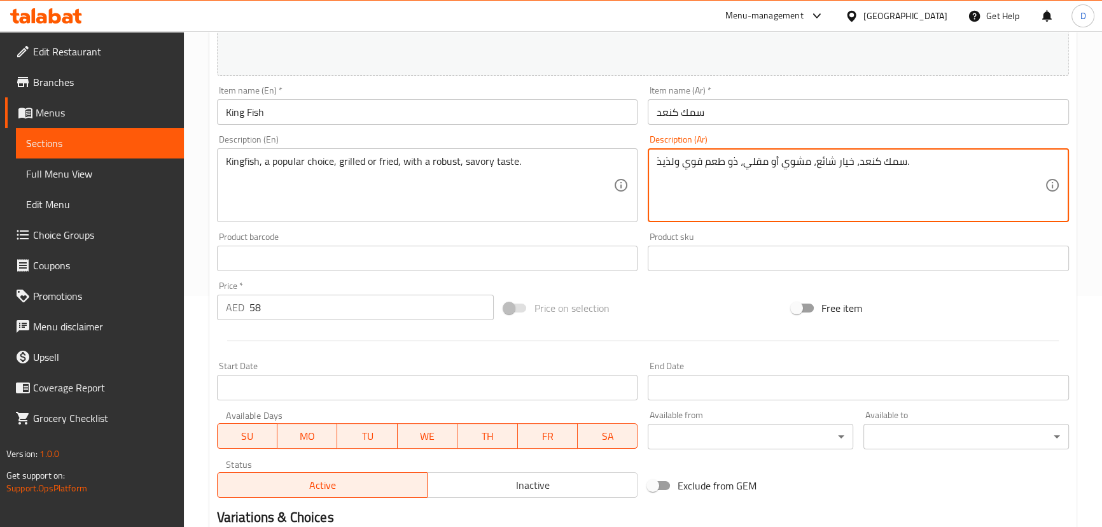
drag, startPoint x: 675, startPoint y: 163, endPoint x: 649, endPoint y: 163, distance: 26.1
click at [649, 163] on div "سمك كنعد، خيار شائع، مشوي أو مقلي، ذو طعم قوي ولذيذ. Description (Ar)" at bounding box center [858, 185] width 421 height 74
type textarea "سمك كنعد، خيار شائع، مشوي أو مقلي، ذو طعم قوي ومالح."
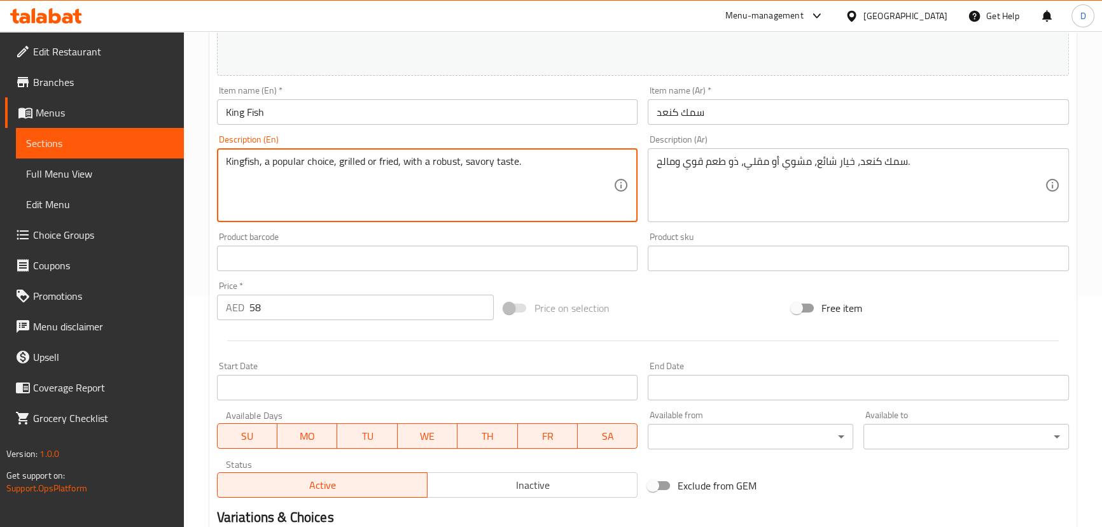
drag, startPoint x: 286, startPoint y: 169, endPoint x: 485, endPoint y: 165, distance: 199.1
click at [452, 198] on textarea "Kingfish, a popular choice, grilled or fried, with a robust, savory taste." at bounding box center [420, 185] width 388 height 60
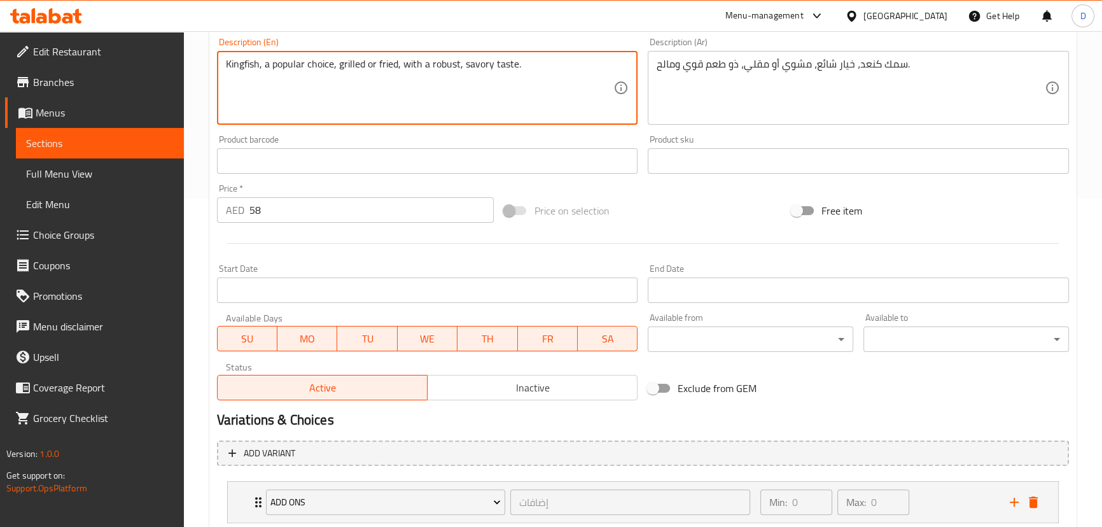
scroll to position [412, 0]
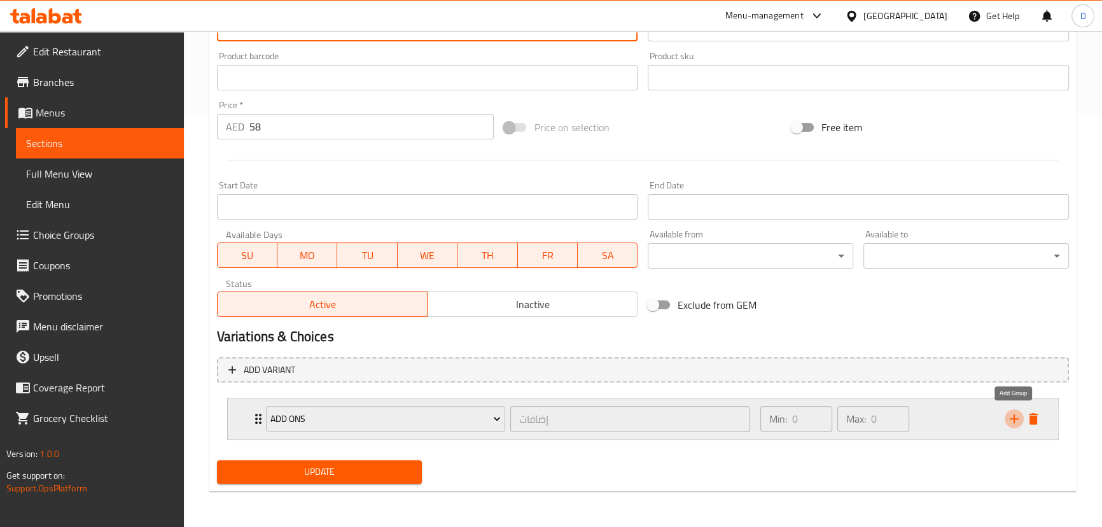
click at [1007, 419] on icon "add" at bounding box center [1013, 418] width 15 height 15
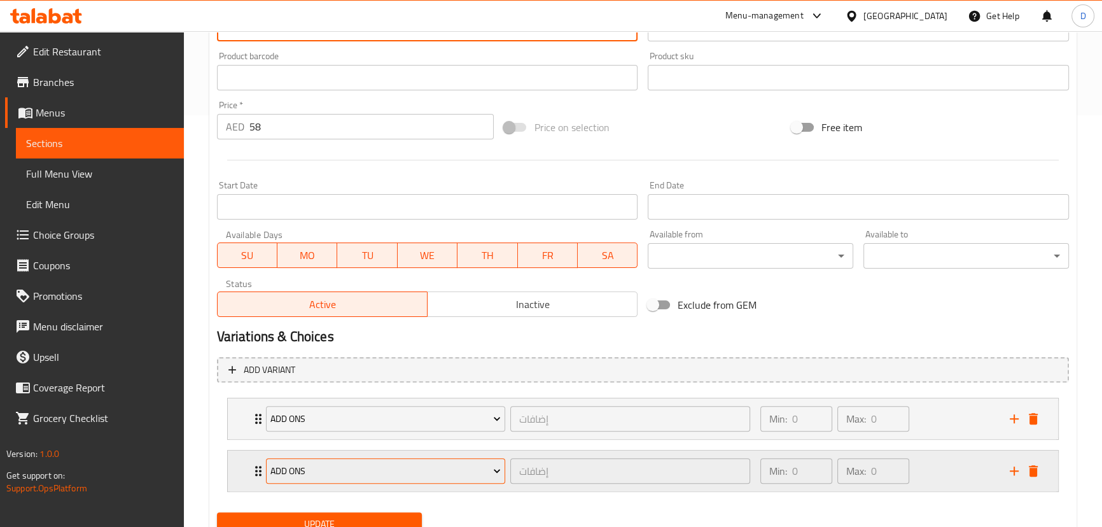
click at [291, 477] on span "Add Ons" at bounding box center [385, 471] width 230 height 16
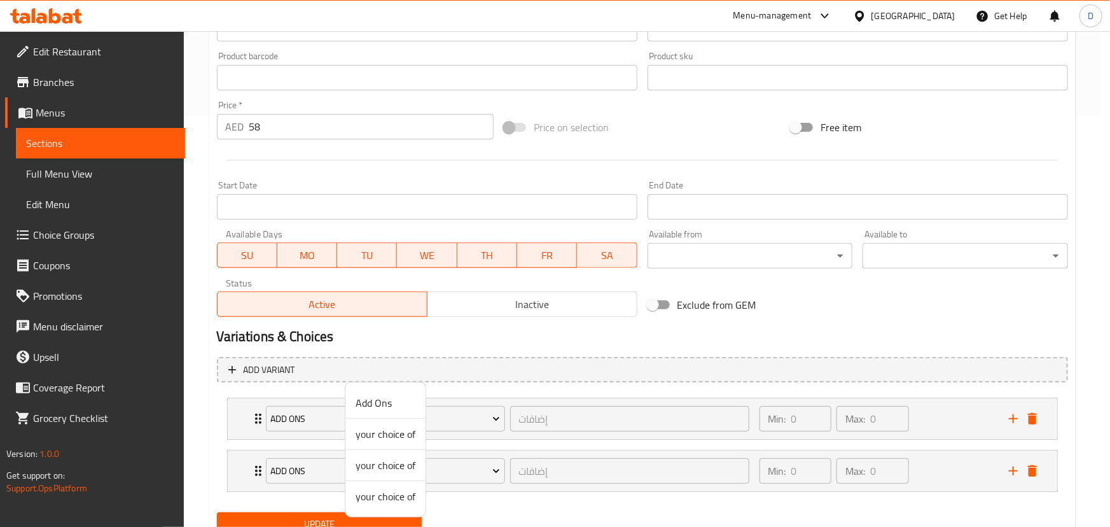
click at [371, 505] on li "your choice of" at bounding box center [385, 496] width 80 height 31
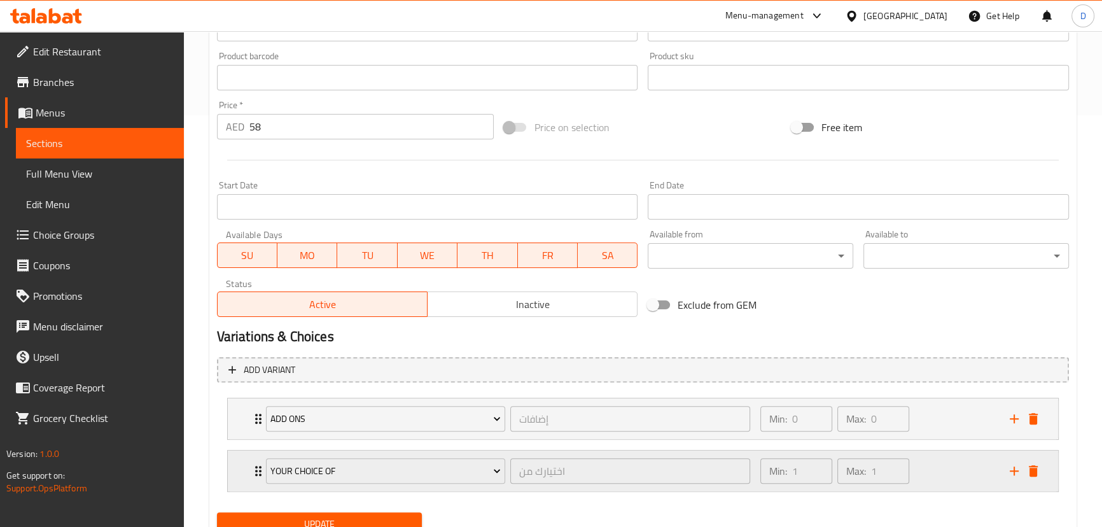
click at [246, 473] on div "your choice of اختيارك من ​ Min: 1 ​ Max: 1 ​" at bounding box center [643, 470] width 830 height 41
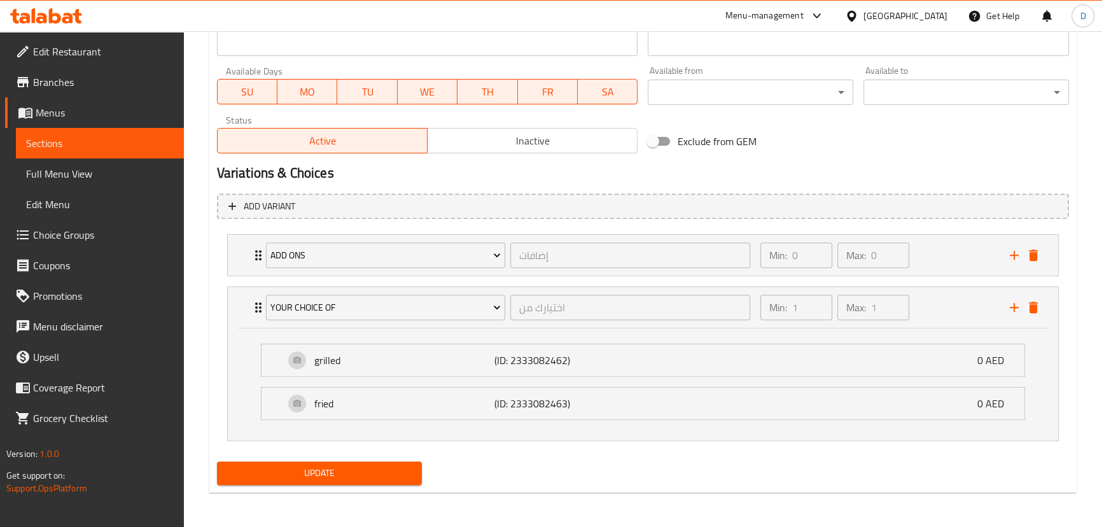
scroll to position [576, 0]
click at [363, 363] on p "grilled" at bounding box center [404, 359] width 181 height 15
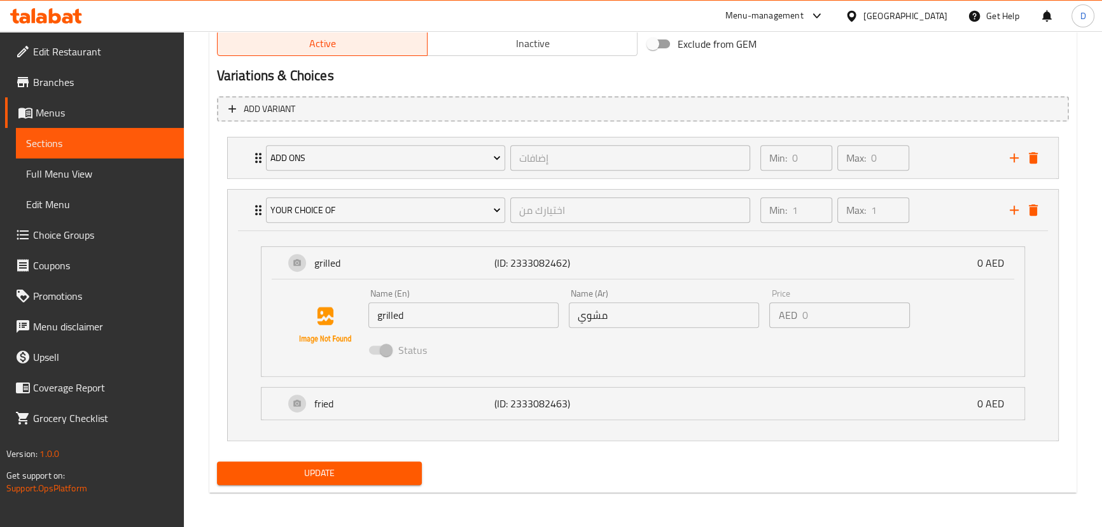
scroll to position [673, 0]
click at [403, 408] on p "fried" at bounding box center [404, 402] width 181 height 15
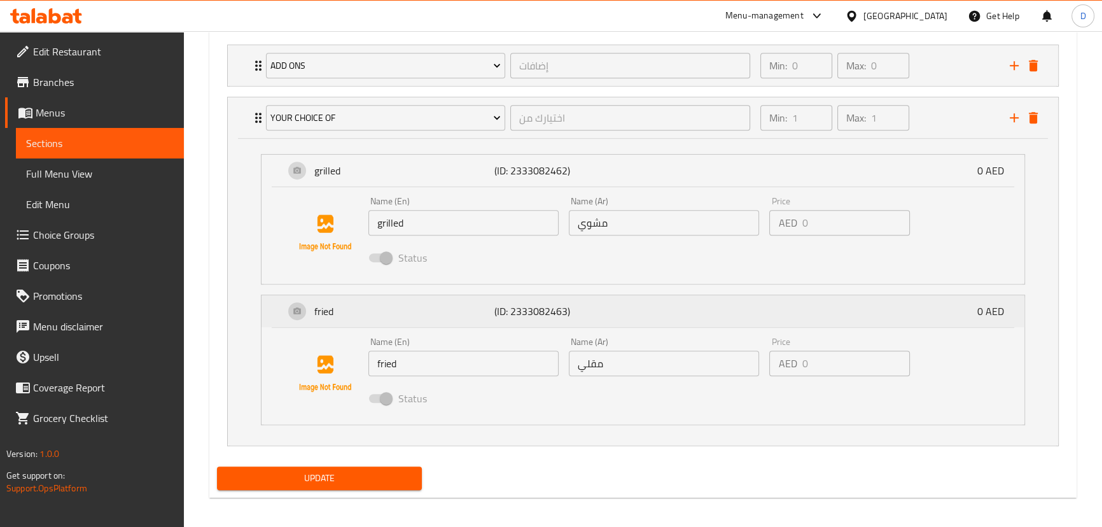
scroll to position [770, 0]
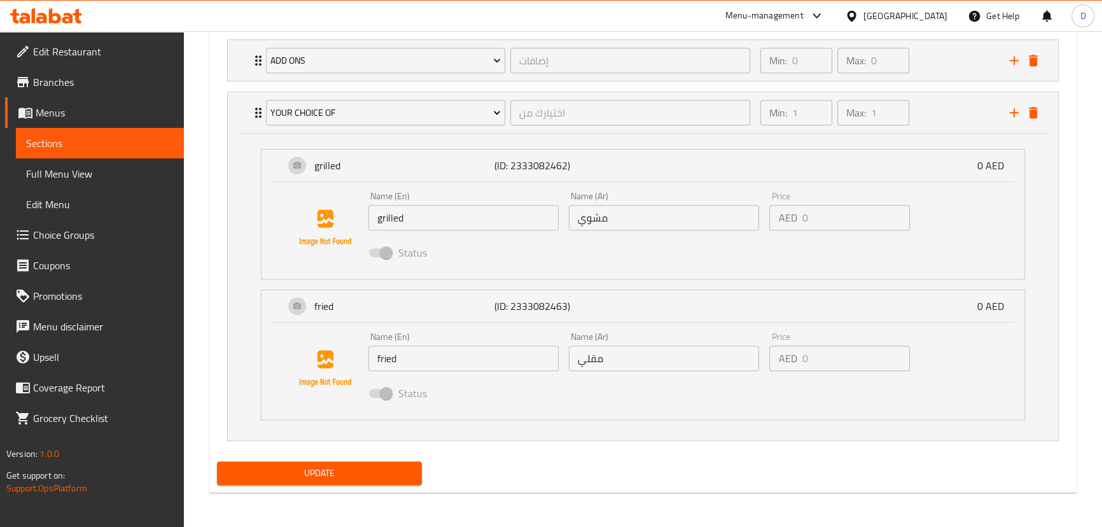
click at [371, 467] on span "Update" at bounding box center [319, 473] width 185 height 16
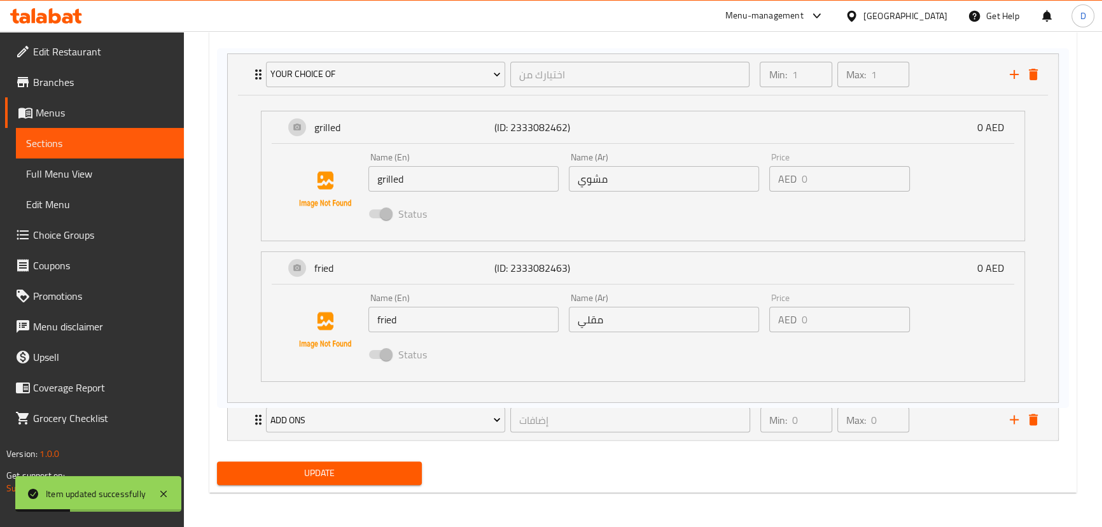
drag, startPoint x: 260, startPoint y: 112, endPoint x: 260, endPoint y: 69, distance: 43.3
click at [260, 69] on div "Add Ons إضافات ​ Min: 0 ​ Max: 0 ​ [PERSON_NAME] (ID: 2333087562) 5 AED Name (E…" at bounding box center [643, 239] width 852 height 411
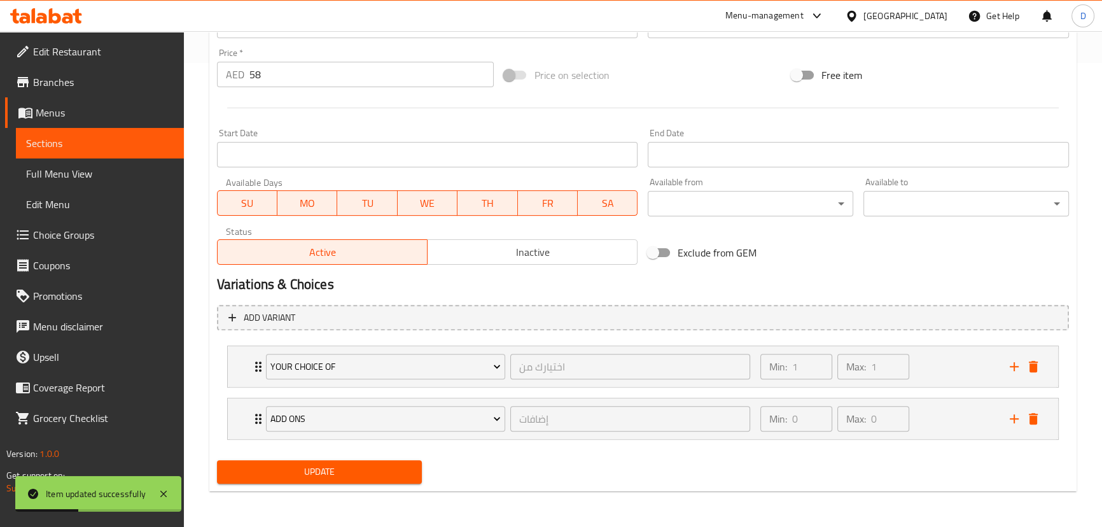
scroll to position [464, 0]
click at [303, 468] on span "Update" at bounding box center [319, 472] width 185 height 16
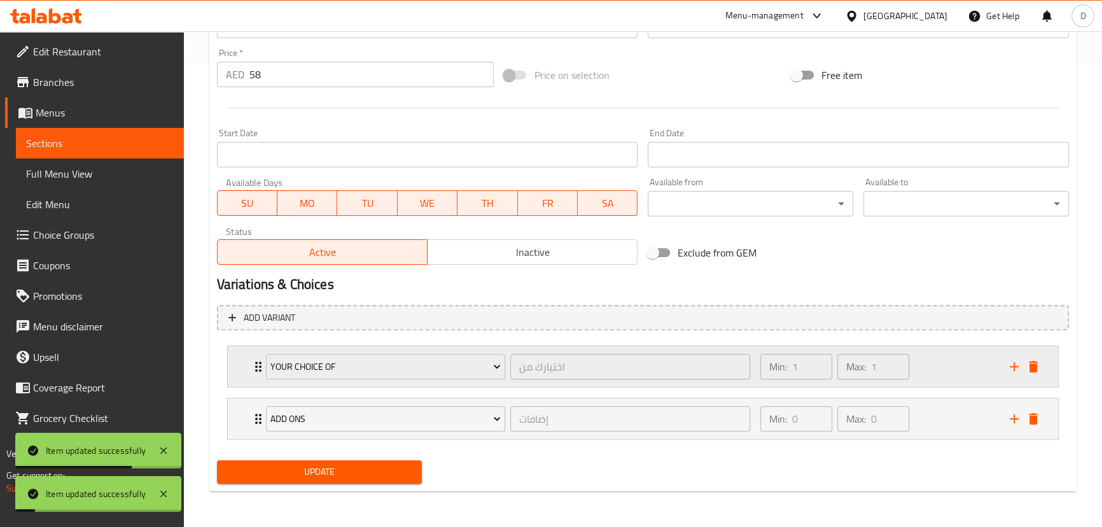
click at [247, 369] on div "your choice of اختيارك من ​ Min: 1 ​ Max: 1 ​" at bounding box center [643, 366] width 830 height 41
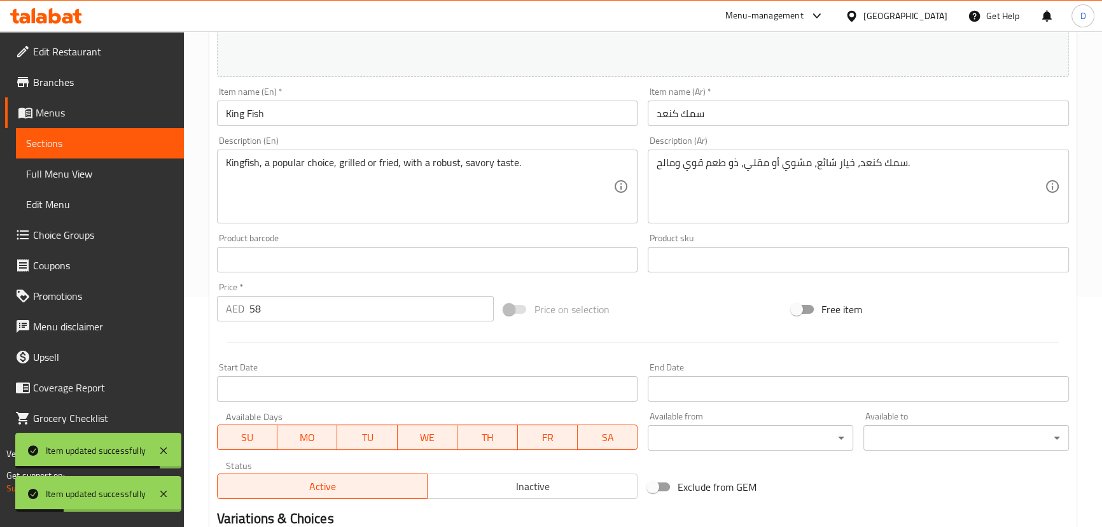
scroll to position [229, 0]
click at [169, 139] on span "Sections" at bounding box center [100, 142] width 148 height 15
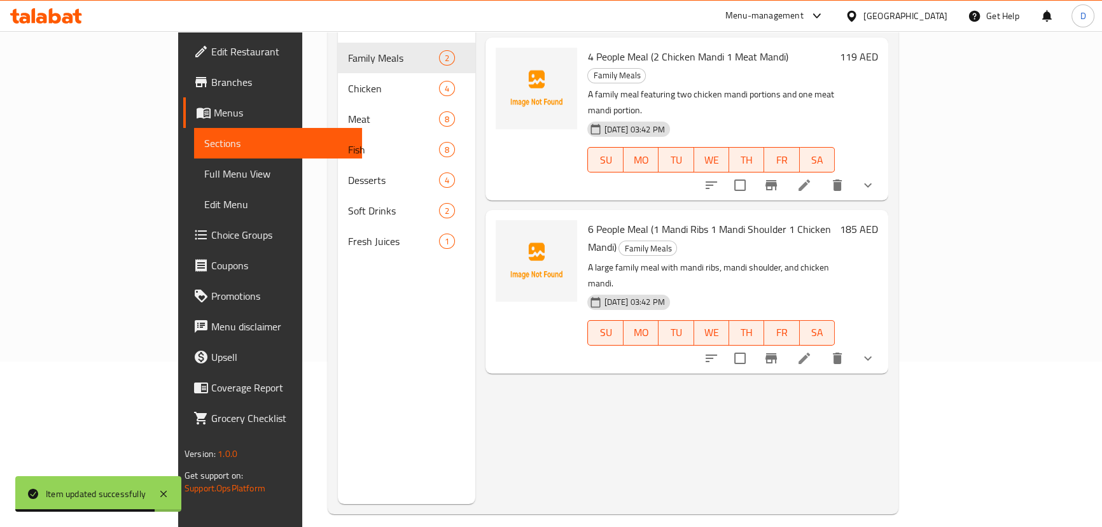
scroll to position [121, 0]
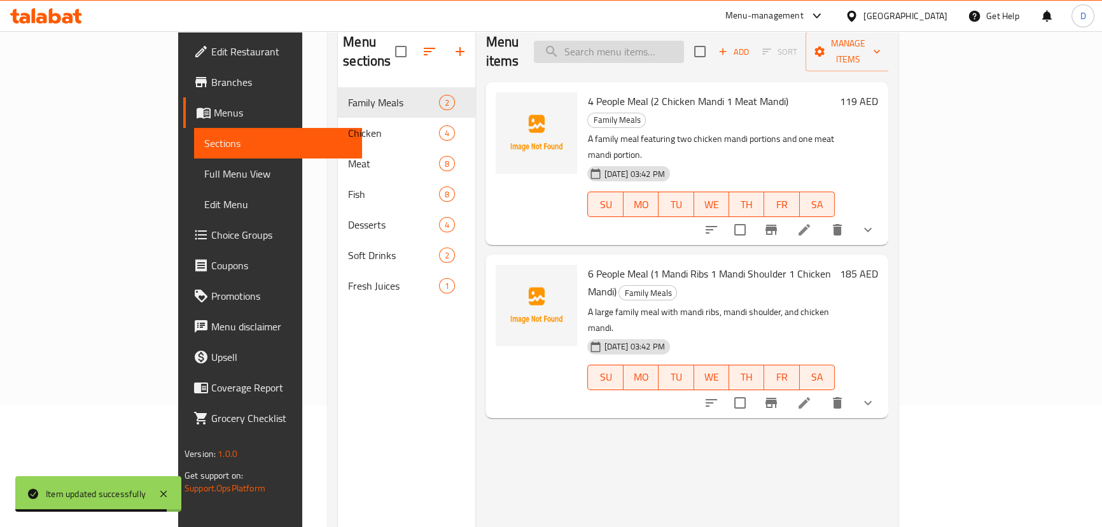
click at [642, 52] on input "search" at bounding box center [609, 52] width 150 height 22
paste input "Makboos Shrimps"
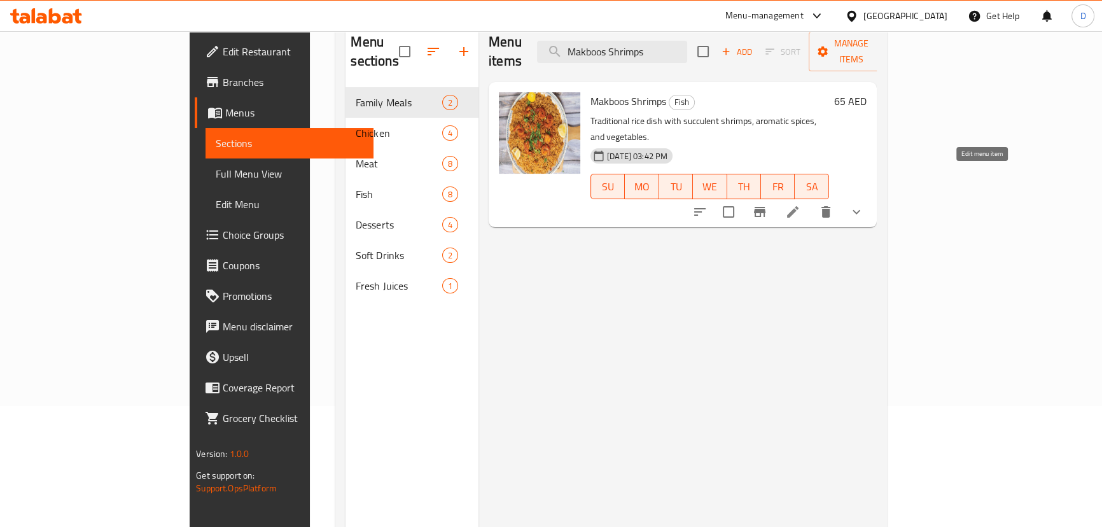
type input "Makboos Shrimps"
click at [800, 204] on icon at bounding box center [792, 211] width 15 height 15
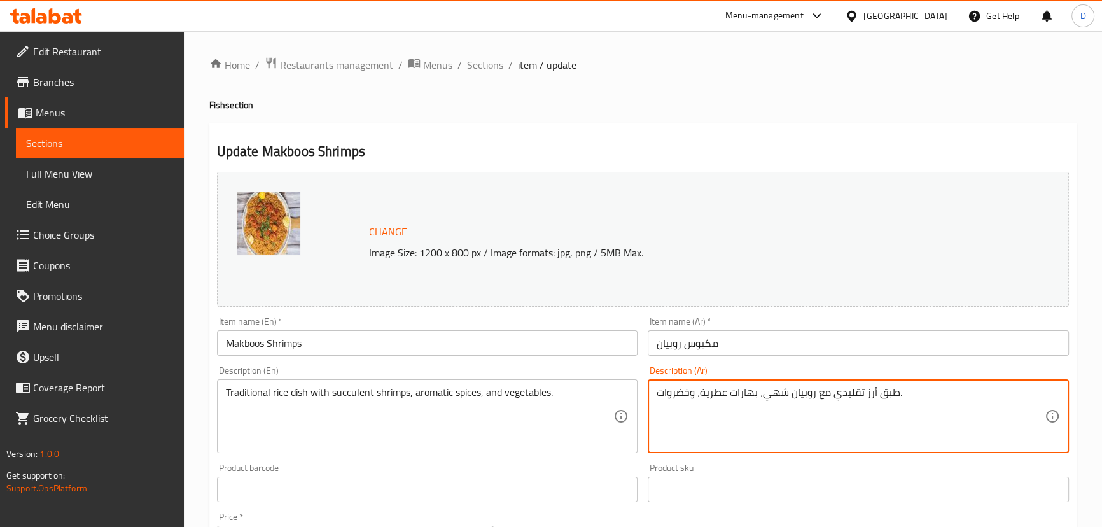
click at [769, 395] on textarea "طبق أرز تقليدي مع روبيان شهي، بهارات عطرية، وخضروات." at bounding box center [850, 416] width 388 height 60
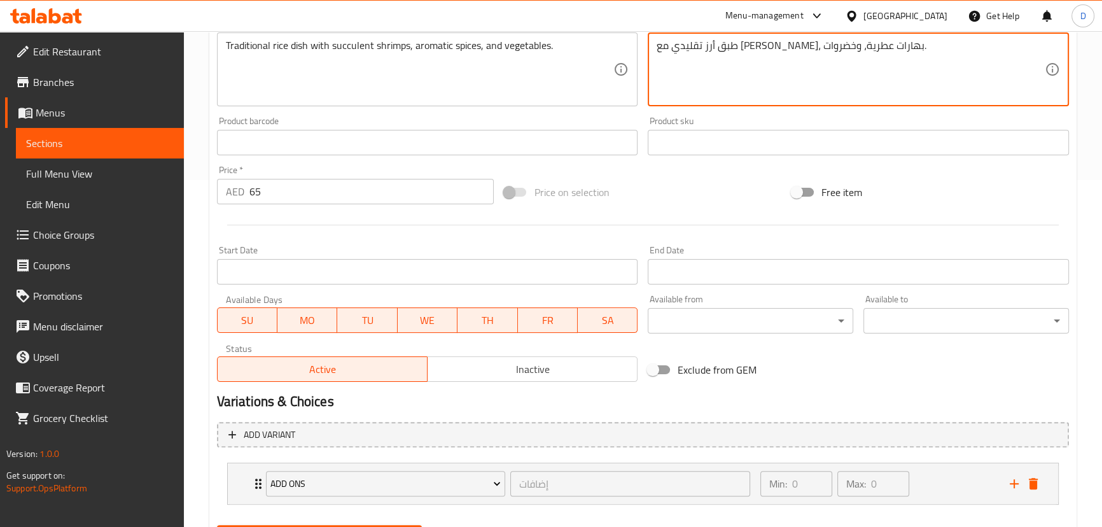
scroll to position [412, 0]
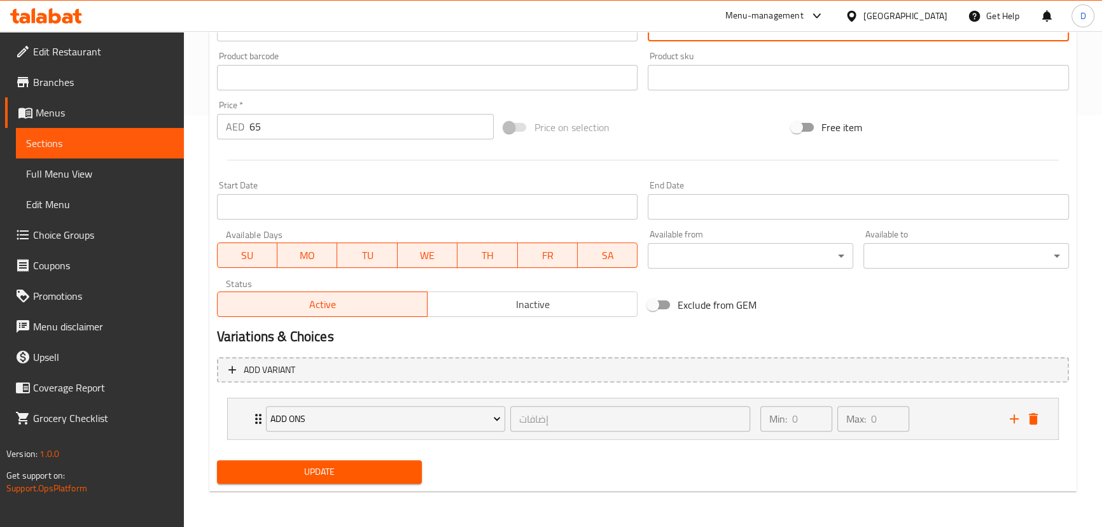
type textarea "طبق أرز تقليدي مع [PERSON_NAME]، بهارات عطرية، وخضروات."
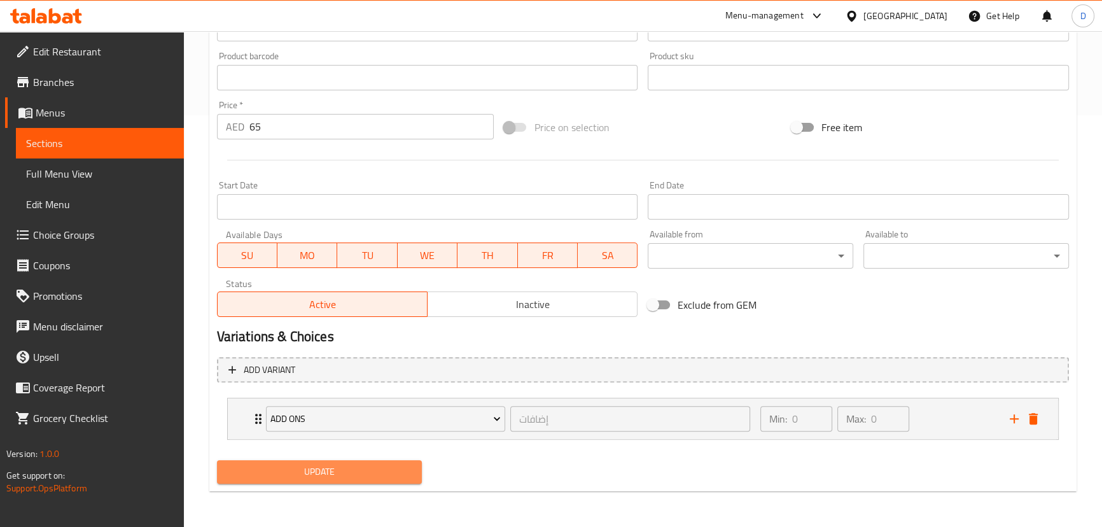
click at [369, 473] on span "Update" at bounding box center [319, 472] width 185 height 16
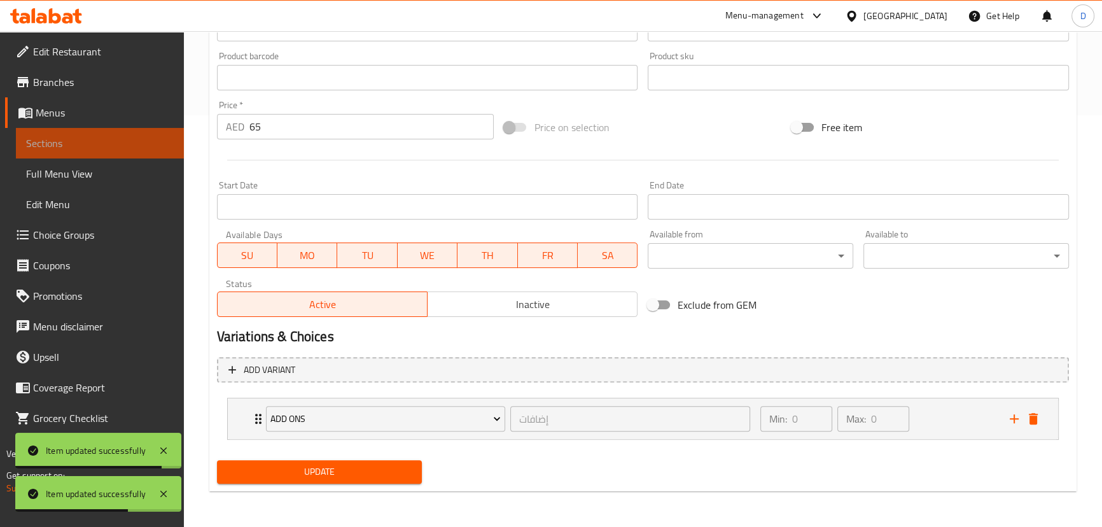
click at [140, 142] on span "Sections" at bounding box center [100, 142] width 148 height 15
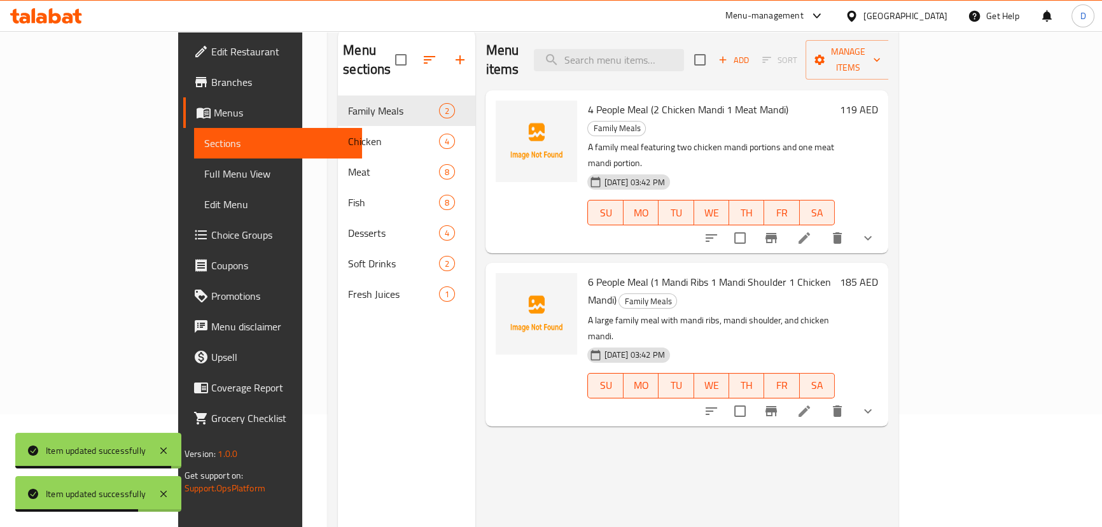
scroll to position [63, 0]
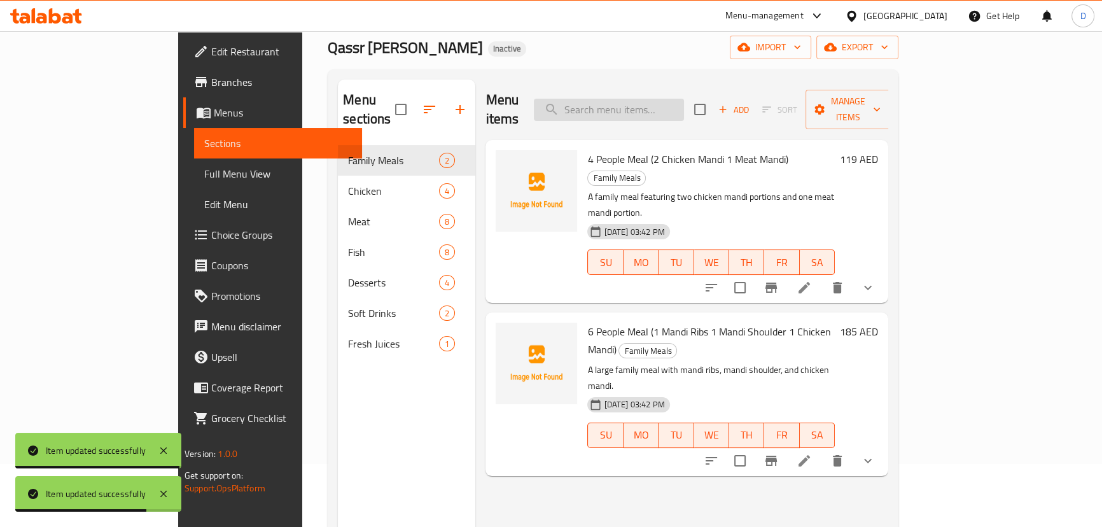
click at [684, 99] on input "search" at bounding box center [609, 110] width 150 height 22
paste input "Shrimps Saloonah"
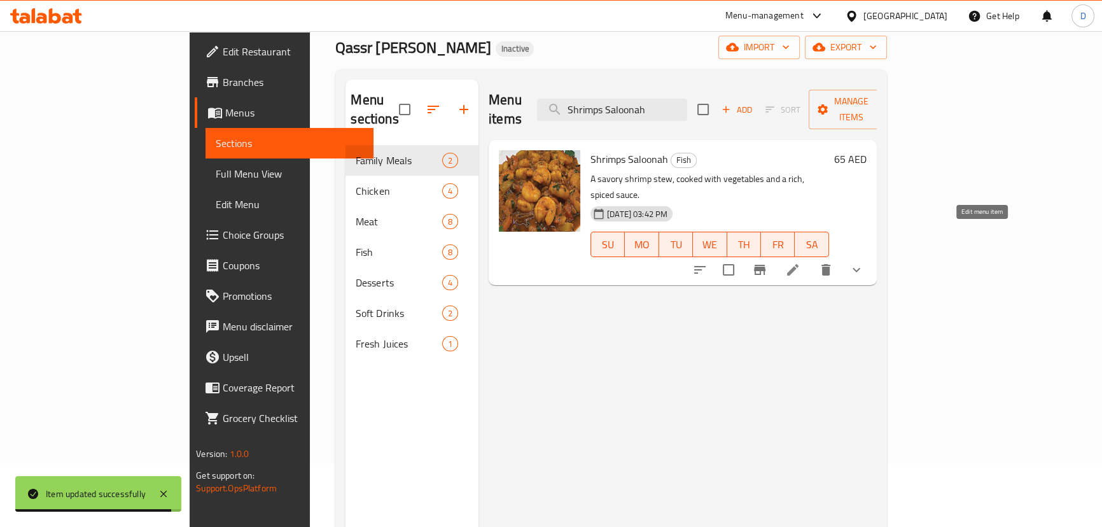
type input "Shrimps Saloonah"
click at [800, 262] on icon at bounding box center [792, 269] width 15 height 15
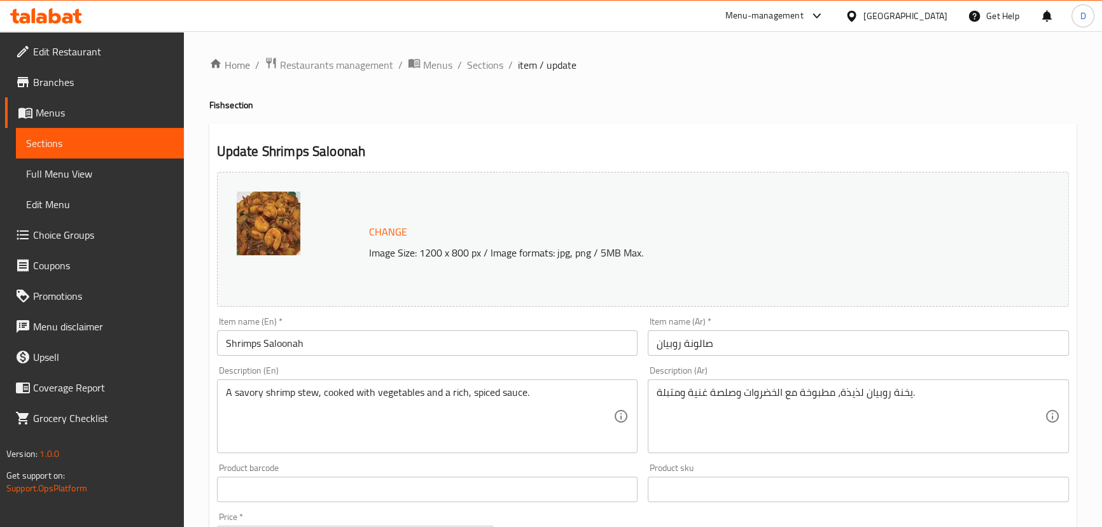
drag, startPoint x: 775, startPoint y: 412, endPoint x: 803, endPoint y: 411, distance: 28.6
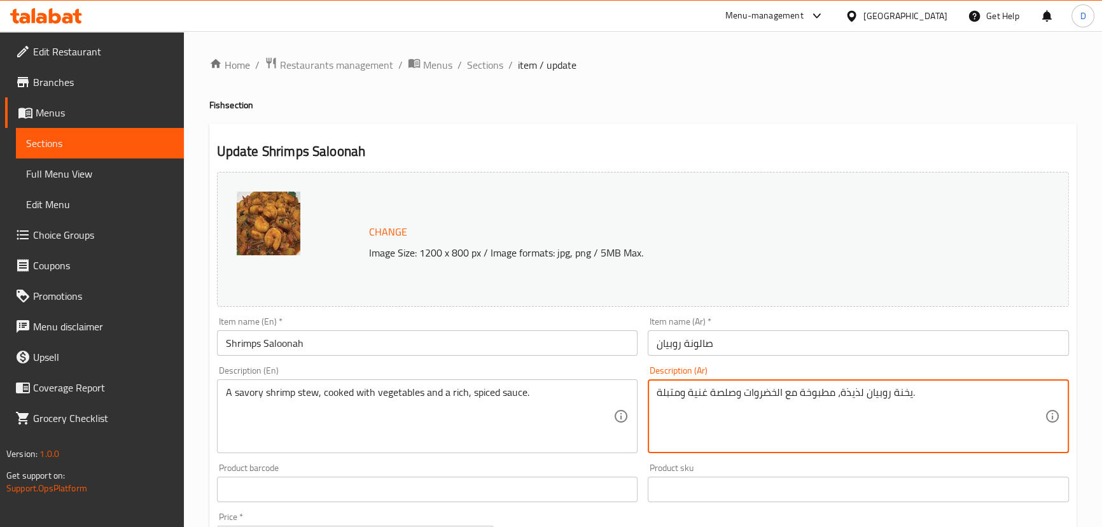
drag, startPoint x: 845, startPoint y: 389, endPoint x: 862, endPoint y: 399, distance: 20.0
click at [862, 399] on textarea "يخنة روبيان لذيذة، مطبوخة مع الخضروات وصلصة غنية ومتبلة." at bounding box center [850, 416] width 388 height 60
paste textarea "الح"
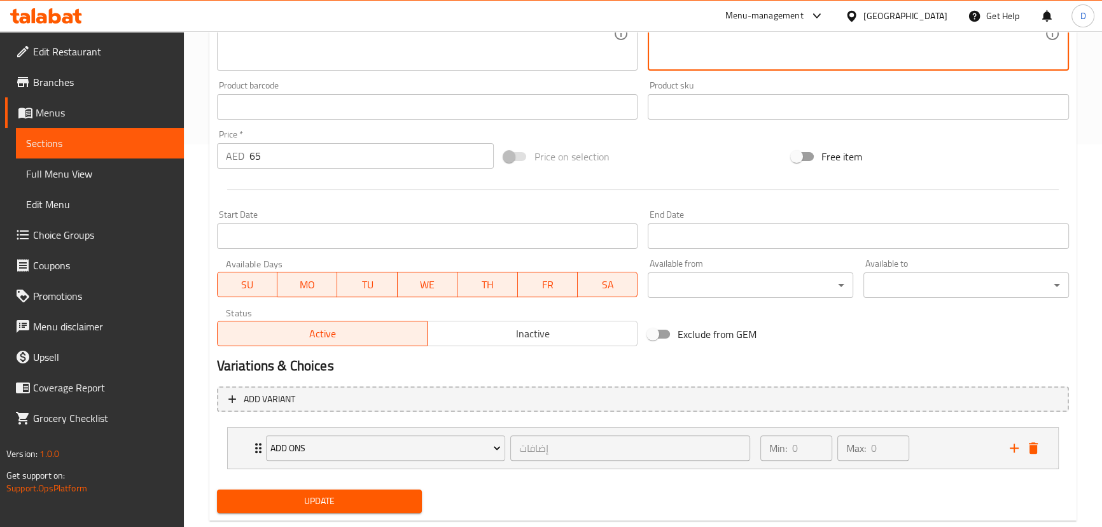
scroll to position [412, 0]
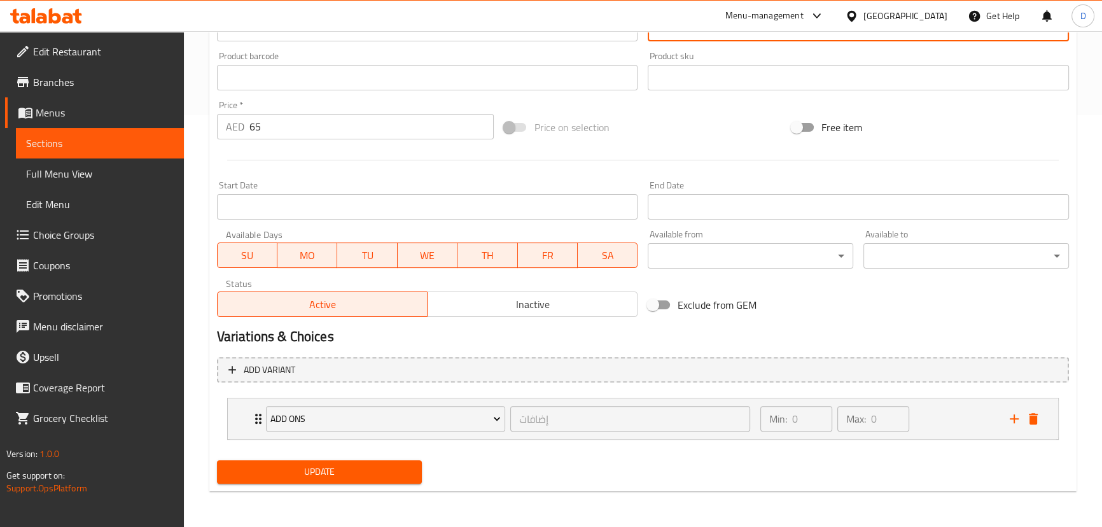
type textarea "يخنة روبيان مالحة، مطبوخة مع الخضروات وصلصة غنية ومتبلة."
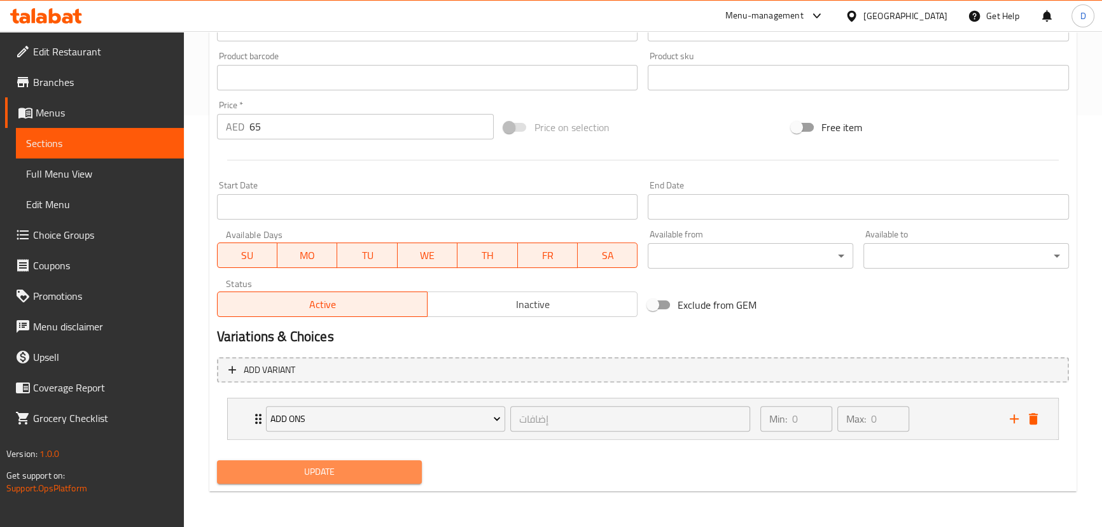
click at [390, 466] on span "Update" at bounding box center [319, 472] width 185 height 16
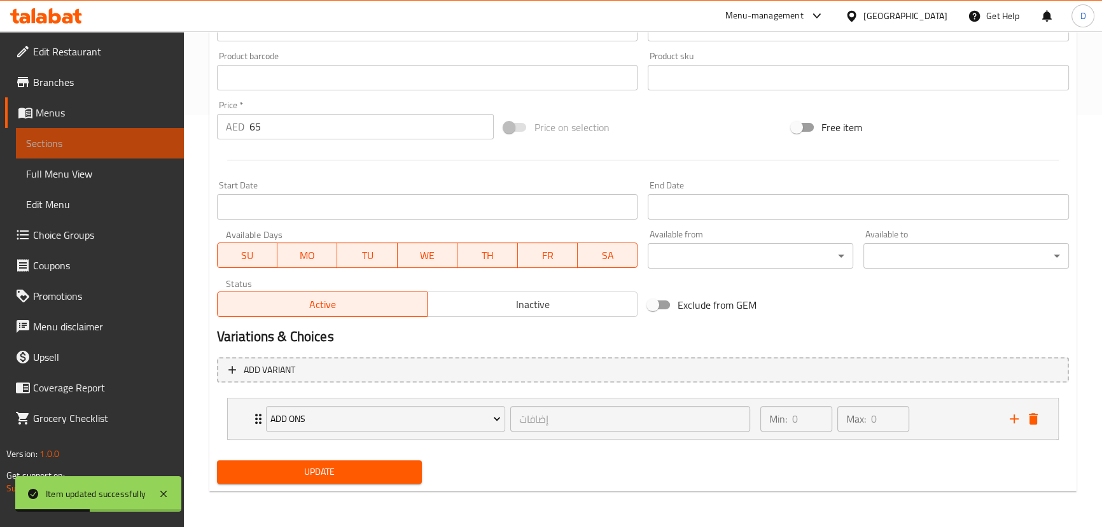
click at [167, 145] on span "Sections" at bounding box center [100, 142] width 148 height 15
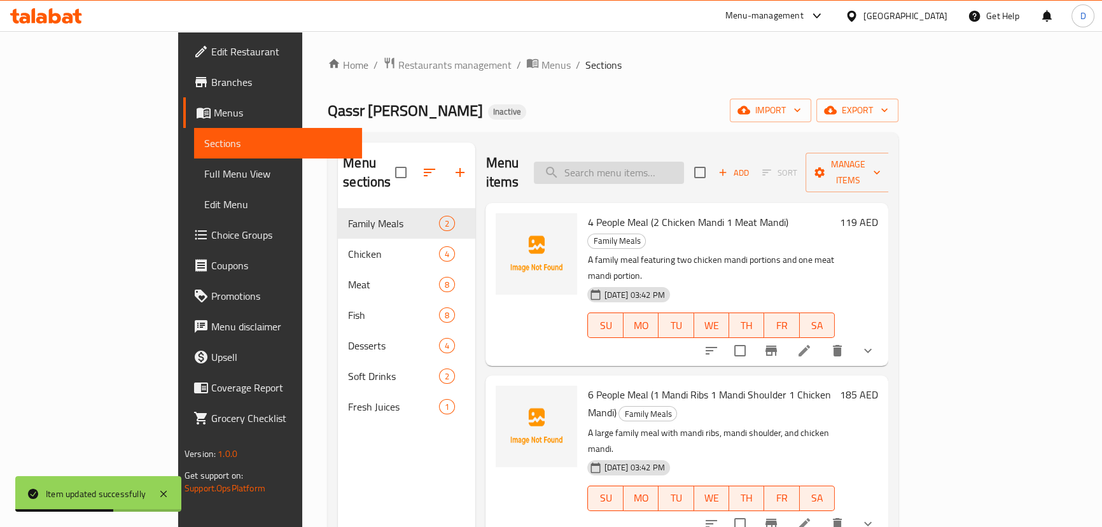
click at [684, 162] on input "search" at bounding box center [609, 173] width 150 height 22
paste input "semolina"
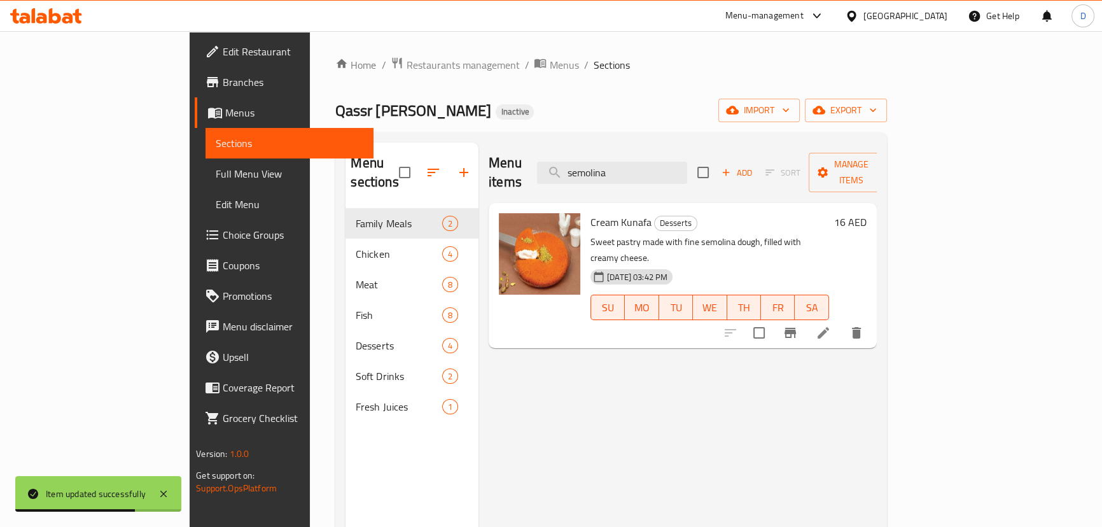
type input "semolina"
click at [841, 321] on li at bounding box center [823, 332] width 36 height 23
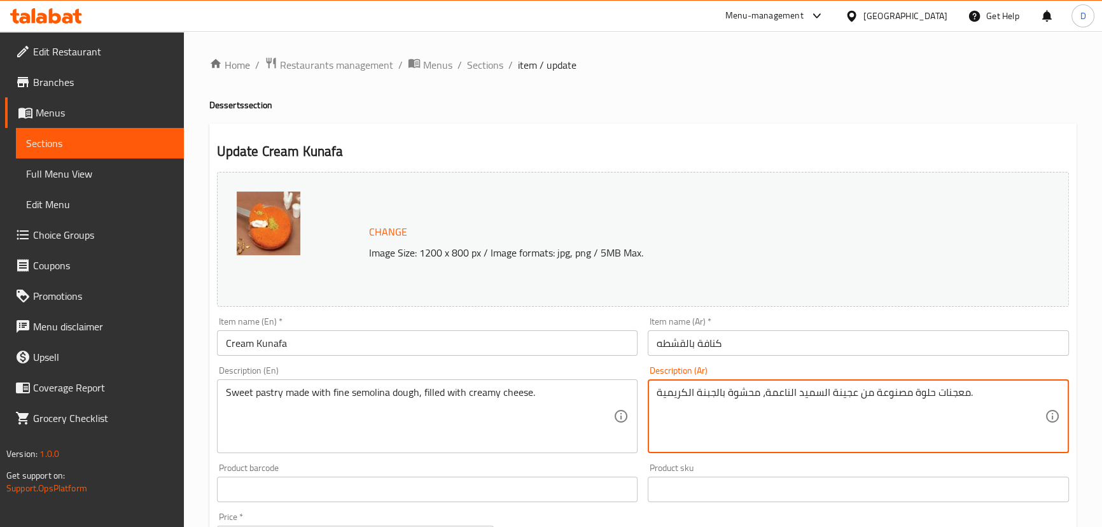
drag, startPoint x: 812, startPoint y: 394, endPoint x: 798, endPoint y: 391, distance: 14.2
drag, startPoint x: 798, startPoint y: 391, endPoint x: 814, endPoint y: 396, distance: 16.5
click at [814, 396] on textarea "معجنات حلوة مصنوعة من عجينة السيمولينا الناعمة، محشوة بالجبنة الكريمية." at bounding box center [850, 416] width 388 height 60
click at [831, 389] on textarea "معجنات حلوة مصنوعة من عجينة السيمولينا الناعمة، محشوة بالجبنة الكريمية." at bounding box center [850, 416] width 388 height 60
drag, startPoint x: 834, startPoint y: 397, endPoint x: 798, endPoint y: 395, distance: 36.3
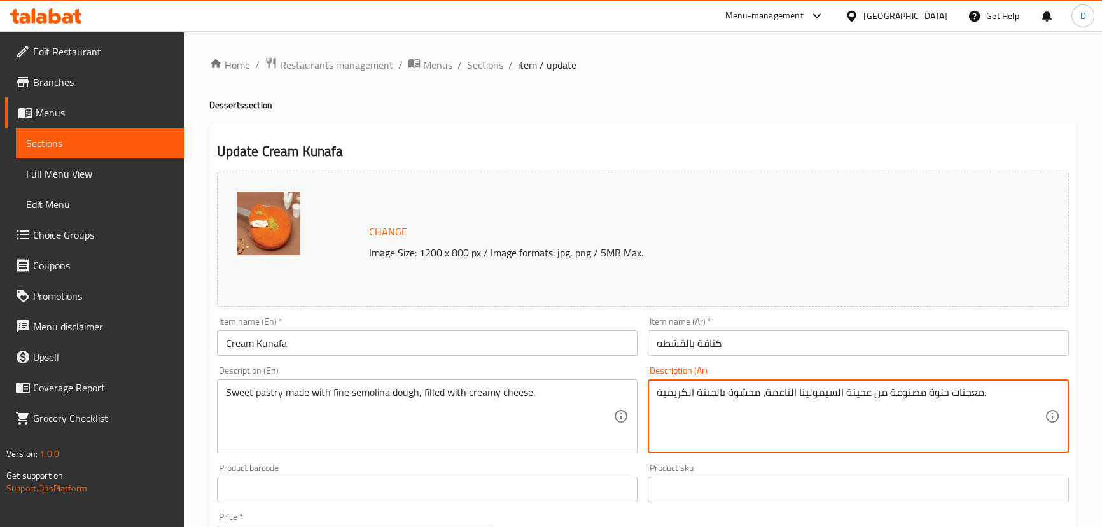
click at [798, 395] on textarea "معجنات حلوة مصنوعة من عجينة السيمولينا الناعمة، محشوة بالجبنة الكريمية." at bounding box center [850, 416] width 388 height 60
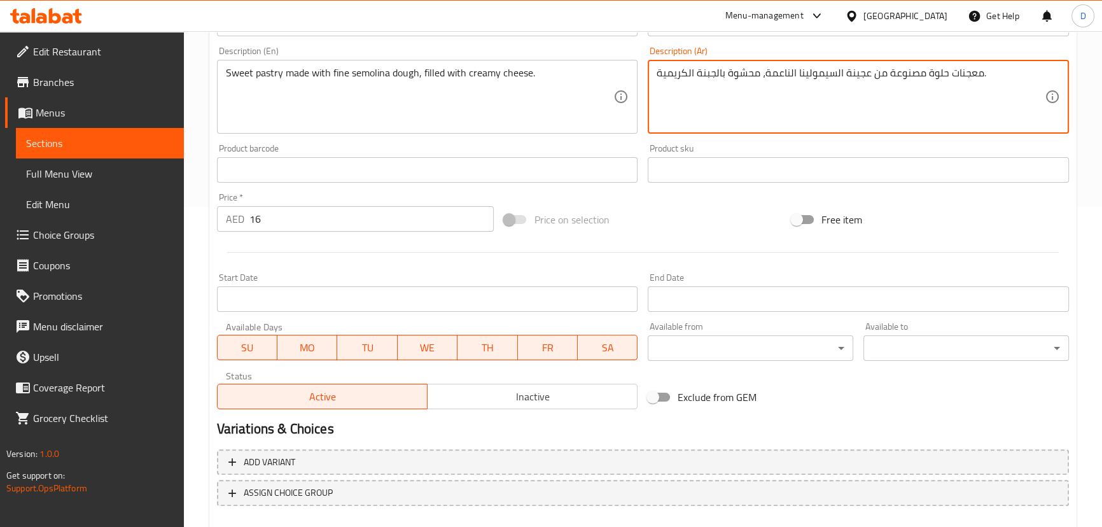
scroll to position [390, 0]
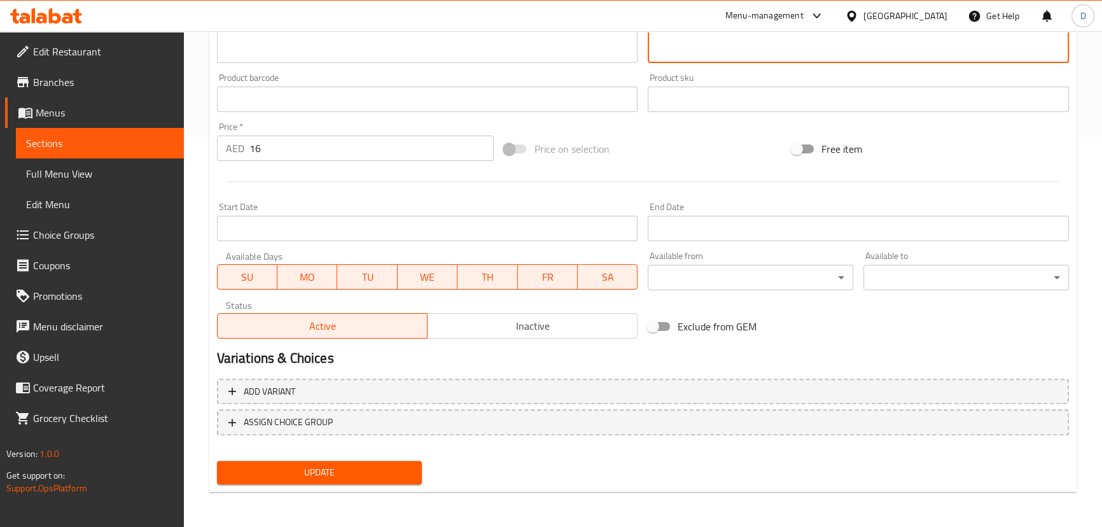
type textarea "معجنات حلوة مصنوعة من عجينة السيمولينا الناعمة، محشوة بالجبنة الكريمية."
click at [401, 473] on span "Update" at bounding box center [319, 472] width 185 height 16
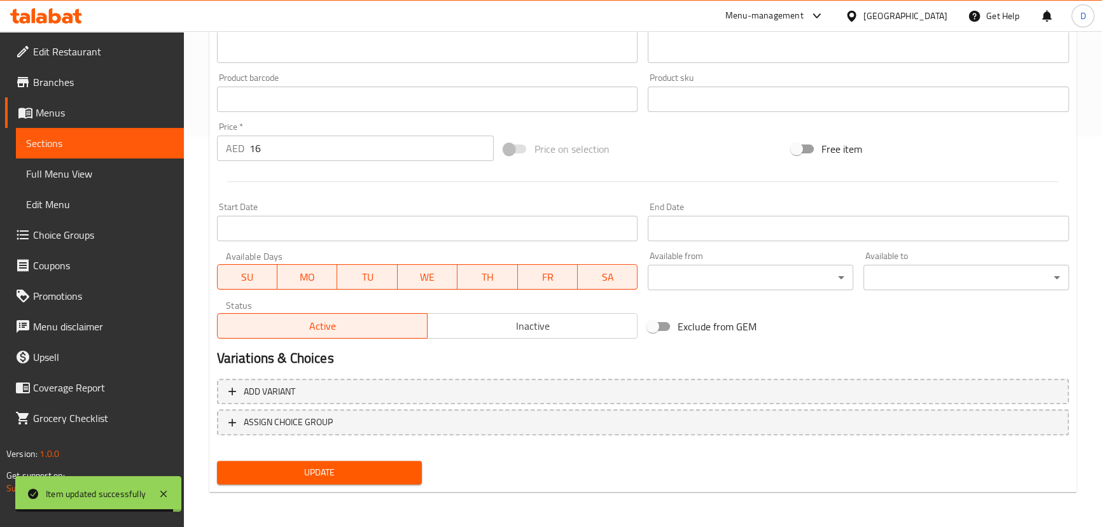
click at [144, 146] on span "Sections" at bounding box center [100, 142] width 148 height 15
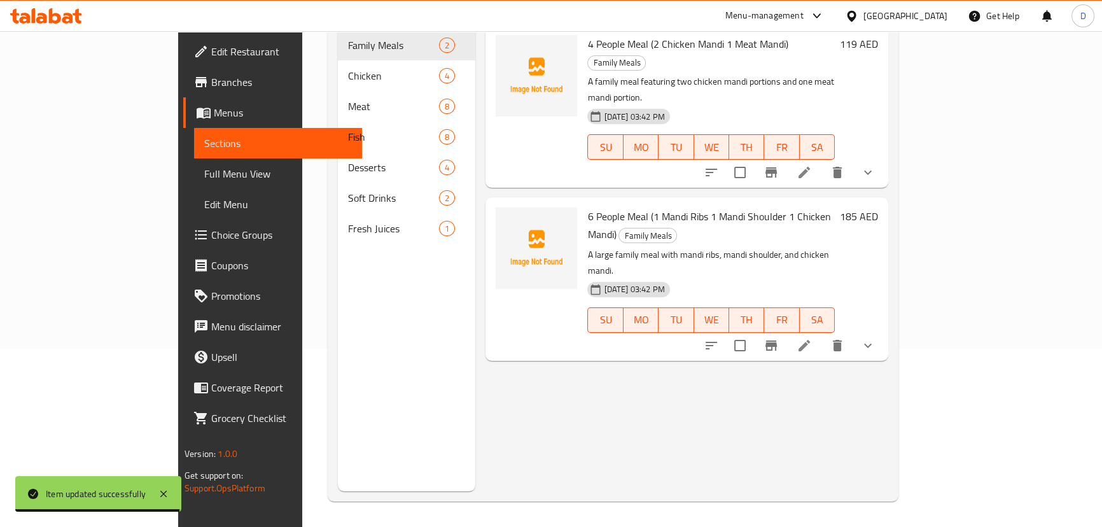
scroll to position [63, 0]
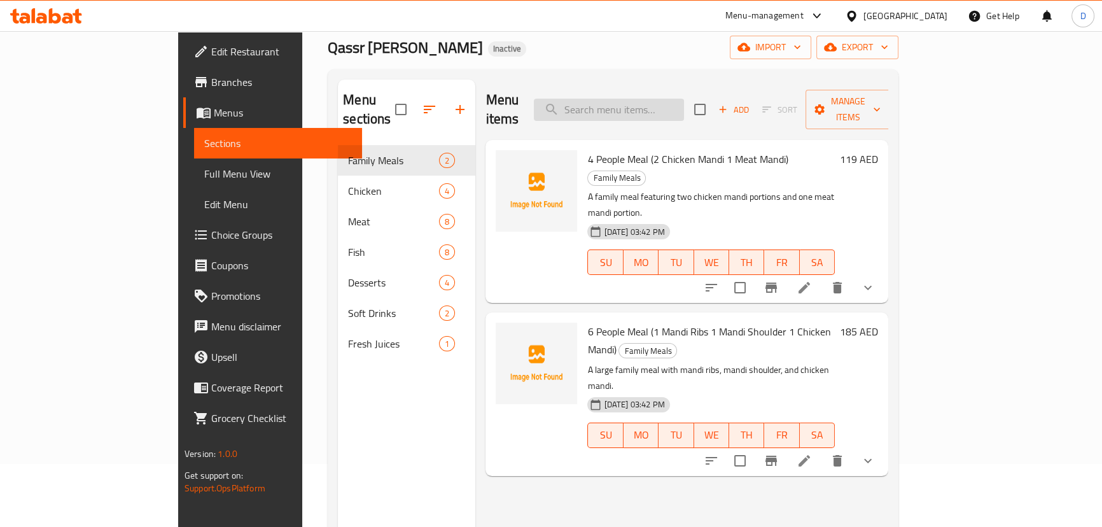
click at [684, 100] on input "search" at bounding box center [609, 110] width 150 height 22
paste input "A refreshing carbonated soft drink with a classic cola flavor."
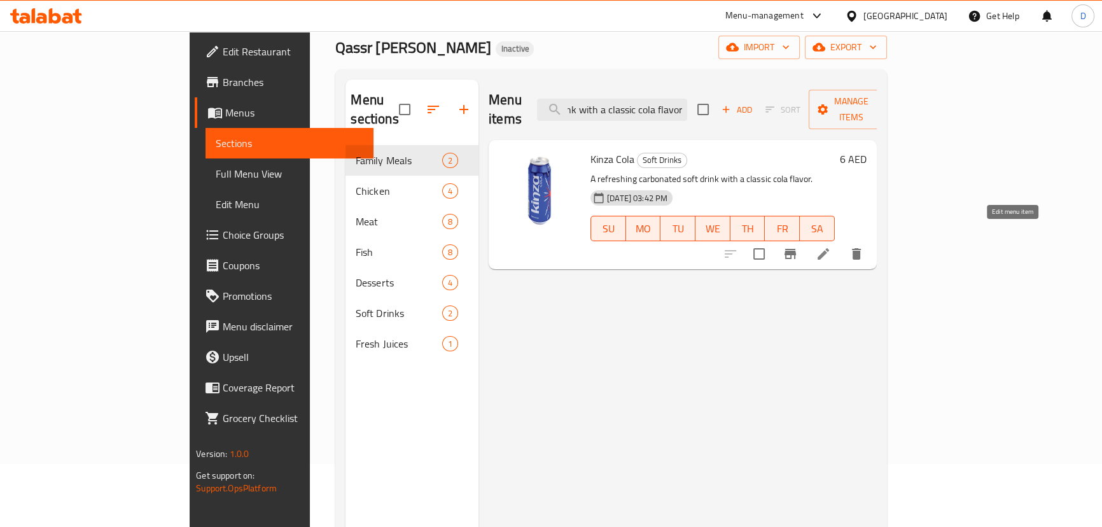
type input "A refreshing carbonated soft drink with a classic cola flavor."
click at [829, 248] on icon at bounding box center [822, 253] width 11 height 11
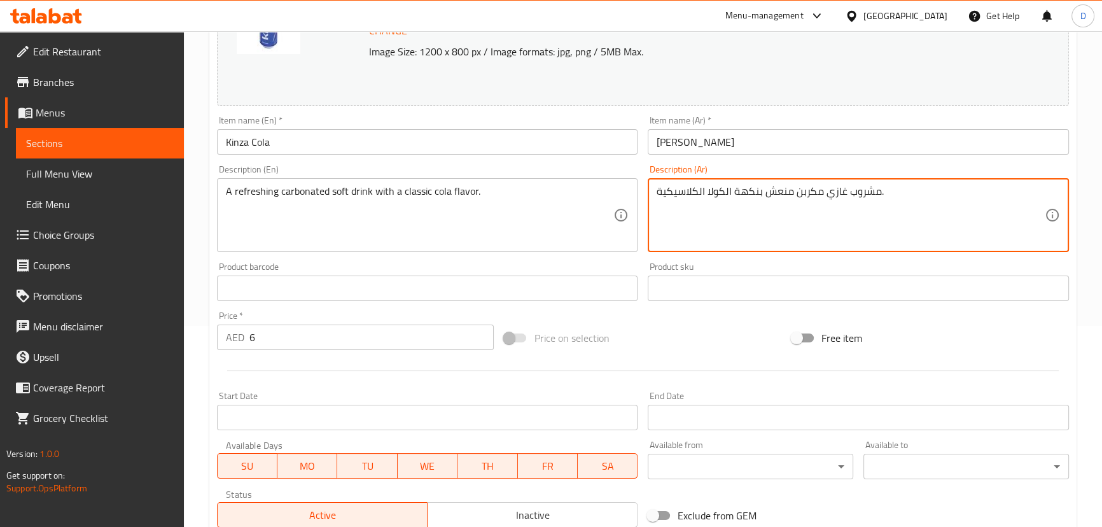
scroll to position [390, 0]
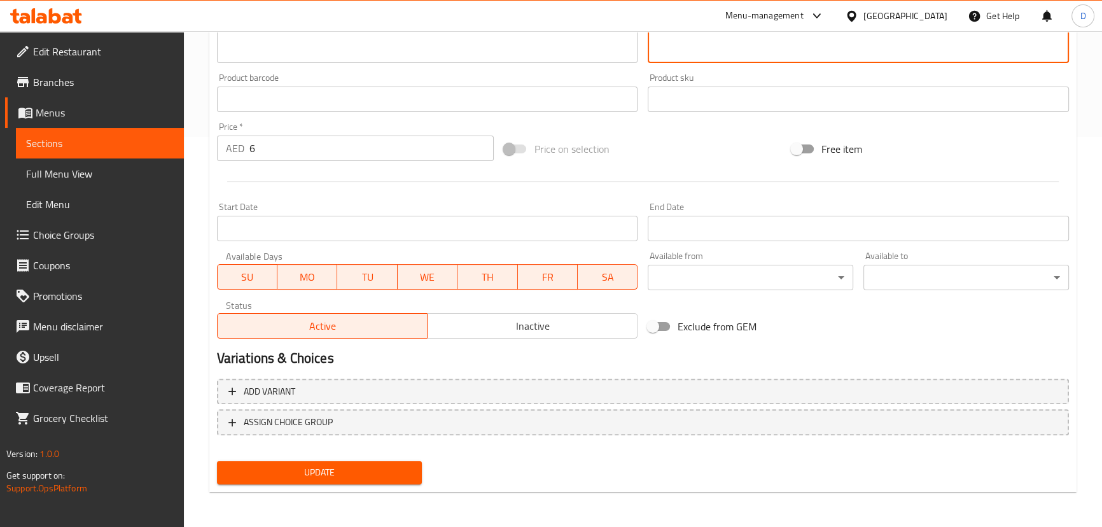
type textarea "مشروب غازي مكربن منعش بنكهة الكولا الكلاسيكية."
click at [394, 468] on span "Update" at bounding box center [319, 472] width 185 height 16
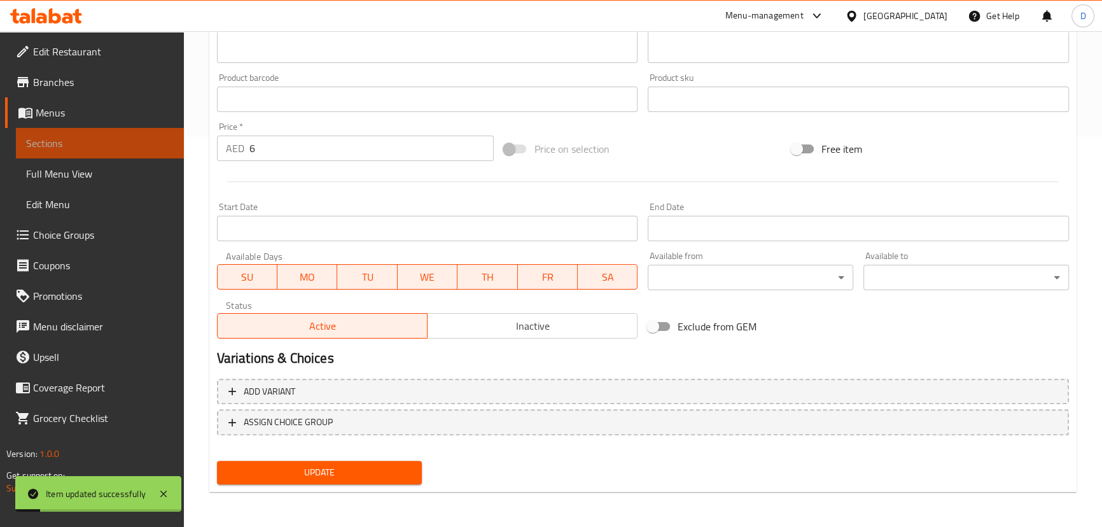
click at [155, 146] on span "Sections" at bounding box center [100, 142] width 148 height 15
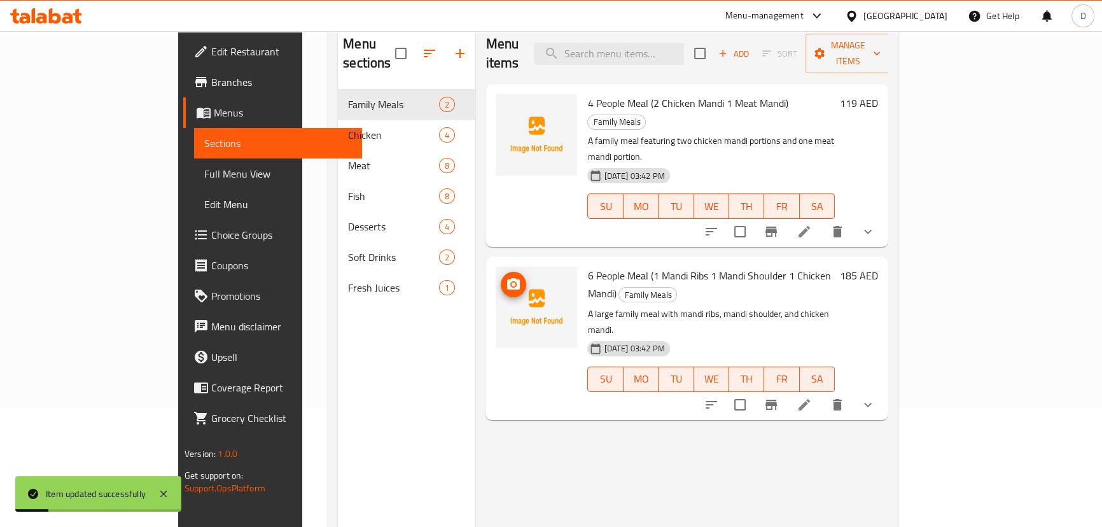
scroll to position [63, 0]
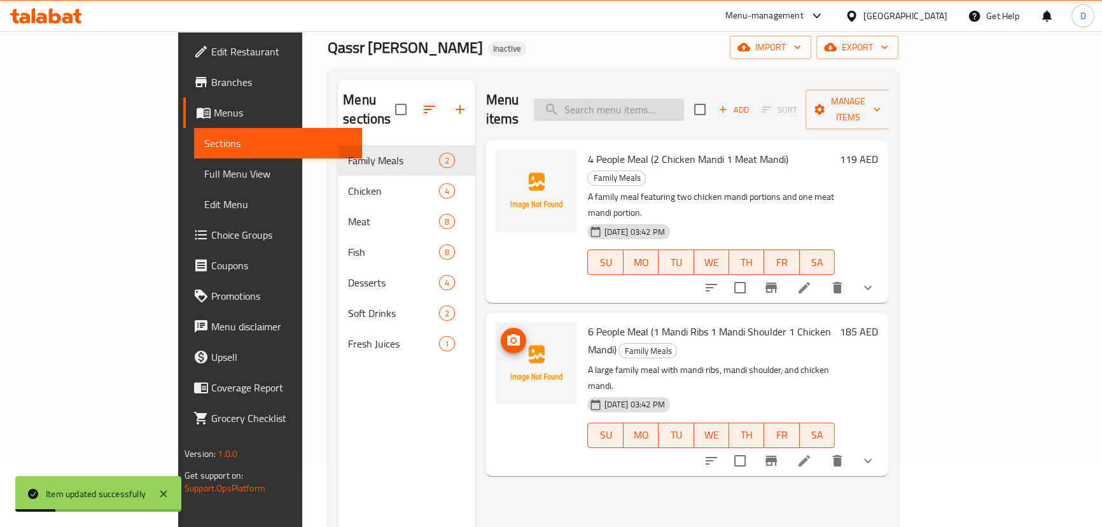
click at [642, 99] on input "search" at bounding box center [609, 110] width 150 height 22
paste input "A sugar-free, refreshing carbonated soft drink with a classic cola flavor."
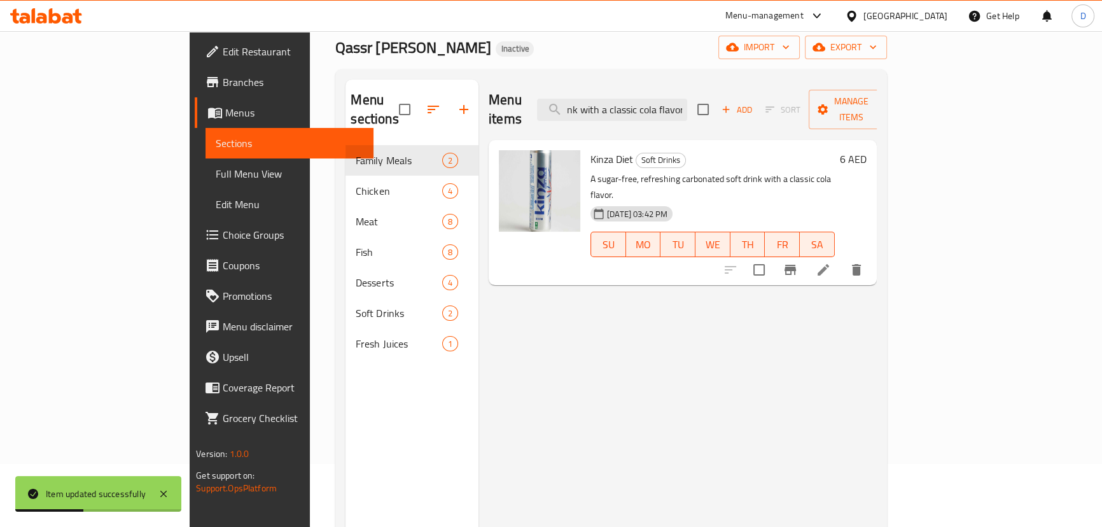
type input "A sugar-free, refreshing carbonated soft drink with a classic cola flavor."
click at [841, 258] on li at bounding box center [823, 269] width 36 height 23
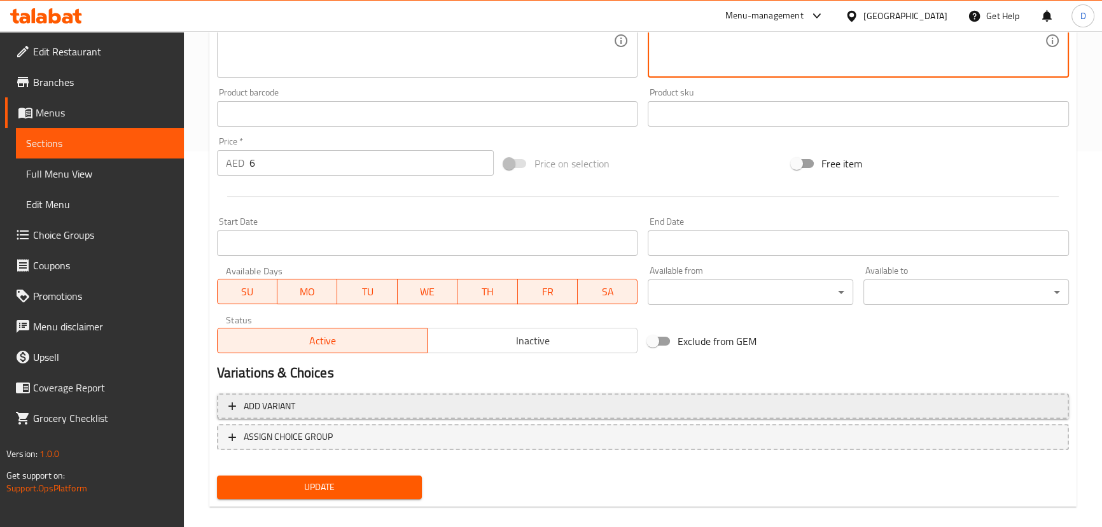
scroll to position [390, 0]
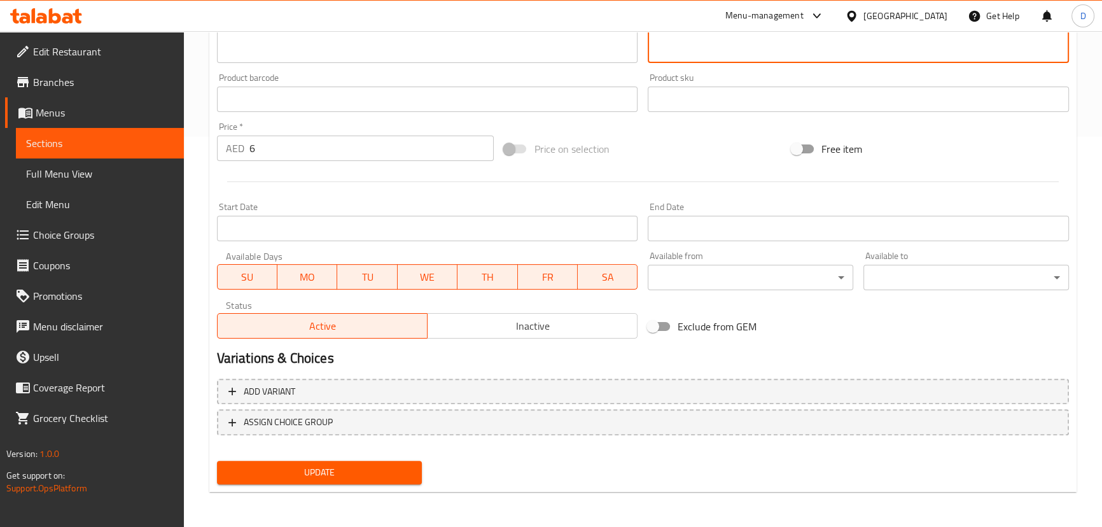
type textarea "مشروب غازي مكربن منعش خالٍ من السكر بنكهة الكولا الكلاسيكية."
drag, startPoint x: 376, startPoint y: 466, endPoint x: 377, endPoint y: 458, distance: 8.3
click at [376, 467] on span "Update" at bounding box center [319, 472] width 185 height 16
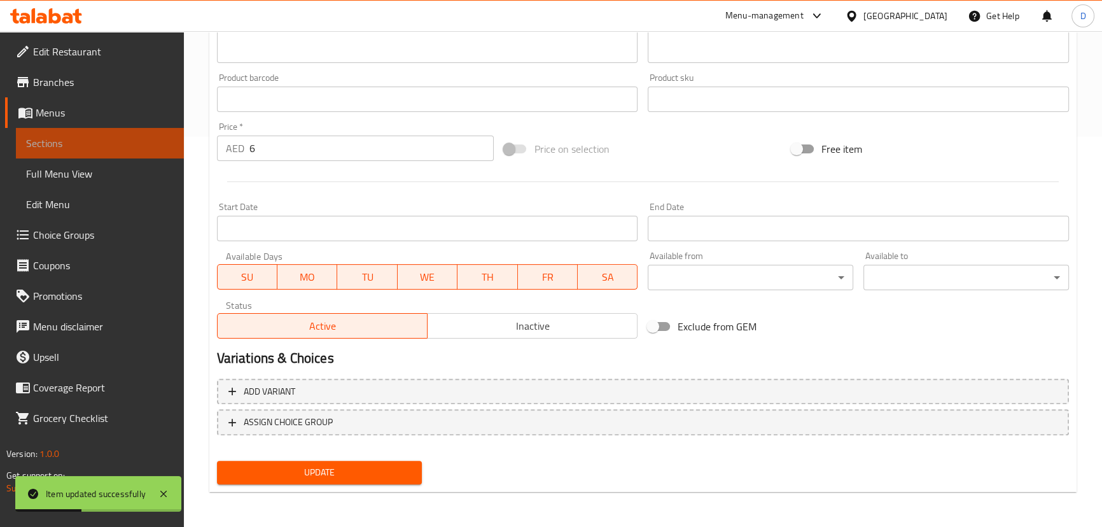
click at [163, 147] on span "Sections" at bounding box center [100, 142] width 148 height 15
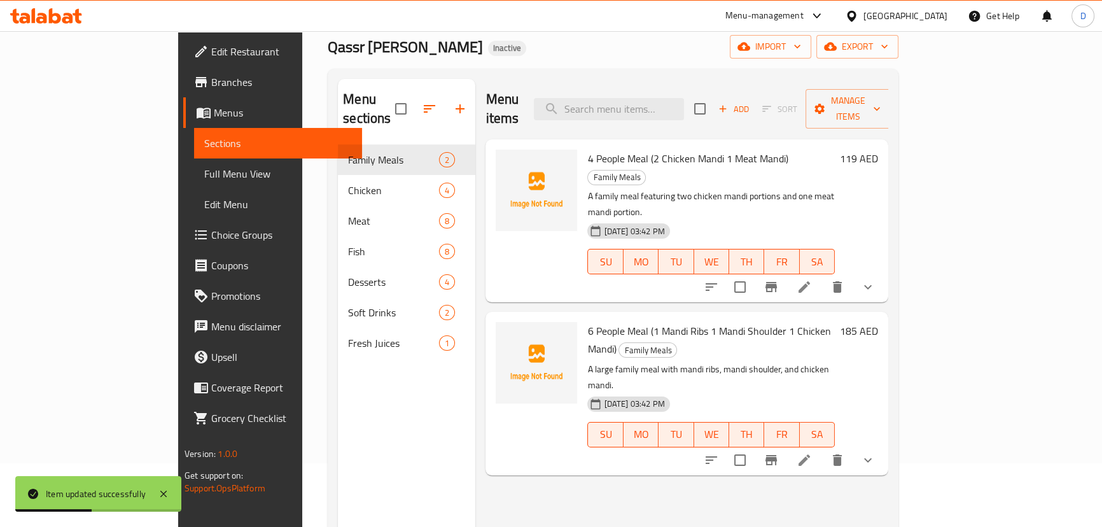
scroll to position [63, 0]
click at [648, 104] on input "search" at bounding box center [609, 110] width 150 height 22
paste input "squeezed"
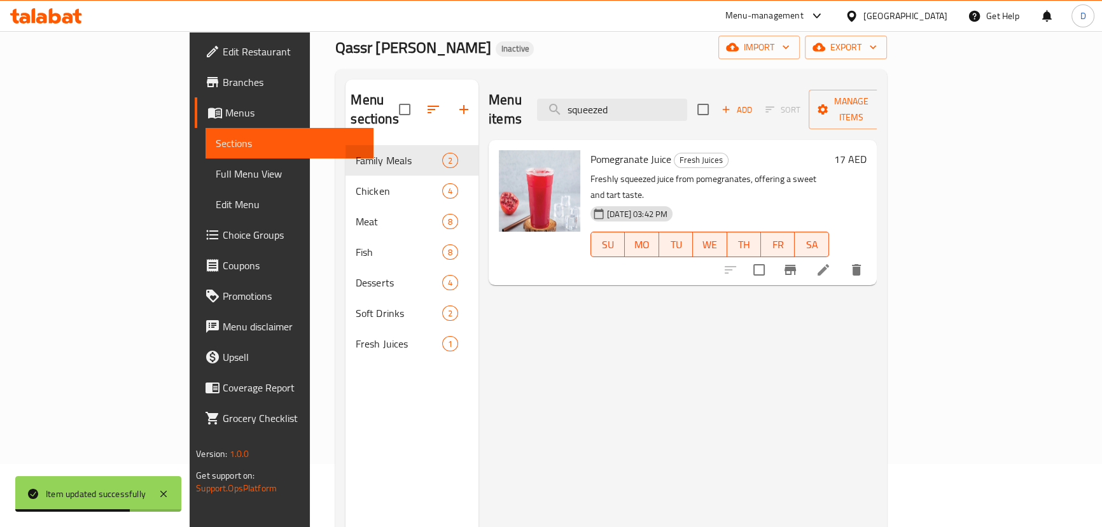
type input "squeezed"
click at [841, 258] on li at bounding box center [823, 269] width 36 height 23
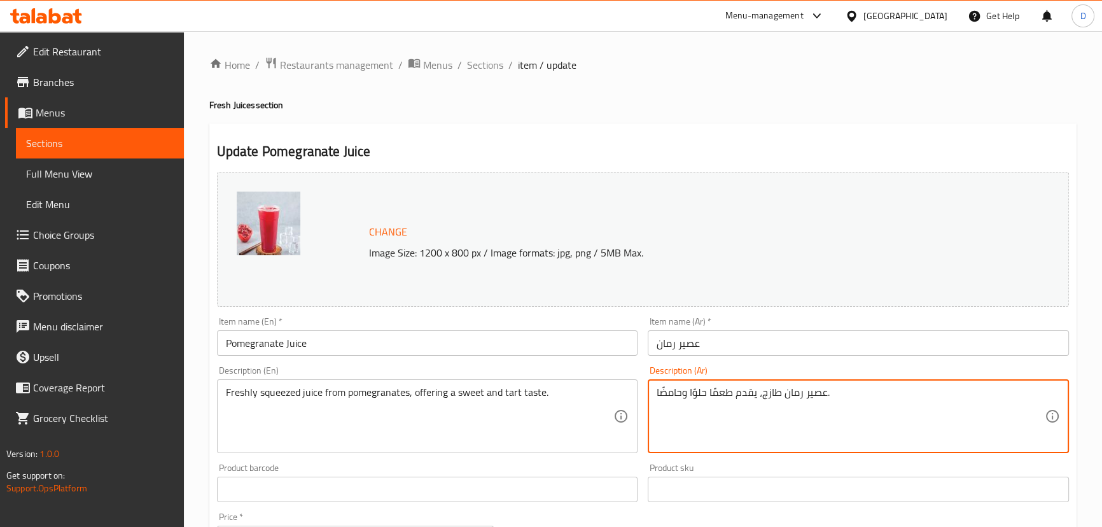
paste textarea "كبس"
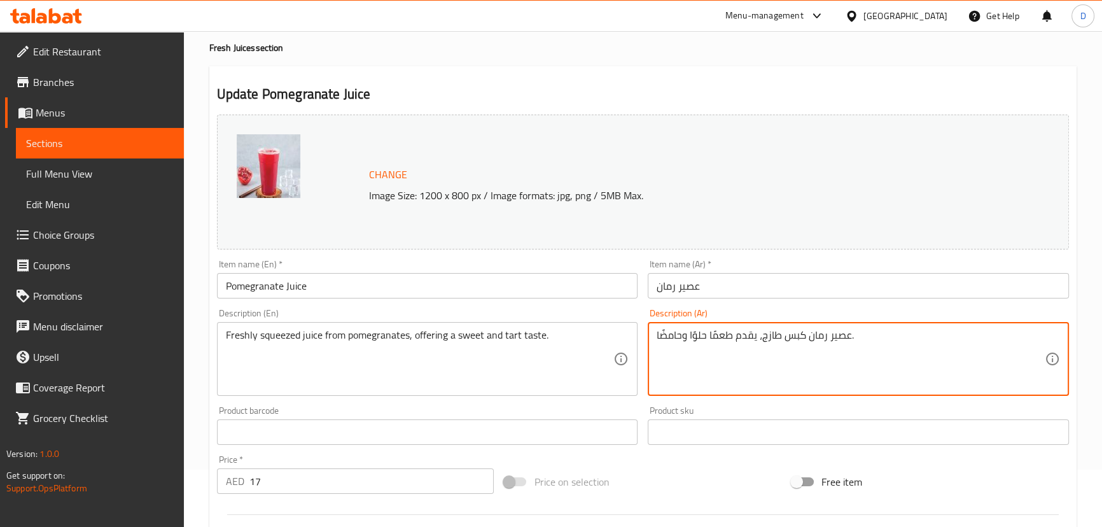
click at [681, 339] on textarea "عصير رمان كبس طازج، يقدم طعمًا حلوًا وحامضًا." at bounding box center [850, 359] width 388 height 60
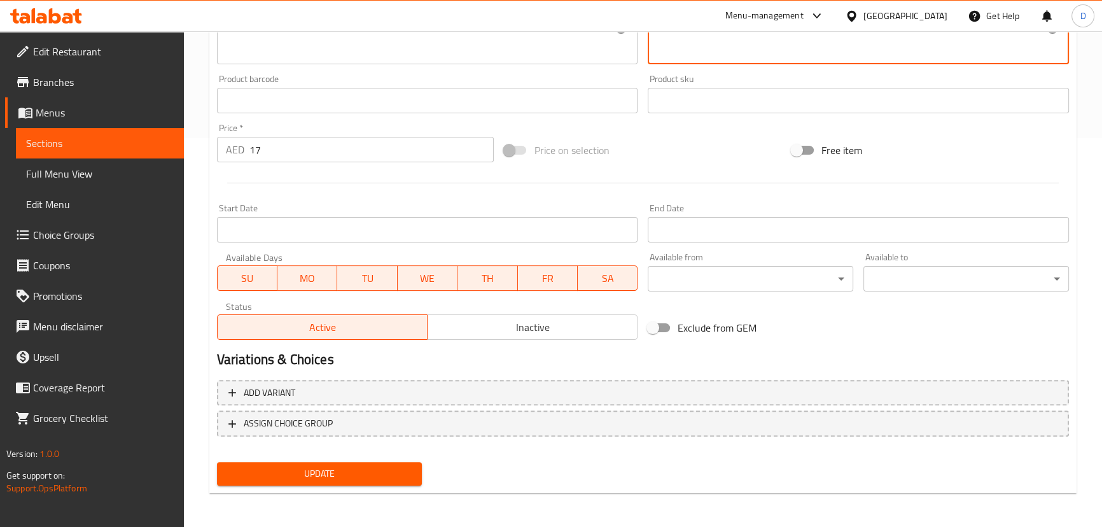
scroll to position [390, 0]
type textarea "عصير رمان كبس طازج، يقدم طعمًا حلوًا وحامضًا."
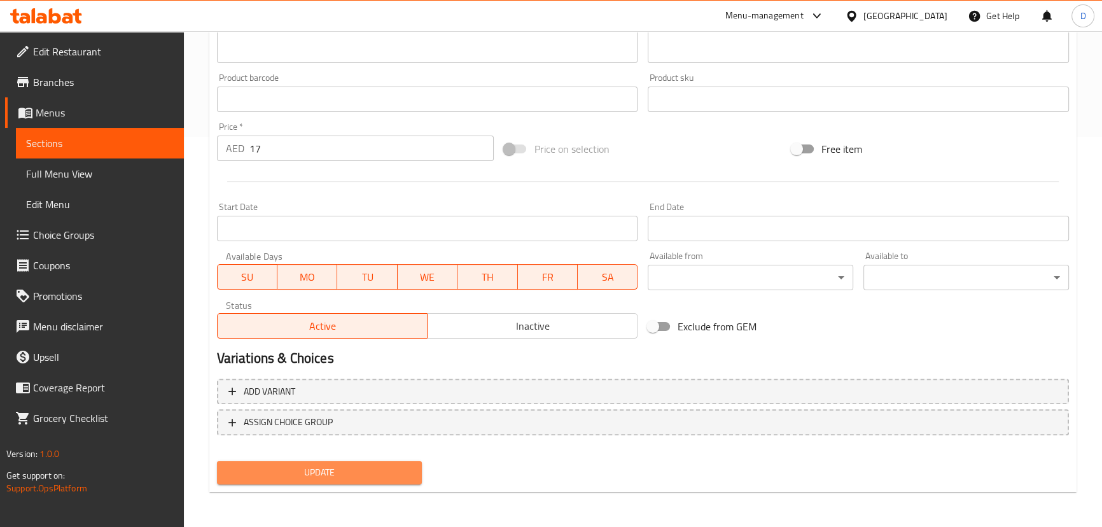
click at [377, 461] on button "Update" at bounding box center [319, 473] width 205 height 24
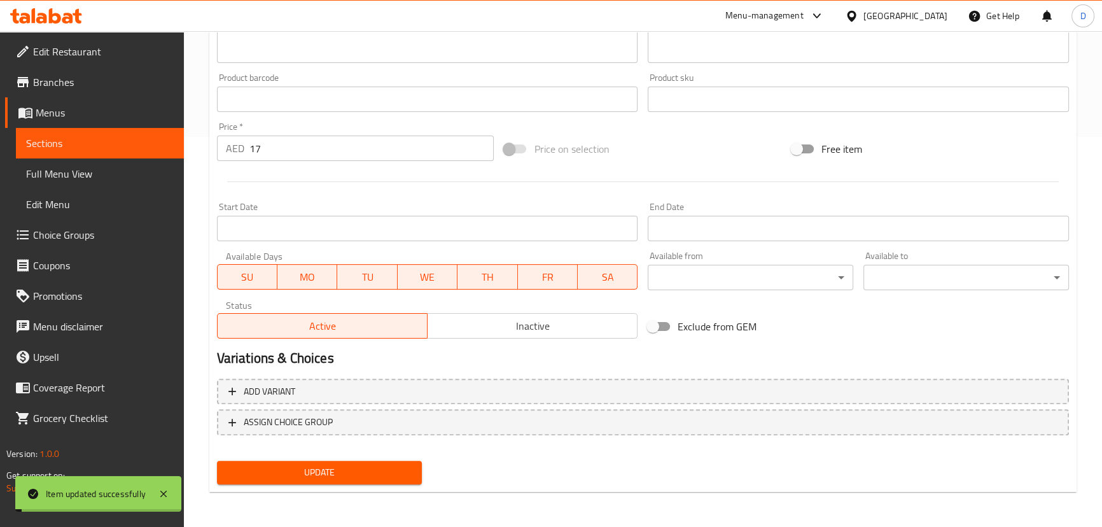
drag, startPoint x: 139, startPoint y: 146, endPoint x: 157, endPoint y: 144, distance: 17.9
click at [139, 146] on span "Sections" at bounding box center [100, 142] width 148 height 15
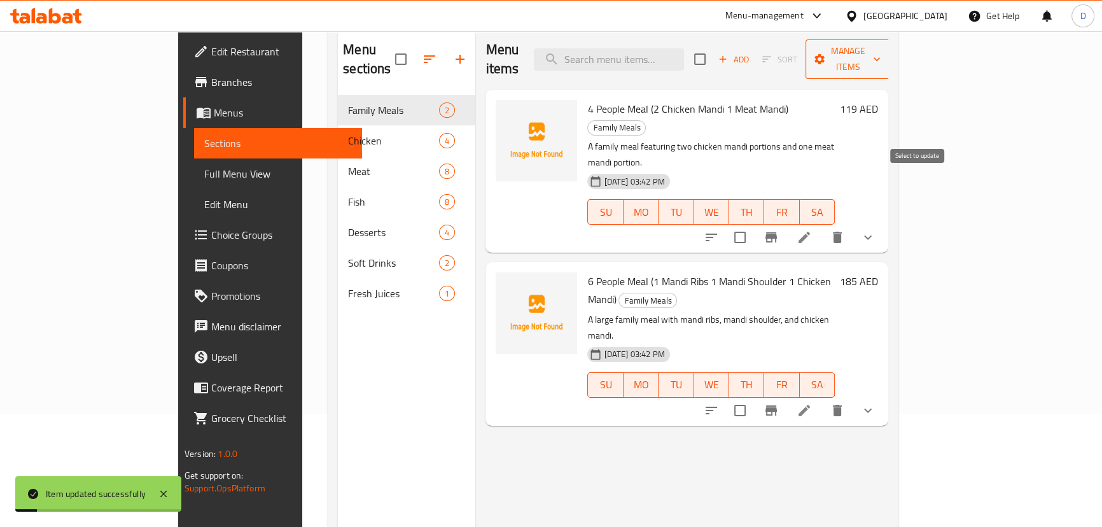
scroll to position [63, 0]
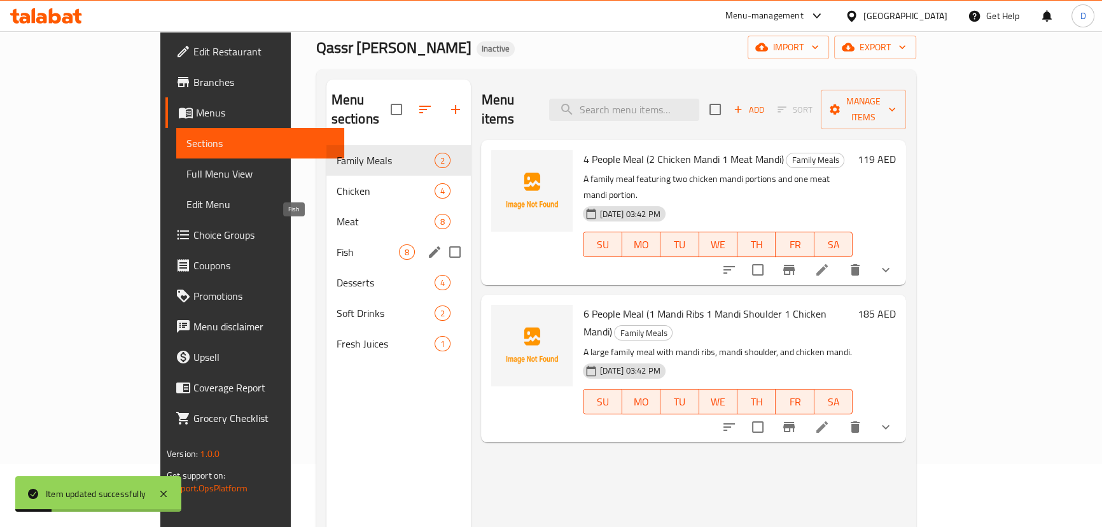
click at [336, 244] on span "Fish" at bounding box center [367, 251] width 63 height 15
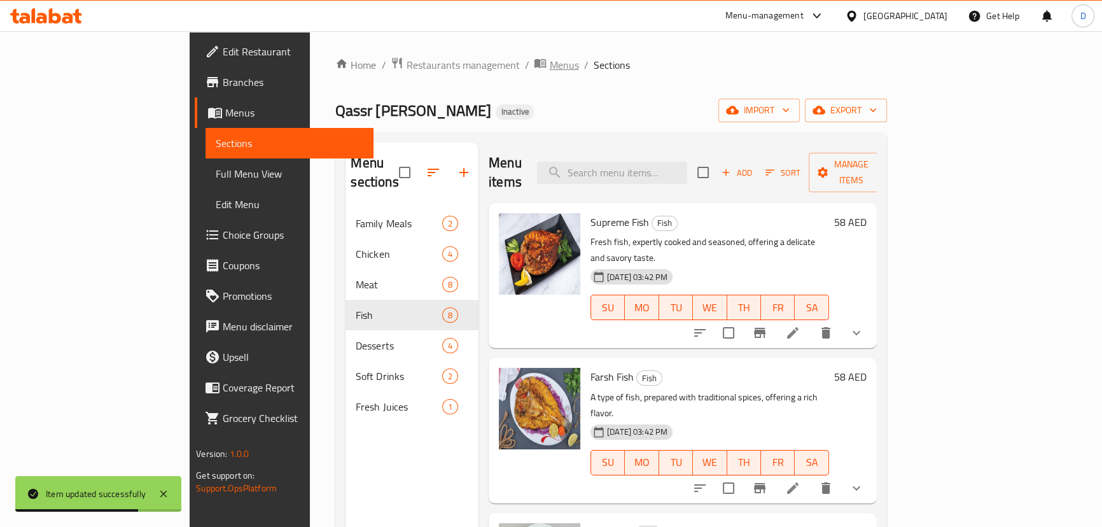
click at [549, 69] on span "Menus" at bounding box center [563, 64] width 29 height 15
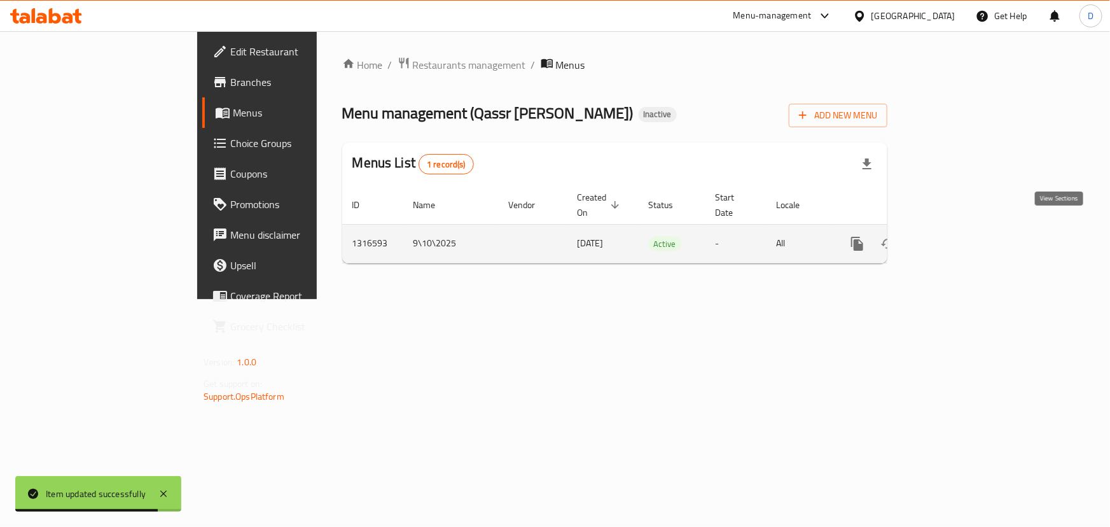
click at [964, 233] on link "enhanced table" at bounding box center [949, 243] width 31 height 31
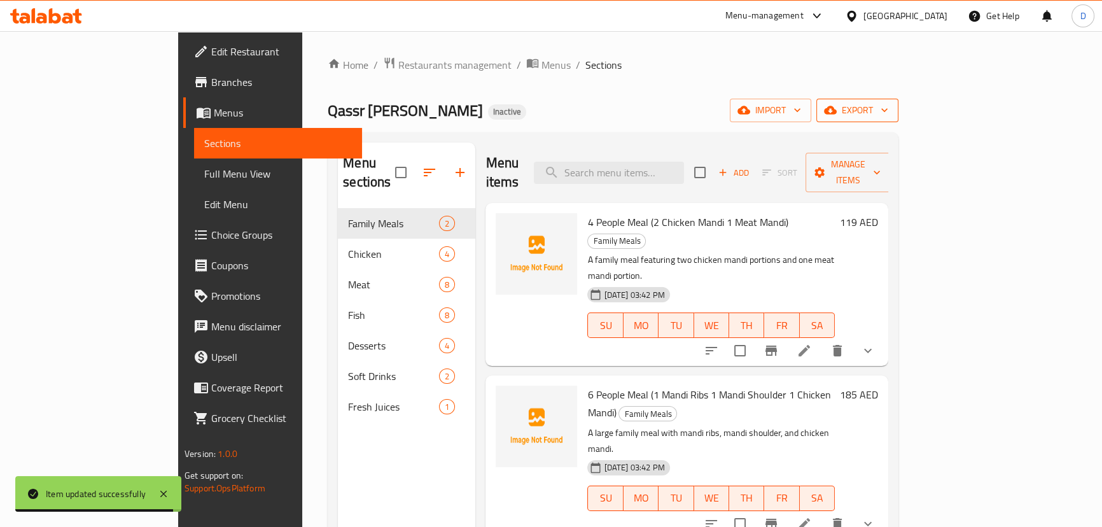
click at [888, 116] on span "export" at bounding box center [857, 110] width 62 height 16
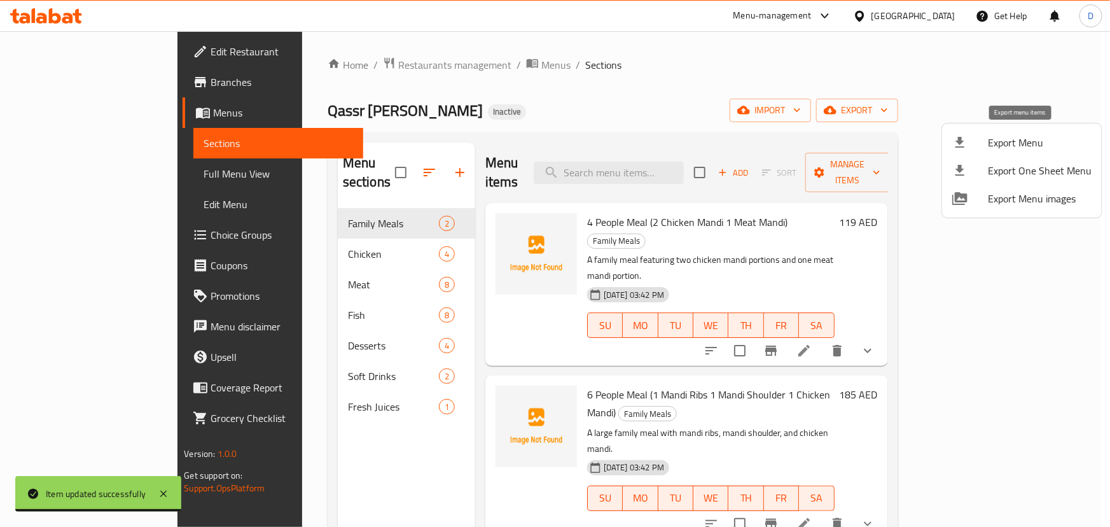
click at [1025, 141] on span "Export Menu" at bounding box center [1040, 142] width 104 height 15
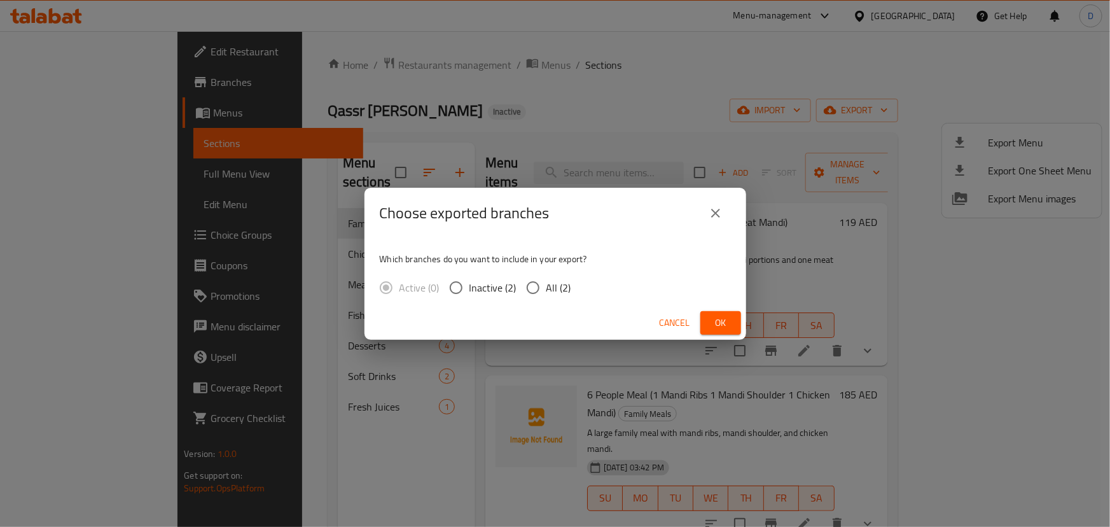
click at [544, 286] on input "All (2)" at bounding box center [533, 287] width 27 height 27
radio input "true"
click at [733, 312] on button "Ok" at bounding box center [720, 323] width 41 height 24
